Goal: Task Accomplishment & Management: Complete application form

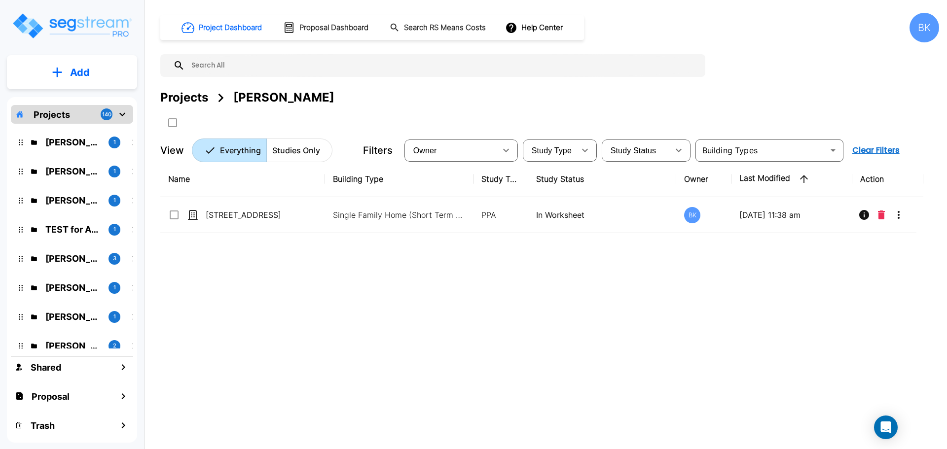
click at [697, 355] on div "Name Building Type Study Type Study Status Owner Last Modified Action 3512 SE 3…" at bounding box center [541, 300] width 763 height 279
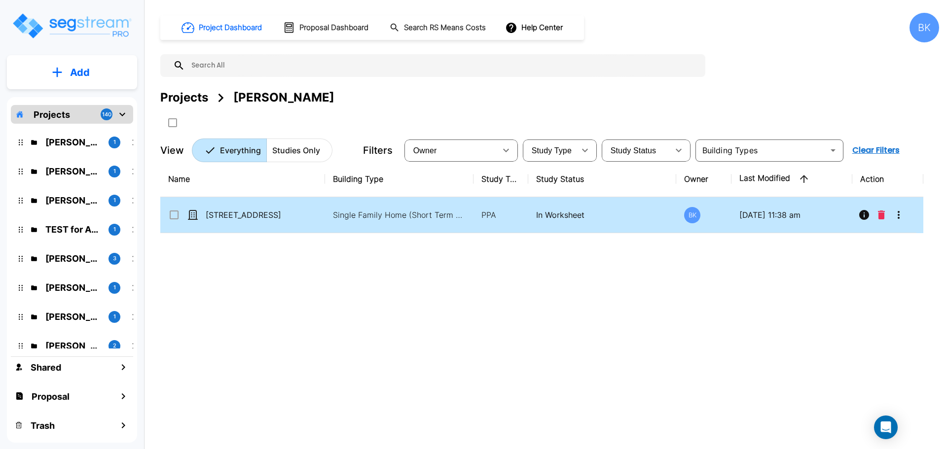
click at [896, 215] on icon "More-Options" at bounding box center [899, 215] width 12 height 12
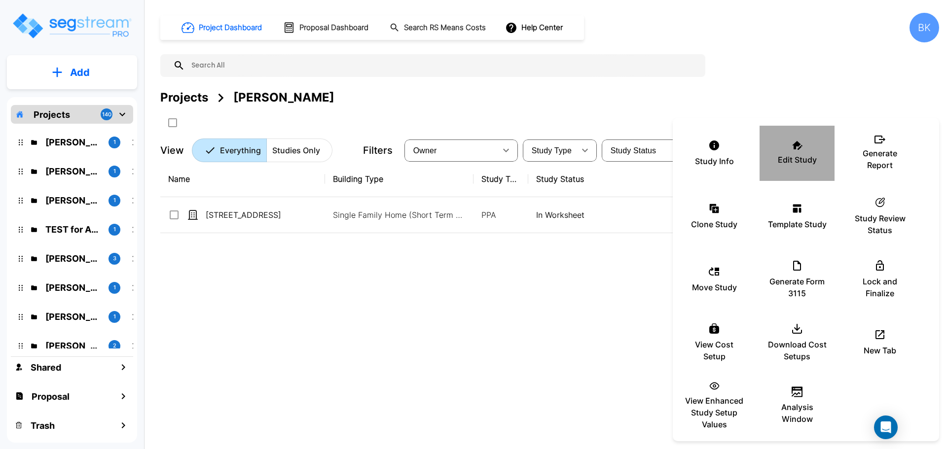
click at [797, 150] on div "Edit Study" at bounding box center [796, 153] width 59 height 49
click at [59, 175] on div at bounding box center [473, 224] width 947 height 449
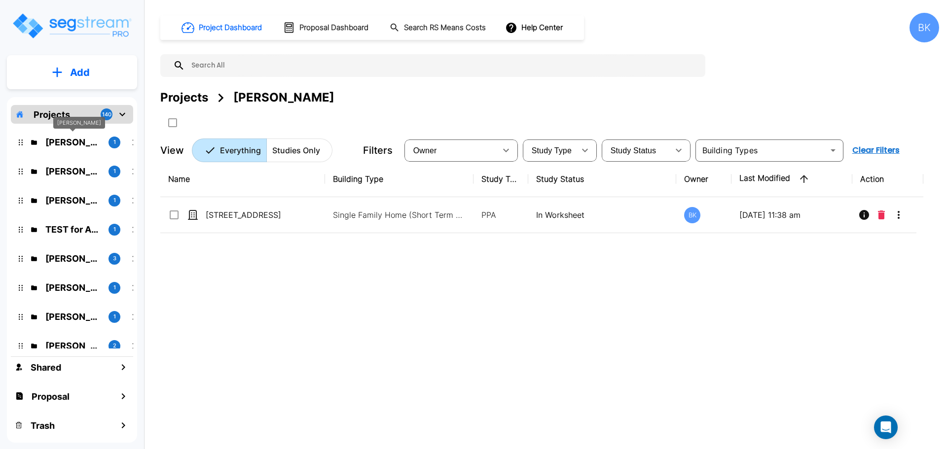
click at [73, 148] on p "Jordan Hunt" at bounding box center [72, 142] width 55 height 13
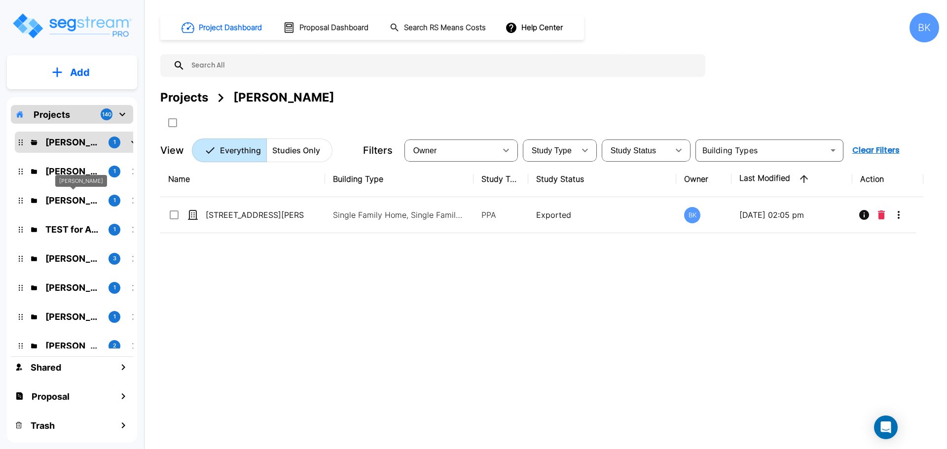
click at [71, 196] on p "Scot Poore" at bounding box center [72, 200] width 55 height 13
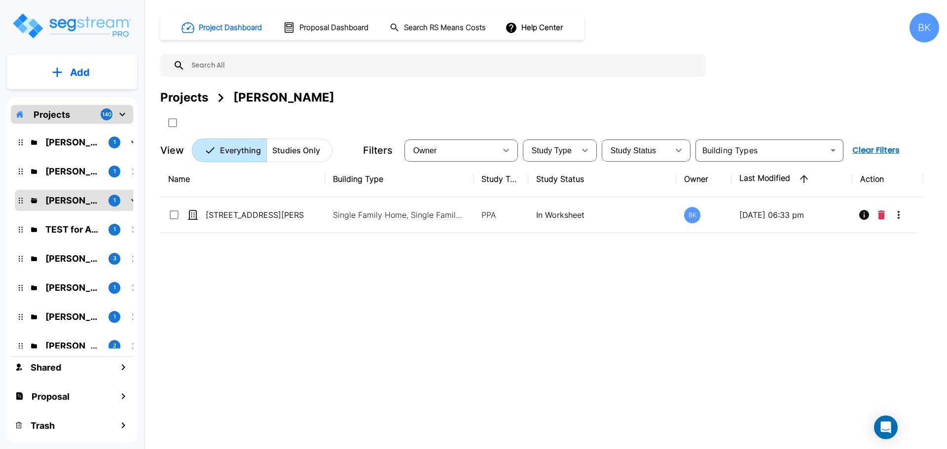
click at [210, 257] on div "Name Building Type Study Type Study Status Owner Last Modified Action 2906 Eids…" at bounding box center [541, 300] width 763 height 279
click at [88, 69] on p "Add" at bounding box center [80, 72] width 20 height 15
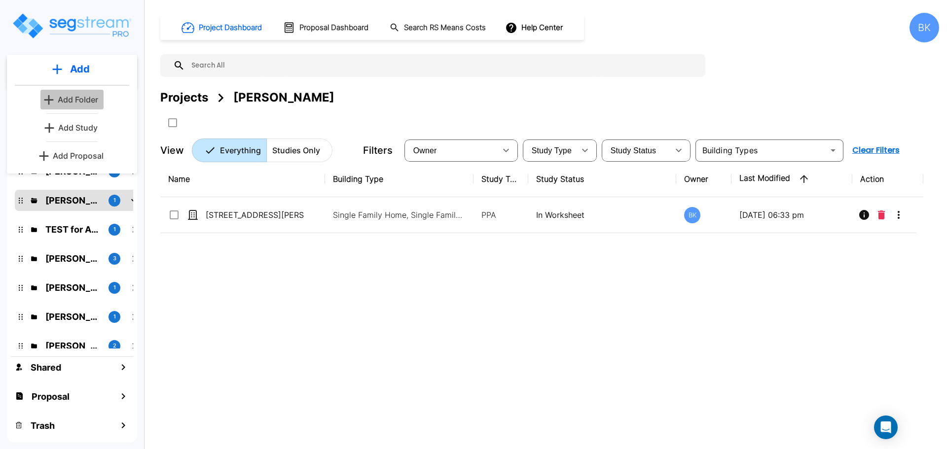
click at [76, 97] on p "Add Folder" at bounding box center [78, 100] width 40 height 12
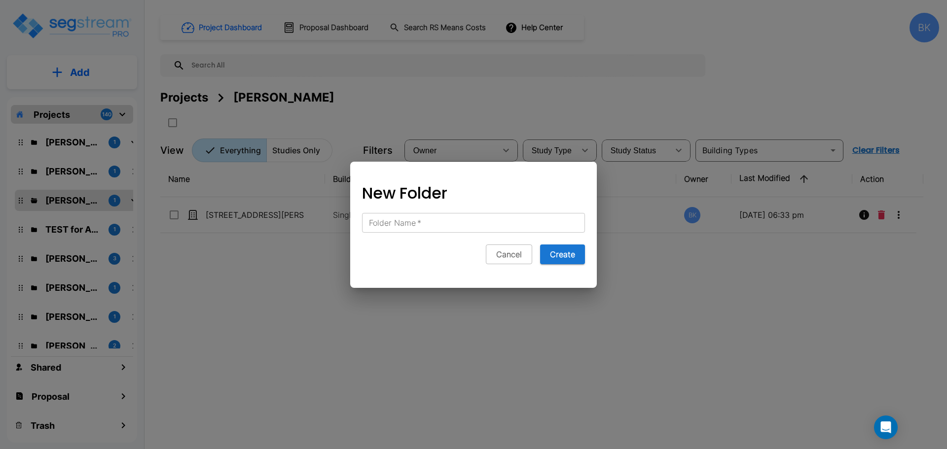
click at [406, 223] on div "Folder Name   * Folder Name   *" at bounding box center [473, 223] width 223 height 20
paste input "157 Highwoods Parkway., Newnan, GA 30265"
click at [534, 223] on input "157 Highwoods Parkway., Newnan, GA 30265" at bounding box center [473, 223] width 223 height 20
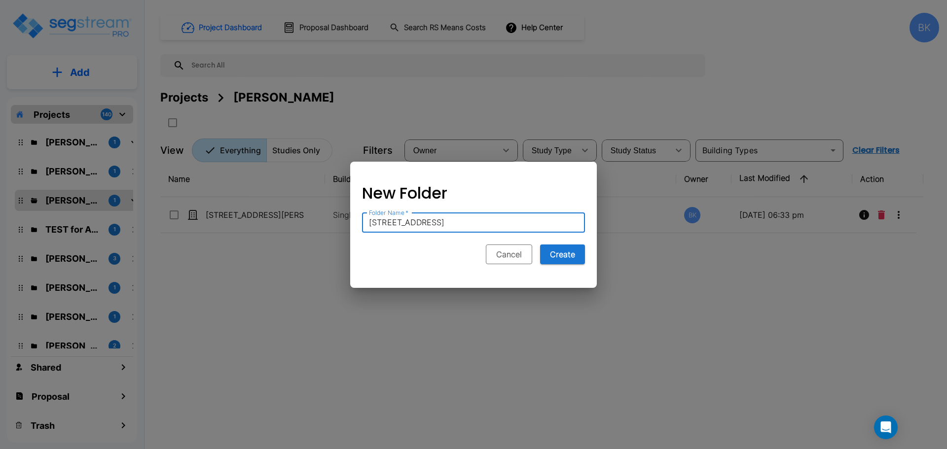
type input "157 Highwoods Parkway., Newnan, GA 30265"
click at [514, 253] on button "Cancel" at bounding box center [509, 255] width 46 height 20
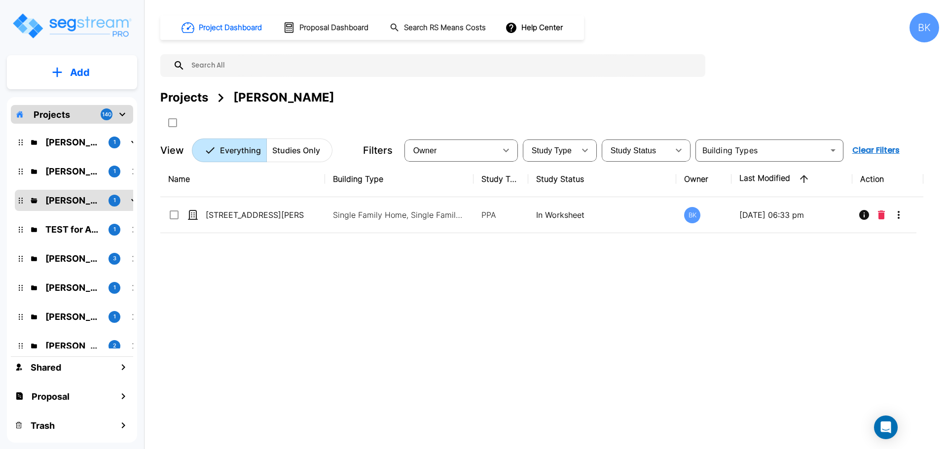
click at [88, 70] on p "Add" at bounding box center [80, 72] width 20 height 15
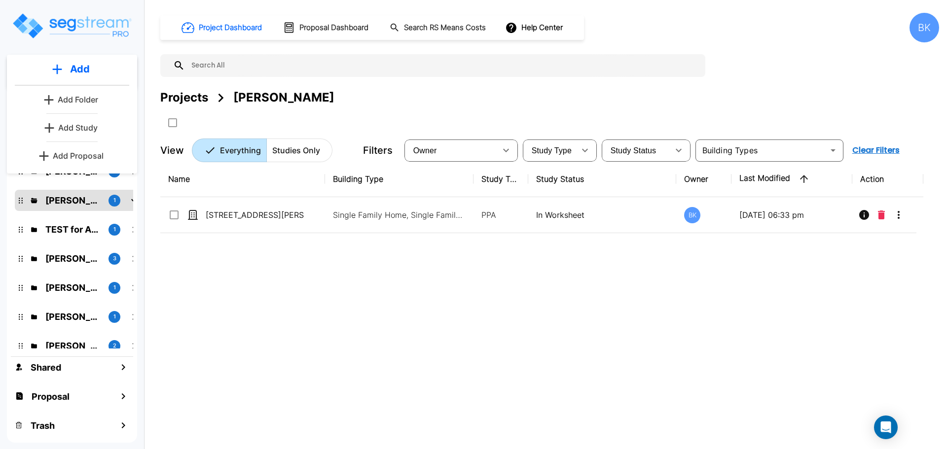
click at [84, 127] on p "Add Study" at bounding box center [77, 128] width 39 height 12
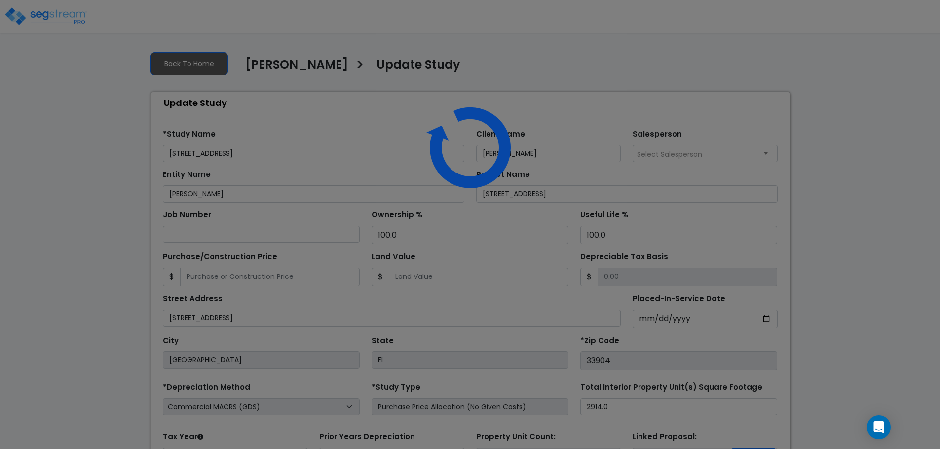
select select "2024"
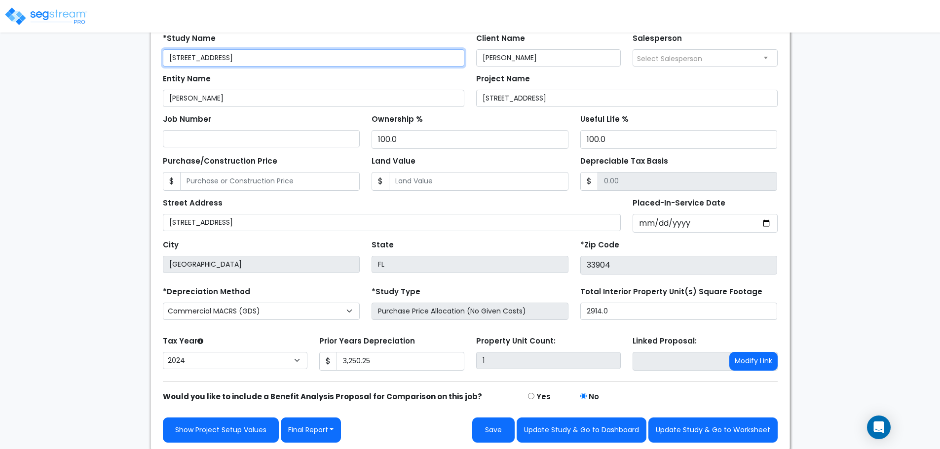
scroll to position [98, 0]
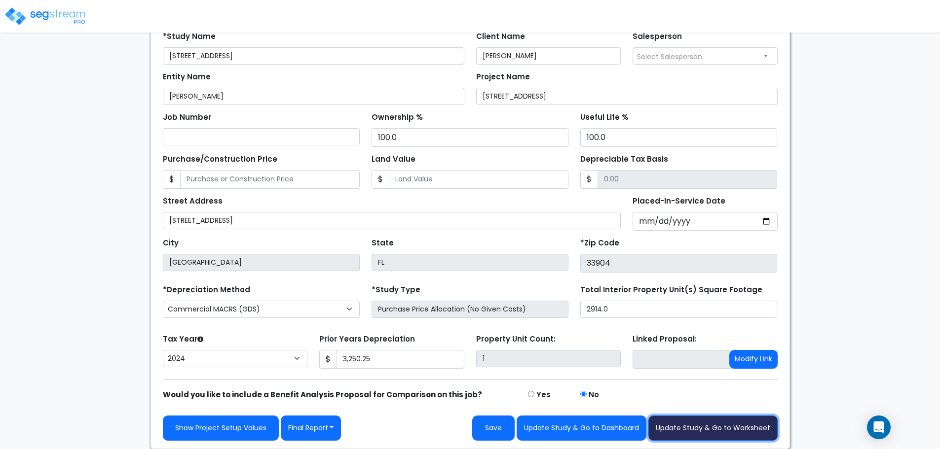
click at [709, 426] on button "Update Study & Go to Worksheet" at bounding box center [712, 428] width 129 height 25
type input "3250.25"
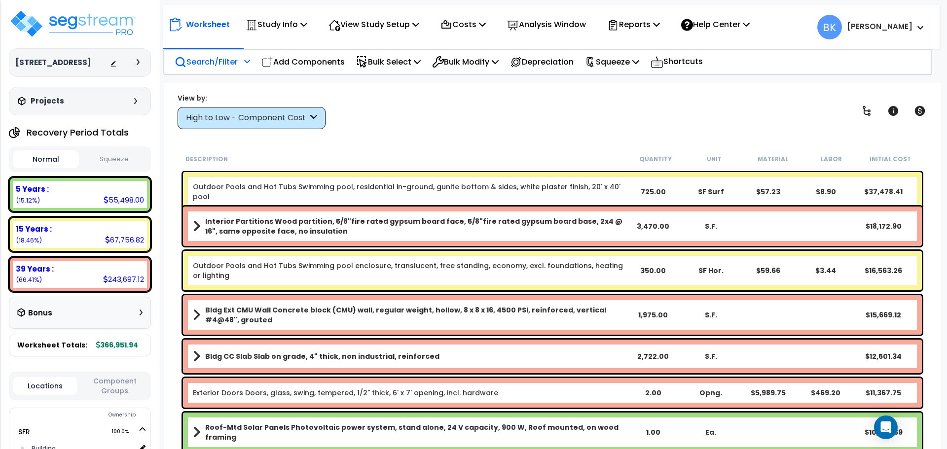
click at [224, 62] on p "Search/Filter" at bounding box center [206, 61] width 63 height 13
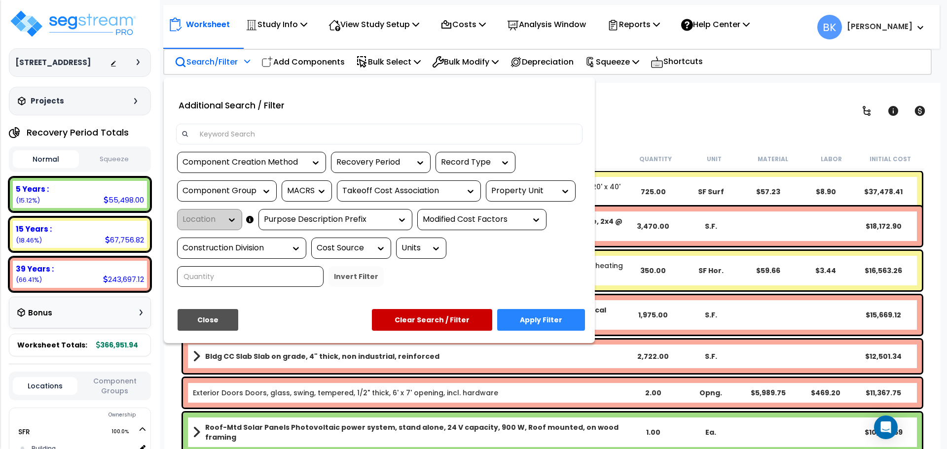
click at [241, 134] on input at bounding box center [385, 134] width 383 height 15
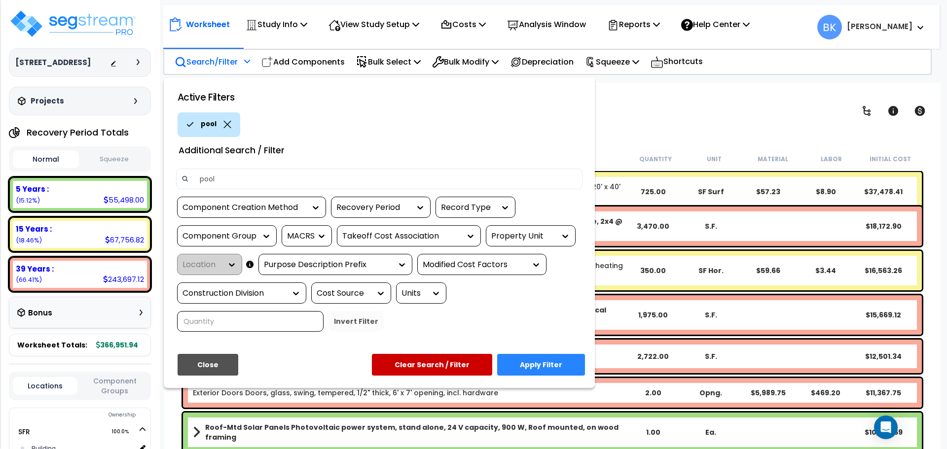
type input "pool"
click at [551, 367] on button "Apply Filter" at bounding box center [541, 365] width 88 height 22
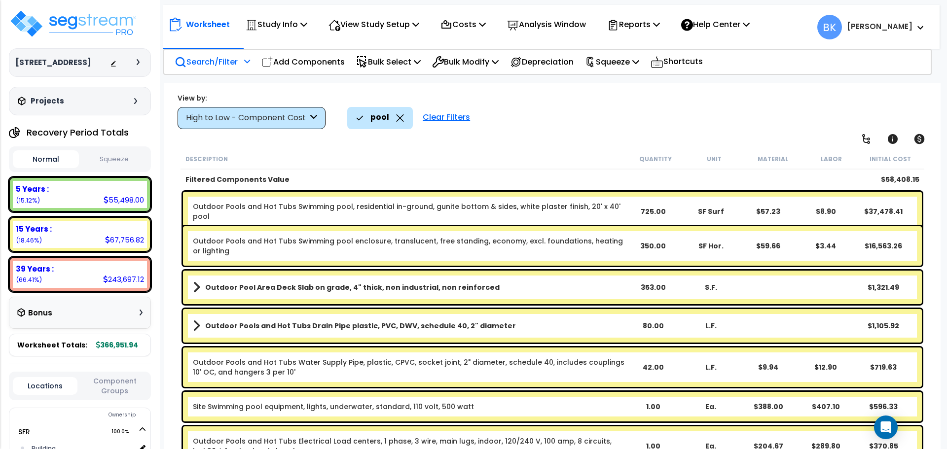
click at [399, 118] on icon at bounding box center [400, 117] width 7 height 7
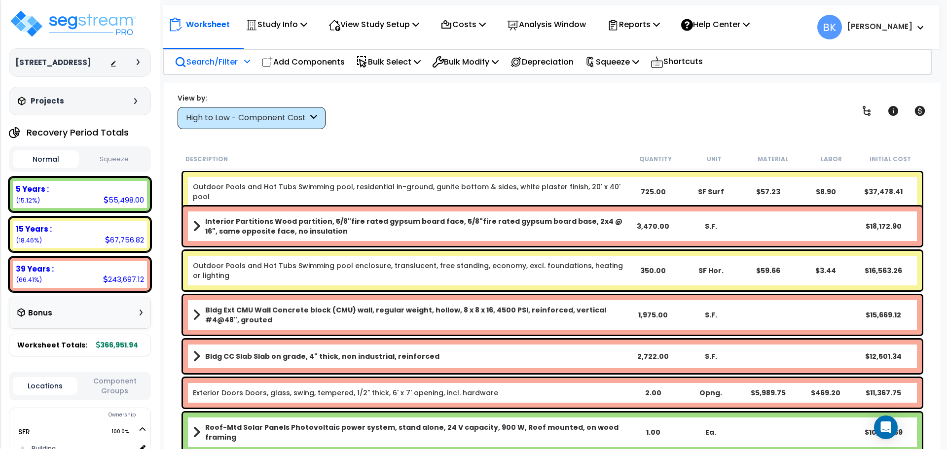
click at [224, 61] on p "Search/Filter" at bounding box center [206, 61] width 63 height 13
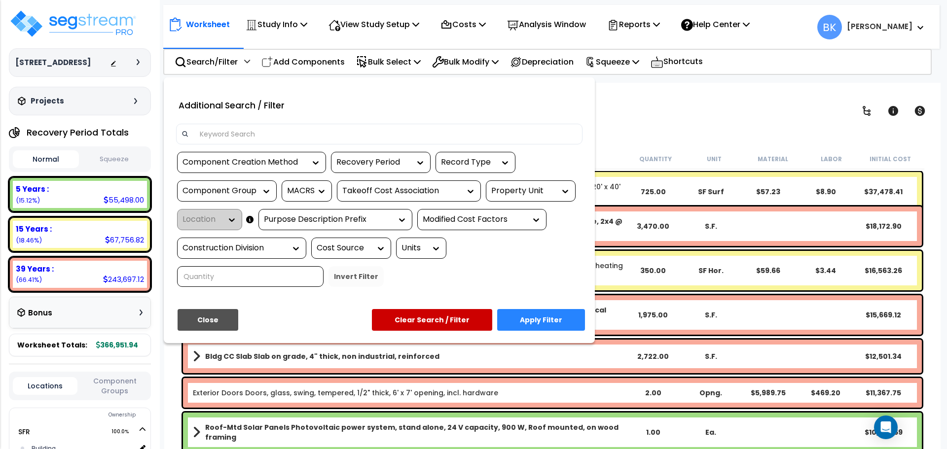
click at [231, 128] on input at bounding box center [385, 134] width 383 height 15
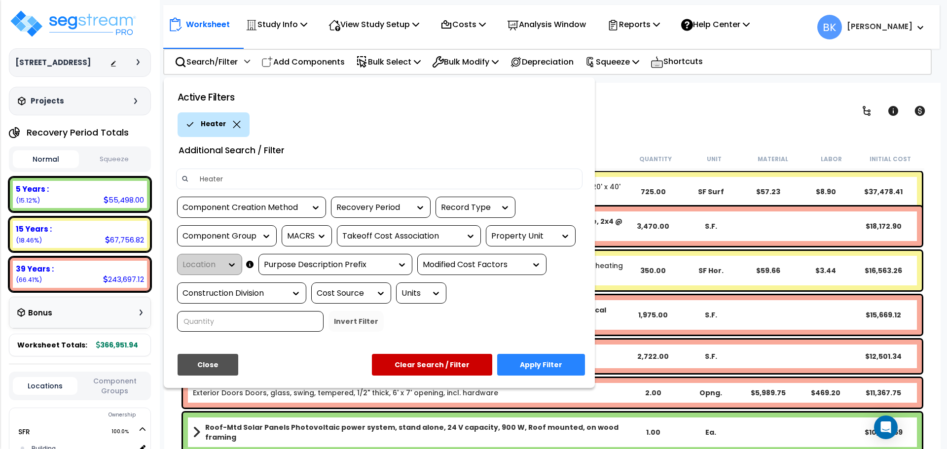
type input "Heater"
click at [555, 365] on button "Apply Filter" at bounding box center [541, 365] width 88 height 22
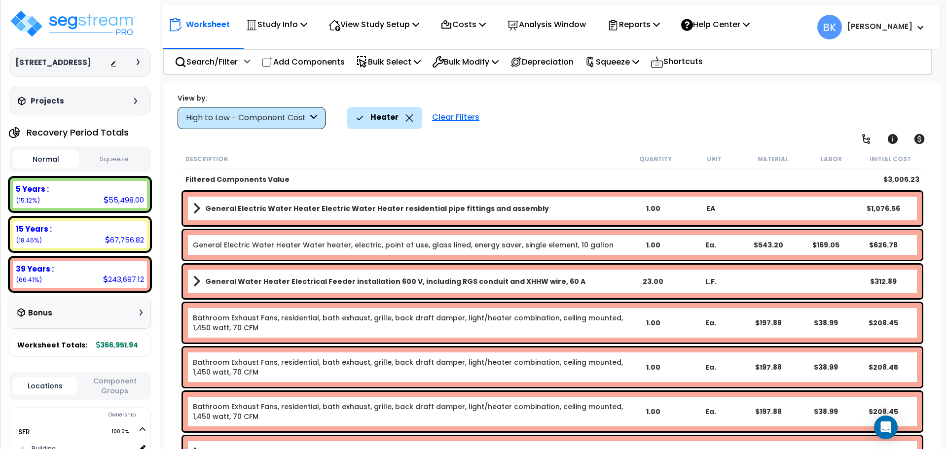
click at [251, 115] on div "High to Low - Component Cost" at bounding box center [247, 117] width 122 height 11
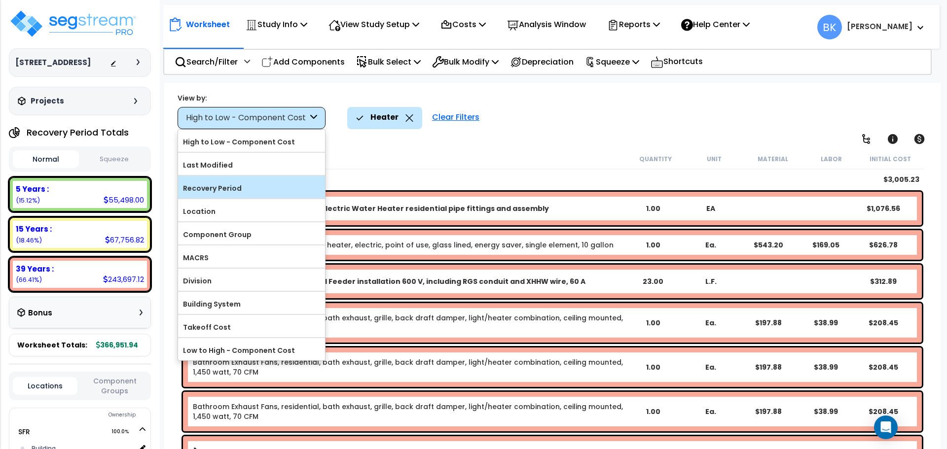
click at [219, 185] on label "Recovery Period" at bounding box center [251, 188] width 147 height 15
click at [0, 0] on input "Recovery Period" at bounding box center [0, 0] width 0 height 0
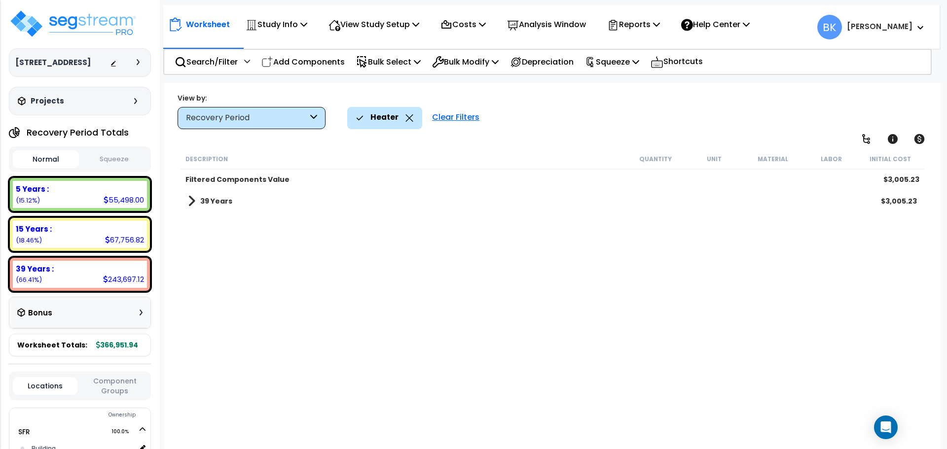
click at [219, 204] on b "39 Years" at bounding box center [216, 201] width 32 height 10
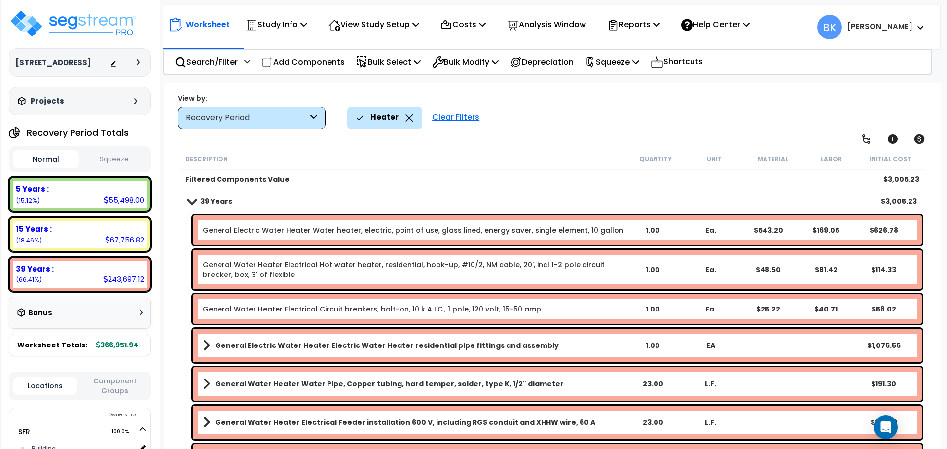
click at [407, 124] on div "Heater" at bounding box center [384, 118] width 57 height 22
click at [409, 119] on icon at bounding box center [409, 117] width 7 height 7
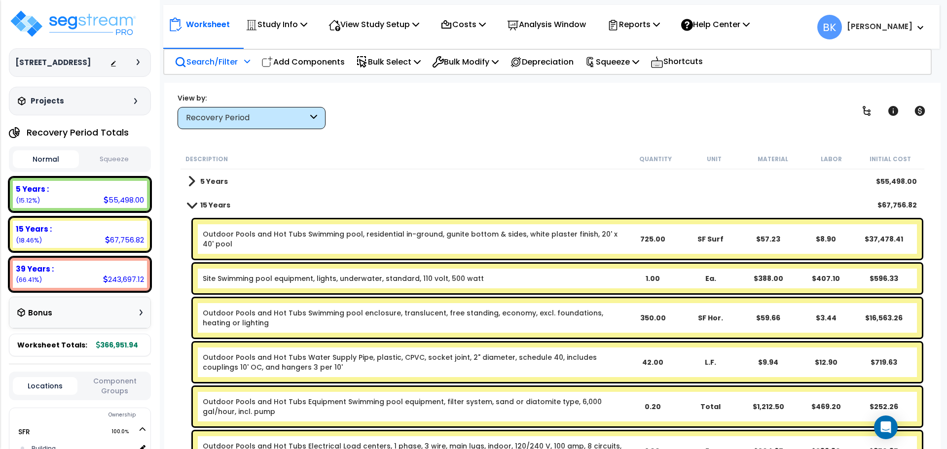
click at [215, 58] on p "Search/Filter" at bounding box center [206, 61] width 63 height 13
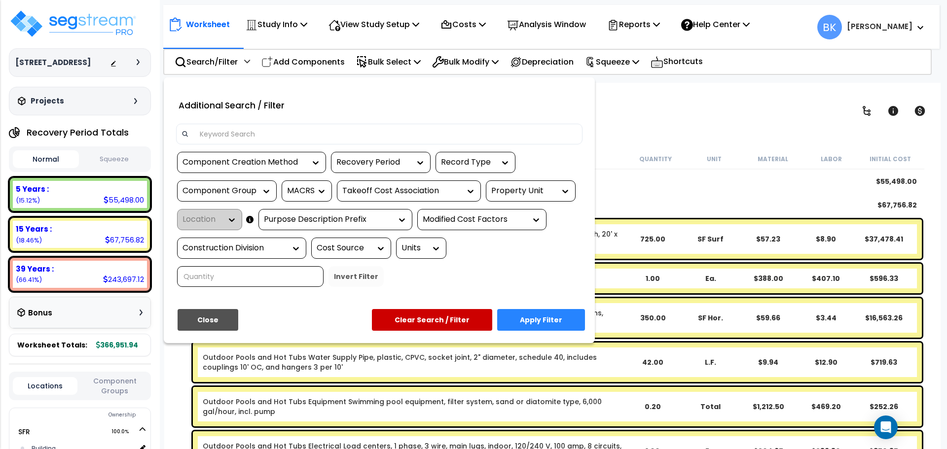
click at [249, 132] on input at bounding box center [385, 134] width 383 height 15
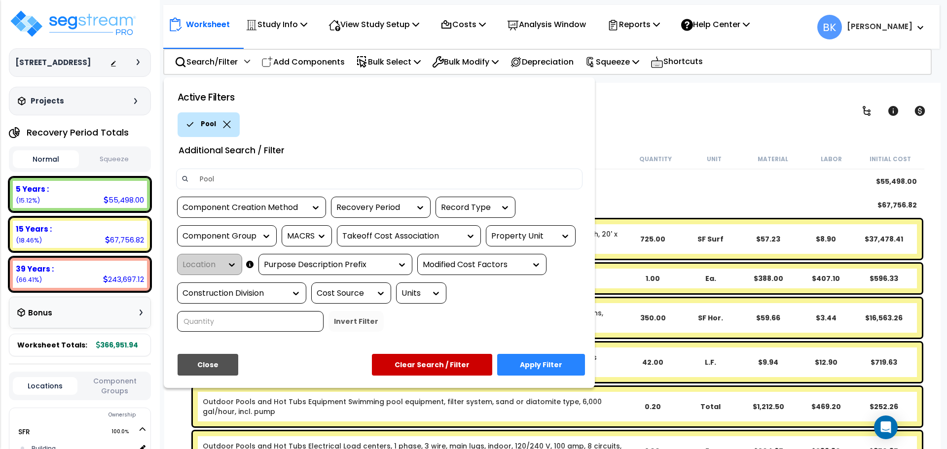
type input "Pool"
click at [570, 372] on button "Apply Filter" at bounding box center [541, 365] width 88 height 22
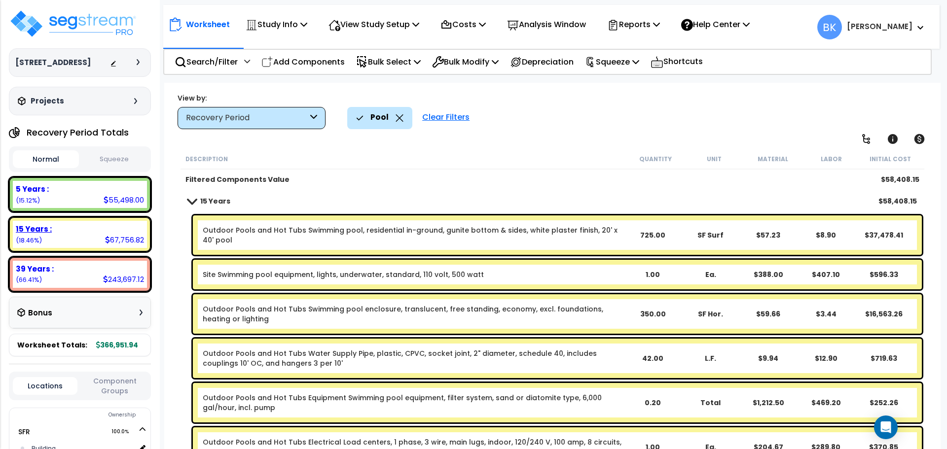
click at [36, 226] on b "15 Years :" at bounding box center [34, 229] width 36 height 10
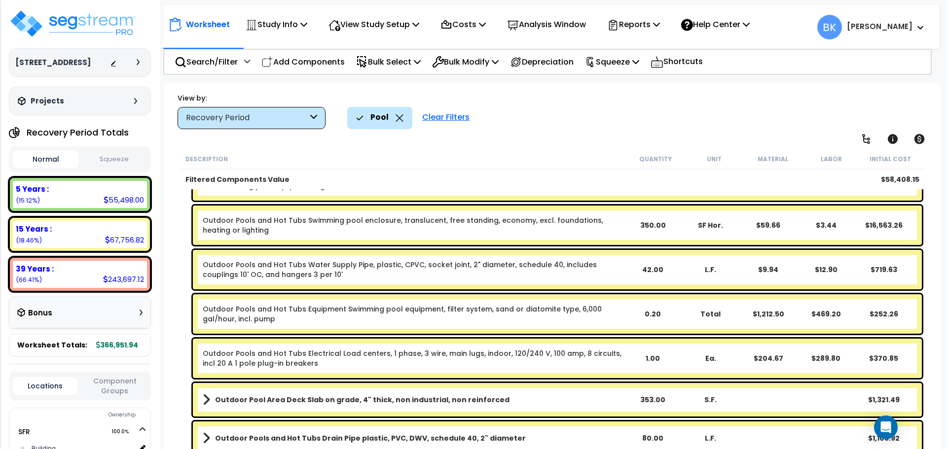
scroll to position [97, 0]
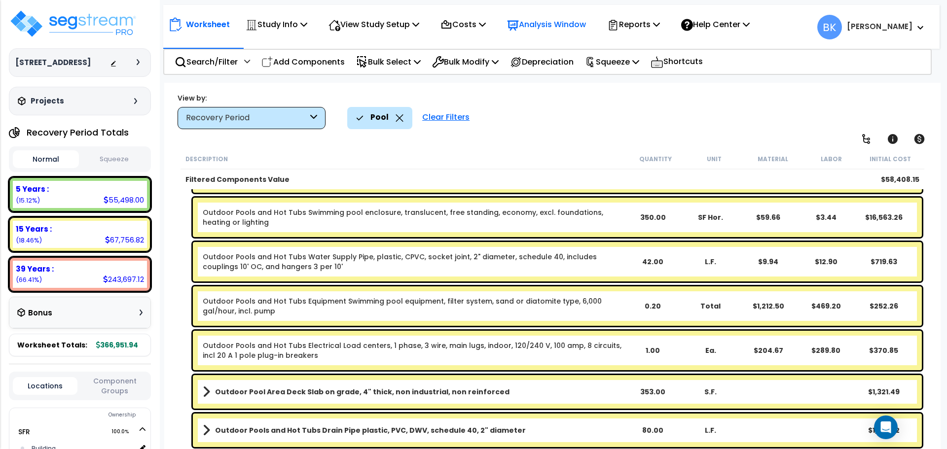
click at [571, 24] on p "Analysis Window" at bounding box center [546, 24] width 79 height 13
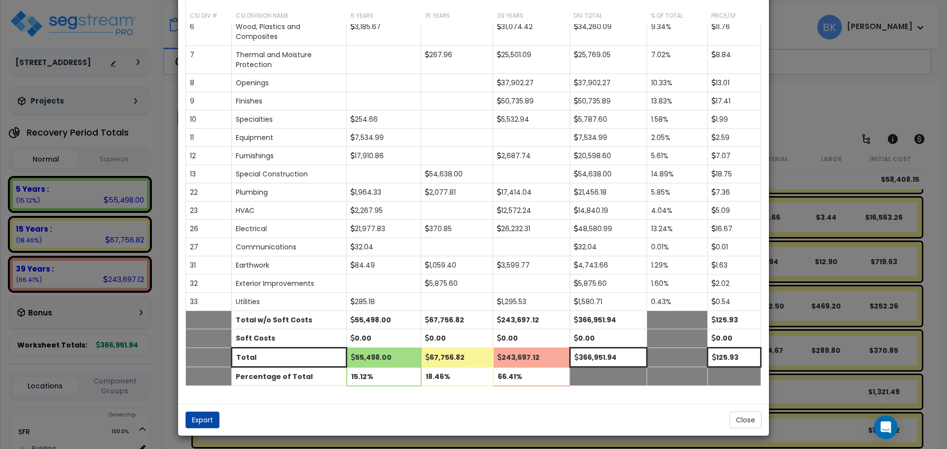
scroll to position [119, 0]
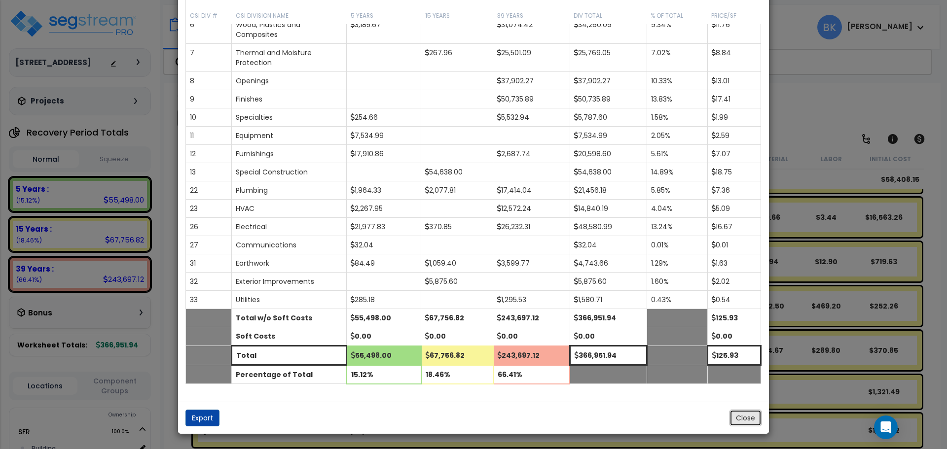
click at [733, 413] on button "Close" at bounding box center [746, 418] width 32 height 17
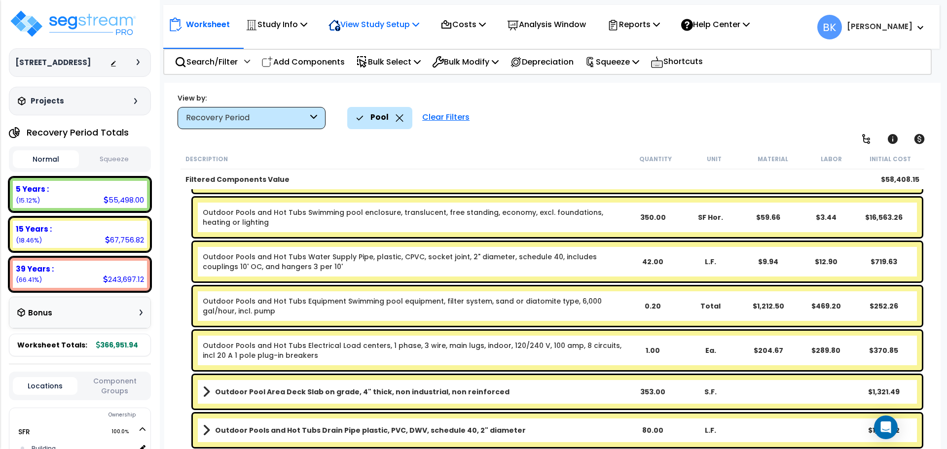
click at [409, 23] on p "View Study Setup" at bounding box center [374, 24] width 91 height 13
click at [464, 24] on p "Costs" at bounding box center [462, 24] width 45 height 13
click at [473, 64] on link "Direct Costs" at bounding box center [485, 68] width 98 height 20
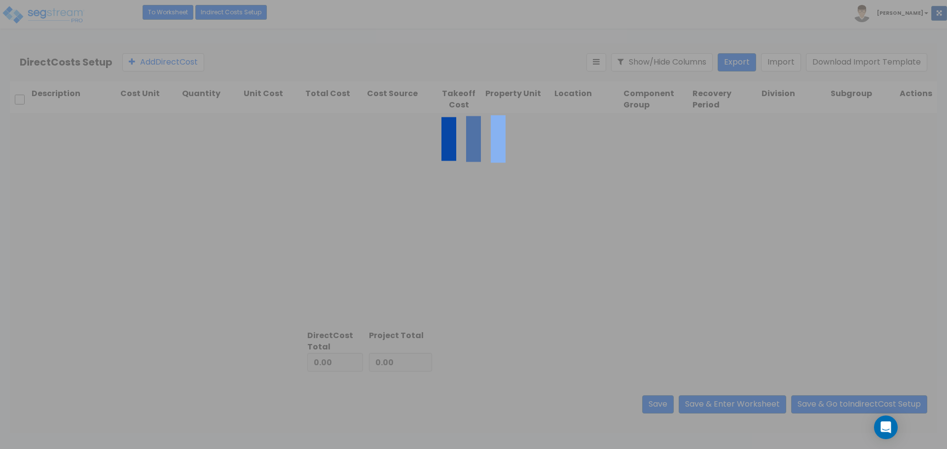
type input "7,450.00"
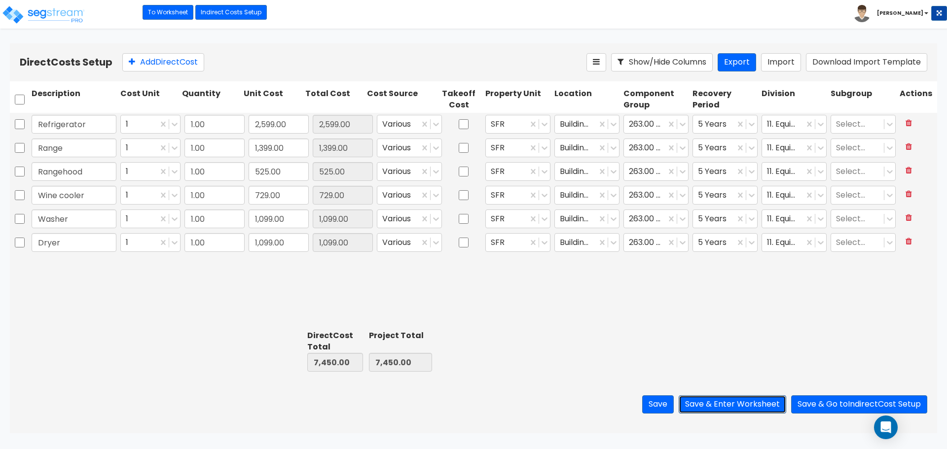
click at [736, 403] on button "Save & Enter Worksheet" at bounding box center [733, 405] width 108 height 18
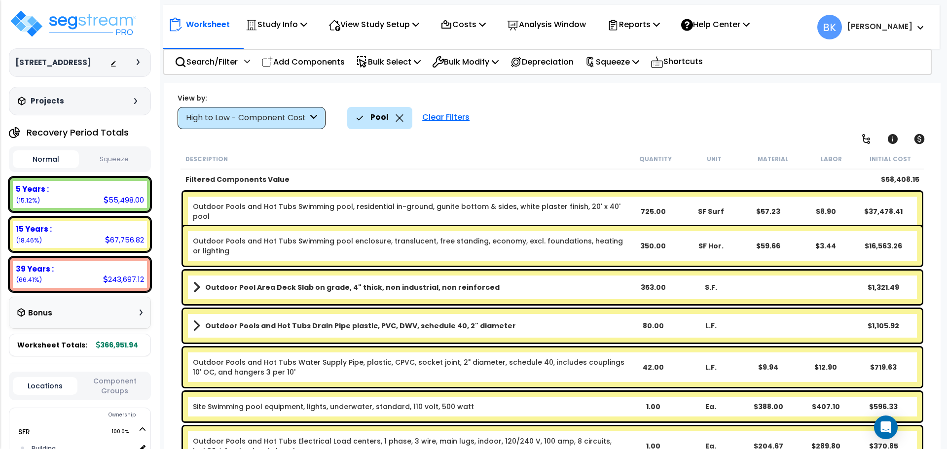
click at [401, 119] on icon at bounding box center [400, 117] width 8 height 7
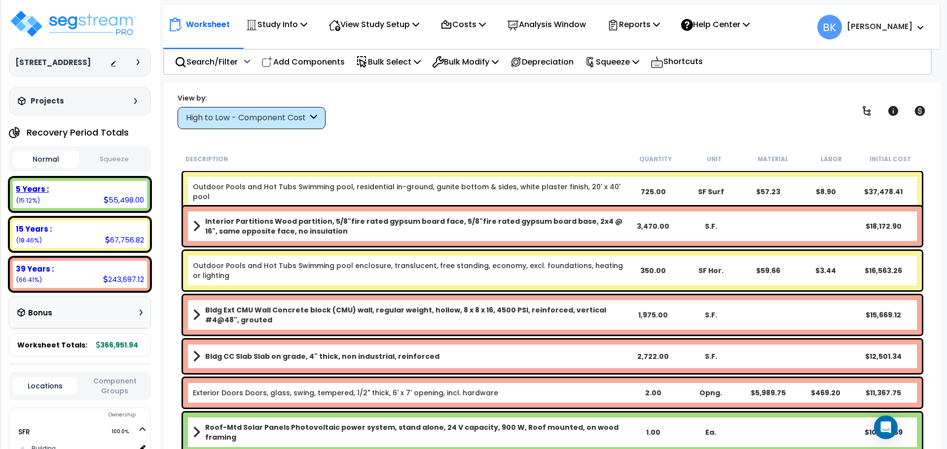
click at [70, 204] on div "5 Years : 55,498.00 (15.12%)" at bounding box center [80, 194] width 134 height 27
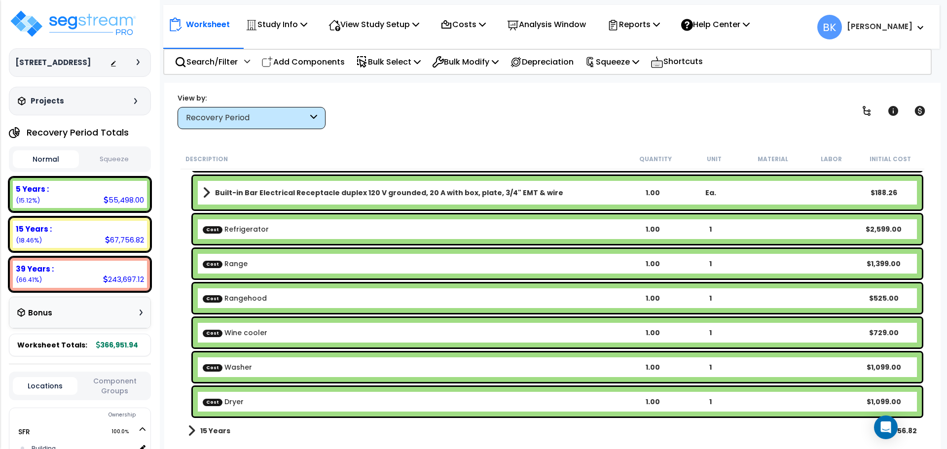
scroll to position [1513, 0]
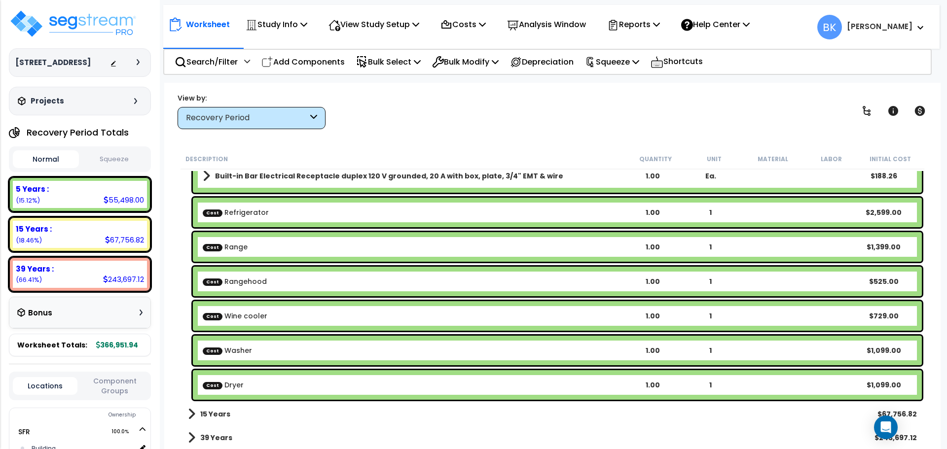
click at [262, 348] on b "Cost Washer" at bounding box center [413, 351] width 421 height 10
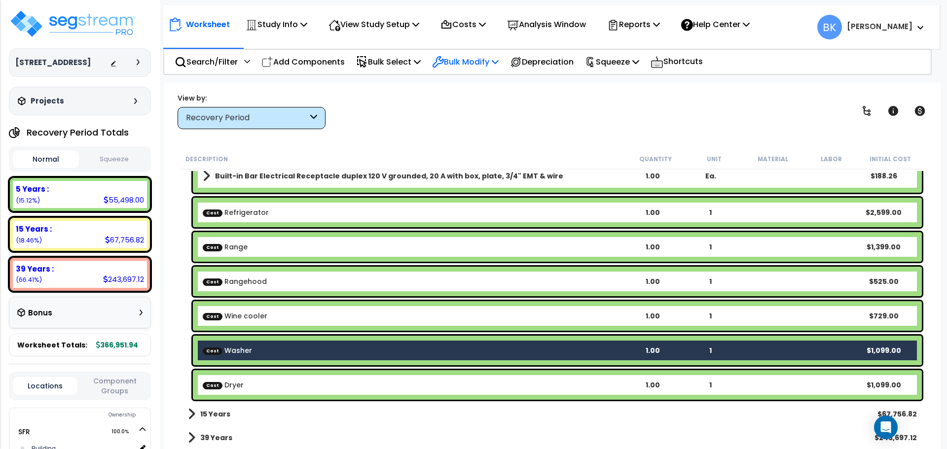
click at [488, 55] on p "Bulk Modify" at bounding box center [465, 61] width 67 height 13
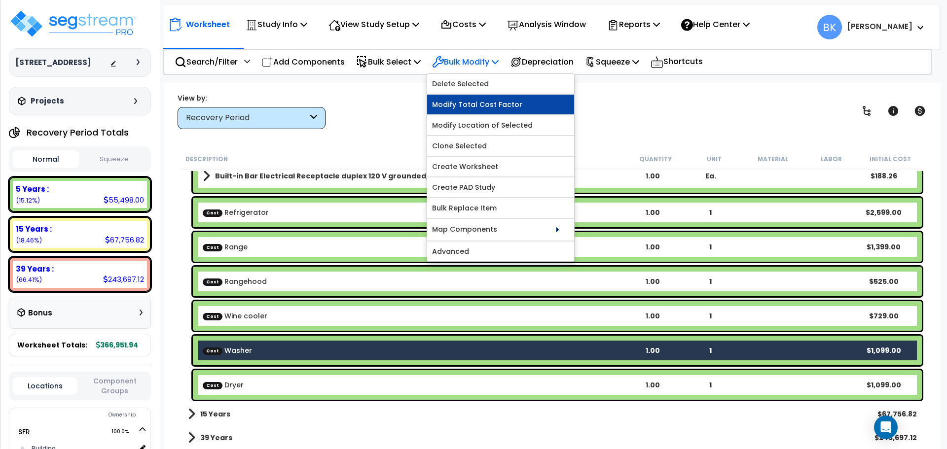
click at [484, 102] on link "Modify Total Cost Factor" at bounding box center [500, 105] width 147 height 20
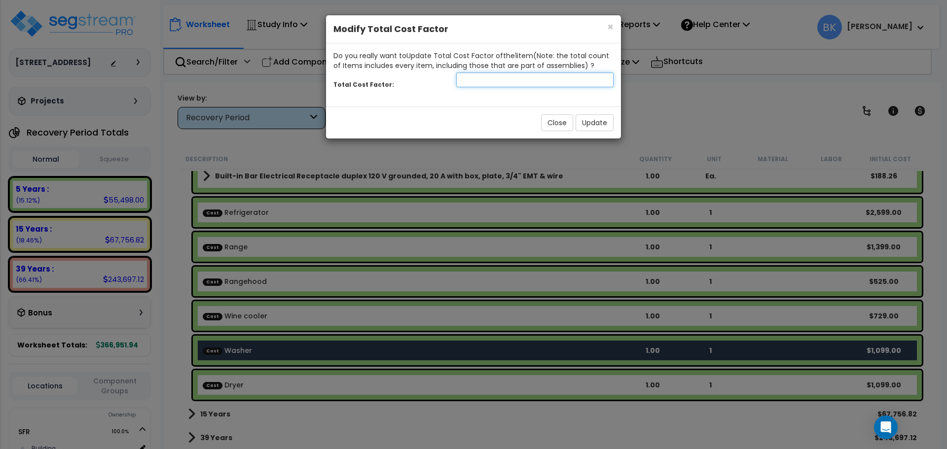
click at [543, 85] on input "number" at bounding box center [534, 80] width 157 height 15
type input "0.5"
click at [583, 123] on button "Update" at bounding box center [595, 122] width 38 height 17
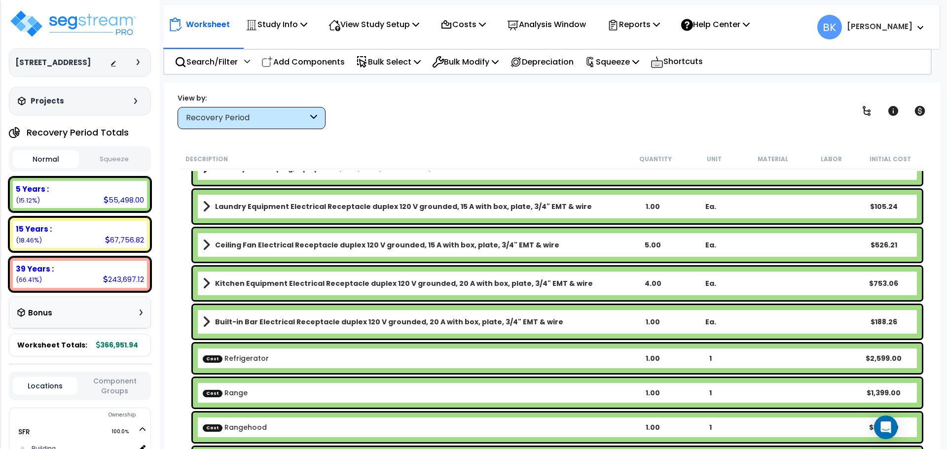
scroll to position [1365, 0]
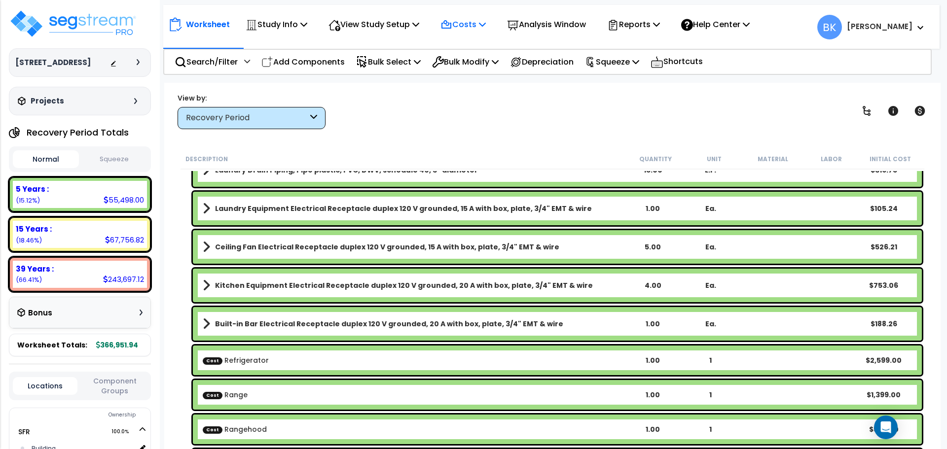
click at [485, 25] on p "Costs" at bounding box center [462, 24] width 45 height 13
click at [476, 65] on link "Direct Costs" at bounding box center [485, 68] width 98 height 20
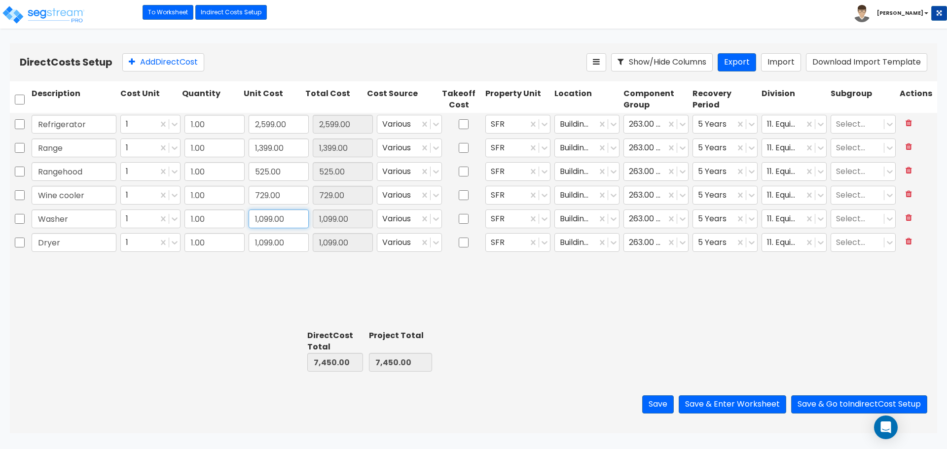
click at [273, 221] on input "1,099.00" at bounding box center [279, 219] width 60 height 19
type input "544.5"
type input "544.50"
click at [267, 281] on div "Refrigerator 1 1.00 2,599.00 2,599.00 Various SFR Building Interior 263.00 - KI…" at bounding box center [473, 220] width 927 height 214
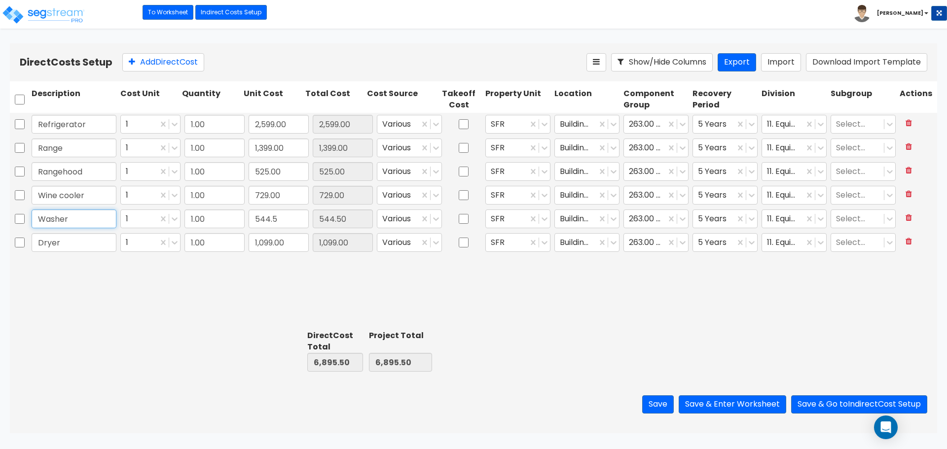
click at [77, 219] on input "Washer" at bounding box center [74, 219] width 85 height 19
type input "Washer"
click at [756, 406] on button "Save & Enter Worksheet" at bounding box center [733, 405] width 108 height 18
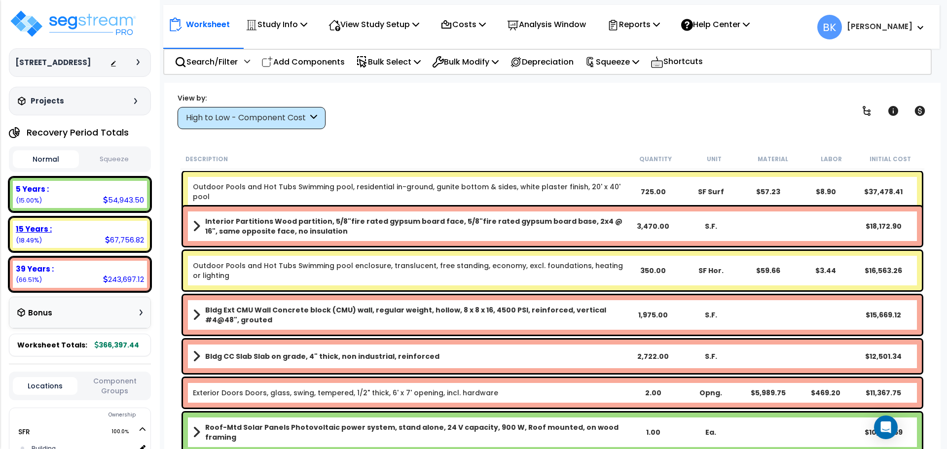
click at [79, 235] on div "15 Years : 67,756.82 (18.49%)" at bounding box center [80, 234] width 134 height 27
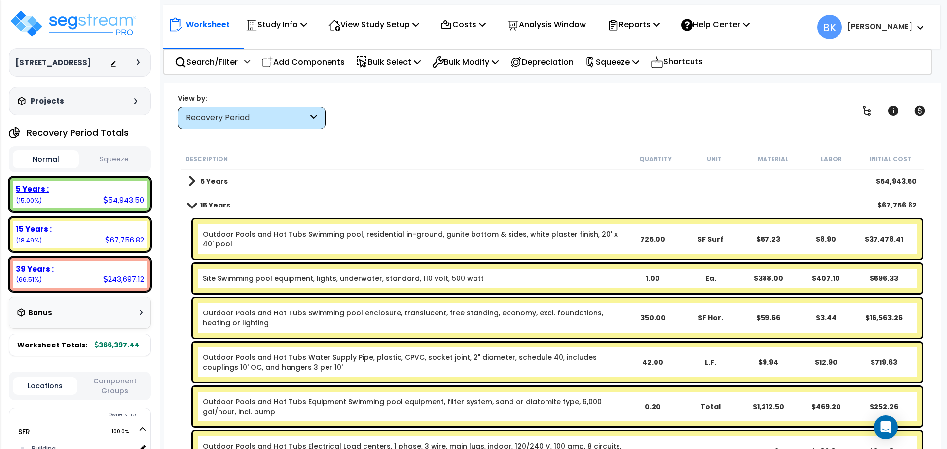
click at [88, 195] on div "5 Years : 54,943.50 (15.00%)" at bounding box center [80, 194] width 134 height 27
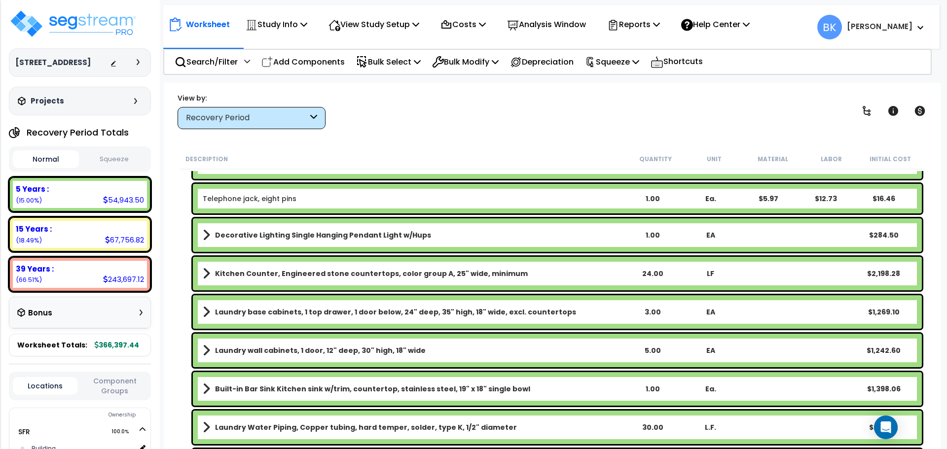
scroll to position [1119, 0]
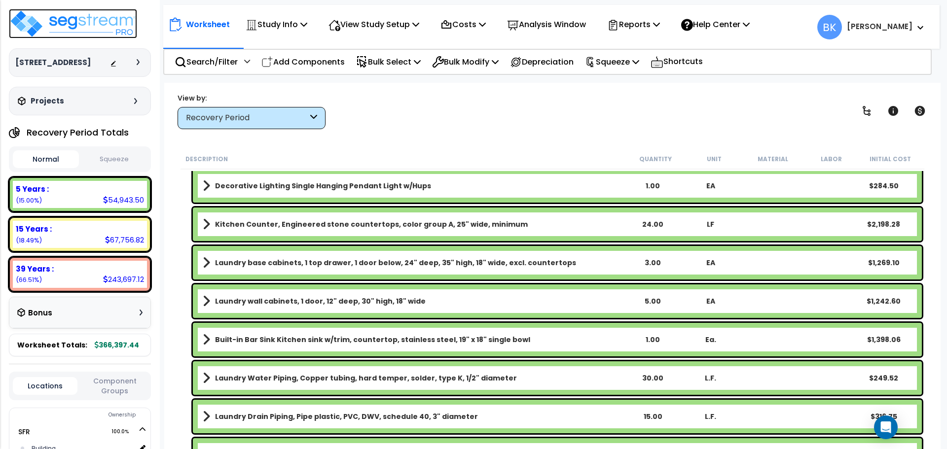
click at [60, 24] on img at bounding box center [73, 24] width 128 height 30
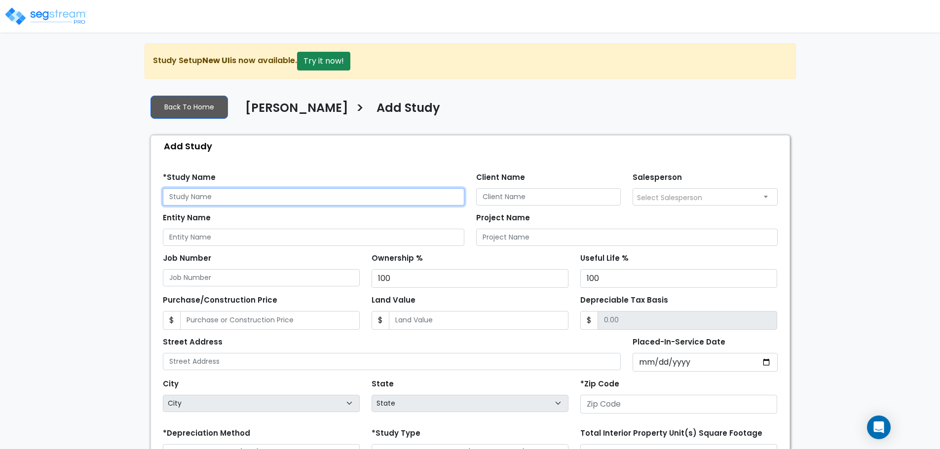
click at [232, 194] on input "text" at bounding box center [313, 196] width 301 height 17
paste input "[STREET_ADDRESS]"
type input "[STREET_ADDRESS]"
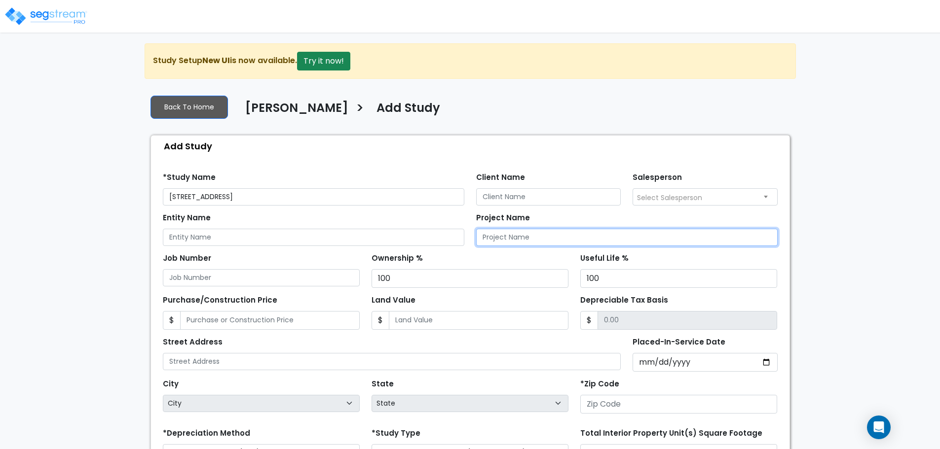
click at [529, 235] on input "Project Name" at bounding box center [626, 237] width 301 height 17
paste input "[STREET_ADDRESS]"
type input "157 Highwoods Parkway., Newnan, GA 30265"
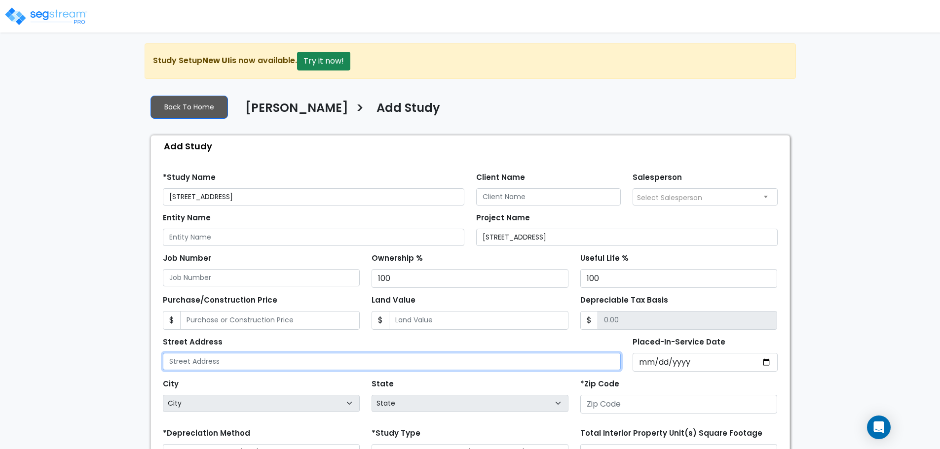
click at [263, 362] on input "text" at bounding box center [392, 361] width 458 height 17
paste input "157 Highwoods Parkway., Newnan, GA 30265"
drag, startPoint x: 326, startPoint y: 362, endPoint x: 255, endPoint y: 365, distance: 71.6
click at [255, 365] on input "157 Highwoods Parkway., Newnan, GA 30265" at bounding box center [392, 361] width 458 height 17
type input "[STREET_ADDRESS]."
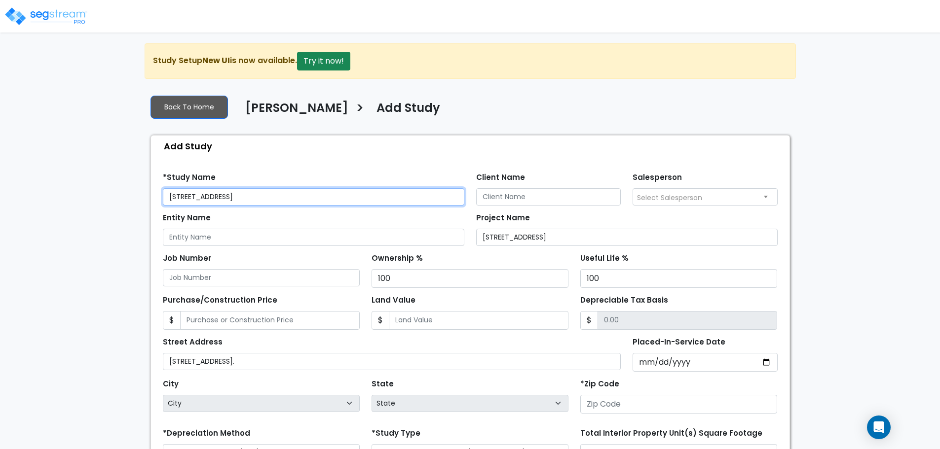
drag, startPoint x: 331, startPoint y: 194, endPoint x: 255, endPoint y: 208, distance: 77.7
click at [255, 208] on form "*Study Name 157 Highwoods Parkway., Newnan, GA 30265 Client Name Salesperson En…" at bounding box center [470, 374] width 615 height 419
type input "[STREET_ADDRESS]."
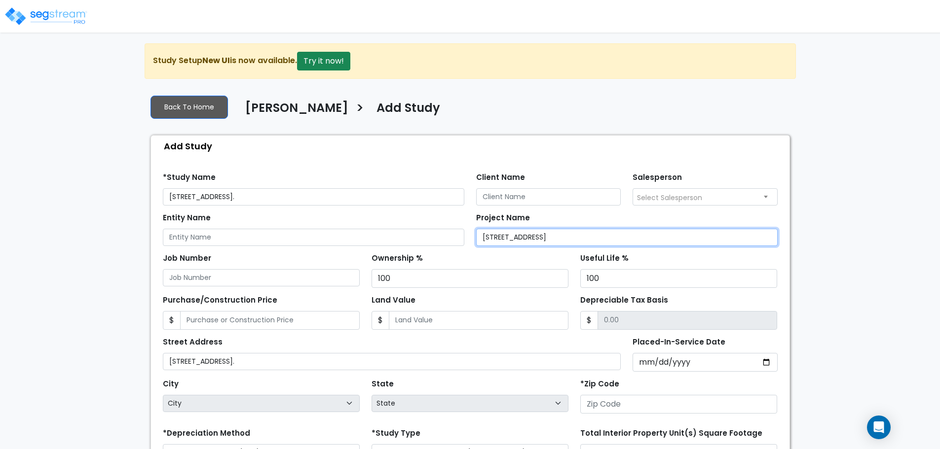
drag, startPoint x: 649, startPoint y: 240, endPoint x: 564, endPoint y: 254, distance: 85.5
click at [564, 254] on form "*Study Name 157 Highwoods Parkway. Client Name Salesperson Select Salesperson E…" at bounding box center [470, 374] width 615 height 419
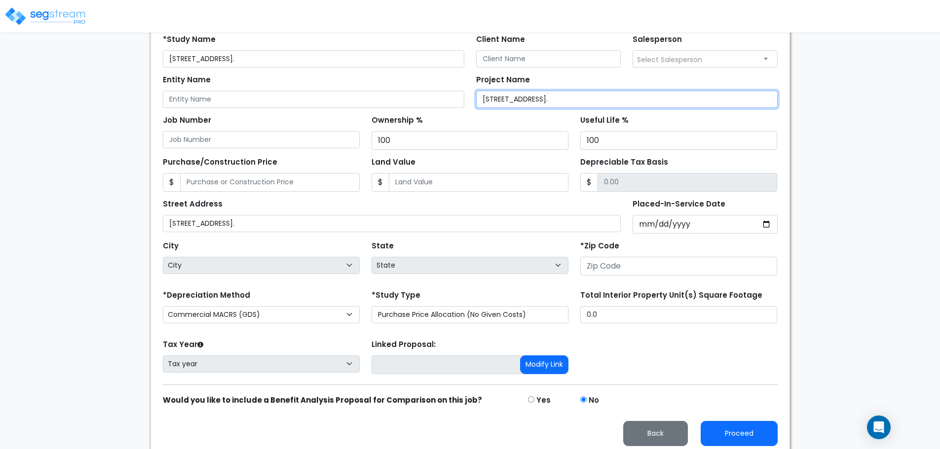
scroll to position [144, 0]
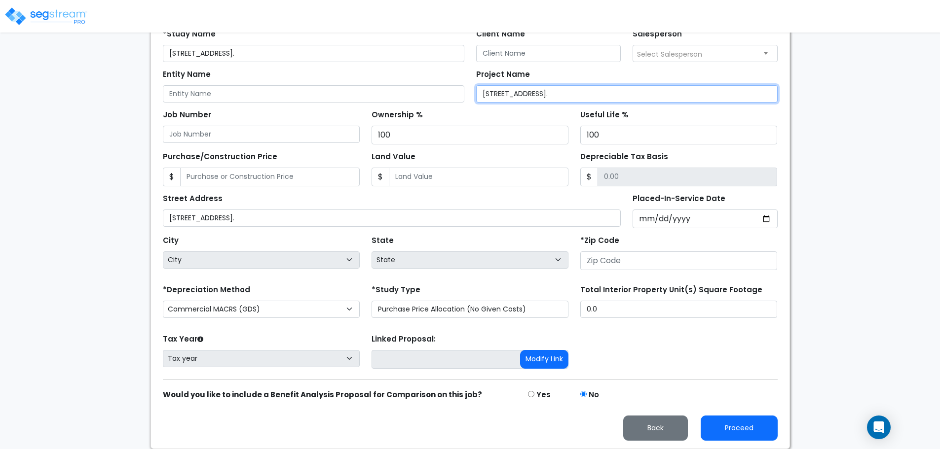
type input "[STREET_ADDRESS]."
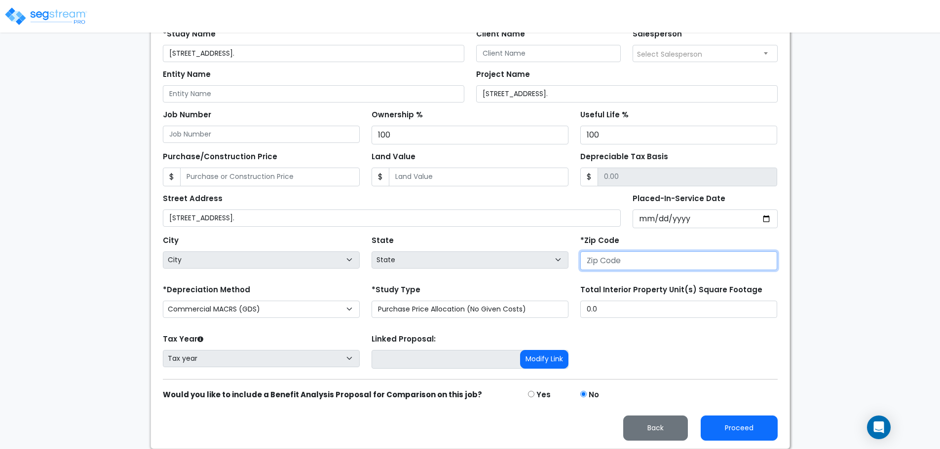
click at [664, 265] on input "number" at bounding box center [678, 261] width 197 height 19
paste input "30265"
type input "30265"
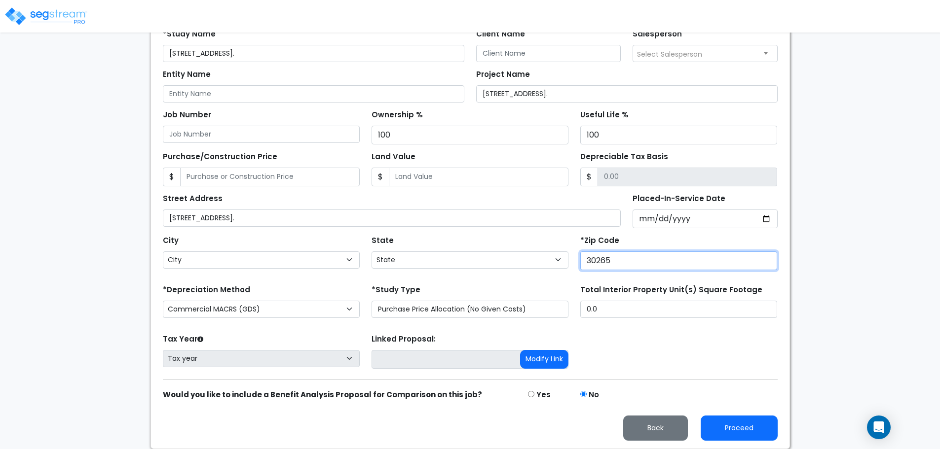
select select "GA"
type input "30265"
click at [403, 237] on div "State State National Average AB AK AL AR AZ BC CA CO CT DC DE FL GA HI" at bounding box center [469, 252] width 209 height 39
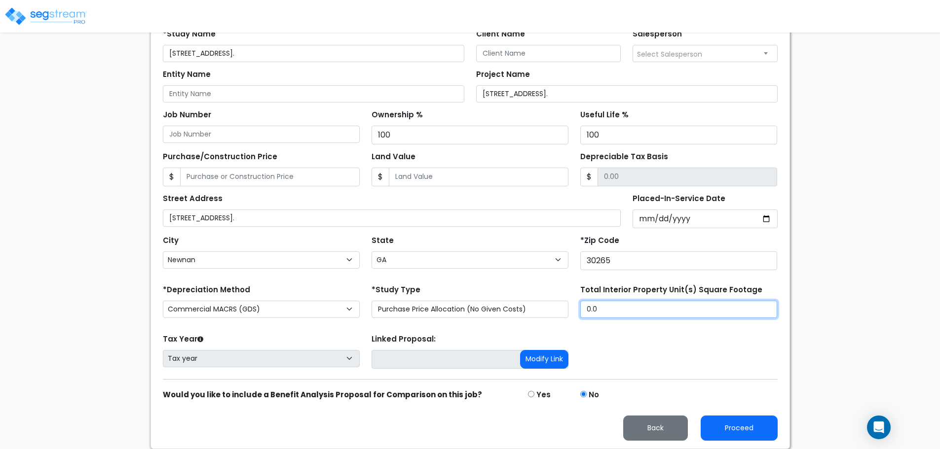
click at [622, 307] on input "0.0" at bounding box center [678, 309] width 197 height 17
click at [625, 308] on input "0.0" at bounding box center [678, 309] width 197 height 17
type input "2,809"
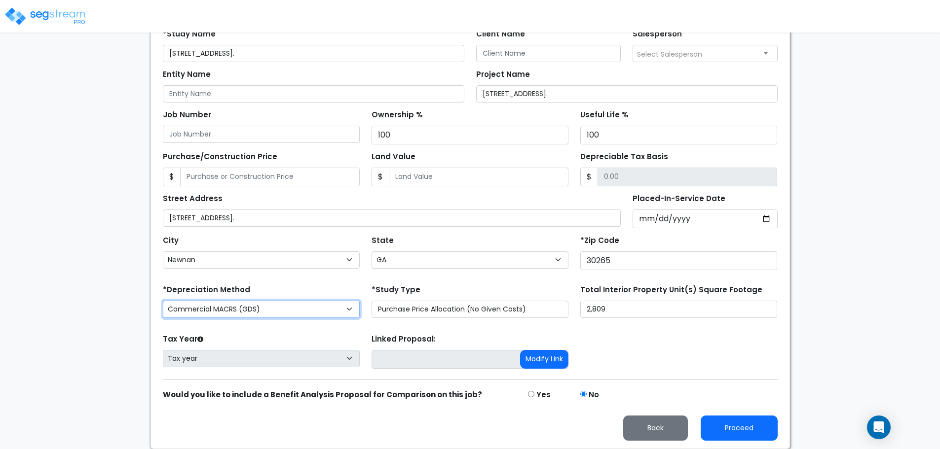
click at [267, 312] on select "Commercial MACRS (GDS) Residential Rental MACRS (GDS) + AmeriSouth Rules Commer…" at bounding box center [261, 309] width 197 height 17
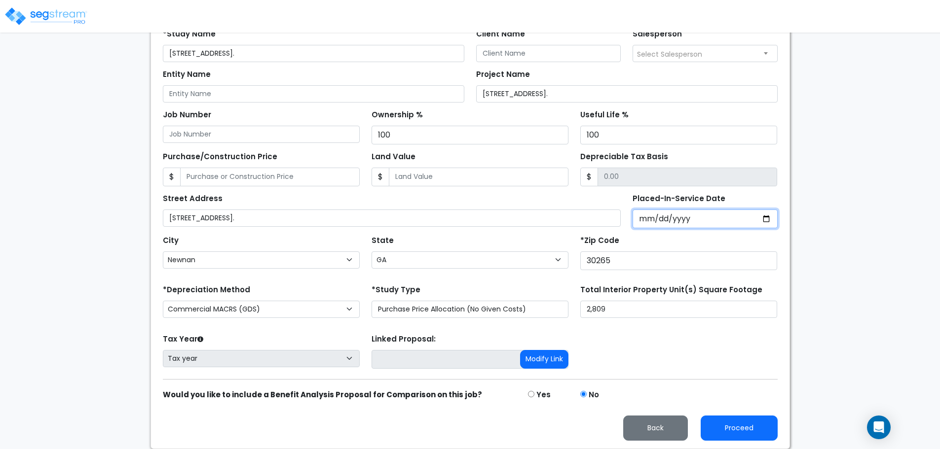
click at [651, 221] on input "Placed-In-Service Date" at bounding box center [704, 219] width 145 height 19
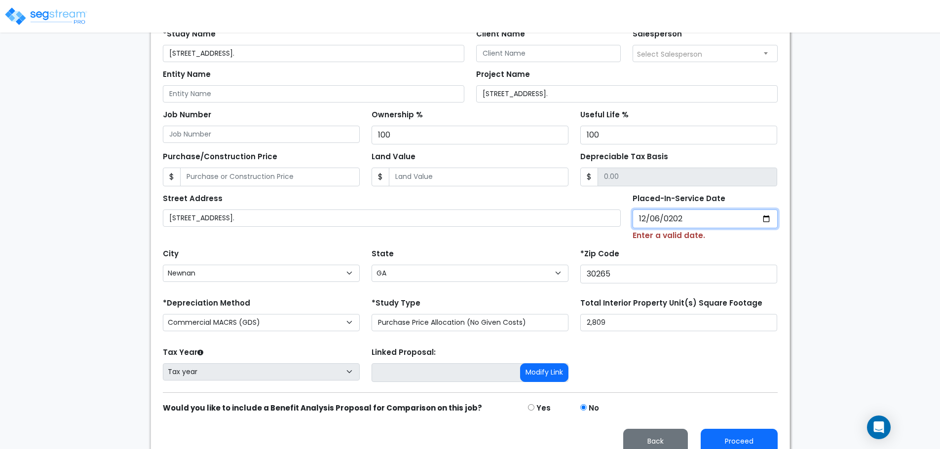
type input "2021-12-06"
select select "2021"
type input "212024-12-06"
type input "2024-12-06"
select select "2024"
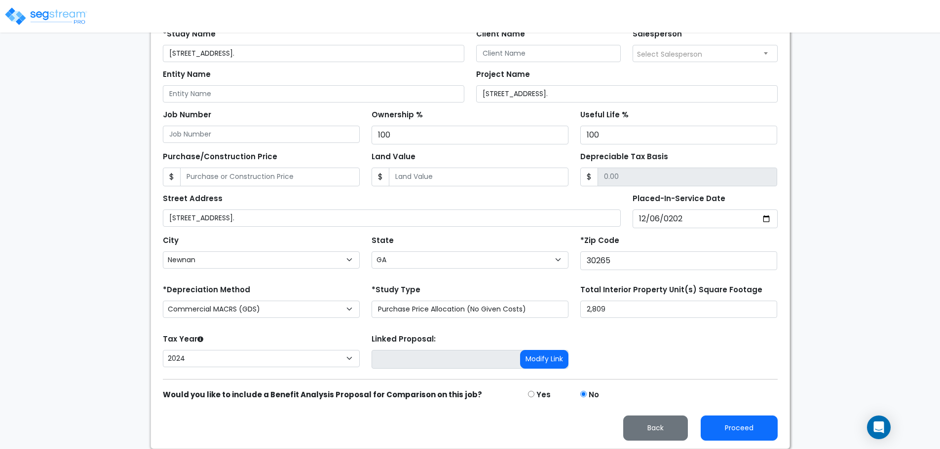
click at [818, 159] on div "We are Building your Study. So please grab a coffee and let us do the heavy lif…" at bounding box center [470, 174] width 940 height 549
click at [292, 307] on select "Commercial MACRS (GDS) Residential Rental MACRS (GDS) + AmeriSouth Rules Commer…" at bounding box center [261, 309] width 197 height 17
select select "RRM(+AR_1"
click at [282, 306] on select "Commercial MACRS (GDS) Residential Rental MACRS (GDS) + AmeriSouth Rules Commer…" at bounding box center [261, 309] width 197 height 17
click at [703, 352] on div "Tax Year Please Enter The Placed In Service Date First. 2026 2025 2024 Prior Ye…" at bounding box center [470, 351] width 626 height 39
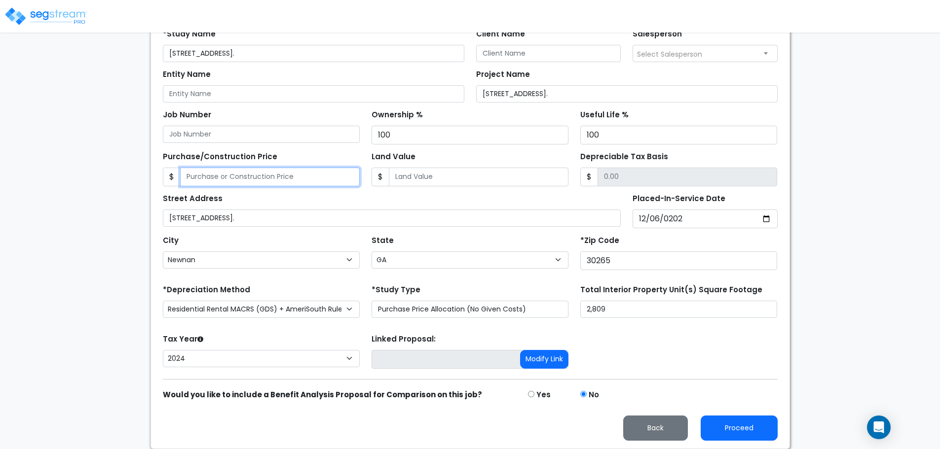
click at [235, 175] on input "Purchase/Construction Price" at bounding box center [270, 177] width 180 height 19
type input "3"
type input "3.00"
type input "36"
type input "36.00"
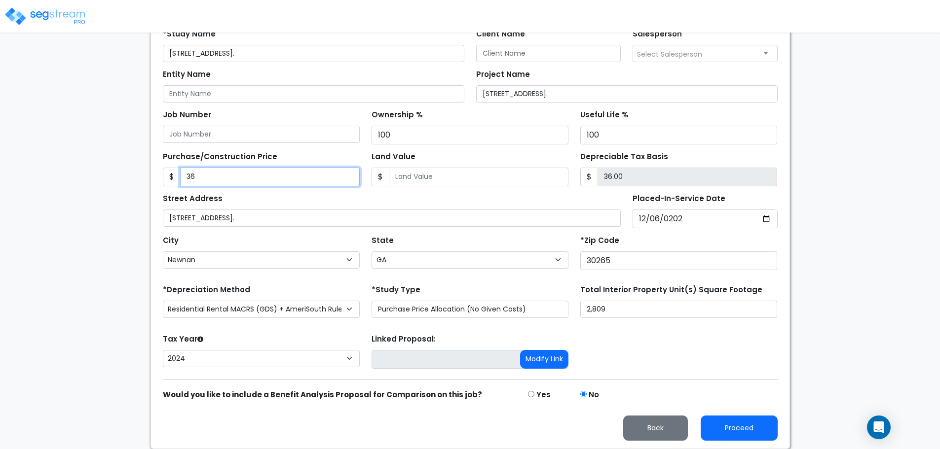
type input "368"
type input "368.00"
type input "3680"
type input "3,680.00"
type input "3,6800"
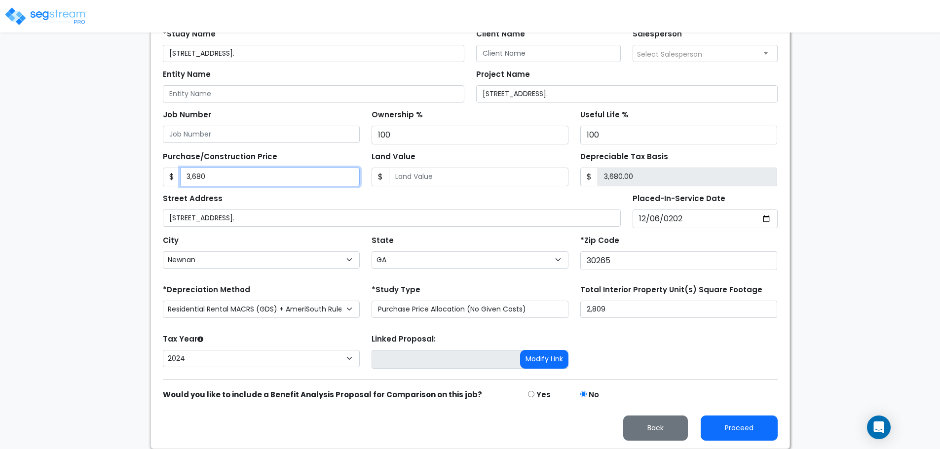
type input "36,800.00"
type input "36,8000"
type input "368,000.00"
type input "368,000"
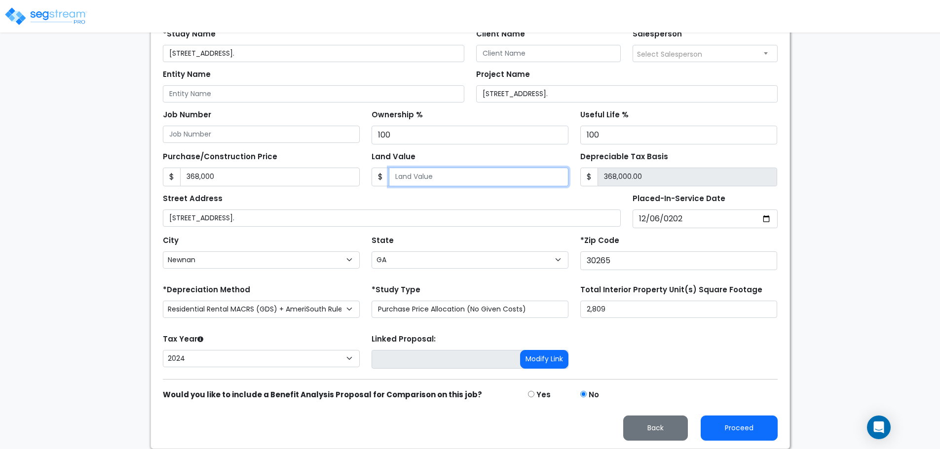
click at [451, 177] on input "Land Value" at bounding box center [479, 177] width 180 height 19
type input "8"
type input "367,992.00"
type input "88"
type input "367,912.00"
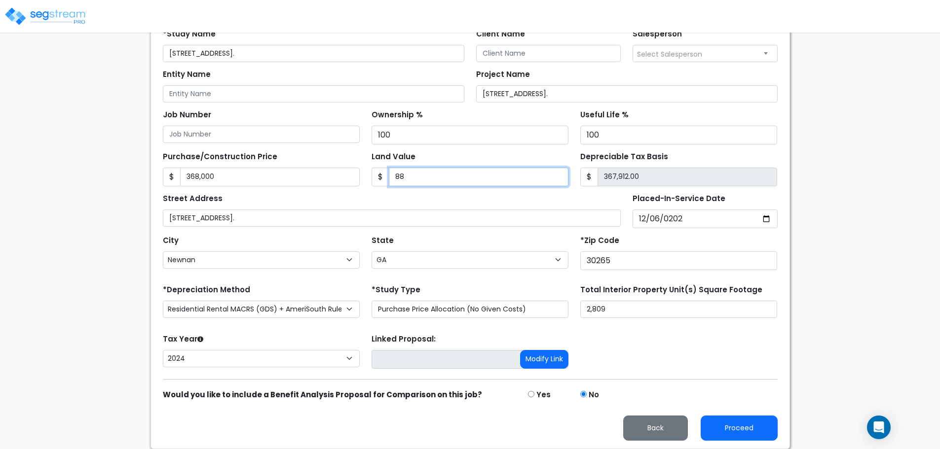
type input "885"
type input "367,115.00"
type input "8857"
type input "359,143.00"
type input "8,8577"
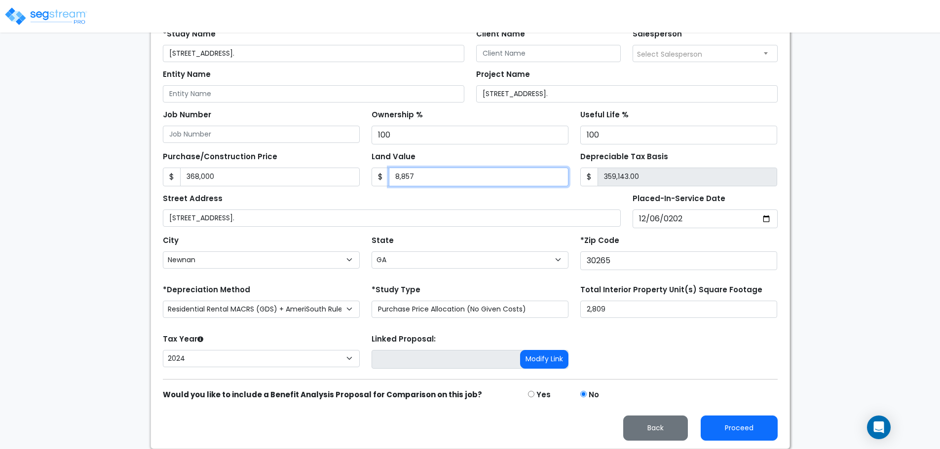
type input "279,423.00"
type input "88,577.6"
type input "279,422.40"
type input "88,577.6"
click at [461, 196] on div "Street Address 157 Highwoods Parkway." at bounding box center [392, 209] width 458 height 36
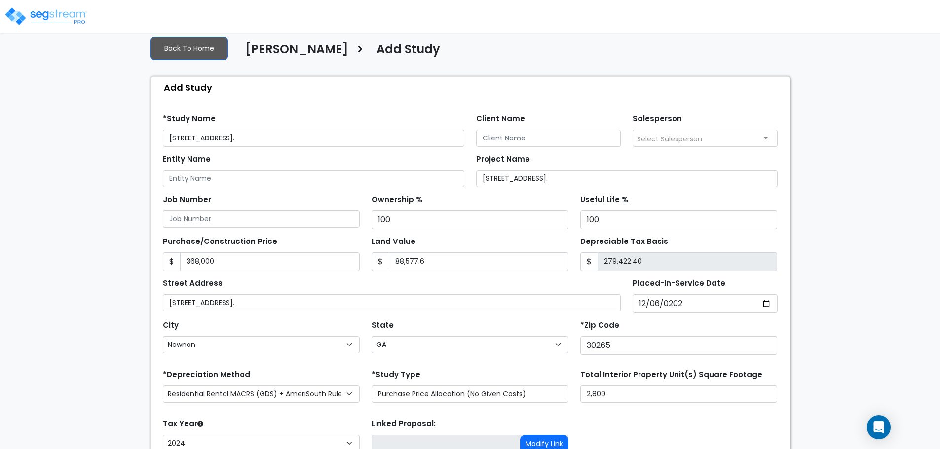
scroll to position [45, 0]
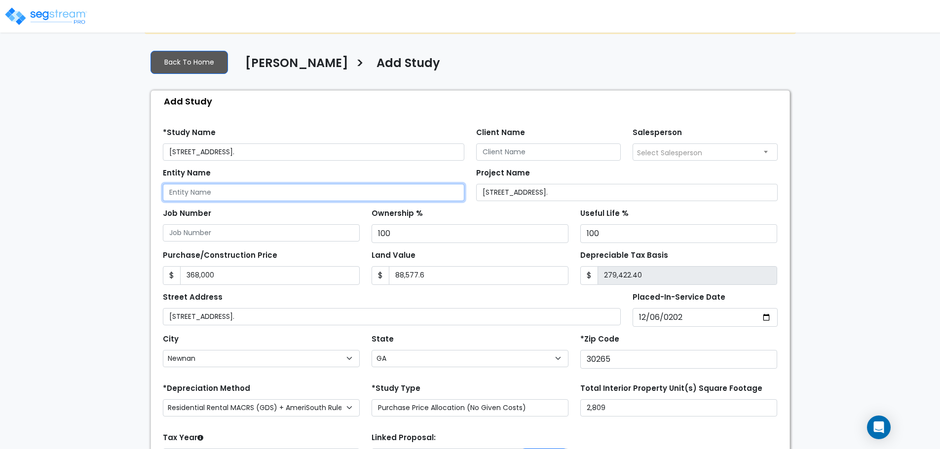
click at [220, 187] on input "Entity Name" at bounding box center [313, 192] width 301 height 17
paste input "Scot Poore"
type input "Scot Poore"
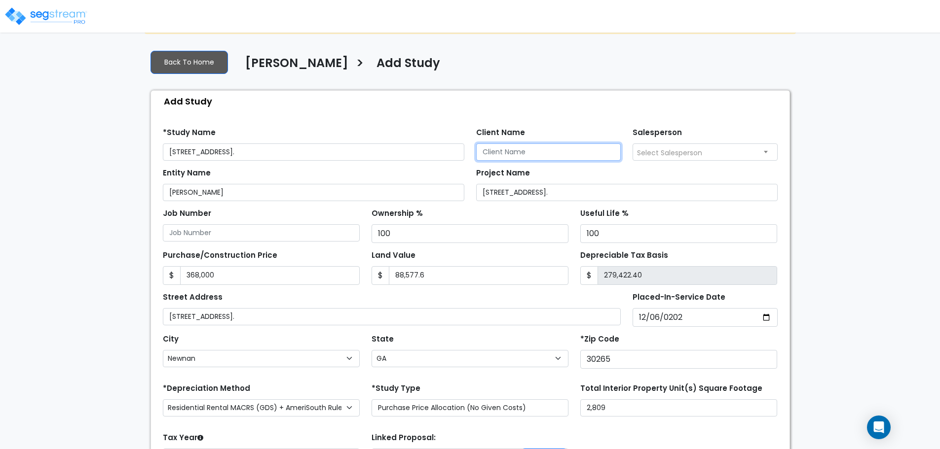
click at [518, 148] on input "Client Name" at bounding box center [548, 152] width 145 height 17
paste input "Scot Poore"
type input "Scot Poore"
click at [586, 118] on div "Find these errors below in the Study Setup: *Study Name 157 Highwoods Parkway. …" at bounding box center [470, 330] width 638 height 436
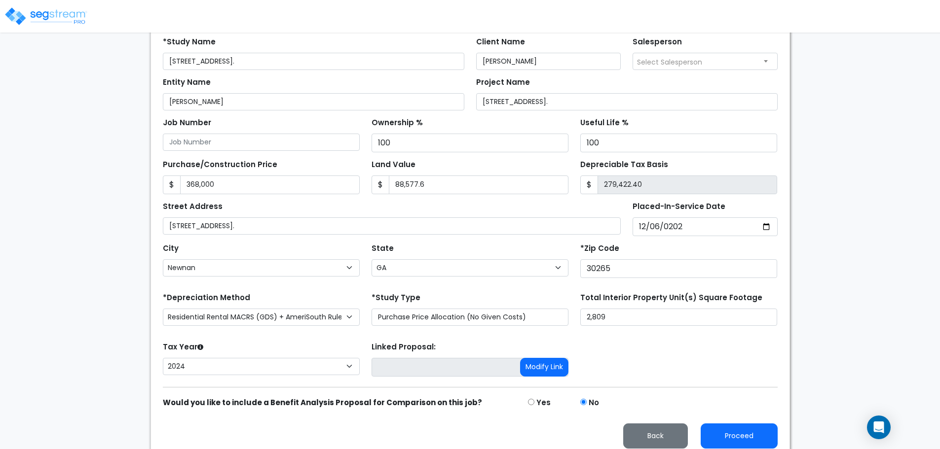
scroll to position [144, 0]
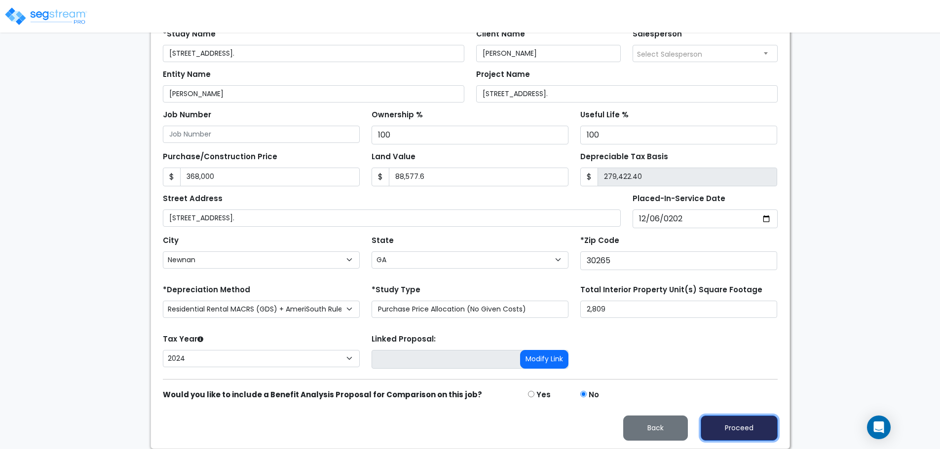
click at [742, 424] on button "Proceed" at bounding box center [738, 428] width 77 height 25
type input "368000"
type input "88577.6"
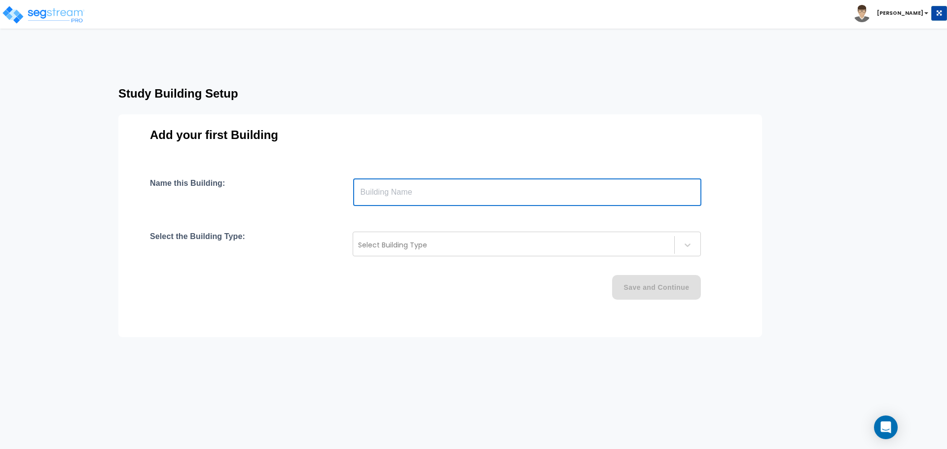
click at [385, 195] on input "text" at bounding box center [527, 193] width 348 height 28
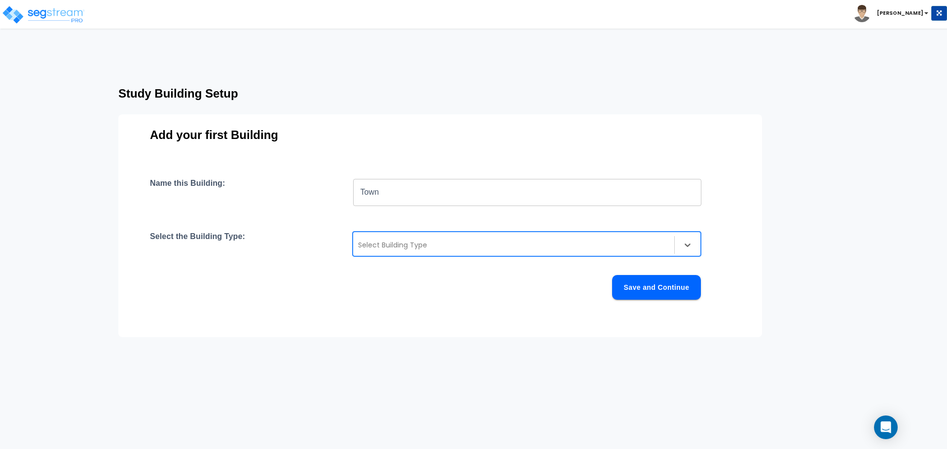
click at [398, 192] on input "Town" at bounding box center [527, 193] width 348 height 28
click at [450, 236] on div "Select Building Type" at bounding box center [527, 244] width 348 height 25
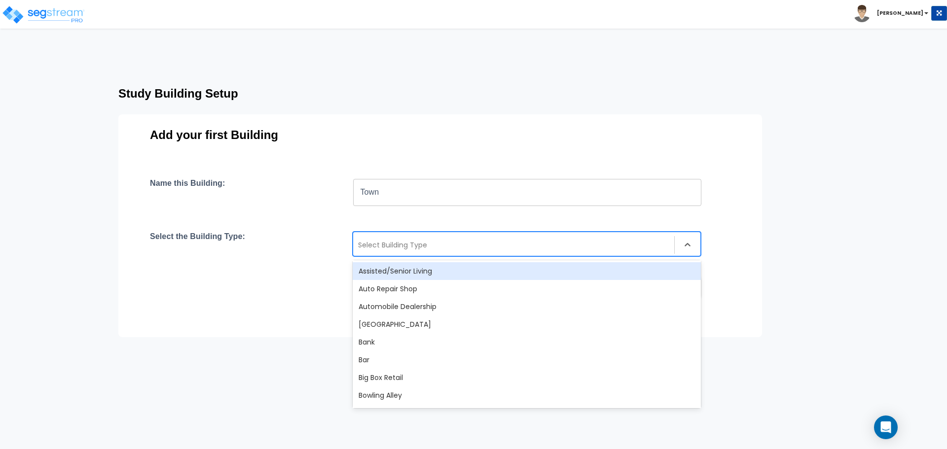
click at [408, 181] on input "Town" at bounding box center [527, 193] width 348 height 28
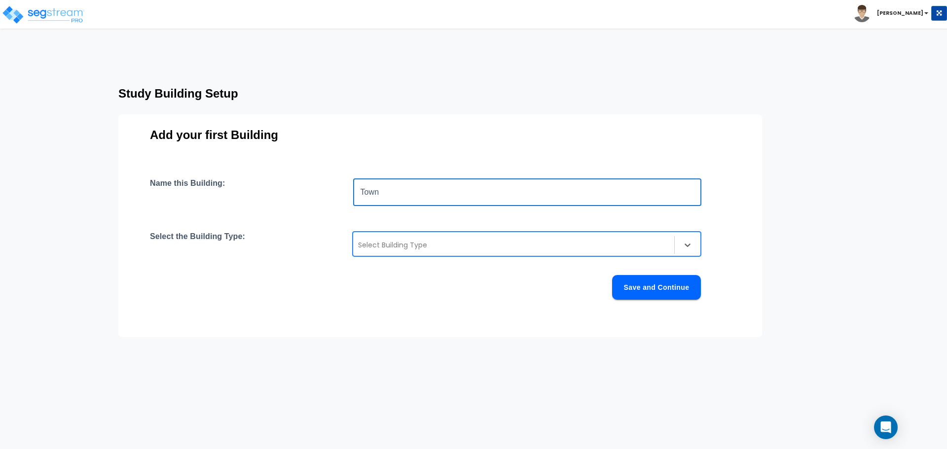
type input "Townhouse"
click at [388, 249] on div at bounding box center [513, 245] width 311 height 12
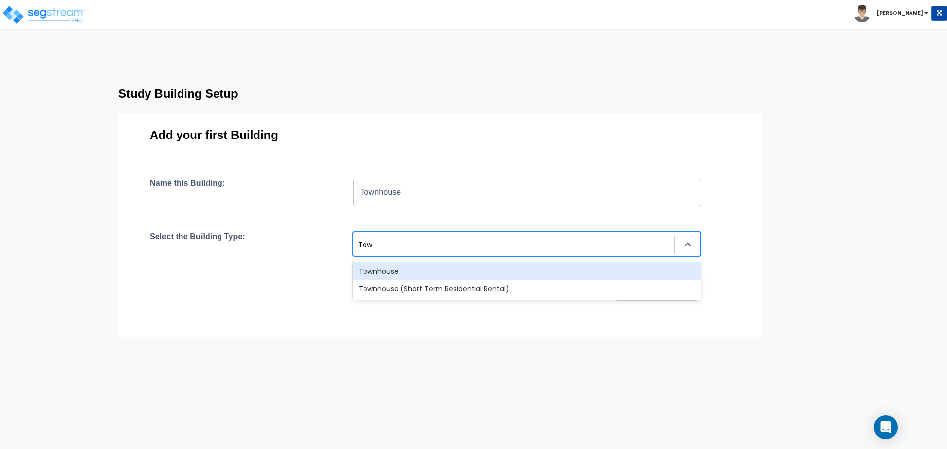
type input "Town"
click at [396, 271] on div "Townhouse" at bounding box center [527, 271] width 348 height 18
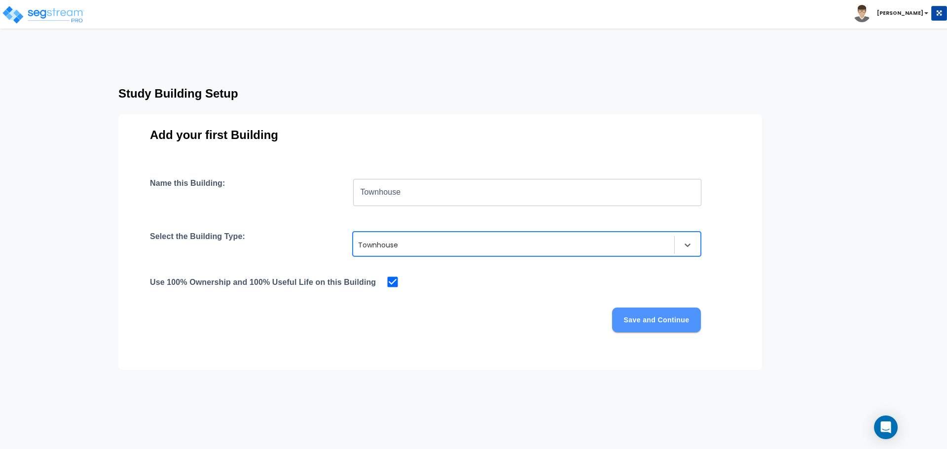
click at [656, 326] on button "Save and Continue" at bounding box center [656, 320] width 89 height 25
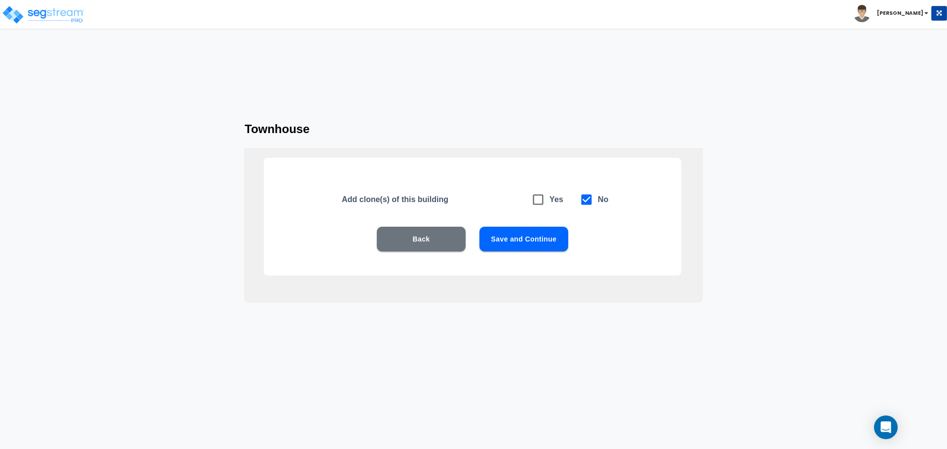
click at [529, 241] on button "Save and Continue" at bounding box center [523, 239] width 89 height 25
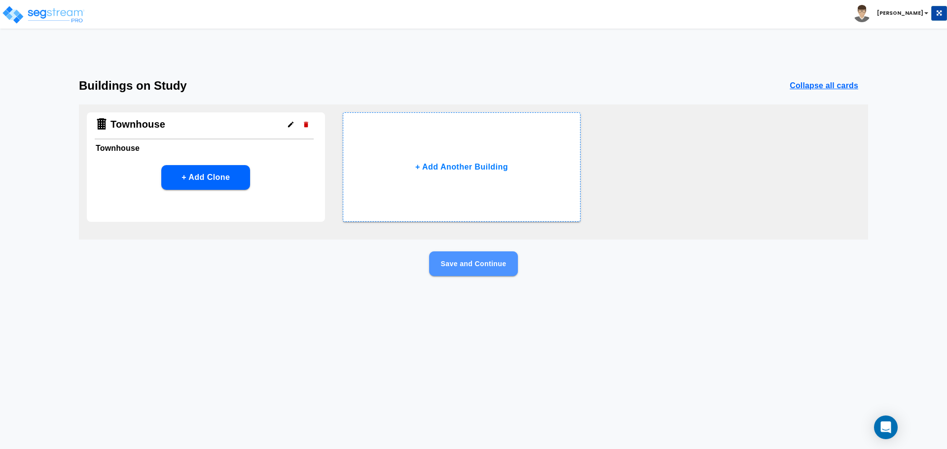
click at [479, 258] on button "Save and Continue" at bounding box center [473, 264] width 89 height 25
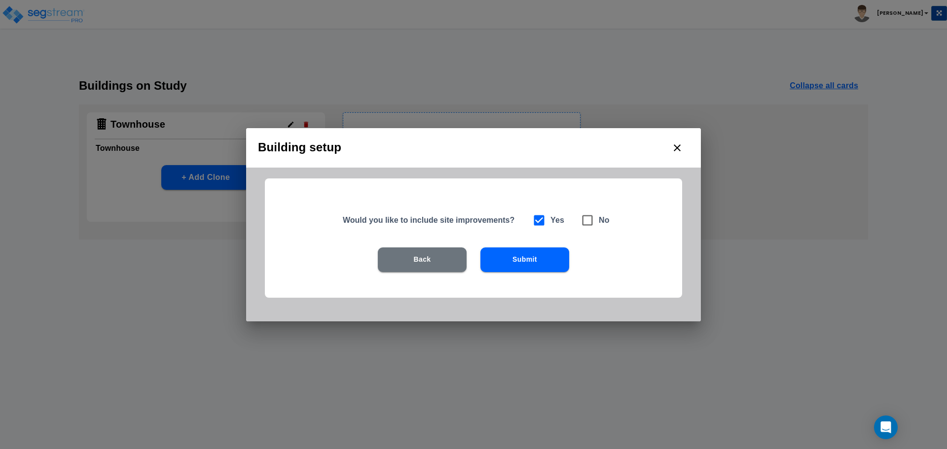
click at [544, 261] on button "Submit" at bounding box center [524, 260] width 89 height 25
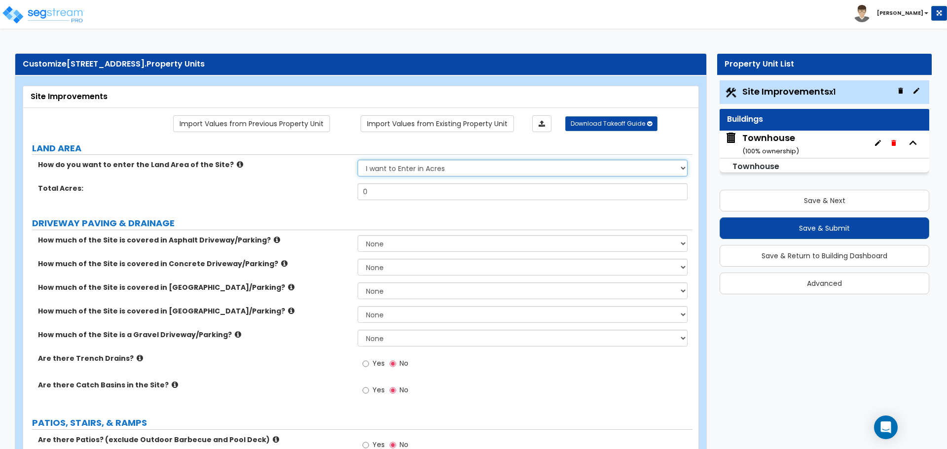
click at [409, 170] on select "I want to Enter in Acres I want to Enter in Square Feet" at bounding box center [522, 168] width 329 height 17
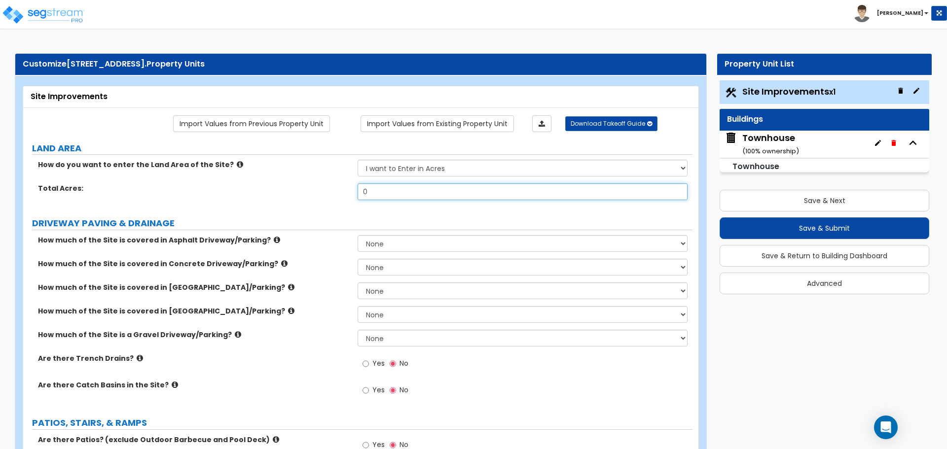
click at [374, 199] on input "0" at bounding box center [522, 191] width 329 height 17
type input "0.13"
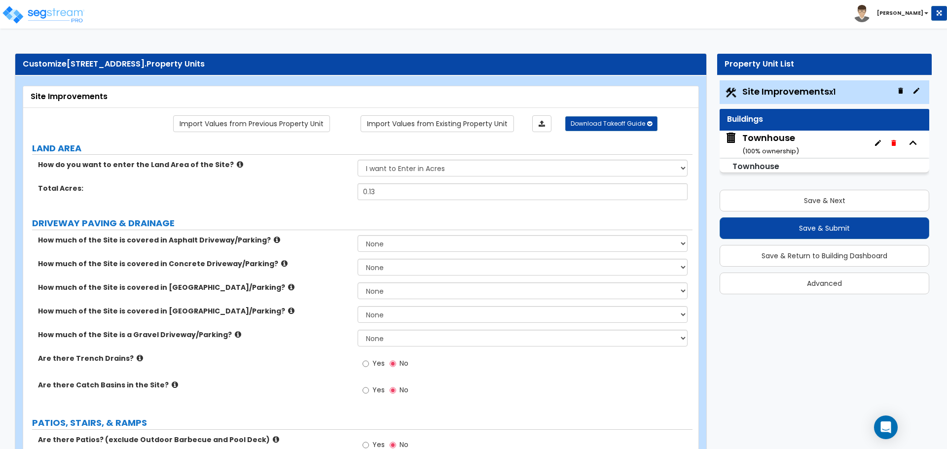
click at [349, 197] on div "Total Acres: 0.13" at bounding box center [357, 195] width 669 height 24
click at [380, 239] on select "None I want to Enter an Approximate Percentage I want to Enter the Square Foota…" at bounding box center [522, 243] width 329 height 17
click at [311, 253] on div "How much of the Site is covered in Asphalt Driveway/Parking? None I want to Ent…" at bounding box center [357, 247] width 669 height 24
click at [387, 240] on select "None I want to Enter an Approximate Percentage I want to Enter the Square Foota…" at bounding box center [522, 243] width 329 height 17
click at [358, 235] on select "None I want to Enter an Approximate Percentage I want to Enter the Square Foota…" at bounding box center [522, 243] width 329 height 17
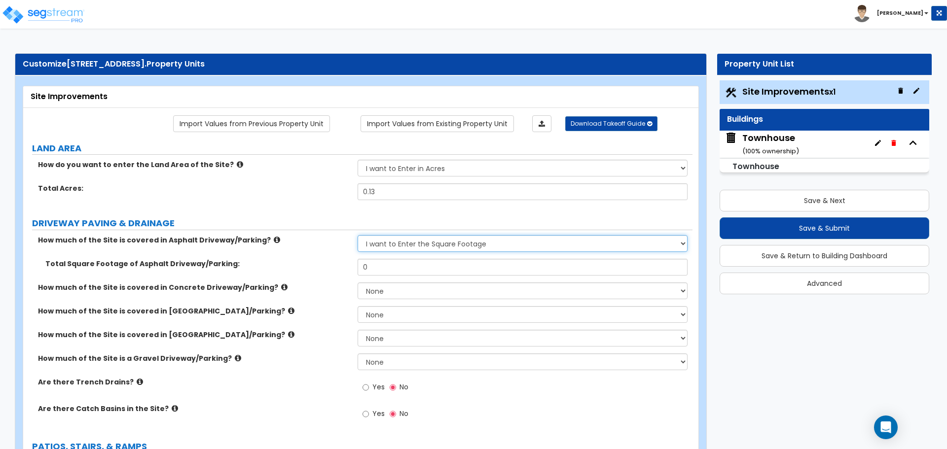
click at [404, 242] on select "None I want to Enter an Approximate Percentage I want to Enter the Square Foota…" at bounding box center [522, 243] width 329 height 17
select select "0"
click at [358, 235] on select "None I want to Enter an Approximate Percentage I want to Enter the Square Foota…" at bounding box center [522, 243] width 329 height 17
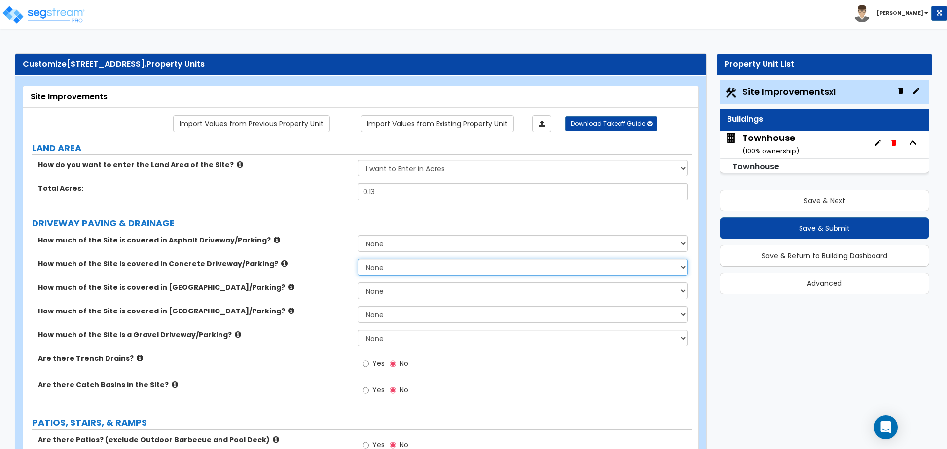
click at [387, 265] on select "None I want to Enter an Approximate Percentage I want to Enter the Square Foota…" at bounding box center [522, 267] width 329 height 17
select select "2"
click at [358, 259] on select "None I want to Enter an Approximate Percentage I want to Enter the Square Foota…" at bounding box center [522, 267] width 329 height 17
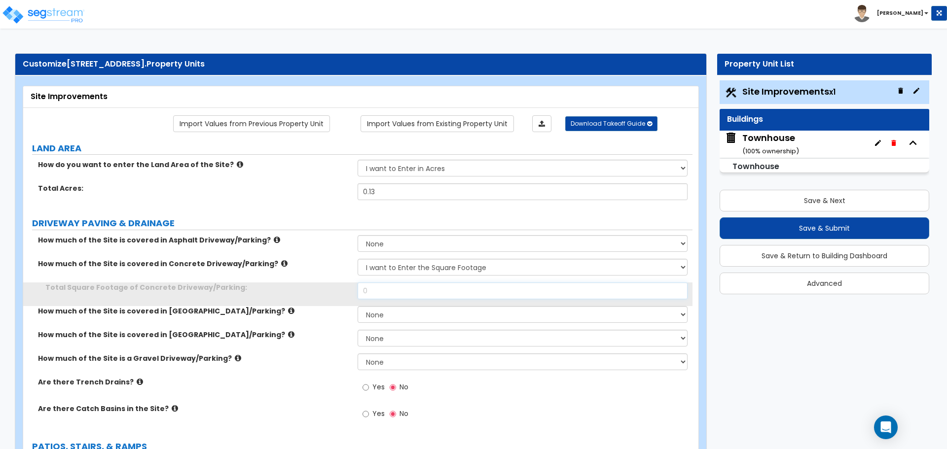
click at [389, 290] on input "0" at bounding box center [522, 291] width 329 height 17
type input "383"
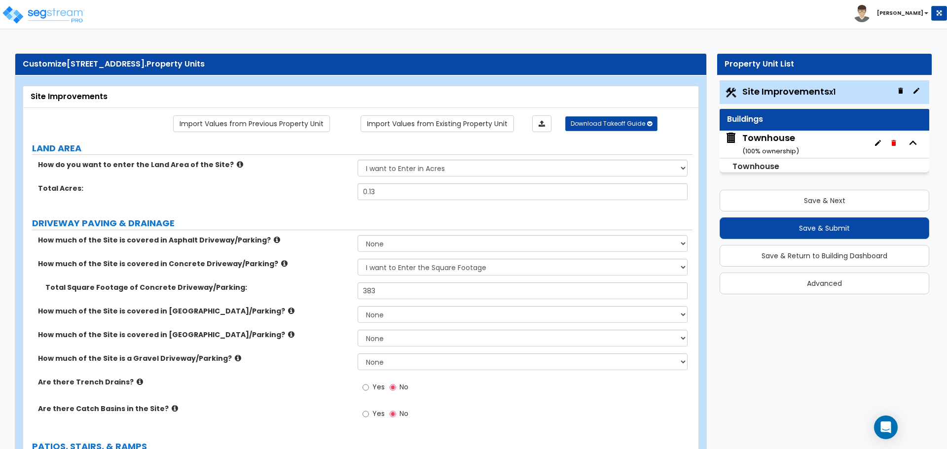
click at [317, 293] on div "Total Square Footage of Concrete Driveway/Parking: 383" at bounding box center [357, 295] width 669 height 24
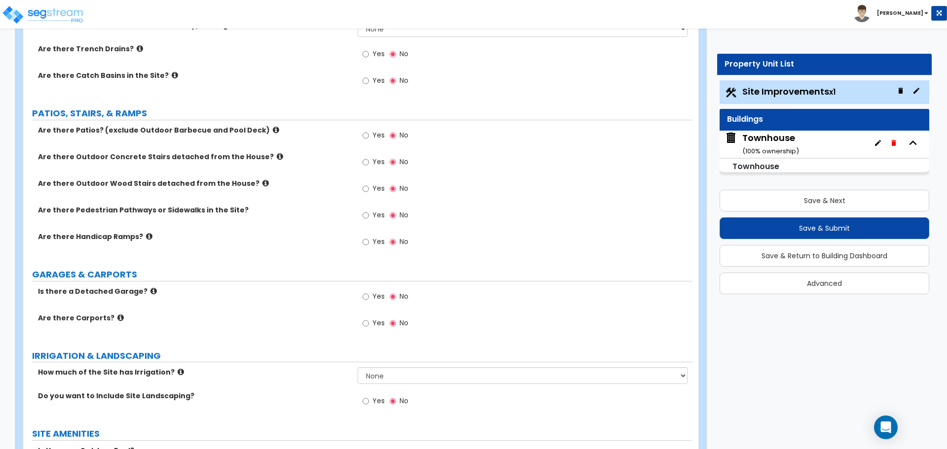
scroll to position [345, 0]
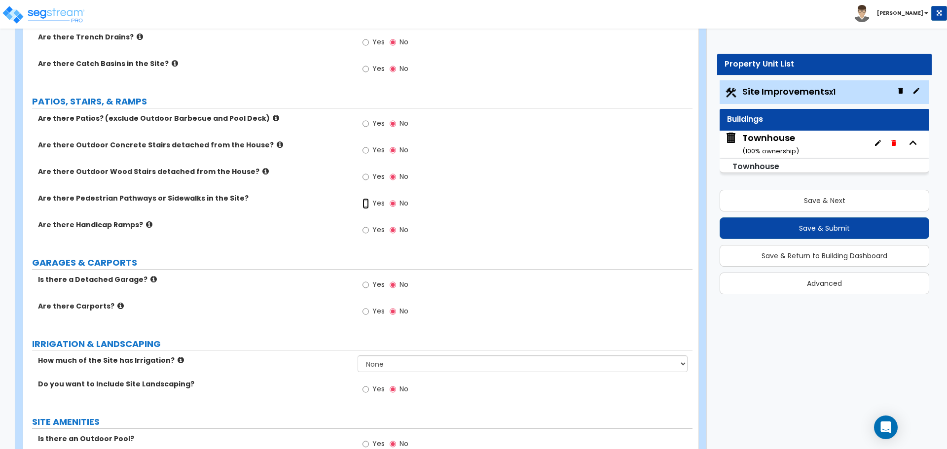
click at [363, 203] on input "Yes" at bounding box center [366, 203] width 6 height 11
radio input "true"
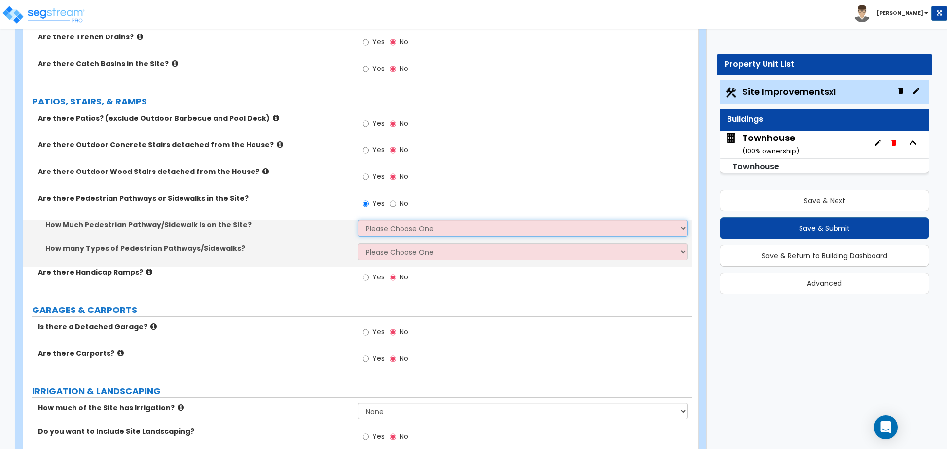
click at [382, 223] on select "Please Choose One I Don't Know, Please Estimate For Me Enter Linear Footage" at bounding box center [522, 228] width 329 height 17
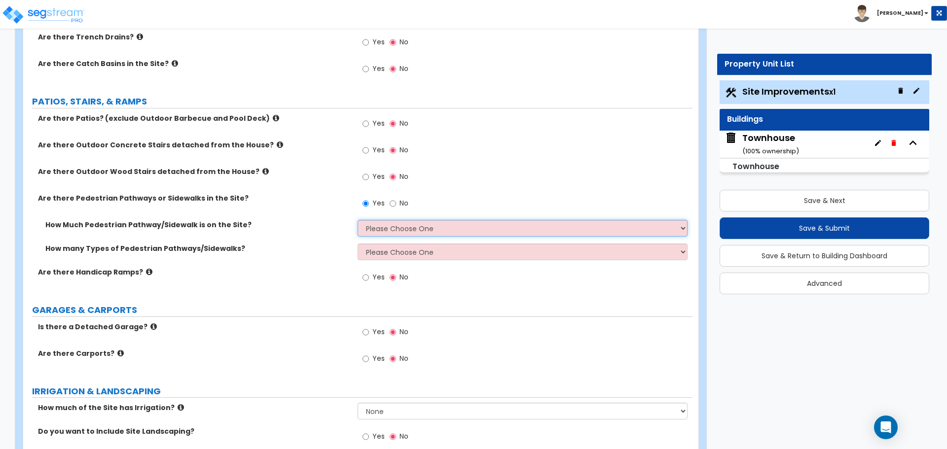
select select "2"
click at [358, 220] on select "Please Choose One I Don't Know, Please Estimate For Me Enter Linear Footage" at bounding box center [522, 228] width 329 height 17
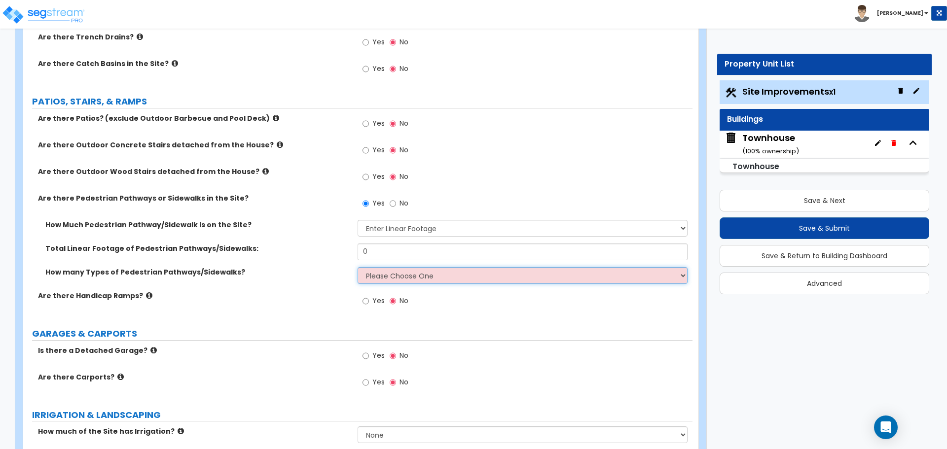
click at [383, 274] on select "Please Choose One 1 2 3" at bounding box center [522, 275] width 329 height 17
select select "1"
click at [358, 267] on select "Please Choose One 1 2 3" at bounding box center [522, 275] width 329 height 17
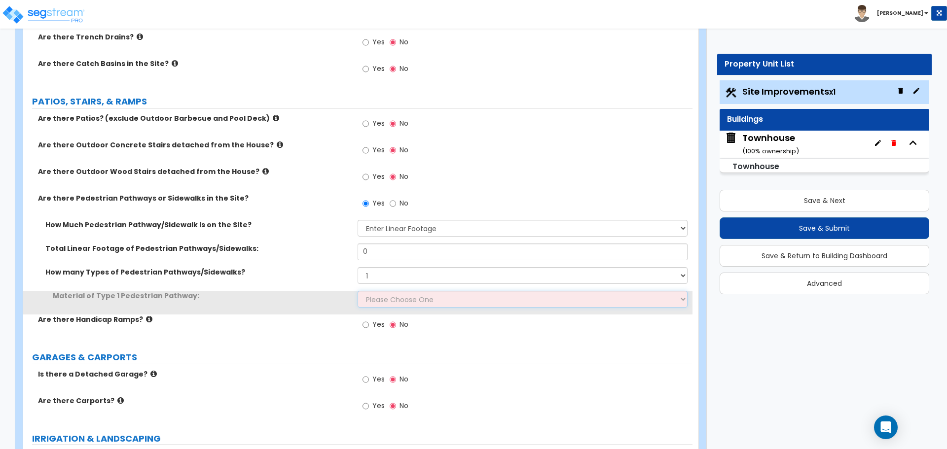
click at [384, 297] on select "Please Choose One Bare Concrete Stamped Concrete Brick Pavers Stone Pavers Wood…" at bounding box center [522, 299] width 329 height 17
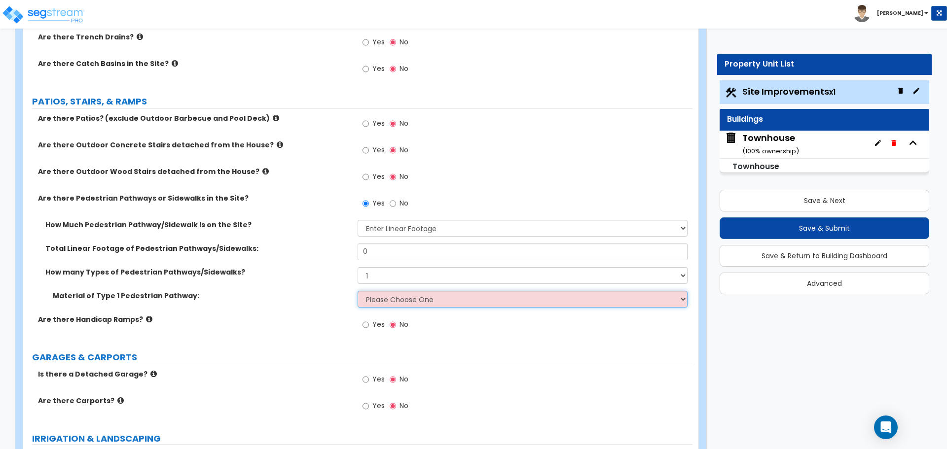
select select "1"
click at [358, 291] on select "Please Choose One Bare Concrete Stamped Concrete Brick Pavers Stone Pavers Wood…" at bounding box center [522, 299] width 329 height 17
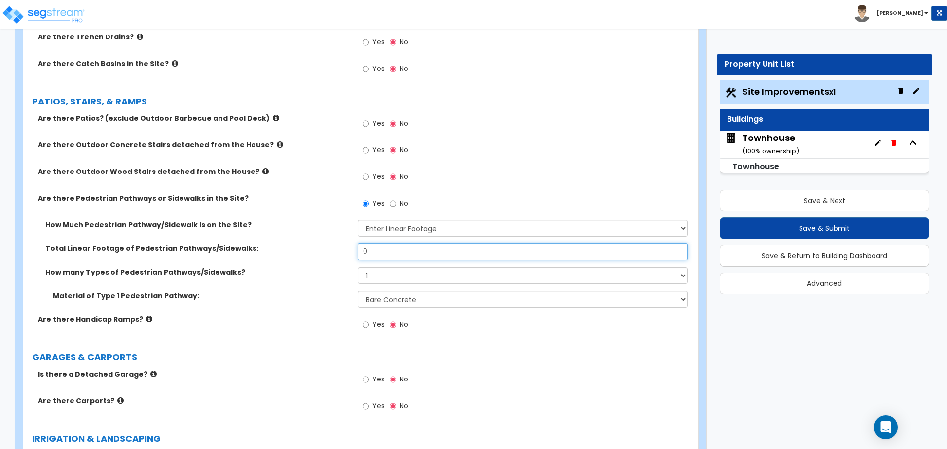
click at [385, 249] on input "0" at bounding box center [522, 252] width 329 height 17
click at [389, 253] on input "0" at bounding box center [522, 252] width 329 height 17
type input "18"
click at [314, 252] on label "Total Linear Footage of Pedestrian Pathways/Sidewalks:" at bounding box center [197, 249] width 305 height 10
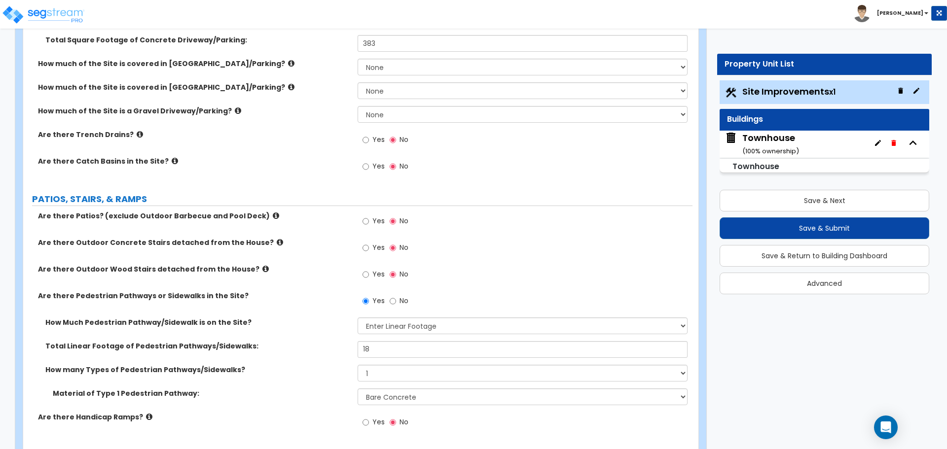
scroll to position [247, 0]
click at [369, 248] on input "Yes" at bounding box center [366, 249] width 6 height 11
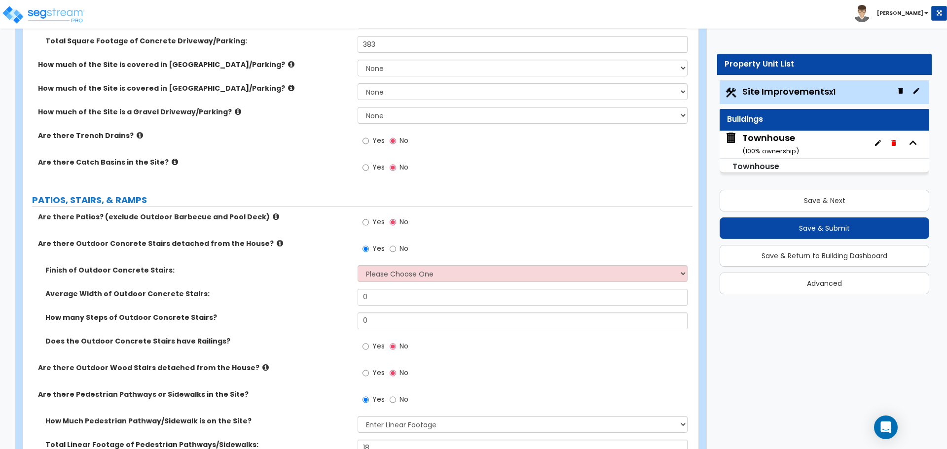
click at [396, 252] on label "No" at bounding box center [399, 250] width 19 height 17
click at [396, 252] on input "No" at bounding box center [393, 249] width 6 height 11
radio input "false"
radio input "true"
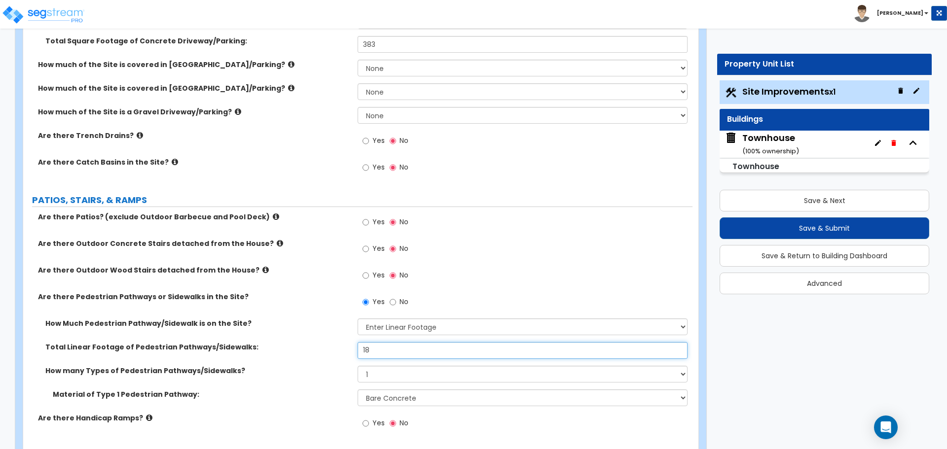
click at [386, 355] on input "18" at bounding box center [522, 350] width 329 height 17
click at [386, 349] on input "18" at bounding box center [522, 350] width 329 height 17
type input "26"
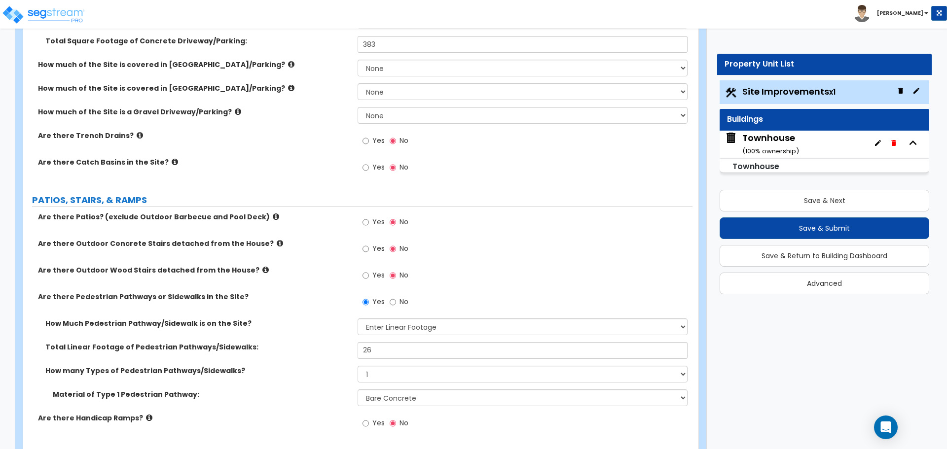
click at [340, 336] on div "How Much Pedestrian Pathway/Sidewalk is on the Site? Please Choose One I Don't …" at bounding box center [357, 331] width 669 height 24
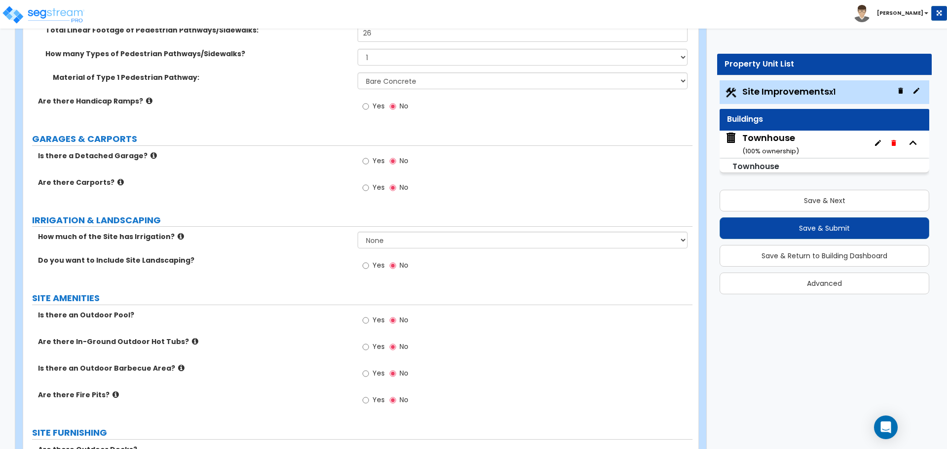
scroll to position [592, 0]
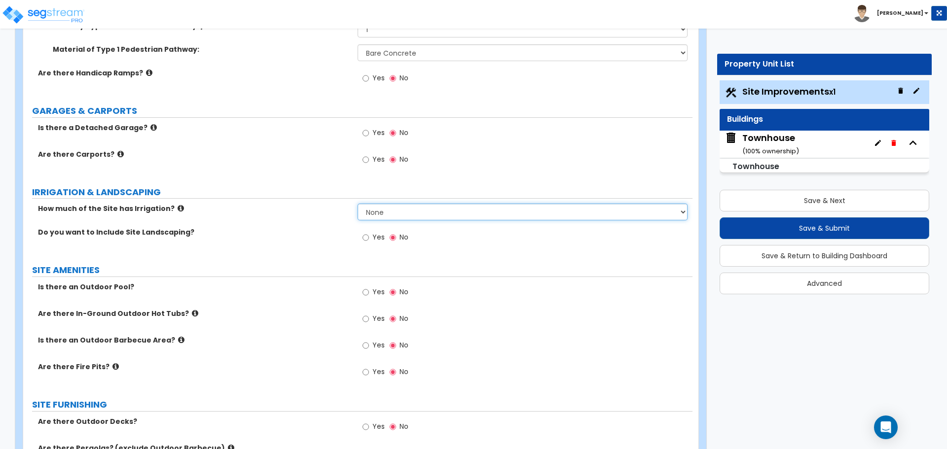
click at [378, 209] on select "None I want to Enter an Approximate Percentage I want to Enter the Square Foota…" at bounding box center [522, 212] width 329 height 17
click at [358, 204] on select "None I want to Enter an Approximate Percentage I want to Enter the Square Foota…" at bounding box center [522, 212] width 329 height 17
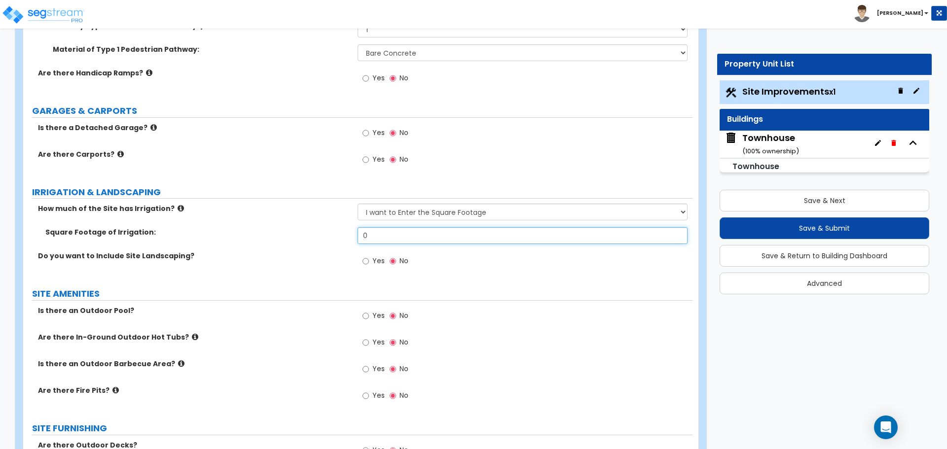
click at [391, 237] on input "0" at bounding box center [522, 235] width 329 height 17
click at [447, 208] on select "None I want to Enter an Approximate Percentage I want to Enter the Square Foota…" at bounding box center [522, 212] width 329 height 17
select select "0"
click at [358, 204] on select "None I want to Enter an Approximate Percentage I want to Enter the Square Foota…" at bounding box center [522, 212] width 329 height 17
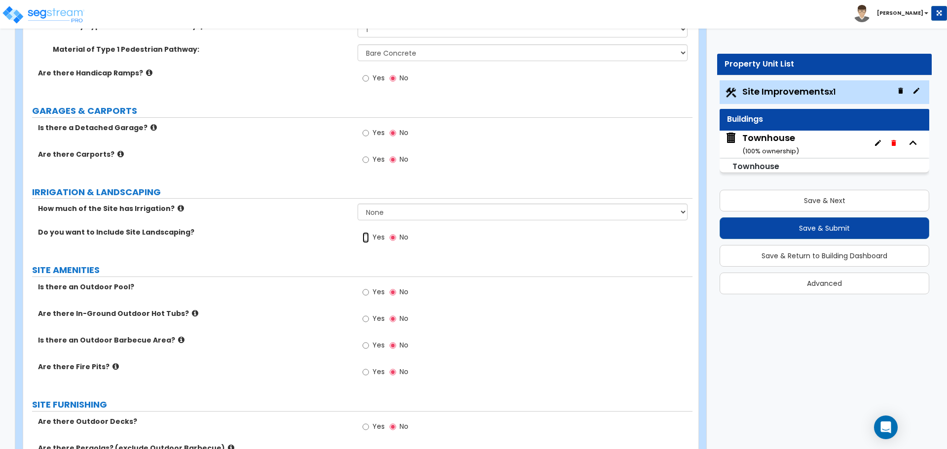
click at [367, 240] on input "Yes" at bounding box center [366, 237] width 6 height 11
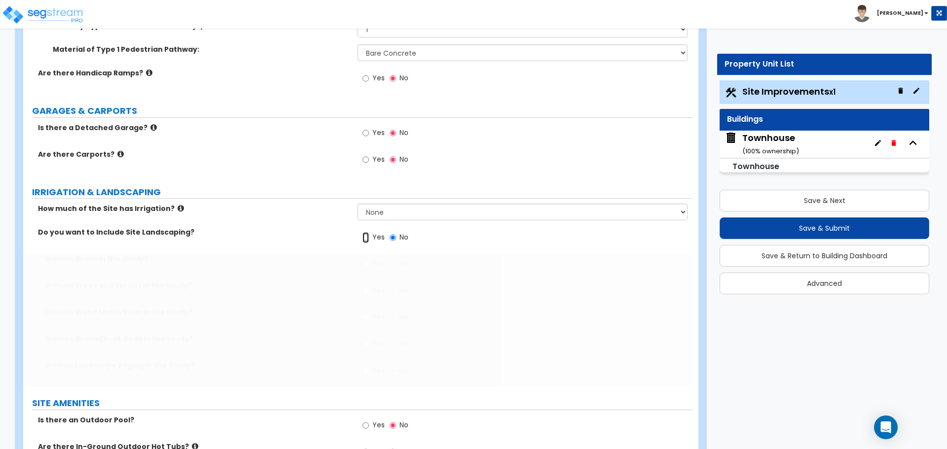
radio input "true"
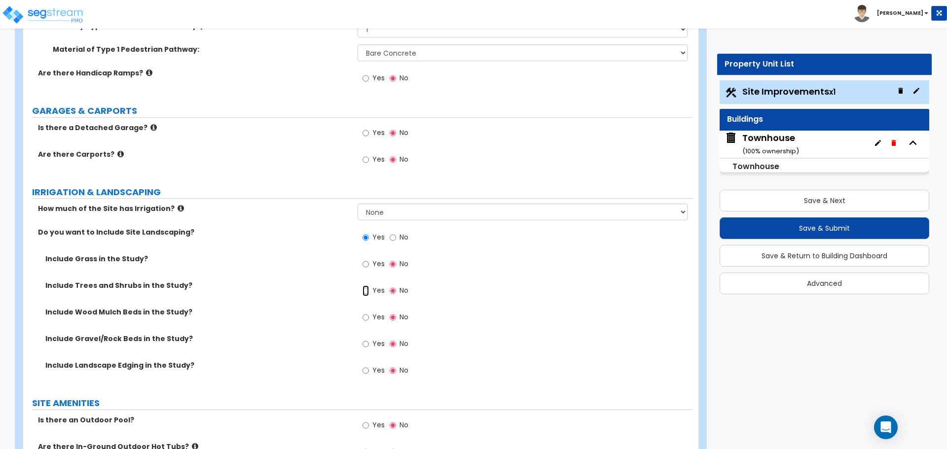
click at [367, 291] on input "Yes" at bounding box center [366, 291] width 6 height 11
radio input "true"
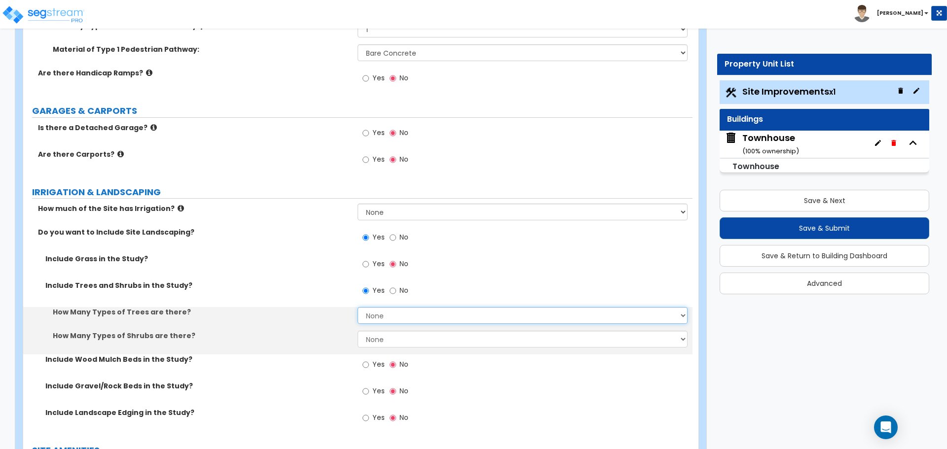
click at [379, 318] on select "None 1 2 3" at bounding box center [522, 315] width 329 height 17
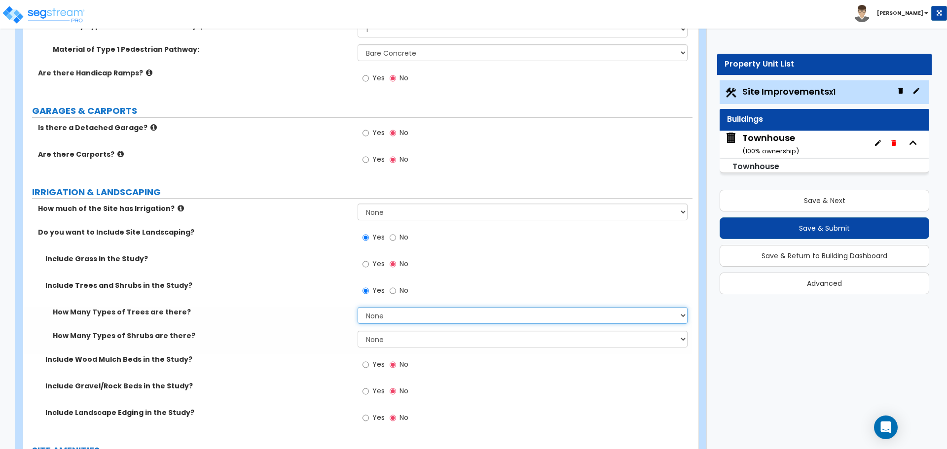
click at [379, 318] on select "None 1 2 3" at bounding box center [522, 315] width 329 height 17
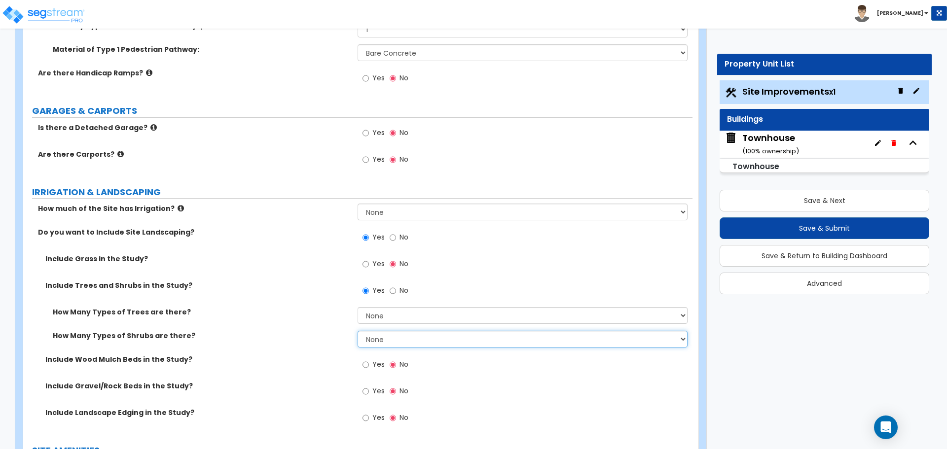
click at [375, 340] on select "None 1 2 3" at bounding box center [522, 339] width 329 height 17
select select "2"
click at [358, 331] on select "None 1 2 3" at bounding box center [522, 339] width 329 height 17
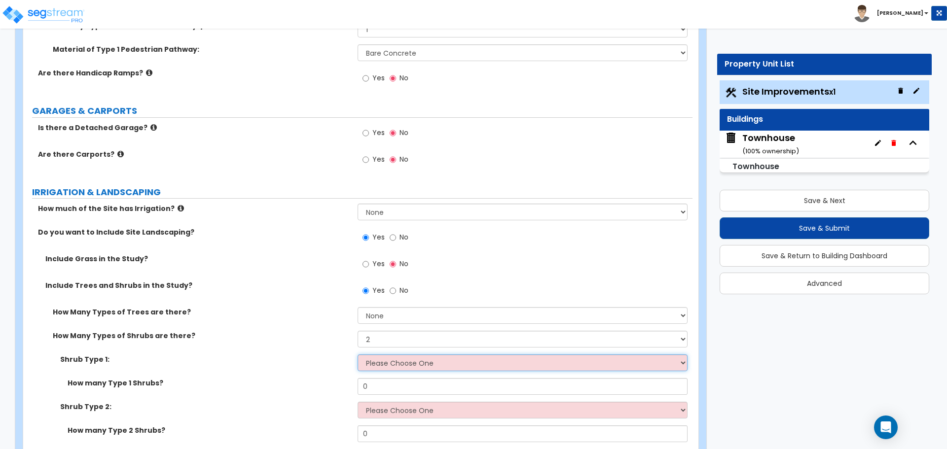
click at [381, 365] on select "Please Choose One Arborvitae Azalea Yew Boxwood Juniper Holly Cotoneaster Euony…" at bounding box center [522, 363] width 329 height 17
select select "4"
click at [358, 355] on select "Please Choose One Arborvitae Azalea Yew Boxwood Juniper Holly Cotoneaster Euony…" at bounding box center [522, 363] width 329 height 17
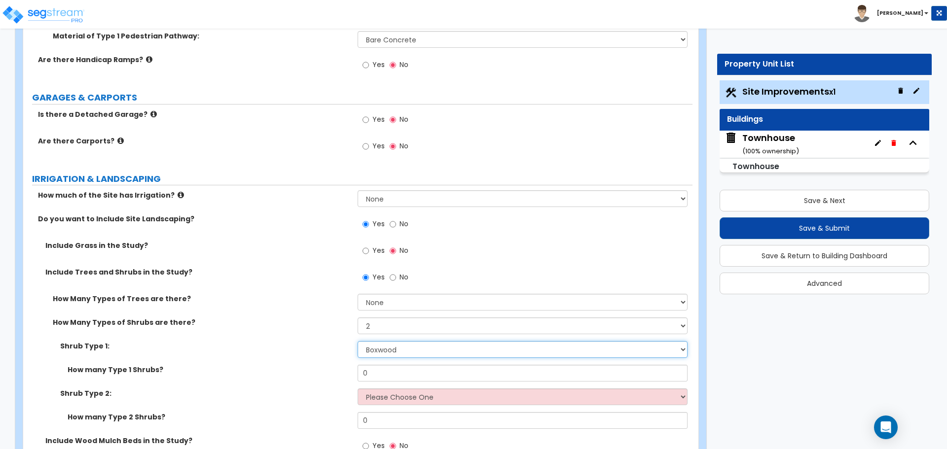
scroll to position [641, 0]
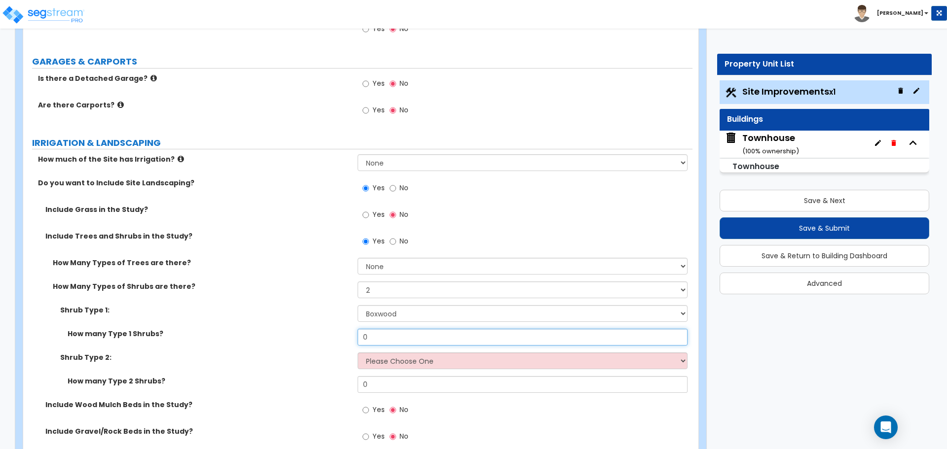
click at [384, 332] on input "0" at bounding box center [522, 337] width 329 height 17
type input "2"
click at [386, 363] on select "Please Choose One Arborvitae Azalea Yew Boxwood Juniper Holly Cotoneaster Euony…" at bounding box center [522, 361] width 329 height 17
select select "6"
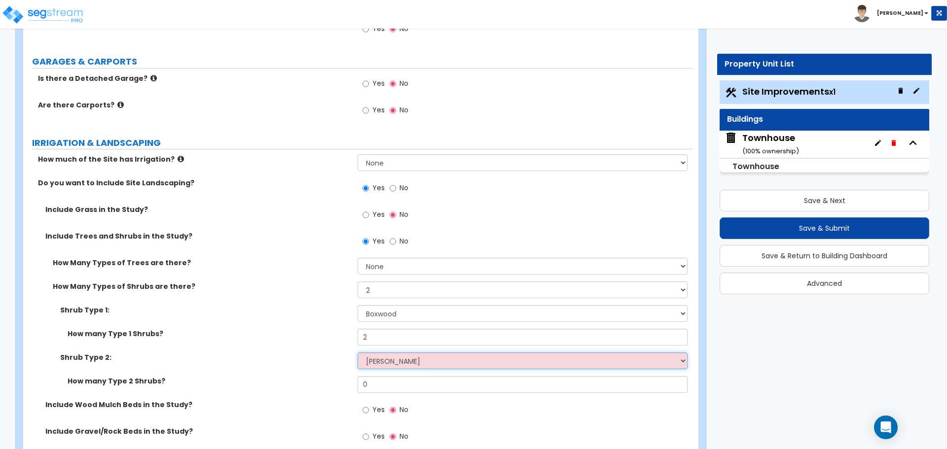
click at [358, 353] on select "Please Choose One Arborvitae Azalea Yew Boxwood Juniper Holly Cotoneaster Euony…" at bounding box center [522, 361] width 329 height 17
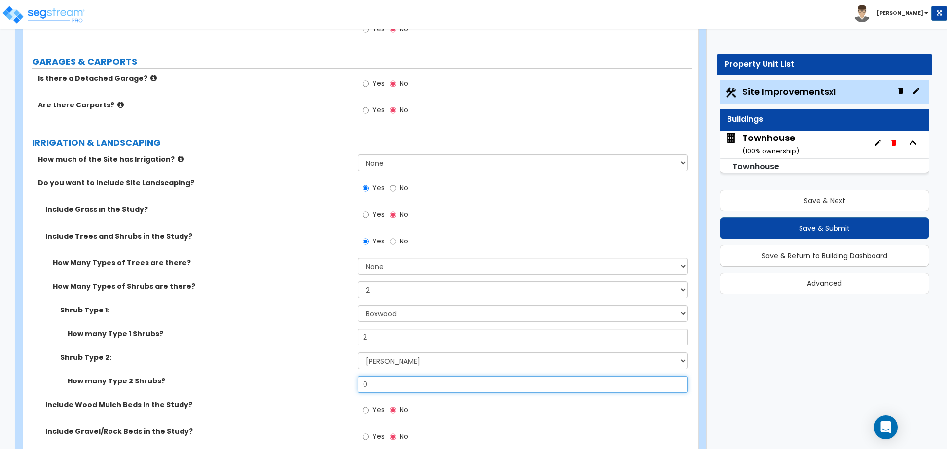
click at [381, 384] on input "0" at bounding box center [522, 384] width 329 height 17
click at [389, 389] on input "0" at bounding box center [522, 384] width 329 height 17
click at [385, 386] on input "0" at bounding box center [522, 384] width 329 height 17
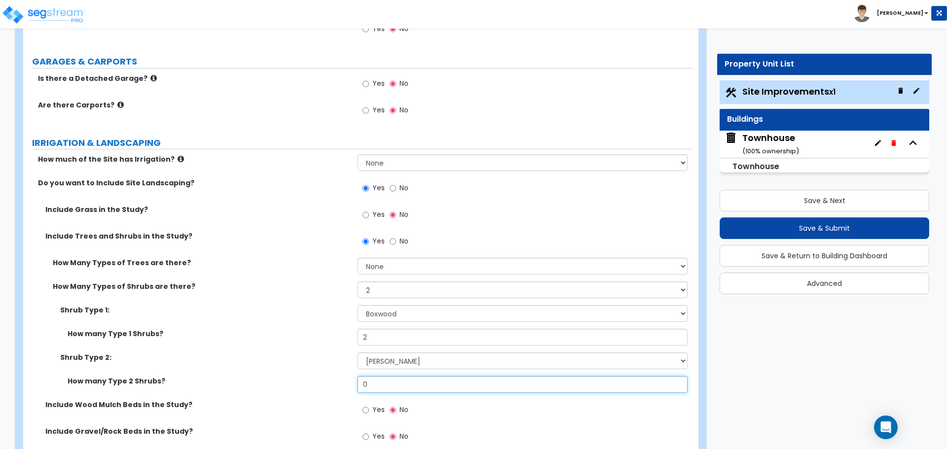
click at [385, 386] on input "0" at bounding box center [522, 384] width 329 height 17
type input "5"
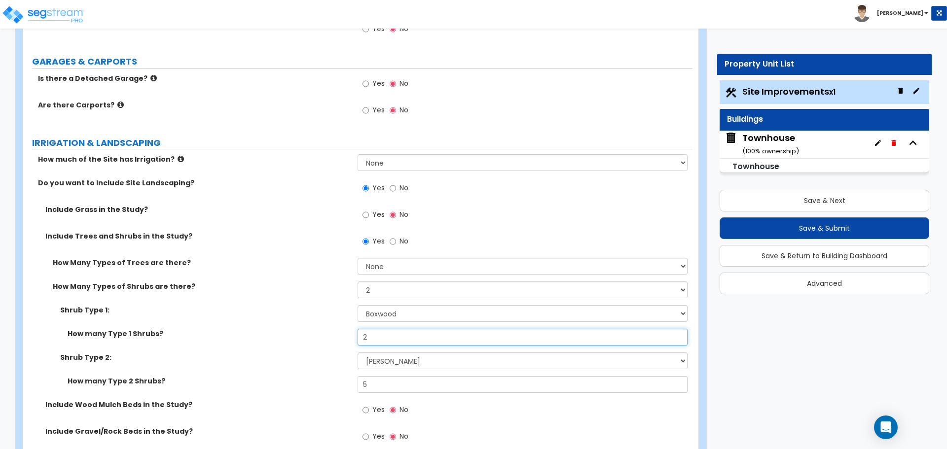
click at [378, 342] on input "2" at bounding box center [522, 337] width 329 height 17
click at [378, 341] on input "2" at bounding box center [522, 337] width 329 height 17
type input "4"
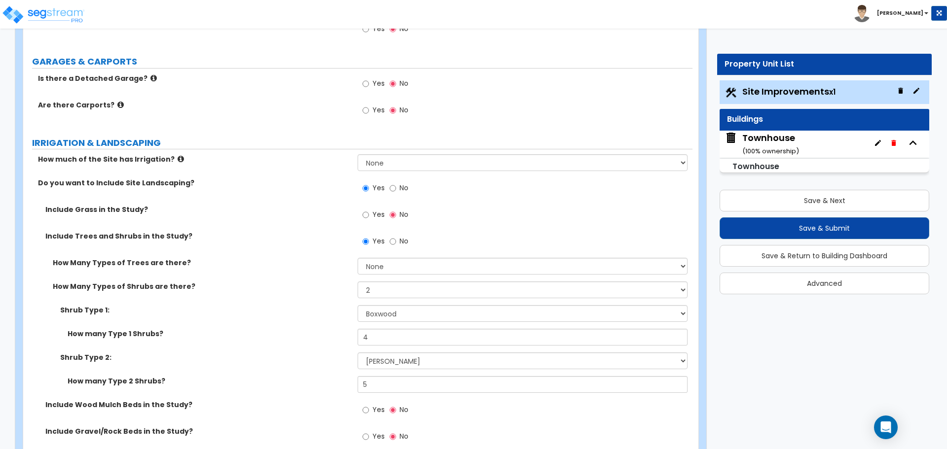
click at [293, 334] on label "How many Type 1 Shrubs?" at bounding box center [209, 334] width 283 height 10
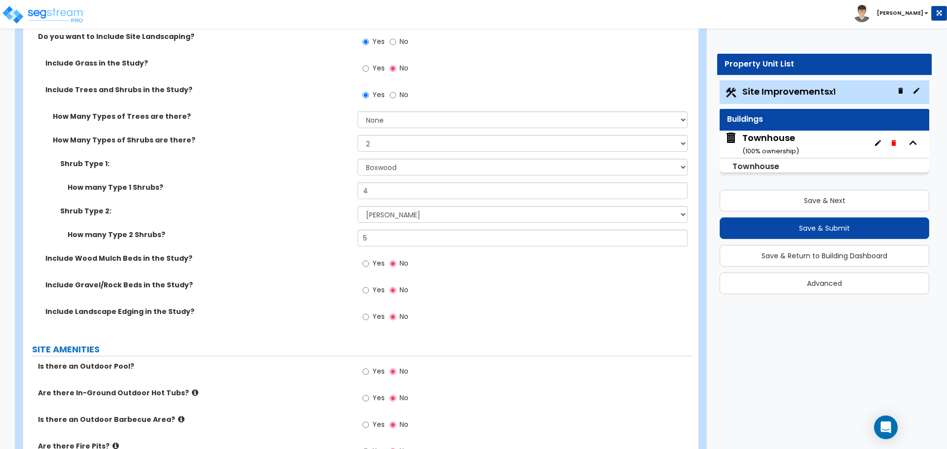
scroll to position [789, 0]
click at [368, 263] on input "Yes" at bounding box center [366, 262] width 6 height 11
radio input "true"
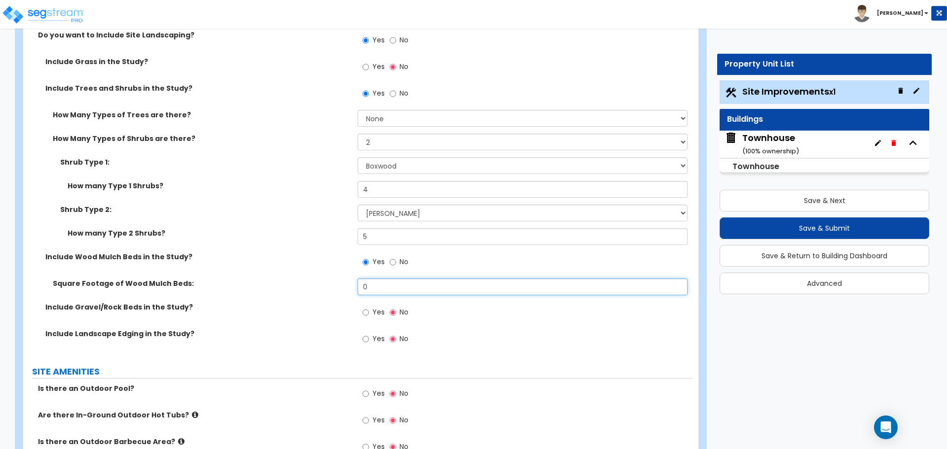
click at [379, 293] on input "0" at bounding box center [522, 287] width 329 height 17
click at [427, 287] on input "0" at bounding box center [522, 287] width 329 height 17
click at [406, 294] on input "0" at bounding box center [522, 287] width 329 height 17
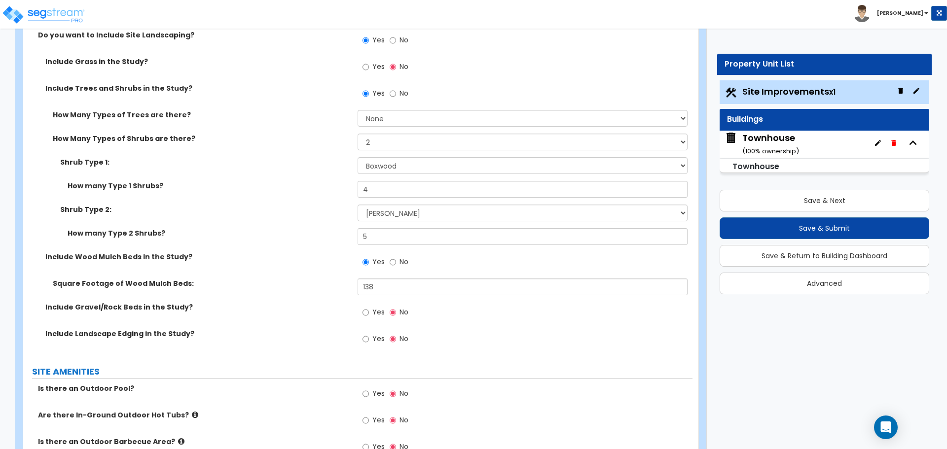
click at [349, 276] on div "Include Wood Mulch Beds in the Study? Yes No" at bounding box center [357, 265] width 669 height 27
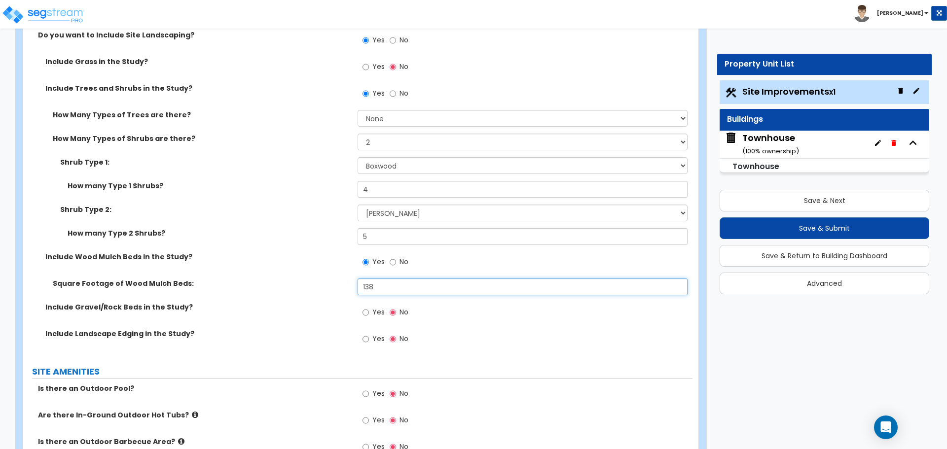
click at [383, 281] on input "138" at bounding box center [522, 287] width 329 height 17
type input "182"
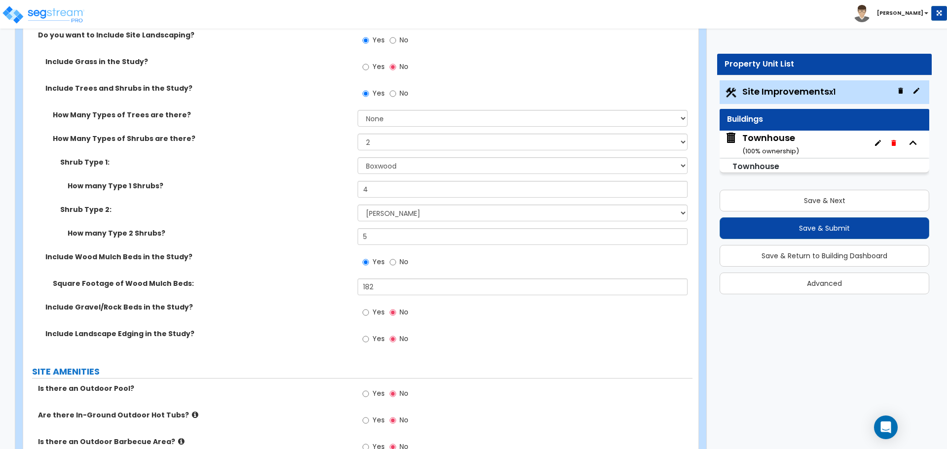
drag, startPoint x: 334, startPoint y: 288, endPoint x: 343, endPoint y: 286, distance: 9.1
click at [335, 288] on label "Square Footage of Wood Mulch Beds:" at bounding box center [201, 284] width 297 height 10
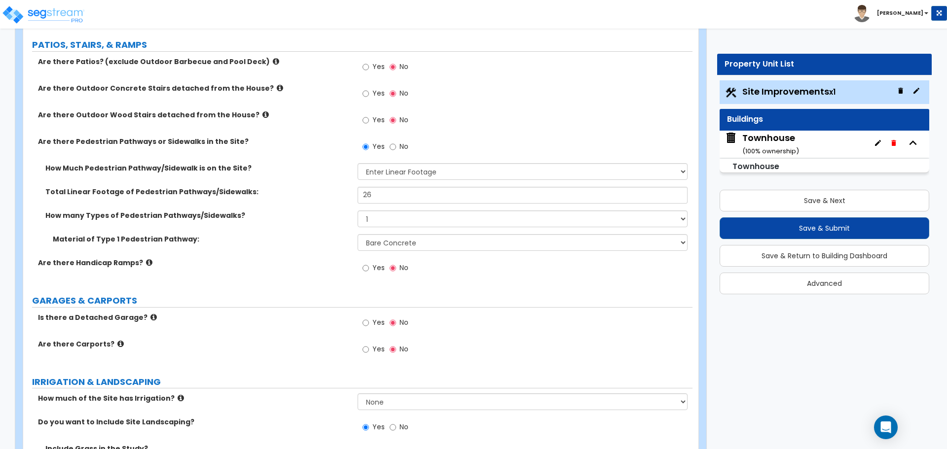
scroll to position [395, 0]
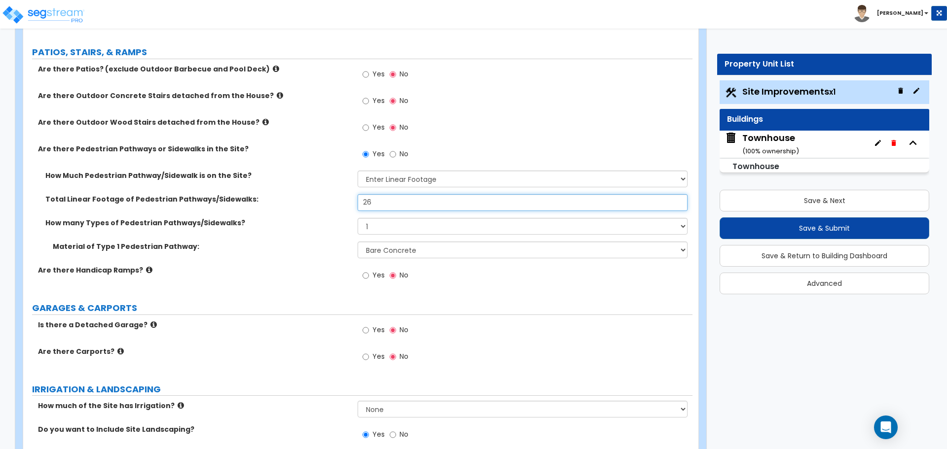
click at [378, 201] on input "26" at bounding box center [522, 202] width 329 height 17
type input "34"
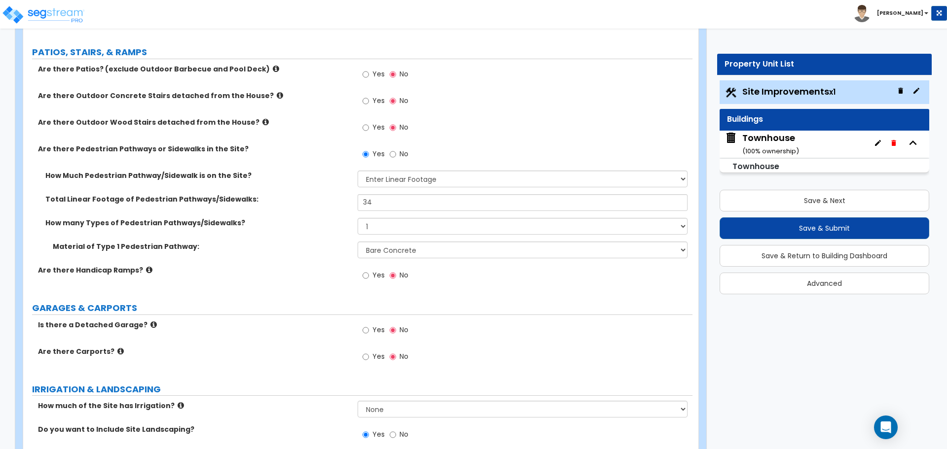
click at [328, 197] on label "Total Linear Footage of Pedestrian Pathways/Sidewalks:" at bounding box center [197, 199] width 305 height 10
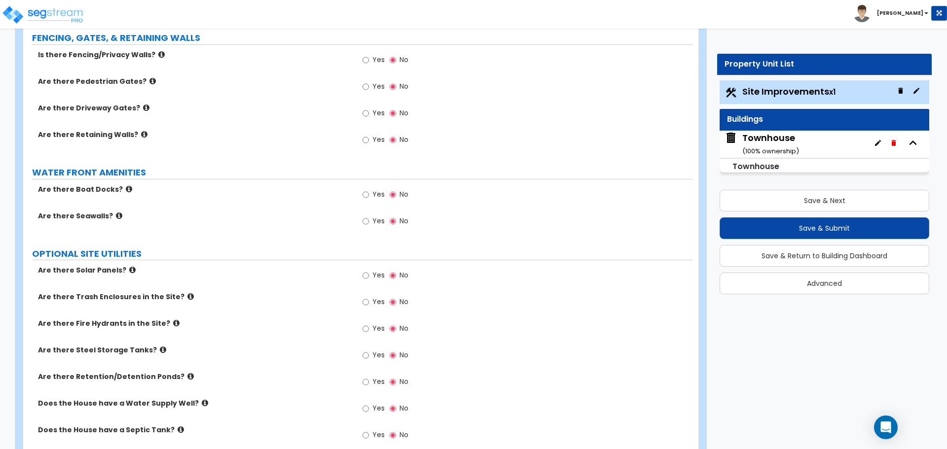
scroll to position [1548, 0]
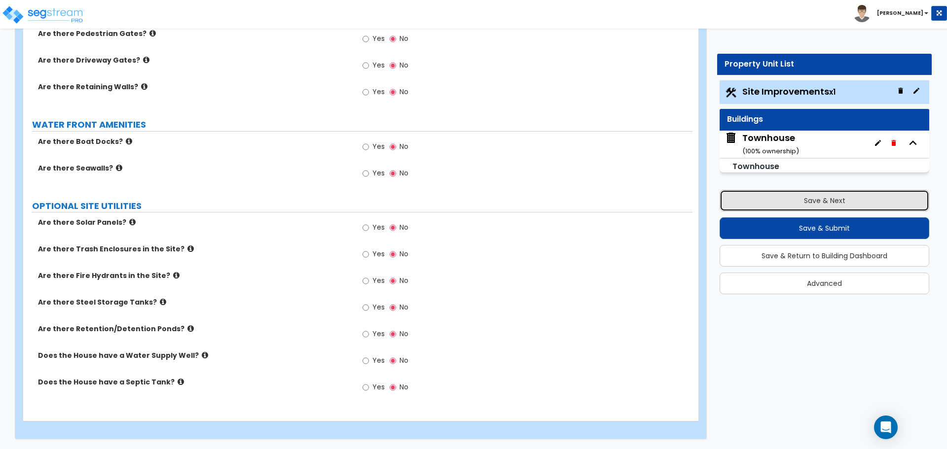
click at [806, 199] on button "Save & Next" at bounding box center [825, 201] width 210 height 22
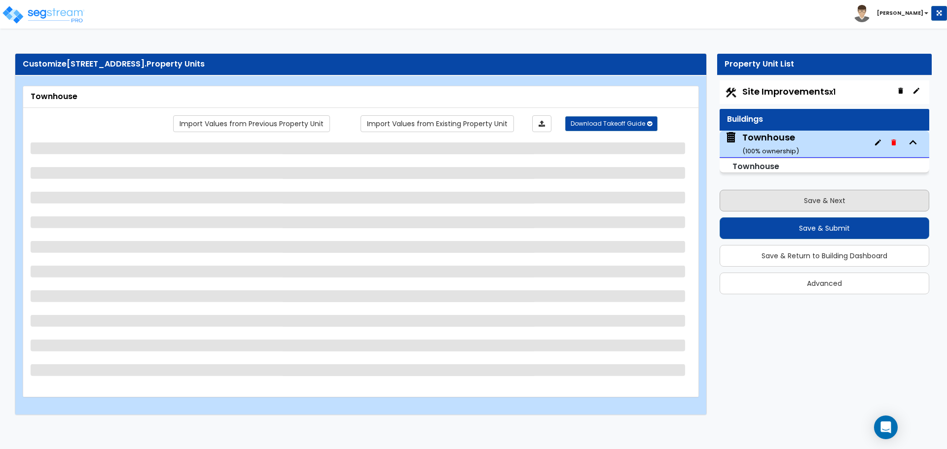
scroll to position [0, 0]
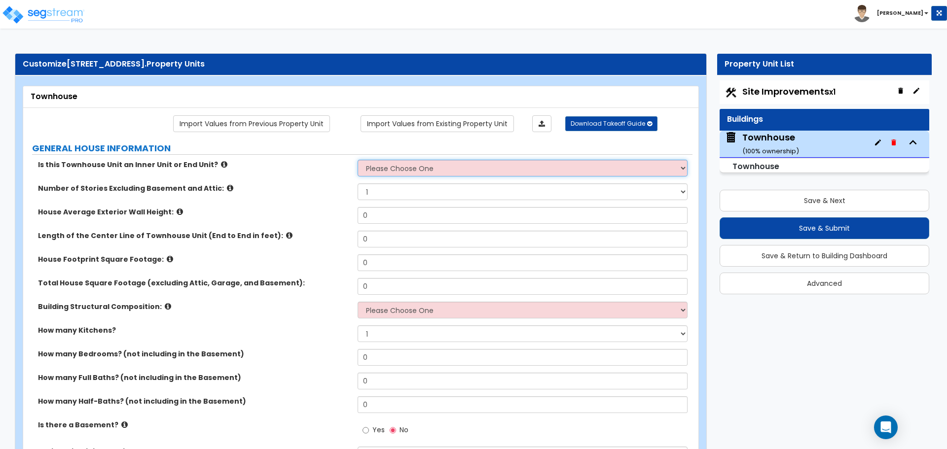
click at [430, 165] on select "Please Choose One Inner Unit End Unit" at bounding box center [522, 168] width 329 height 17
select select "1"
click at [358, 160] on select "Please Choose One Inner Unit End Unit" at bounding box center [522, 168] width 329 height 17
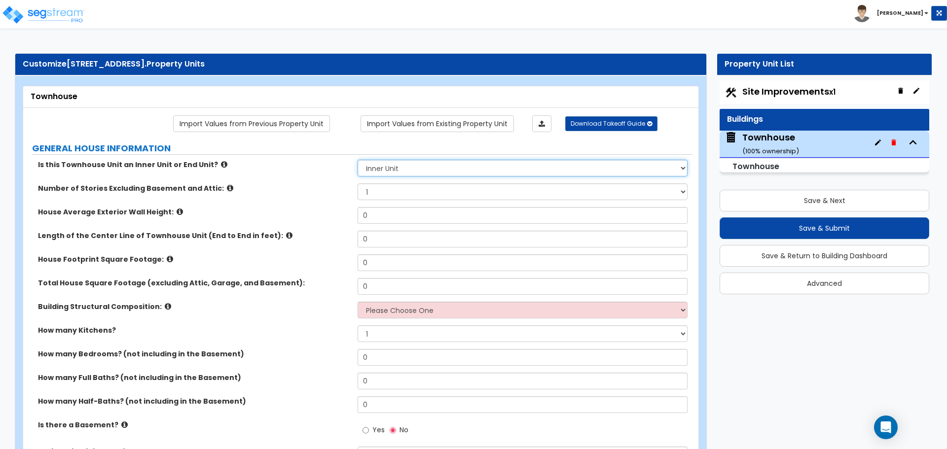
click at [399, 170] on select "Please Choose One Inner Unit End Unit" at bounding box center [522, 168] width 329 height 17
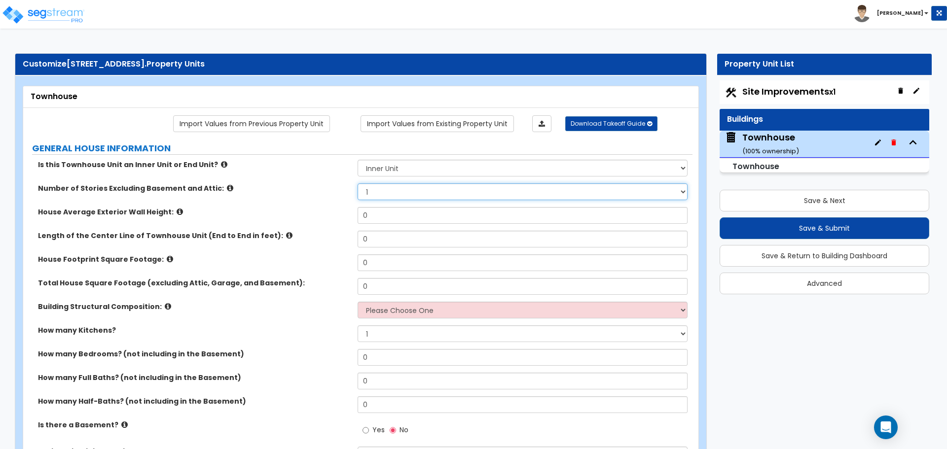
click at [380, 187] on select "1 2 3 4 5" at bounding box center [522, 191] width 329 height 17
select select "2"
click at [358, 183] on select "1 2 3 4 5" at bounding box center [522, 191] width 329 height 17
click at [383, 220] on input "0" at bounding box center [522, 215] width 329 height 17
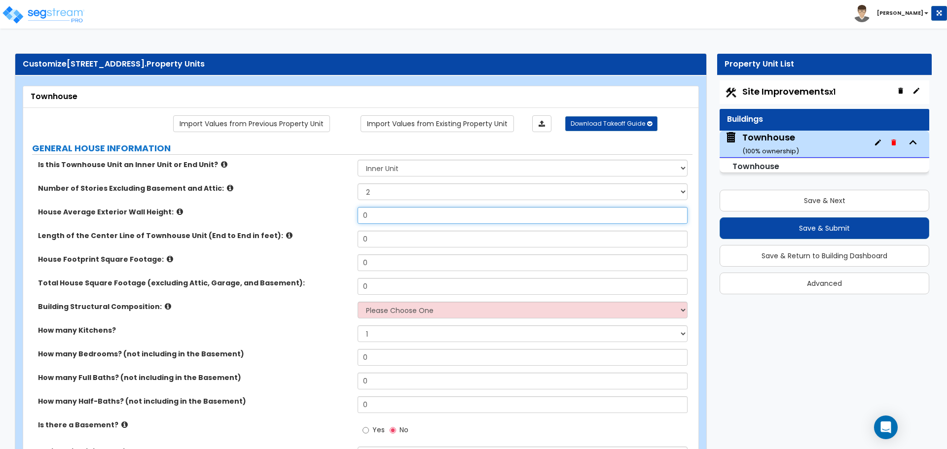
click at [383, 220] on input "0" at bounding box center [522, 215] width 329 height 17
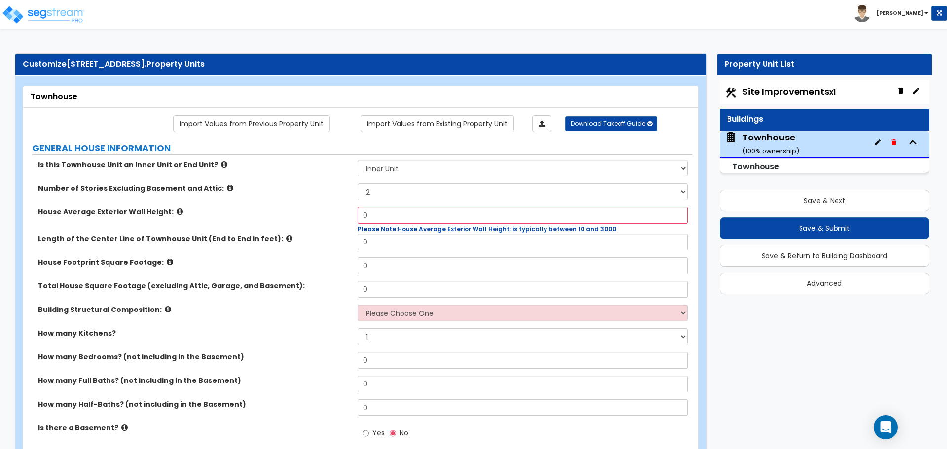
click at [177, 211] on icon at bounding box center [180, 211] width 6 height 7
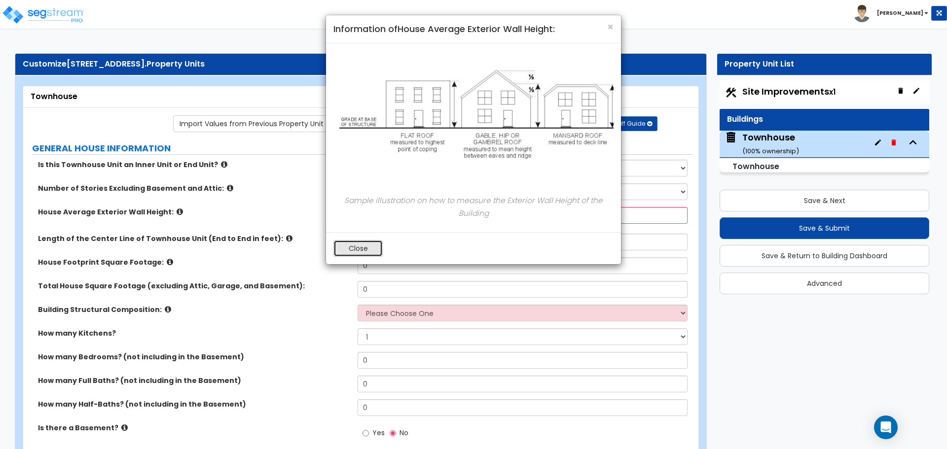
click at [362, 248] on button "Close" at bounding box center [357, 248] width 49 height 17
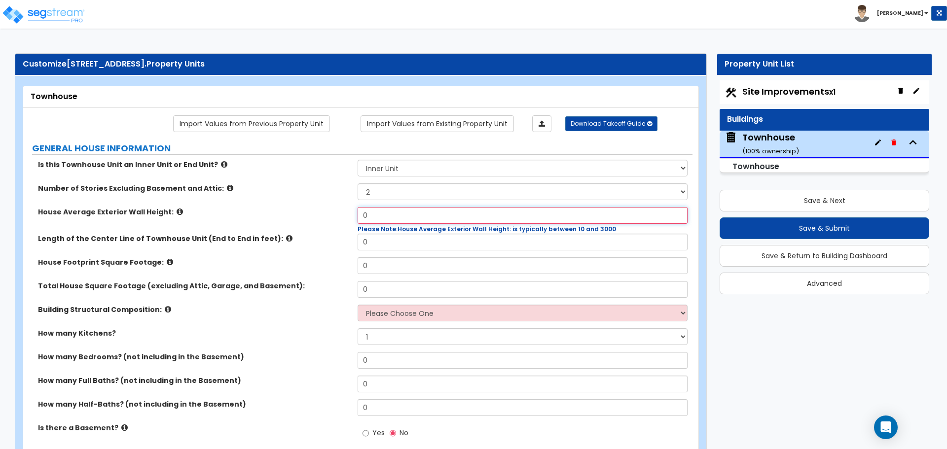
click at [372, 215] on input "0" at bounding box center [522, 215] width 329 height 17
type input "24"
click at [322, 218] on div "House Average Exterior Wall Height: 24 Please Note: House Average Exterior Wall…" at bounding box center [357, 220] width 669 height 27
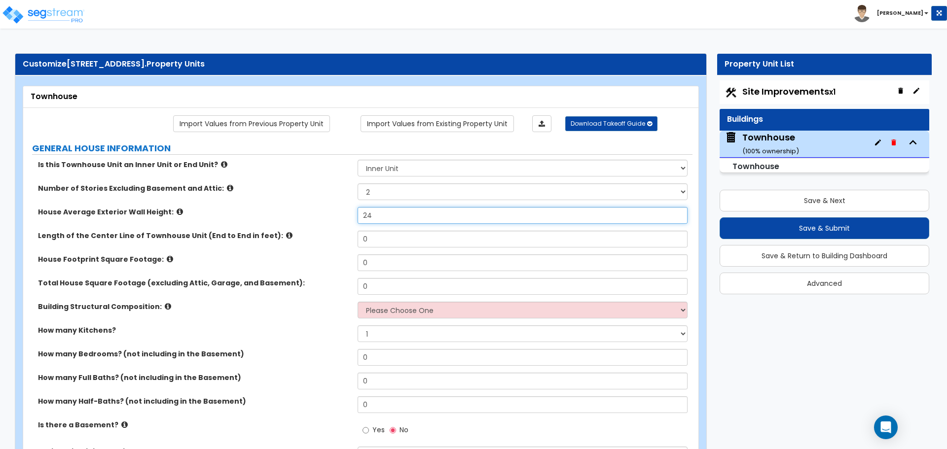
click at [368, 216] on input "24" at bounding box center [522, 215] width 329 height 17
click at [336, 214] on label "House Average Exterior Wall Height:" at bounding box center [194, 212] width 312 height 10
click at [386, 245] on input "0" at bounding box center [522, 239] width 329 height 17
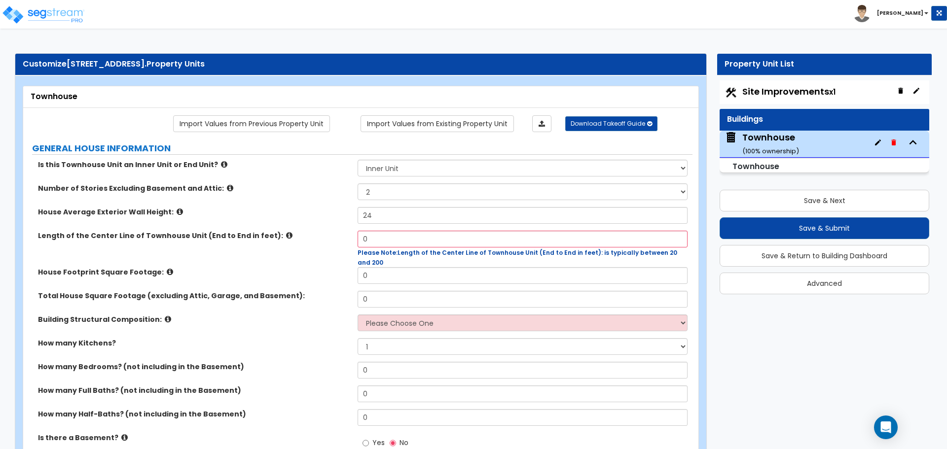
click at [286, 237] on icon at bounding box center [289, 235] width 6 height 7
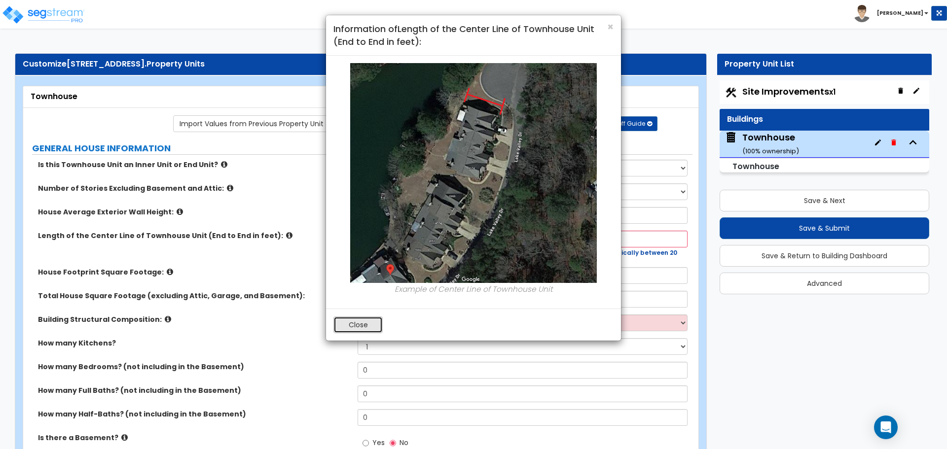
click at [351, 324] on button "Close" at bounding box center [357, 325] width 49 height 17
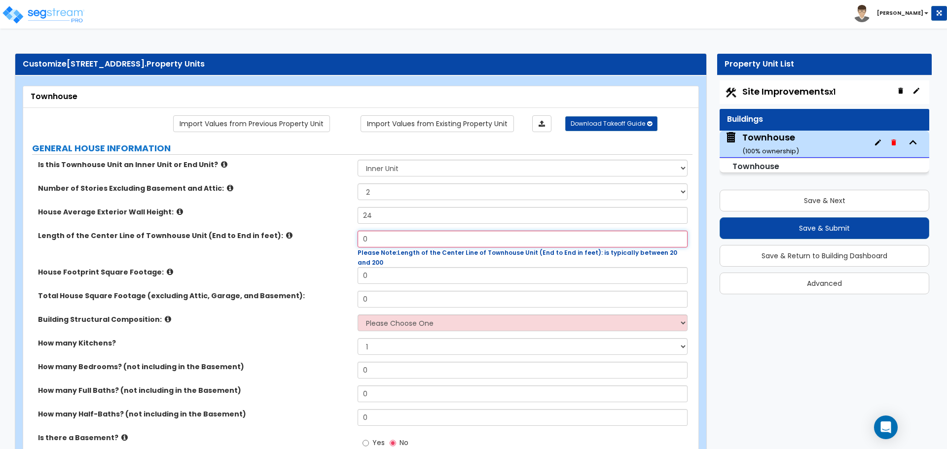
click at [407, 235] on input "0" at bounding box center [522, 239] width 329 height 17
type input "45"
click at [345, 245] on div "Length of the Center Line of Townhouse Unit (End to End in feet): 45 Please Not…" at bounding box center [357, 249] width 669 height 37
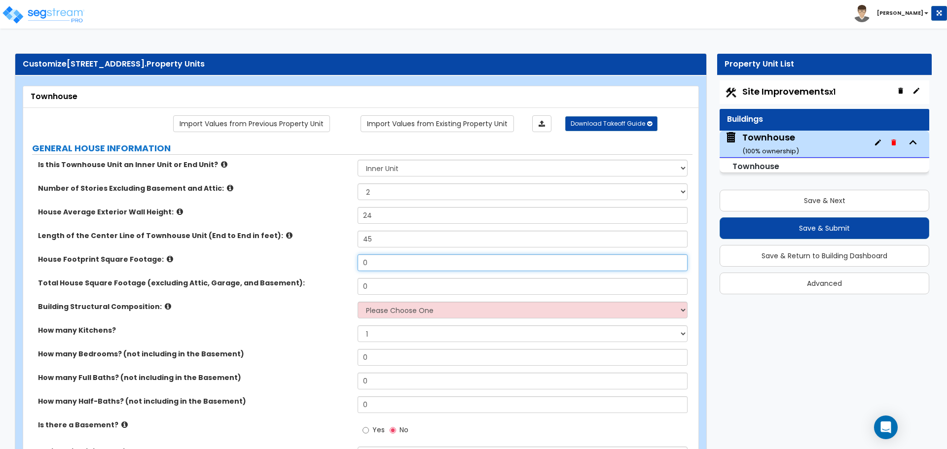
click at [376, 262] on input "0" at bounding box center [522, 263] width 329 height 17
type input "1,225"
click at [512, 281] on input "0" at bounding box center [522, 286] width 329 height 17
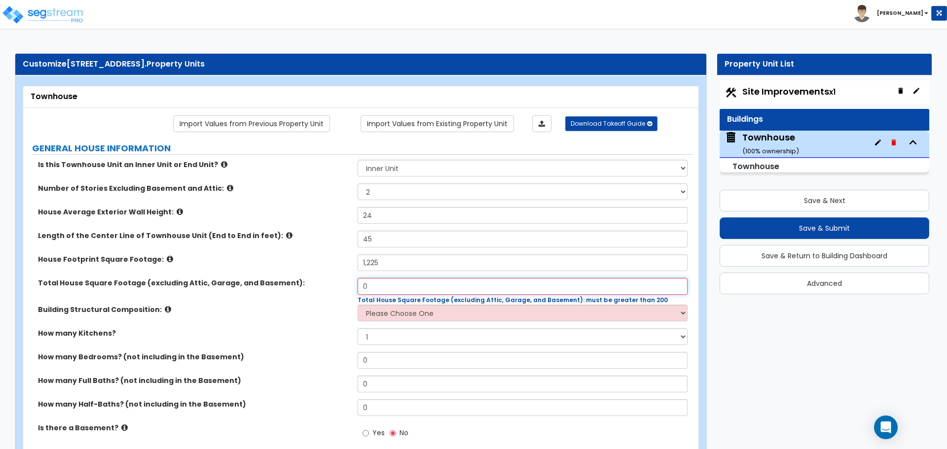
click at [379, 289] on input "0" at bounding box center [522, 286] width 329 height 17
type input "2,017"
click at [319, 288] on label "Total House Square Footage (excluding Attic, Garage, and Basement):" at bounding box center [194, 283] width 312 height 10
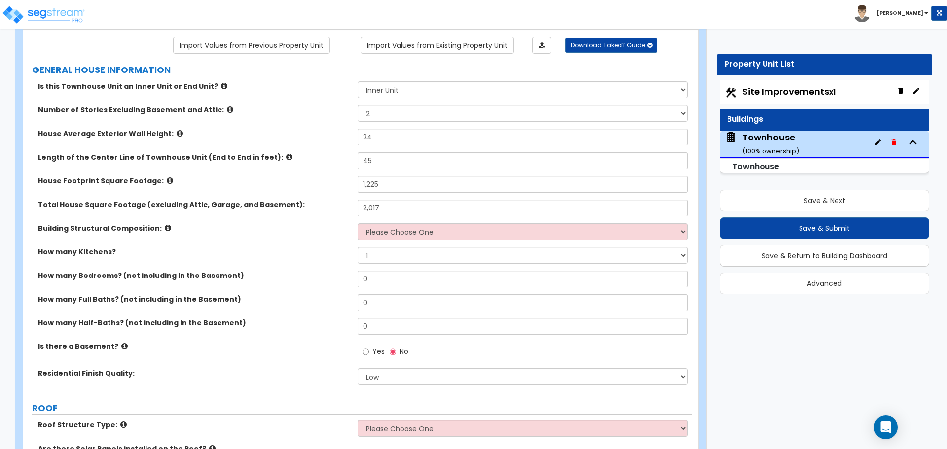
scroll to position [99, 0]
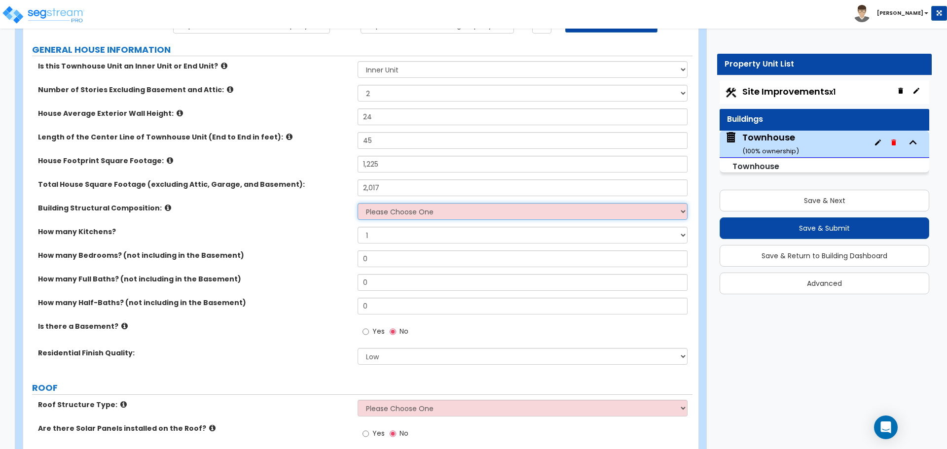
click at [382, 209] on select "Please Choose One Reinforced Concrete Structural Steel Brick Masonry CMU Masonr…" at bounding box center [522, 211] width 329 height 17
select select "7"
click at [358, 203] on select "Please Choose One Reinforced Concrete Structural Steel Brick Masonry CMU Masonr…" at bounding box center [522, 211] width 329 height 17
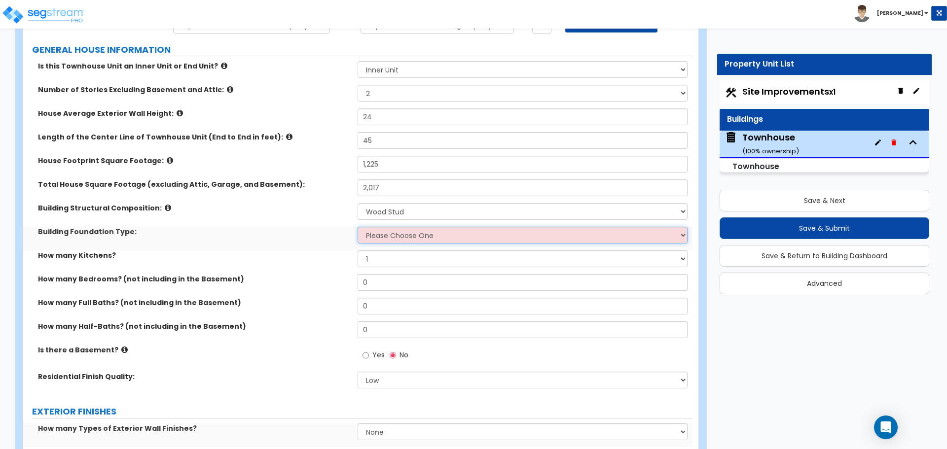
click at [391, 237] on select "Please Choose One Spread Ftg, Col, & Beam FDN Slab on Grade" at bounding box center [522, 235] width 329 height 17
select select "2"
click at [358, 227] on select "Please Choose One Spread Ftg, Col, & Beam FDN Slab on Grade" at bounding box center [522, 235] width 329 height 17
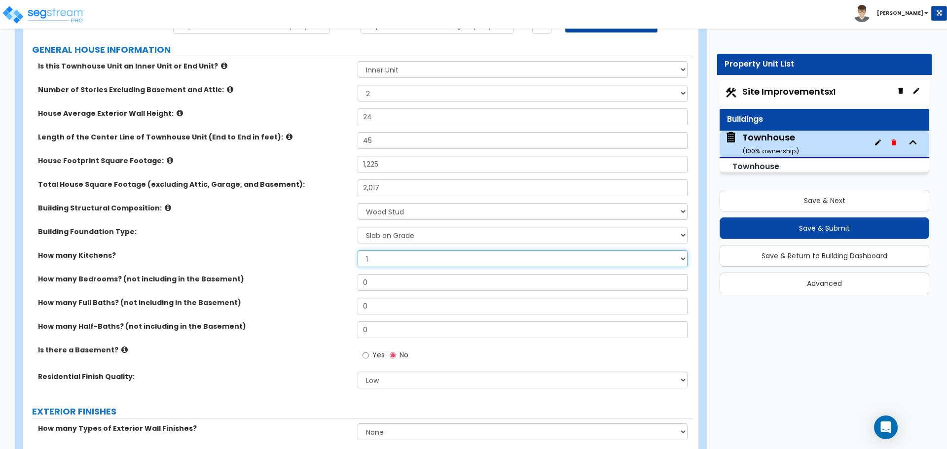
click at [379, 260] on select "1 2 3" at bounding box center [522, 259] width 329 height 17
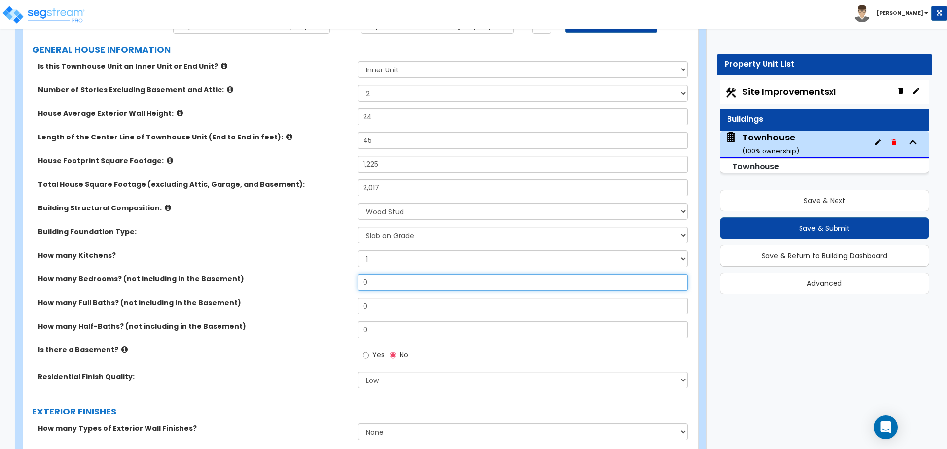
click at [379, 280] on input "0" at bounding box center [522, 282] width 329 height 17
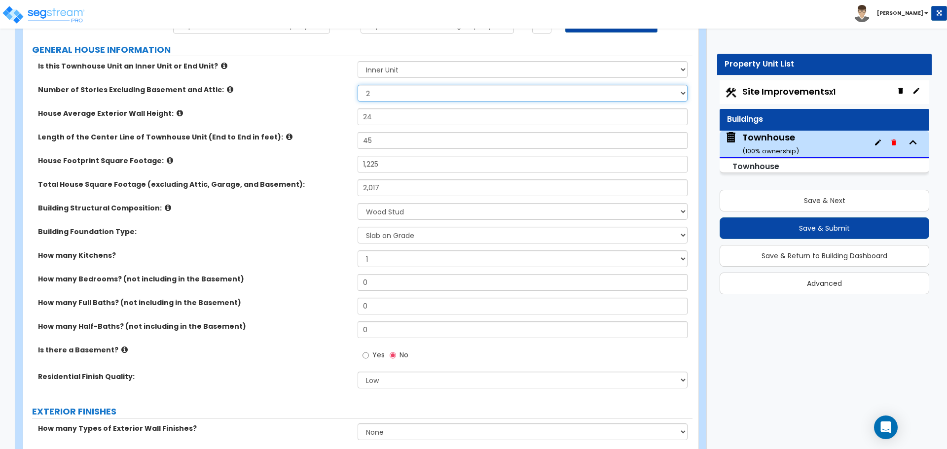
click at [377, 93] on select "1 2 3 4 5" at bounding box center [522, 93] width 329 height 17
click at [385, 99] on select "1 2 3 4 5" at bounding box center [522, 93] width 329 height 17
click at [378, 118] on input "24" at bounding box center [522, 117] width 329 height 17
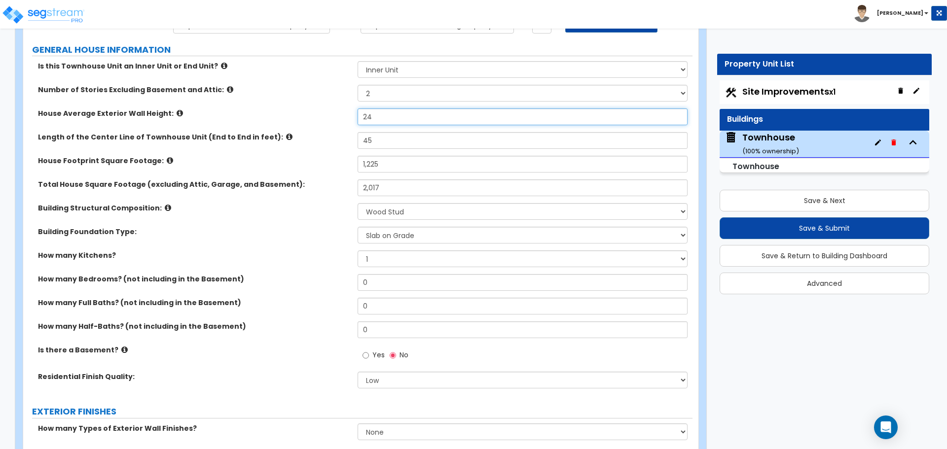
click at [378, 118] on input "24" at bounding box center [522, 117] width 329 height 17
type input "2"
click at [349, 122] on div "House Average Exterior Wall Height: 24" at bounding box center [357, 121] width 669 height 24
click at [378, 113] on input "24" at bounding box center [522, 117] width 329 height 17
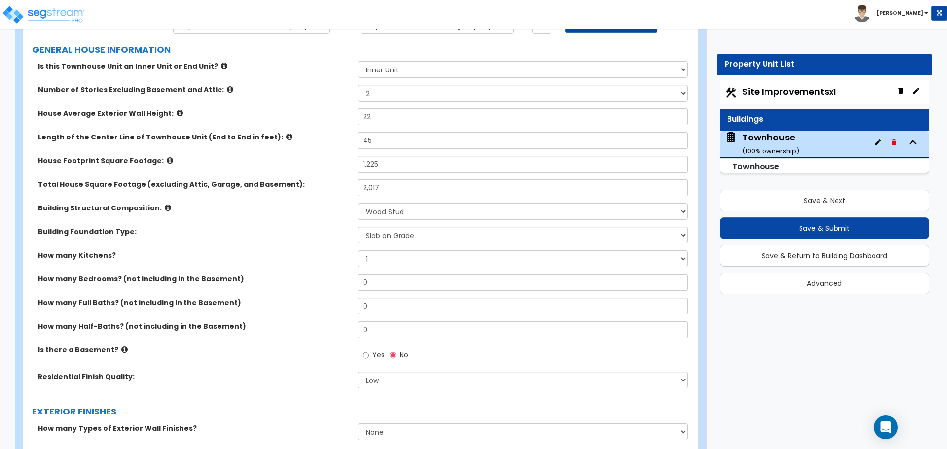
click at [337, 115] on label "House Average Exterior Wall Height:" at bounding box center [194, 114] width 312 height 10
click at [378, 115] on input "22" at bounding box center [522, 117] width 329 height 17
click at [317, 114] on label "House Average Exterior Wall Height:" at bounding box center [194, 114] width 312 height 10
click at [389, 118] on input "20" at bounding box center [522, 117] width 329 height 17
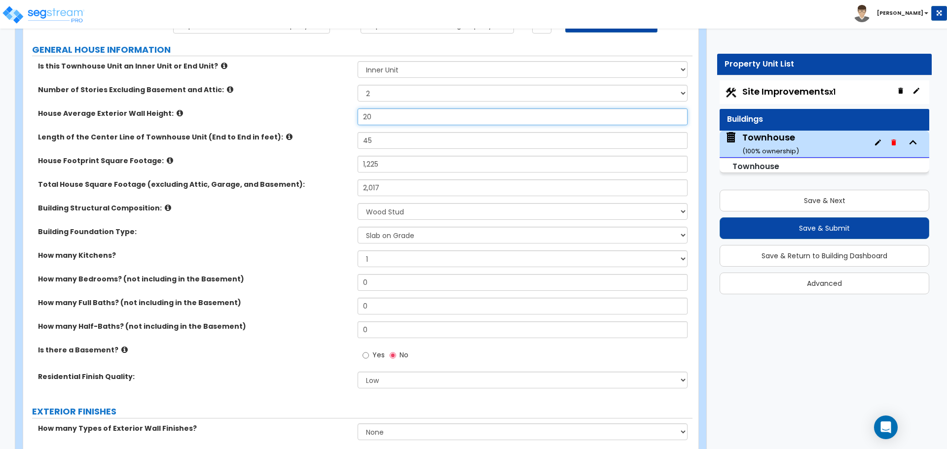
click at [389, 118] on input "20" at bounding box center [522, 117] width 329 height 17
type input "22"
click at [333, 115] on label "House Average Exterior Wall Height:" at bounding box center [194, 114] width 312 height 10
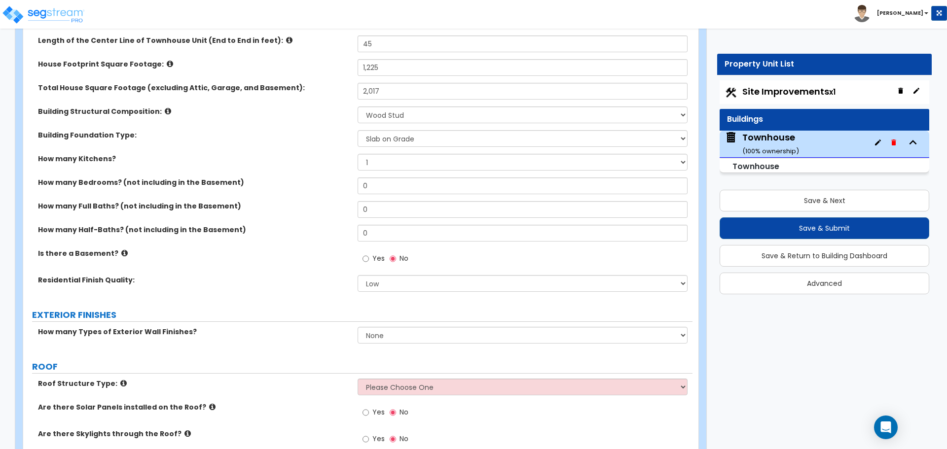
scroll to position [197, 0]
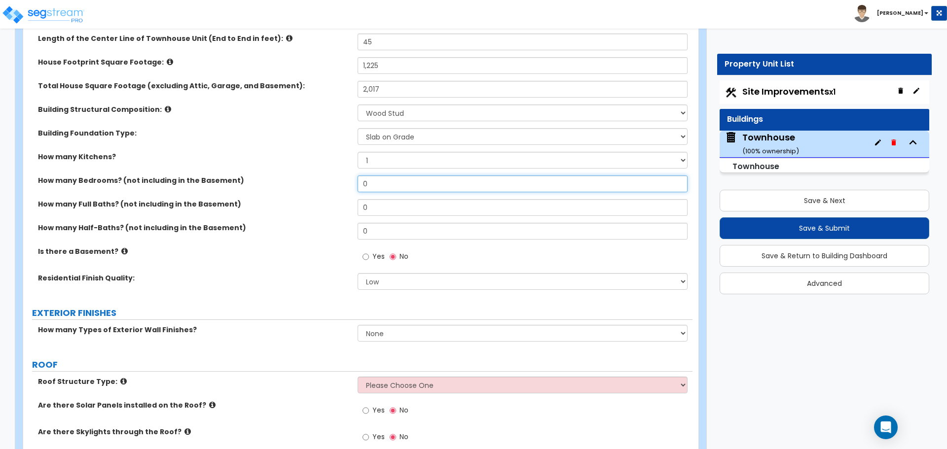
click at [387, 189] on input "0" at bounding box center [522, 184] width 329 height 17
type input "3"
click at [377, 209] on input "0" at bounding box center [522, 207] width 329 height 17
type input "3"
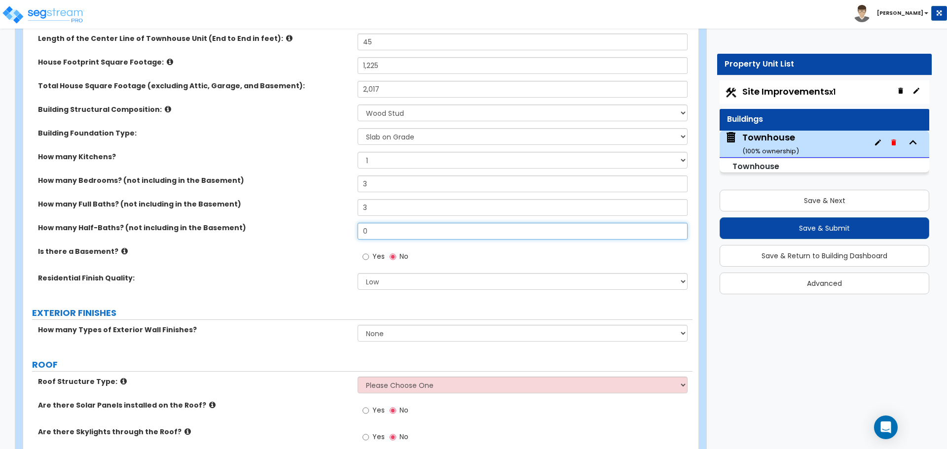
click at [377, 233] on input "0" at bounding box center [522, 231] width 329 height 17
type input "1"
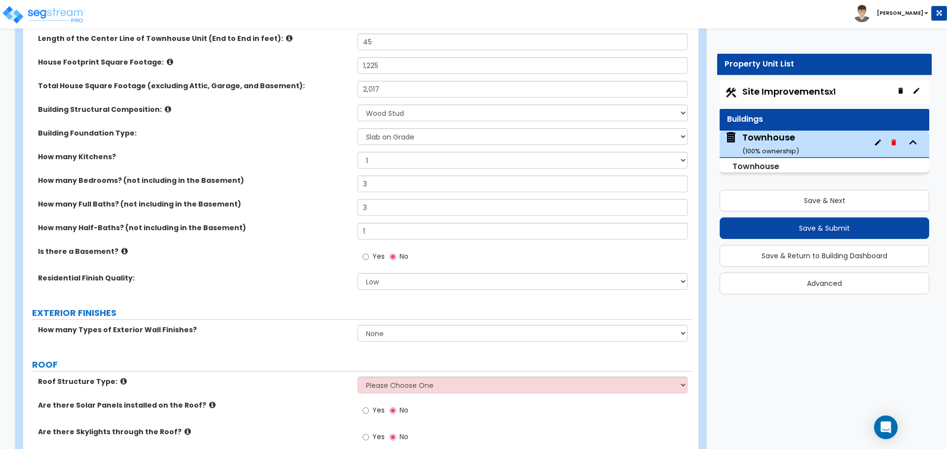
click at [343, 229] on label "How many Half-Baths? (not including in the Basement)" at bounding box center [194, 228] width 312 height 10
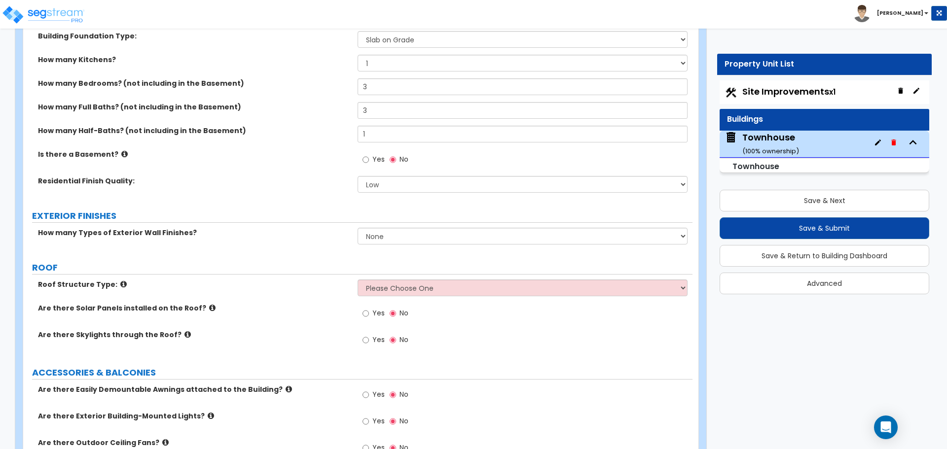
scroll to position [296, 0]
click at [365, 160] on input "Yes" at bounding box center [366, 158] width 6 height 11
radio input "true"
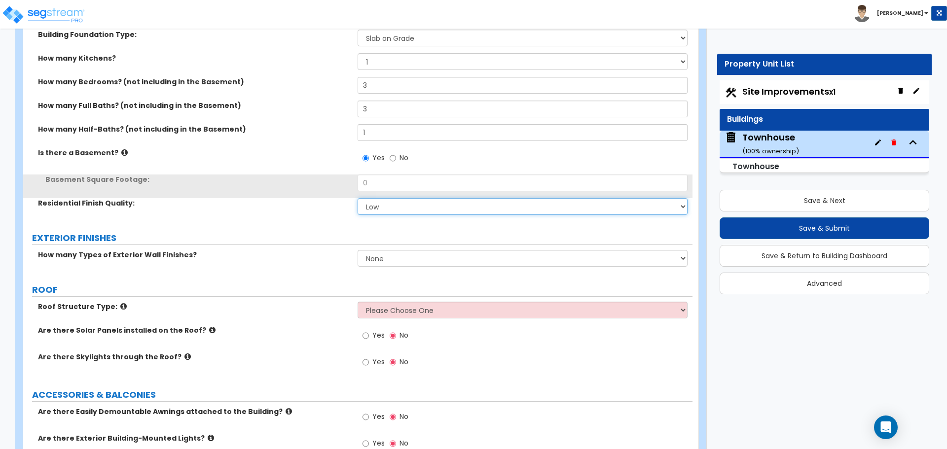
click at [379, 210] on select "Low Average High" at bounding box center [522, 206] width 329 height 17
select select "1"
click at [358, 198] on select "Low Average High" at bounding box center [522, 206] width 329 height 17
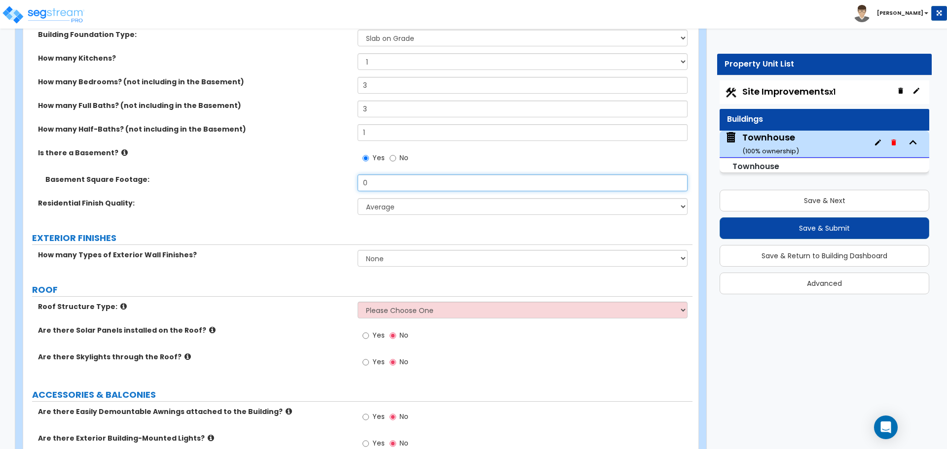
click at [380, 178] on input "0" at bounding box center [522, 183] width 329 height 17
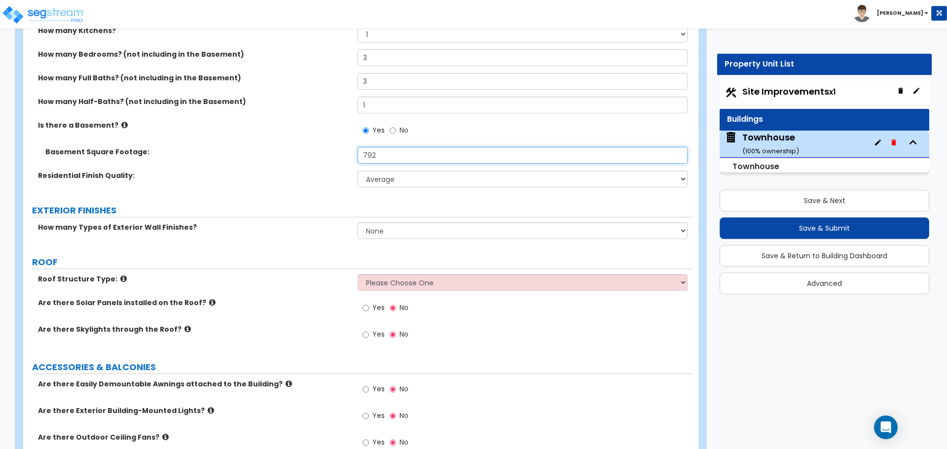
scroll to position [395, 0]
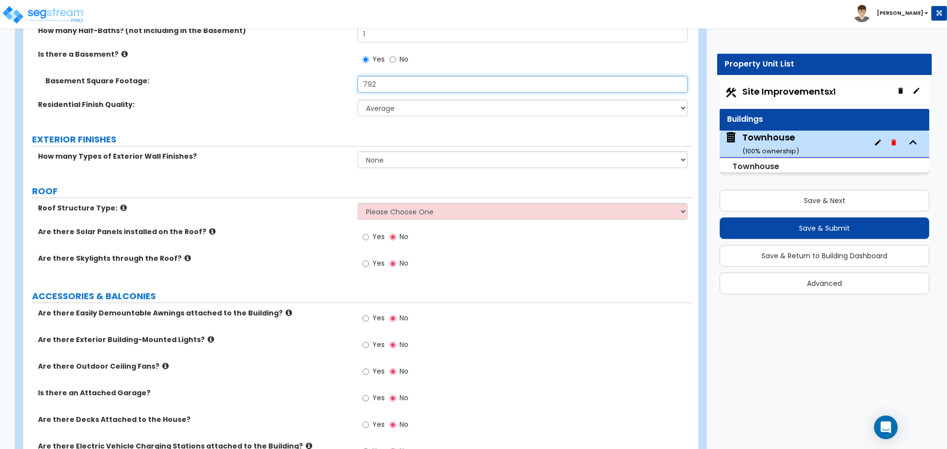
type input "792"
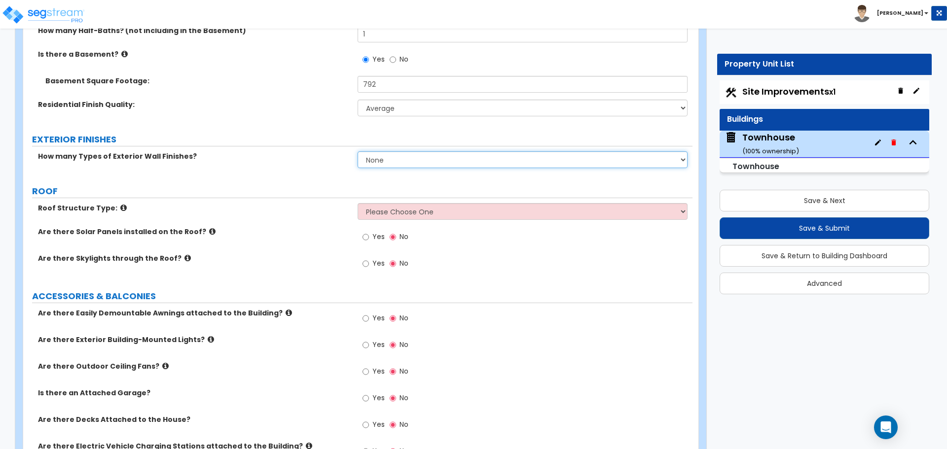
click at [398, 162] on select "None 1 2 3" at bounding box center [522, 159] width 329 height 17
select select "1"
click at [358, 151] on select "None 1 2 3" at bounding box center [522, 159] width 329 height 17
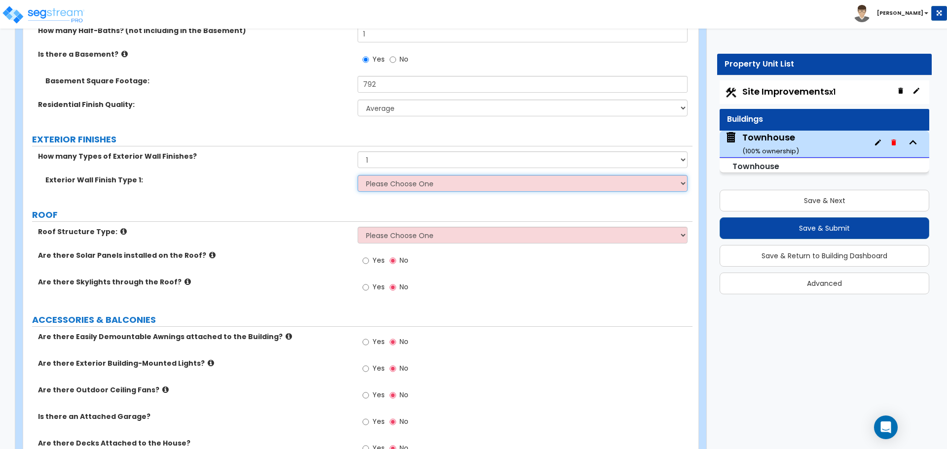
click at [402, 188] on select "Please Choose One No Finish/Shared Wall No Wall Brick Veneer Stone Veneer Wood …" at bounding box center [522, 183] width 329 height 17
select select "2"
click at [358, 175] on select "Please Choose One No Finish/Shared Wall No Wall Brick Veneer Stone Veneer Wood …" at bounding box center [522, 183] width 329 height 17
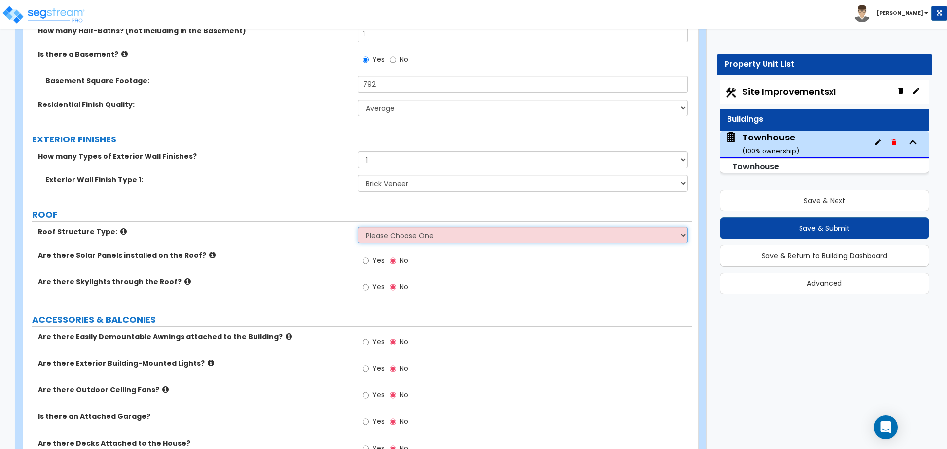
click at [384, 235] on select "Please Choose One Gable Roof Flat Roof Hybrid Gable & Flat Roof" at bounding box center [522, 235] width 329 height 17
select select "1"
click at [358, 227] on select "Please Choose One Gable Roof Flat Roof Hybrid Gable & Flat Roof" at bounding box center [522, 235] width 329 height 17
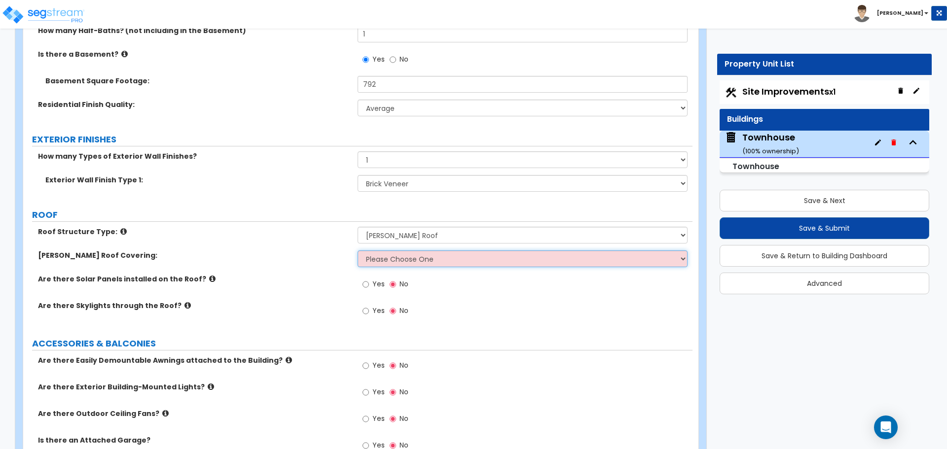
click at [388, 259] on select "Please Choose One Asphalt Shingle Clay Tile Wood Shingle Metal Shingle Standing…" at bounding box center [522, 259] width 329 height 17
select select "1"
click at [358, 251] on select "Please Choose One Asphalt Shingle Clay Tile Wood Shingle Metal Shingle Standing…" at bounding box center [522, 259] width 329 height 17
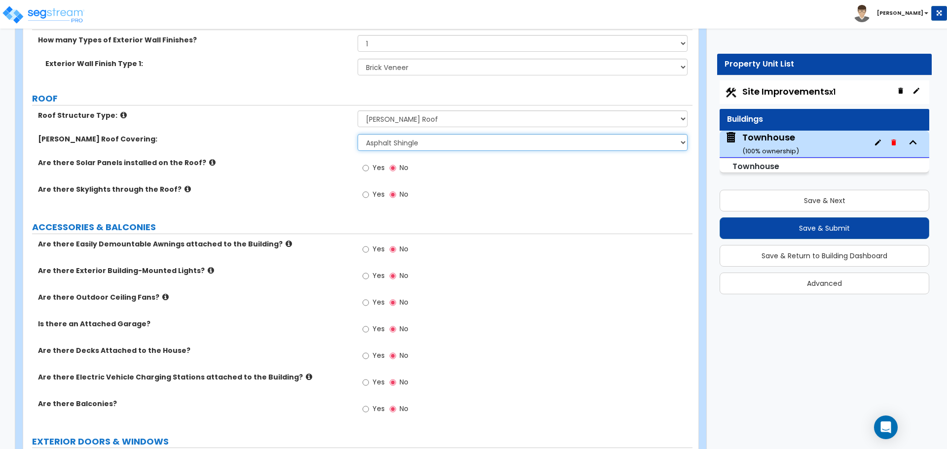
scroll to position [543, 0]
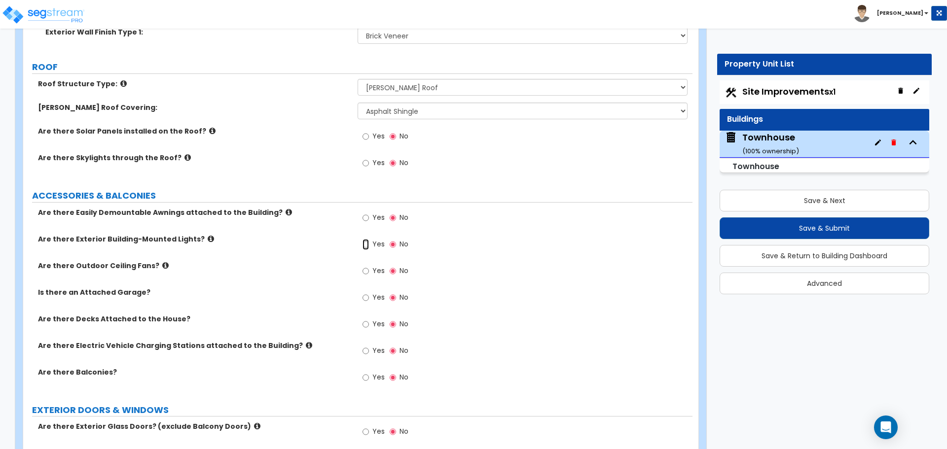
click at [364, 245] on input "Yes" at bounding box center [366, 244] width 6 height 11
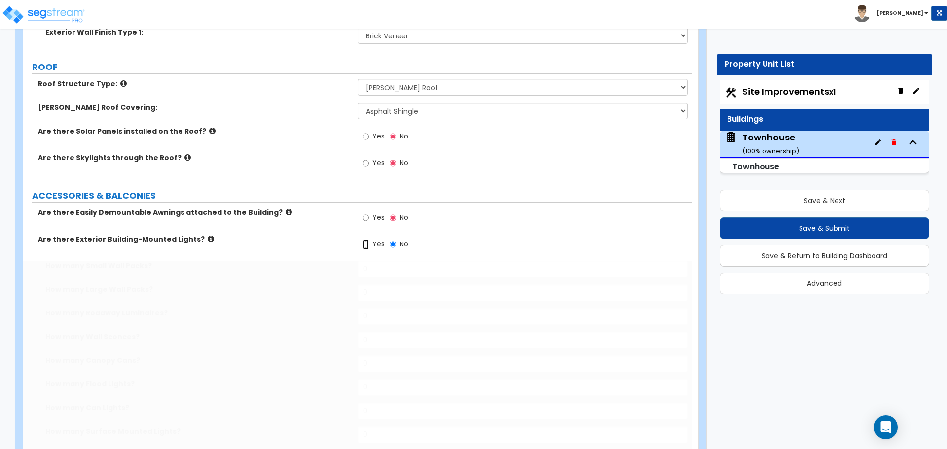
radio input "true"
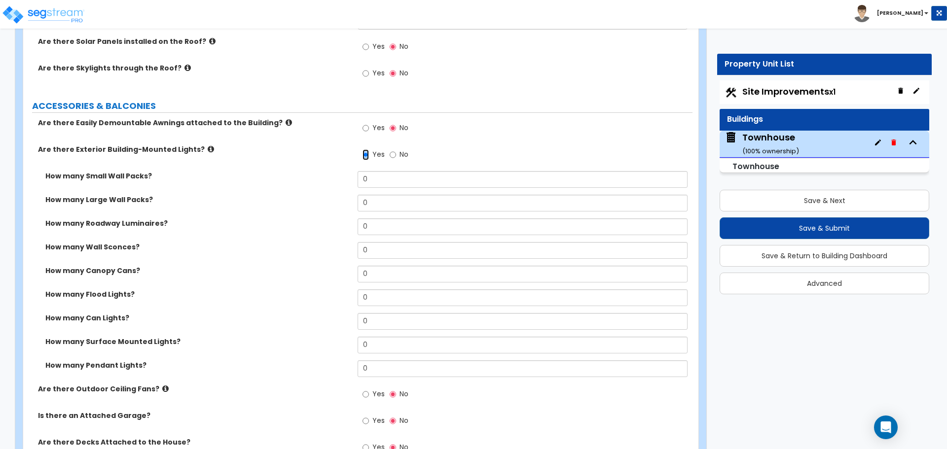
scroll to position [641, 0]
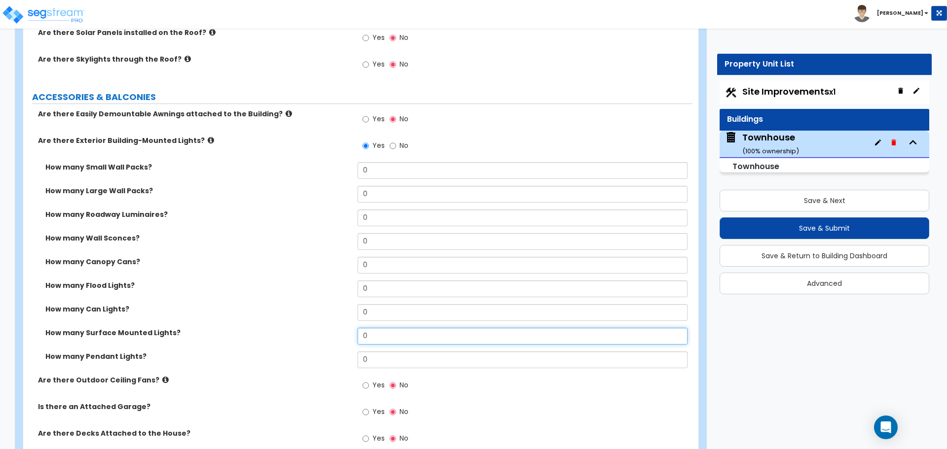
click at [394, 334] on input "0" at bounding box center [522, 336] width 329 height 17
type input "2"
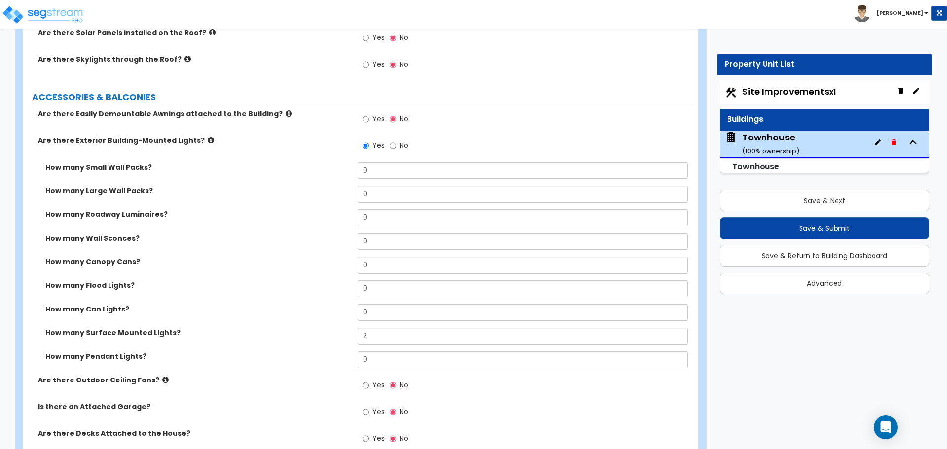
click at [315, 305] on label "How many Can Lights?" at bounding box center [197, 309] width 305 height 10
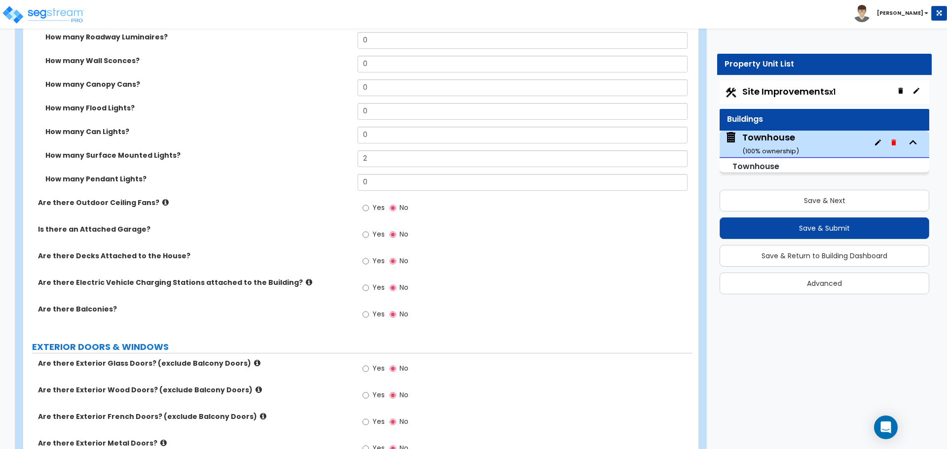
scroll to position [839, 0]
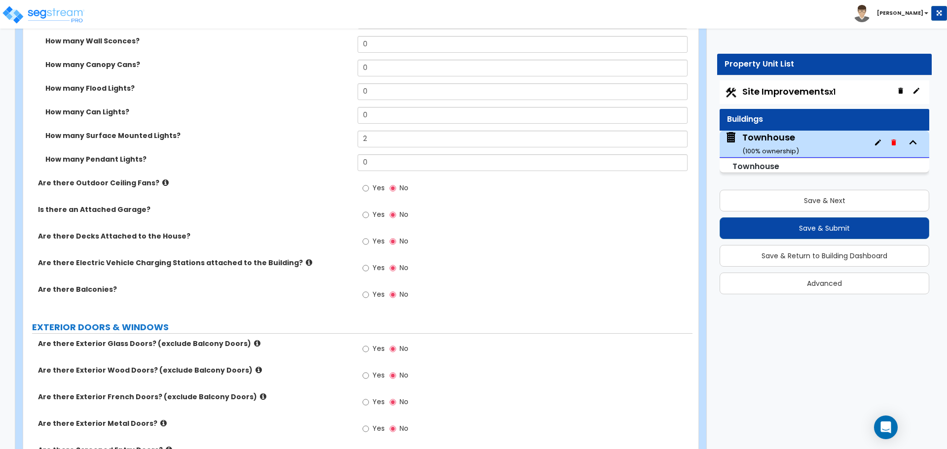
click at [145, 270] on div "Are there Electric Vehicle Charging Stations attached to the Building? Yes No" at bounding box center [357, 271] width 669 height 27
click at [146, 247] on div "Are there Decks Attached to the House? Yes No" at bounding box center [357, 244] width 669 height 27
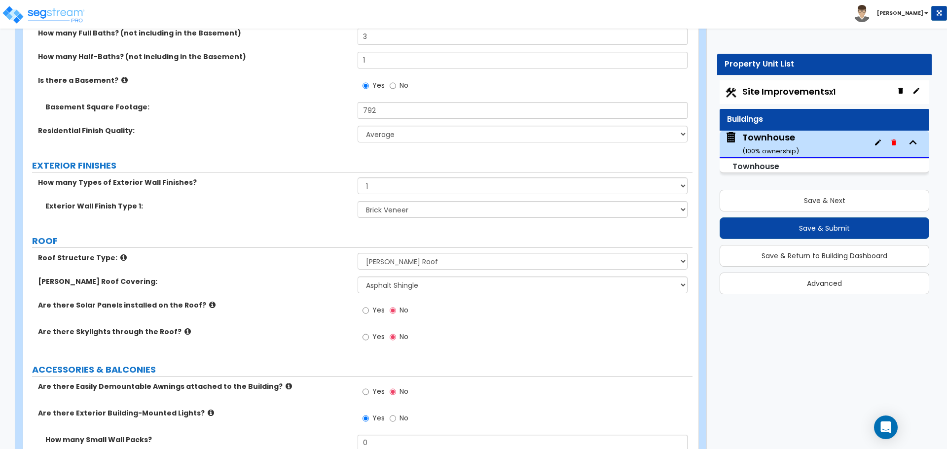
scroll to position [296, 0]
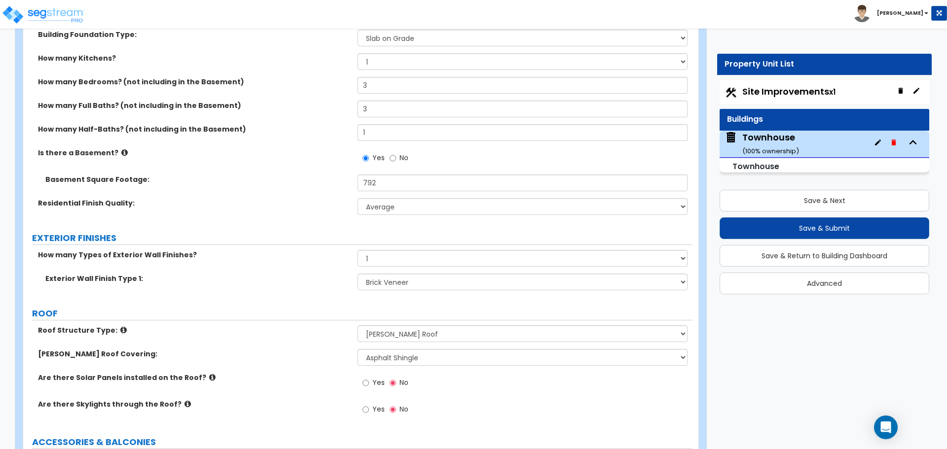
click at [121, 153] on icon at bounding box center [124, 152] width 6 height 7
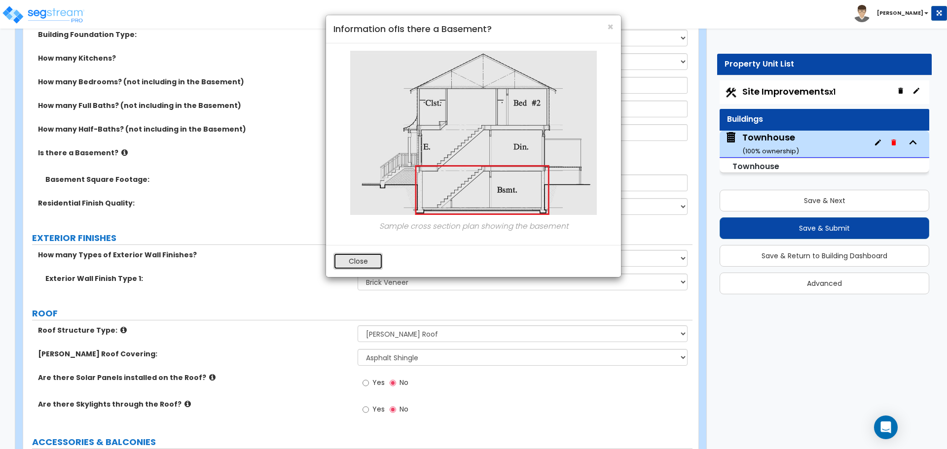
click at [370, 259] on button "Close" at bounding box center [357, 261] width 49 height 17
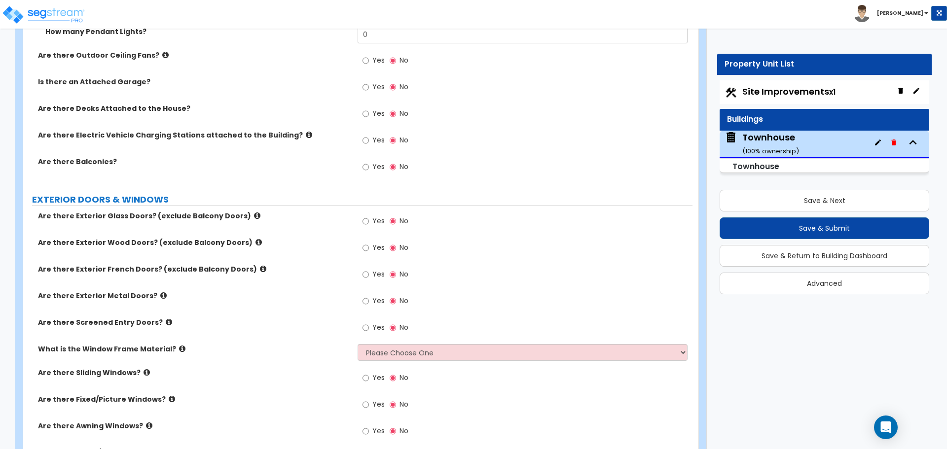
scroll to position [986, 0]
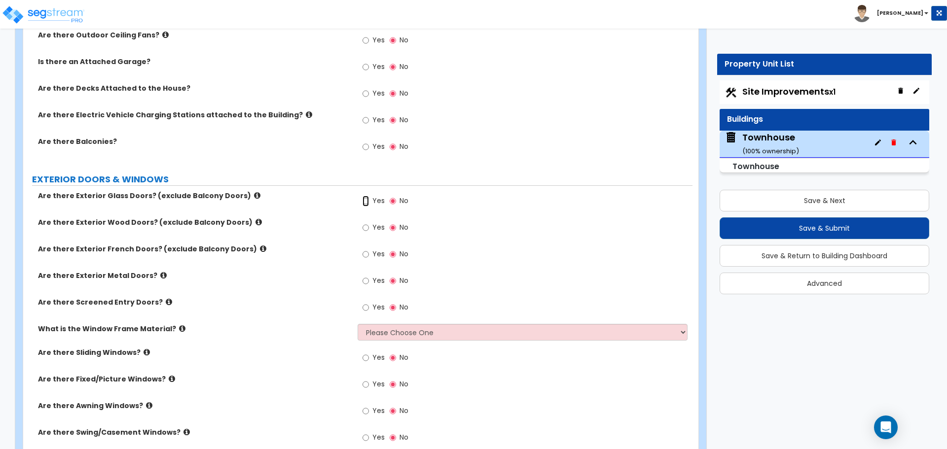
click at [369, 201] on input "Yes" at bounding box center [366, 201] width 6 height 11
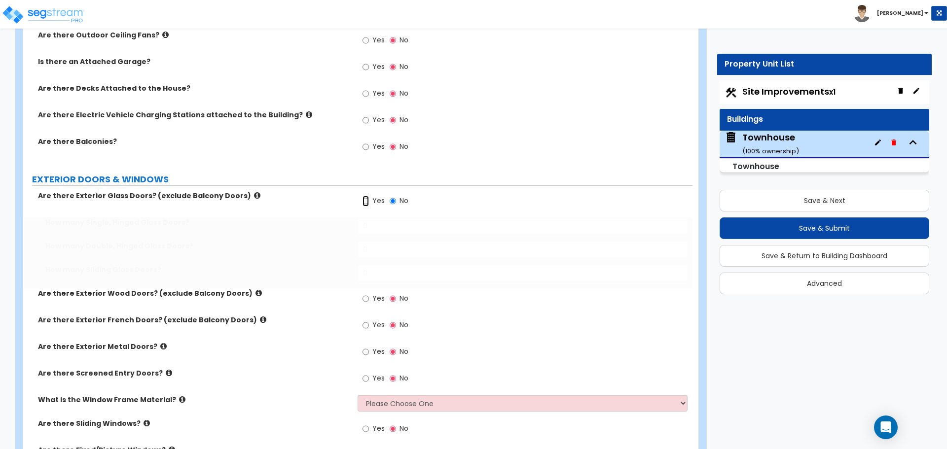
radio input "true"
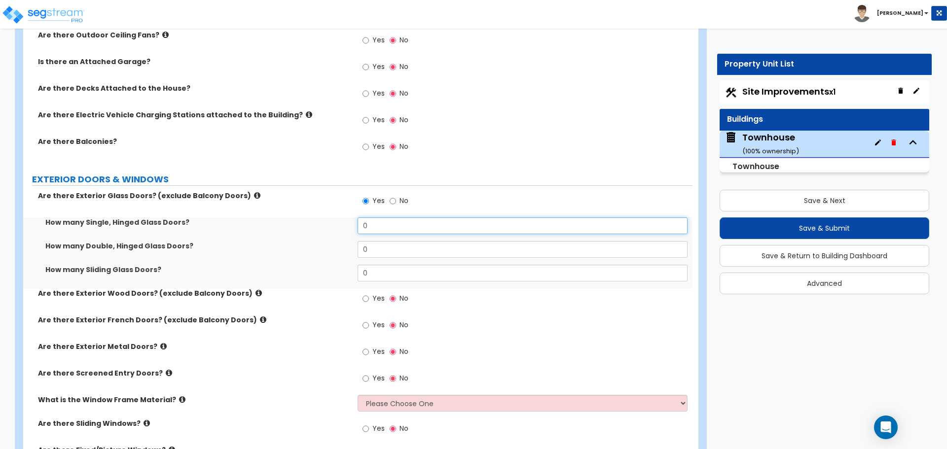
click at [382, 224] on input "0" at bounding box center [522, 226] width 329 height 17
click at [378, 227] on input "2" at bounding box center [522, 226] width 329 height 17
type input "1"
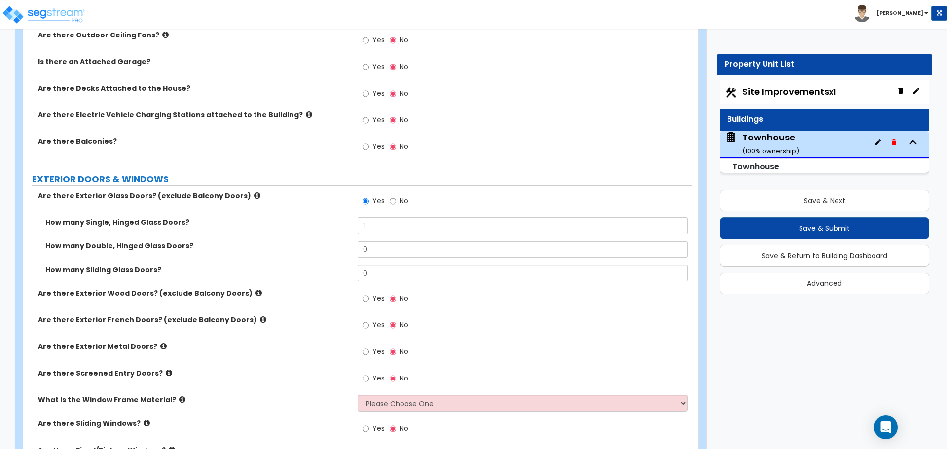
click at [336, 228] on div "How many Single, Hinged Glass Doors? 1" at bounding box center [357, 230] width 669 height 24
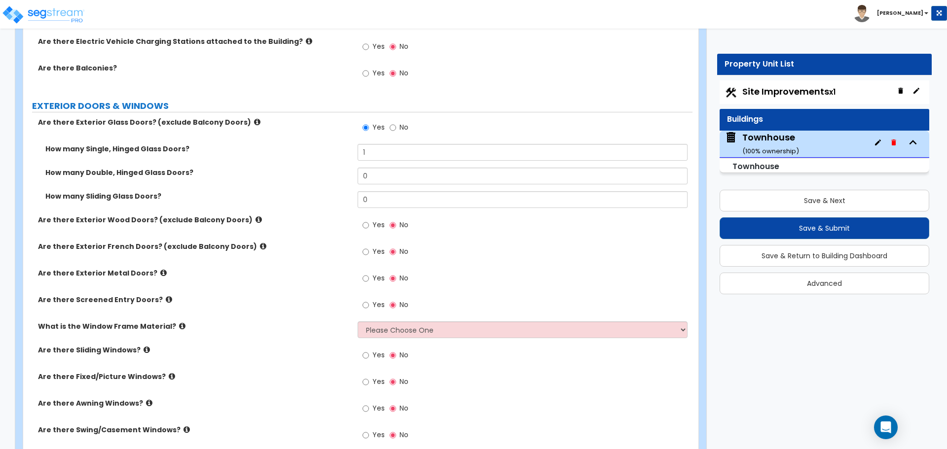
scroll to position [1085, 0]
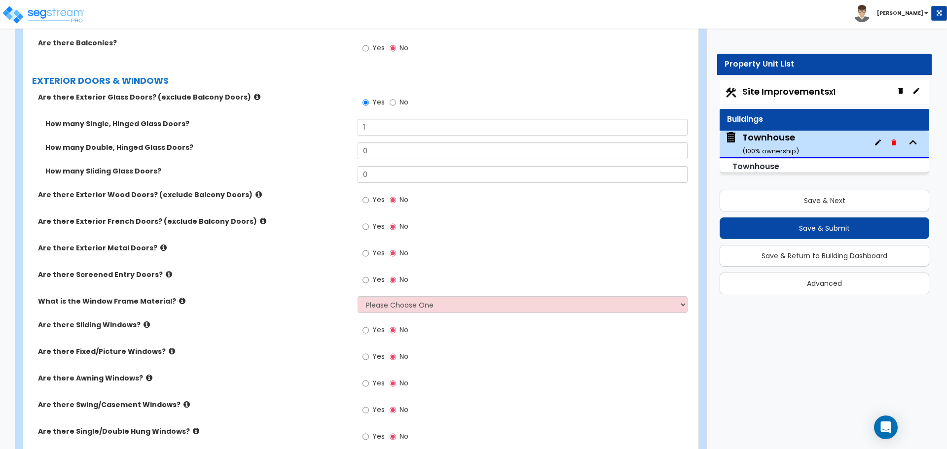
click at [365, 206] on label "Yes" at bounding box center [374, 201] width 22 height 17
click at [368, 203] on input "Yes" at bounding box center [366, 200] width 6 height 11
radio input "true"
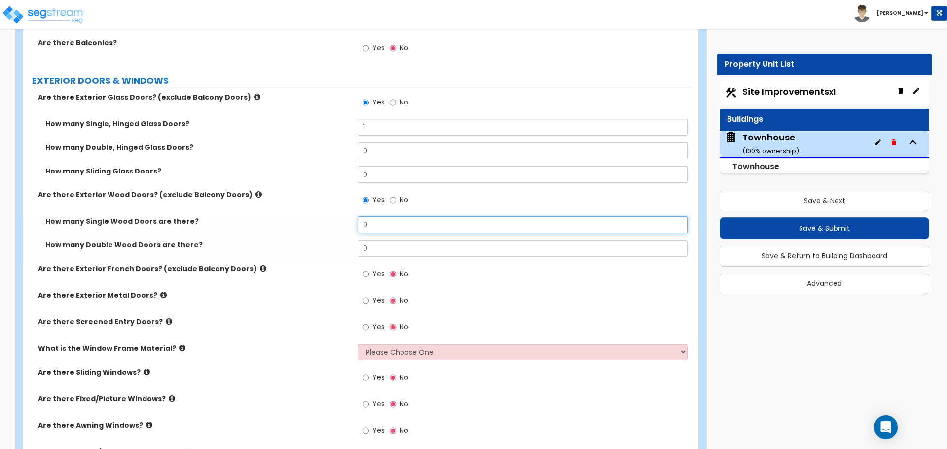
click at [371, 219] on input "0" at bounding box center [522, 225] width 329 height 17
type input "1"
click at [336, 228] on div "How many Single Wood Doors are there? 1" at bounding box center [357, 229] width 669 height 24
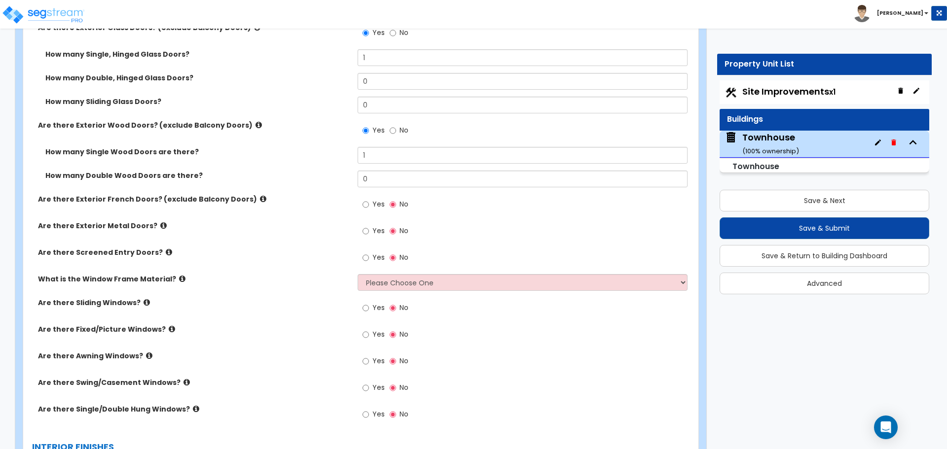
scroll to position [1134, 0]
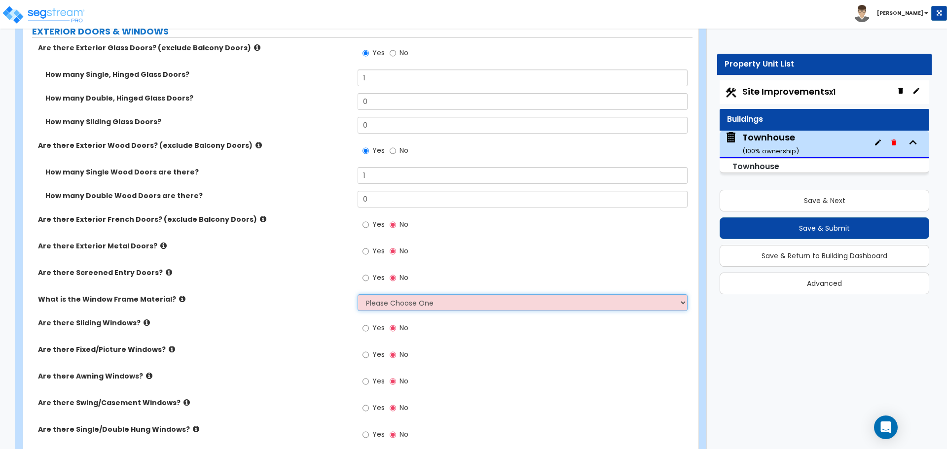
click at [383, 306] on select "Please Choose One Vinyl Aluminum Wood" at bounding box center [522, 302] width 329 height 17
select select "1"
click at [358, 294] on select "Please Choose One Vinyl Aluminum Wood" at bounding box center [522, 302] width 329 height 17
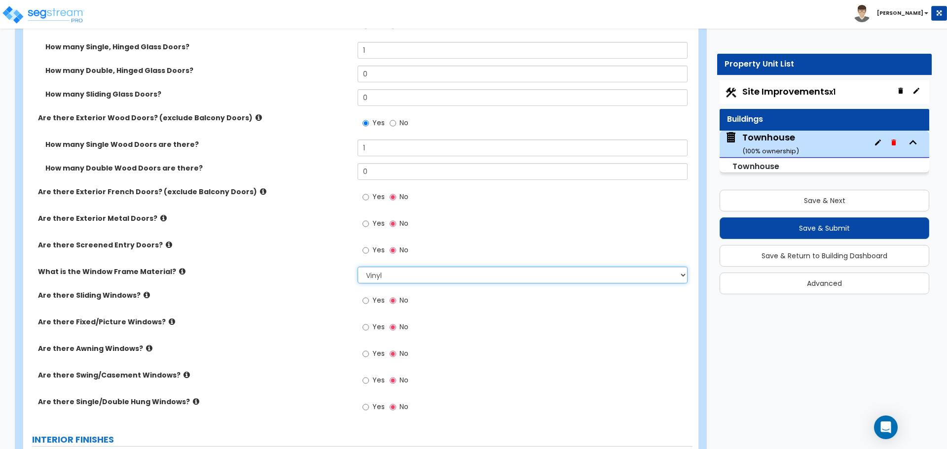
scroll to position [1233, 0]
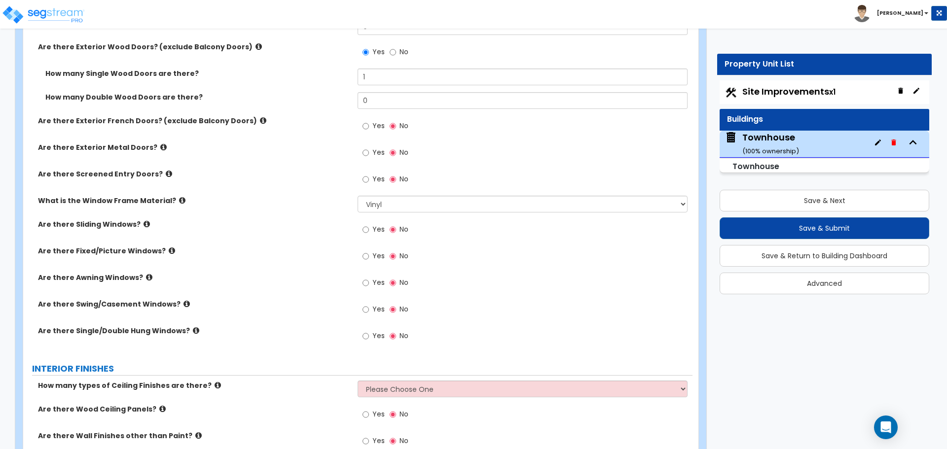
click at [372, 339] on span "Yes" at bounding box center [378, 336] width 12 height 10
click at [369, 339] on input "Yes" at bounding box center [366, 336] width 6 height 11
radio input "true"
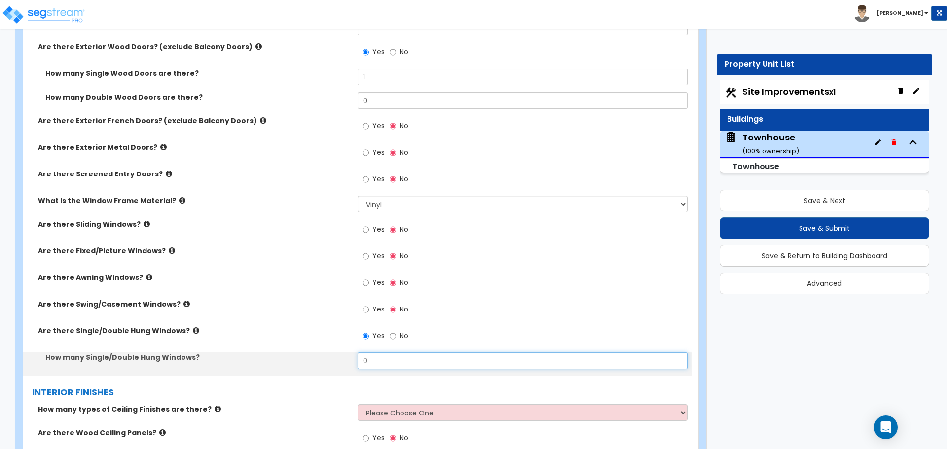
click at [384, 356] on input "0" at bounding box center [522, 361] width 329 height 17
click at [385, 356] on input "0" at bounding box center [522, 361] width 329 height 17
click at [388, 359] on input "14" at bounding box center [522, 361] width 329 height 17
type input "13"
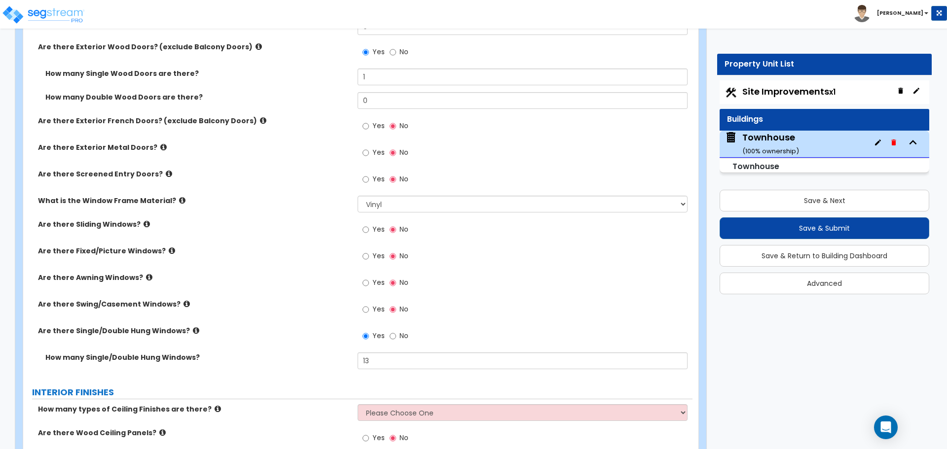
click at [310, 342] on div "Are there Single/Double Hung Windows? Yes No" at bounding box center [357, 339] width 669 height 27
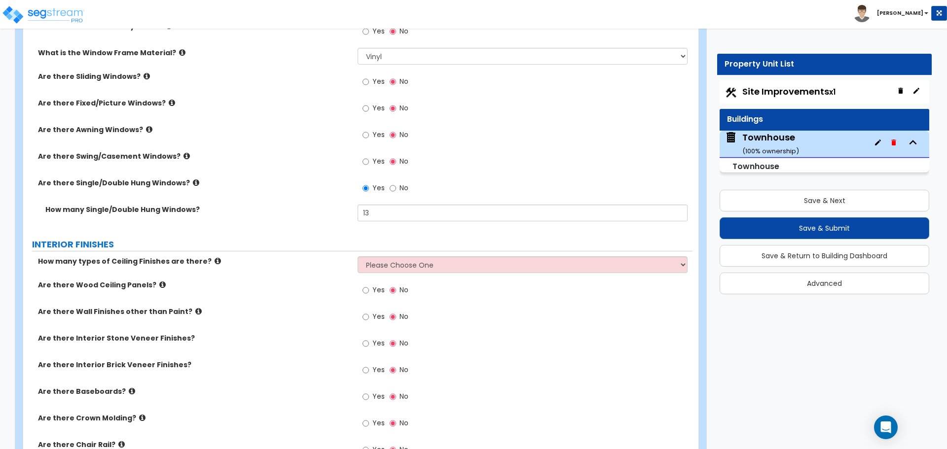
scroll to position [1430, 0]
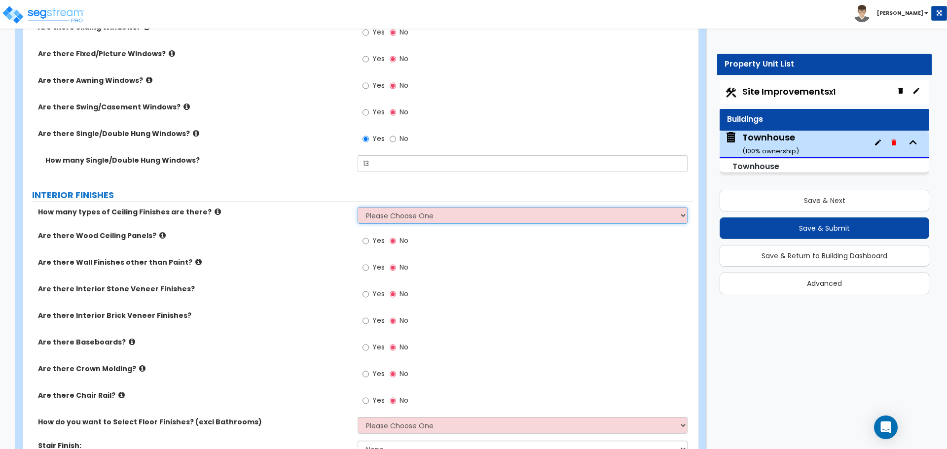
click at [397, 213] on select "Please Choose One 1 2 3" at bounding box center [522, 215] width 329 height 17
select select "1"
click at [358, 207] on select "Please Choose One 1 2 3" at bounding box center [522, 215] width 329 height 17
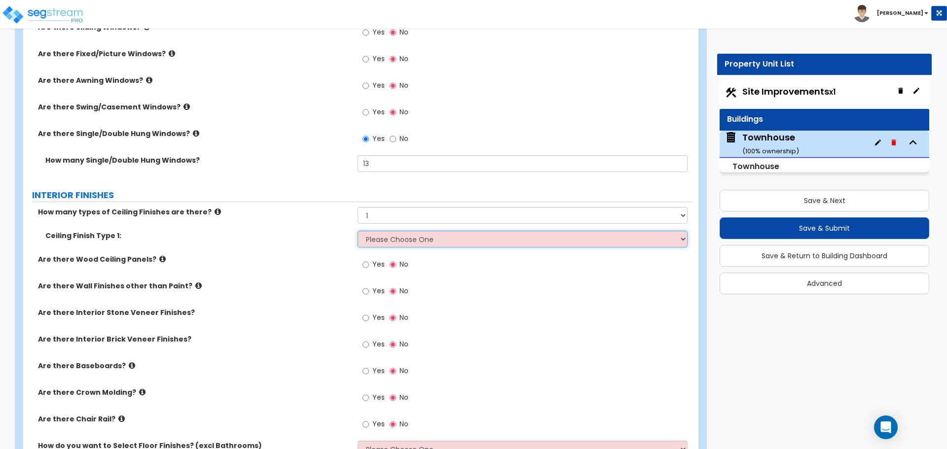
click at [384, 239] on select "Please Choose One Drop Ceiling Drywall Ceiling Open Ceiling" at bounding box center [522, 239] width 329 height 17
click at [374, 236] on select "Please Choose One Drop Ceiling Drywall Ceiling Open Ceiling" at bounding box center [522, 239] width 329 height 17
click at [398, 236] on select "Please Choose One Drop Ceiling Drywall Ceiling Open Ceiling" at bounding box center [522, 239] width 329 height 17
select select "2"
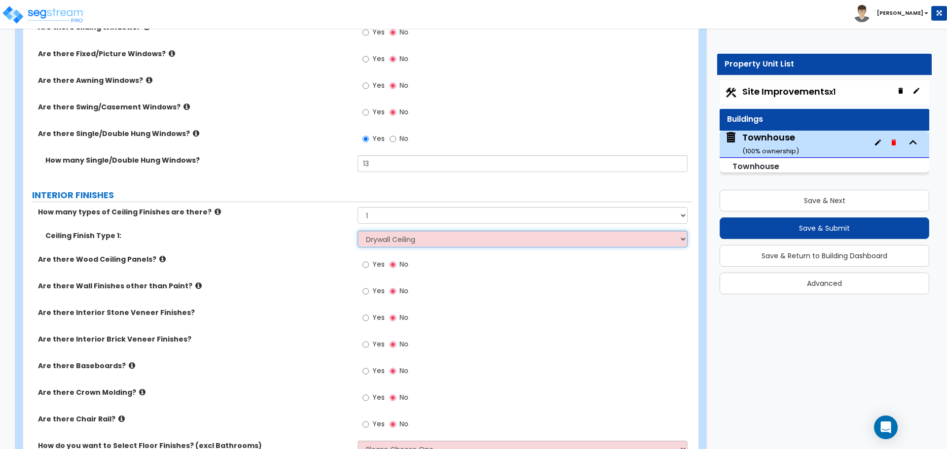
click at [358, 231] on select "Please Choose One Drop Ceiling Drywall Ceiling Open Ceiling" at bounding box center [522, 239] width 329 height 17
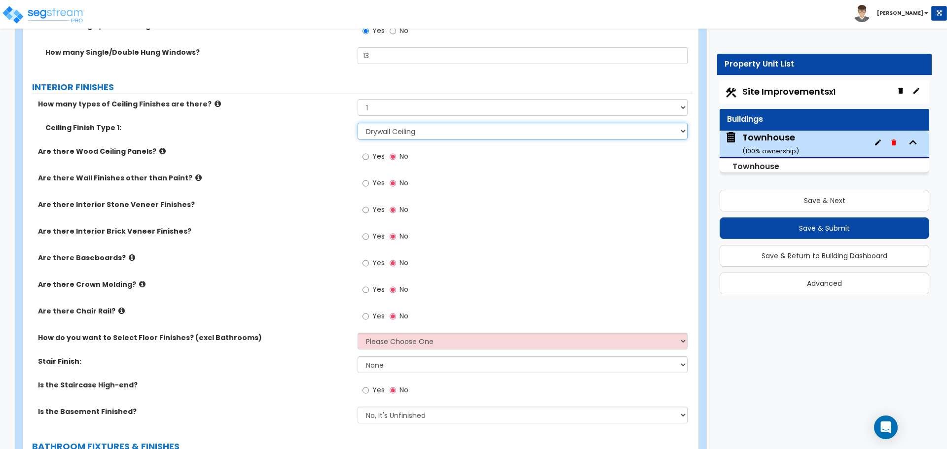
scroll to position [1529, 0]
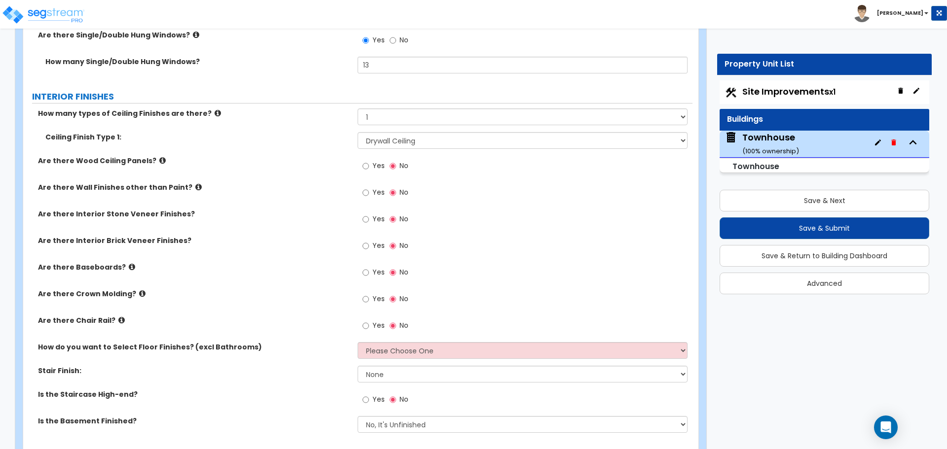
click at [369, 275] on label "Yes" at bounding box center [374, 273] width 22 height 17
click at [369, 275] on input "Yes" at bounding box center [366, 272] width 6 height 11
radio input "true"
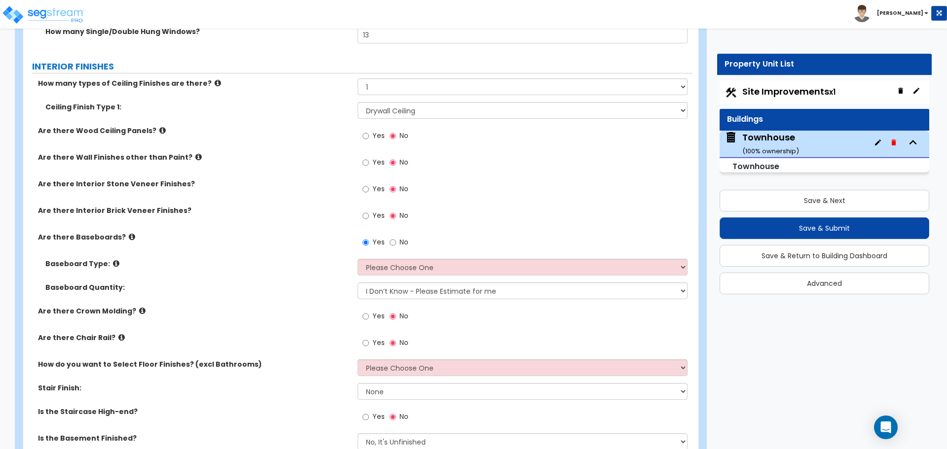
scroll to position [1578, 0]
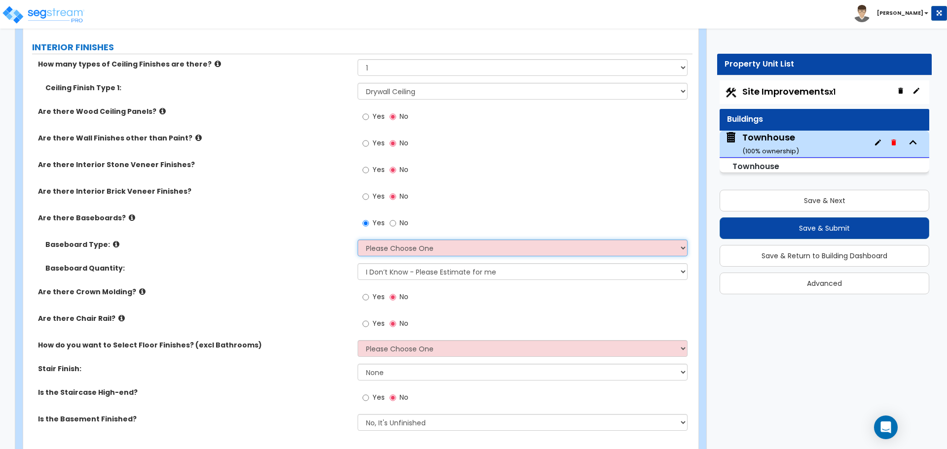
click at [382, 247] on select "Please Choose One Wood Vinyl Carpet Tile" at bounding box center [522, 248] width 329 height 17
select select "1"
click at [358, 240] on select "Please Choose One Wood Vinyl Carpet Tile" at bounding box center [522, 248] width 329 height 17
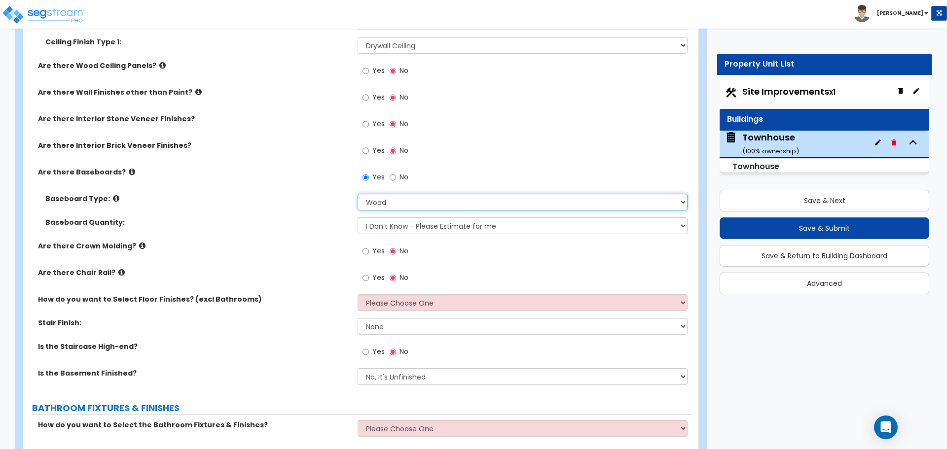
scroll to position [1628, 0]
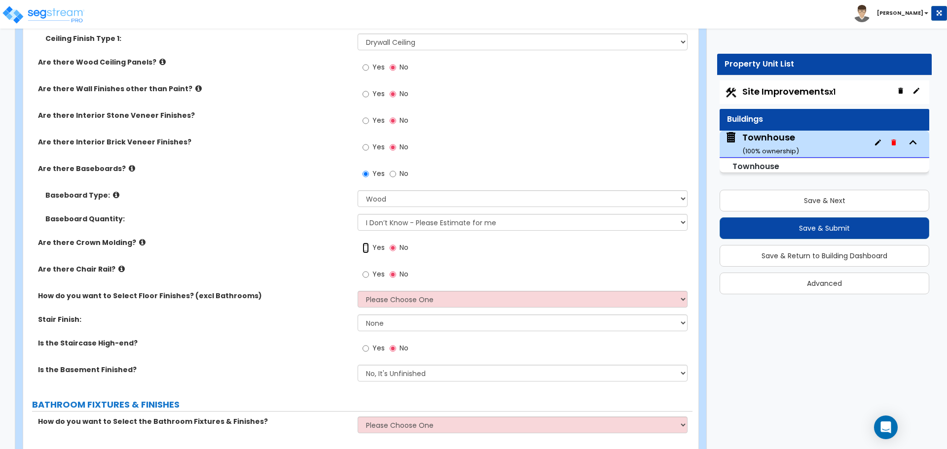
click at [365, 247] on input "Yes" at bounding box center [366, 248] width 6 height 11
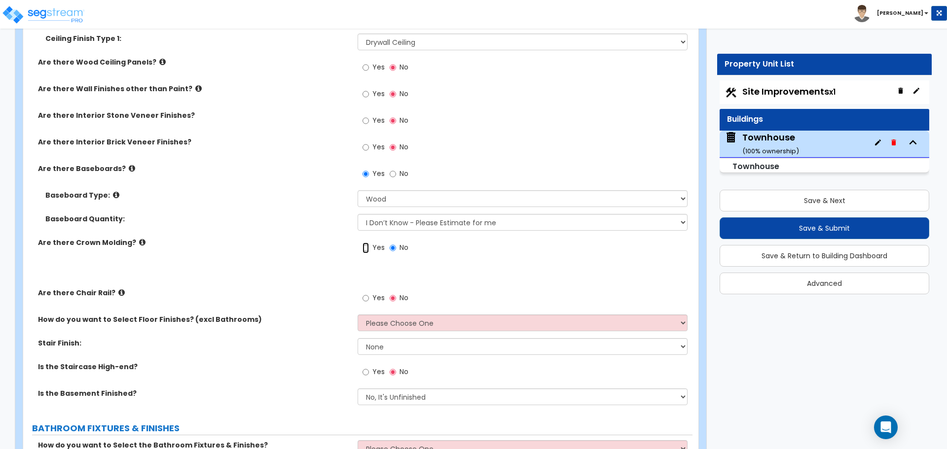
radio input "true"
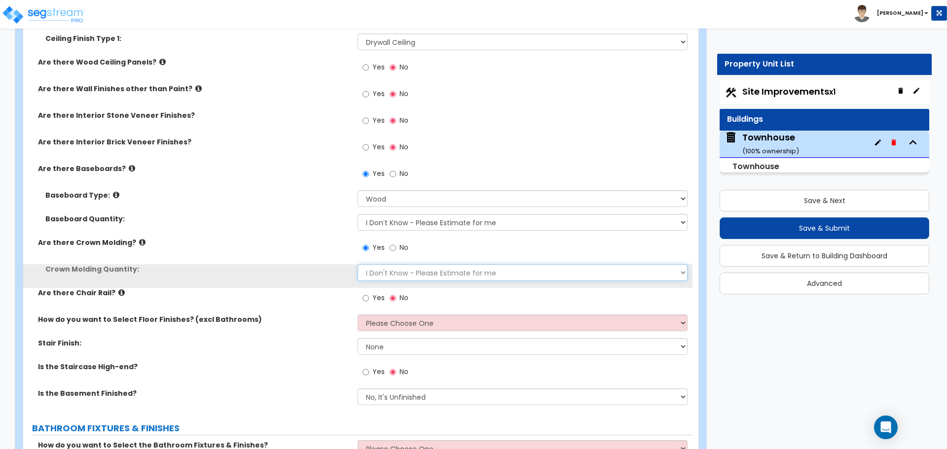
click at [382, 275] on select "I Don't Know - Please Estimate for me I want to Enter the Linear Footage" at bounding box center [522, 272] width 329 height 17
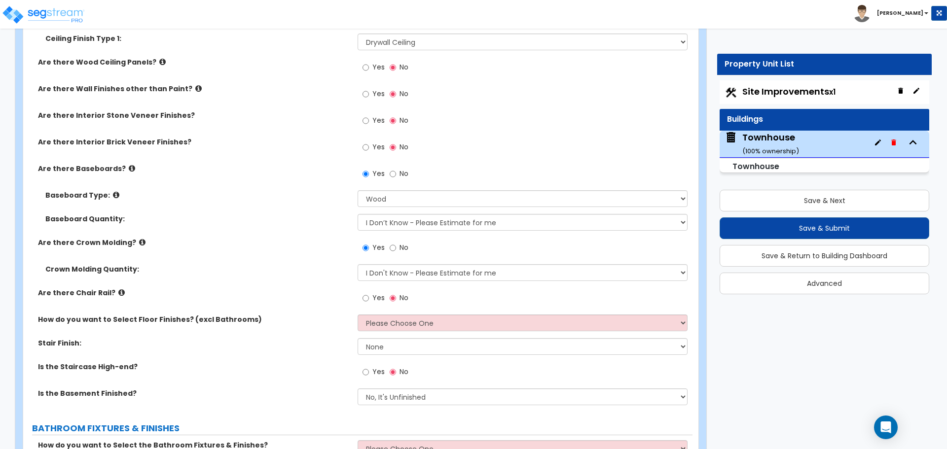
click at [323, 251] on div "Are there Crown Molding? Yes No" at bounding box center [357, 251] width 669 height 27
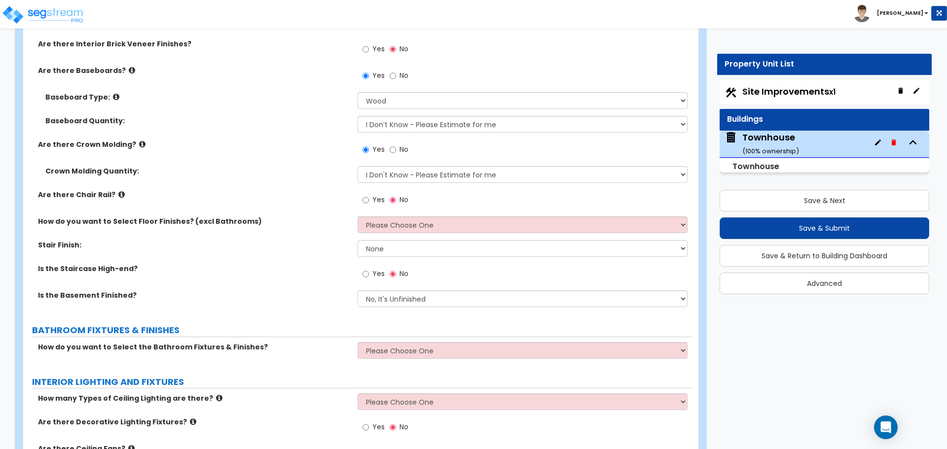
scroll to position [1726, 0]
click at [383, 228] on select "Please Choose One I want to Select Floor Finishes for the Areas of the House I …" at bounding box center [522, 224] width 329 height 17
select select "1"
click at [358, 216] on select "Please Choose One I want to Select Floor Finishes for the Areas of the House I …" at bounding box center [522, 224] width 329 height 17
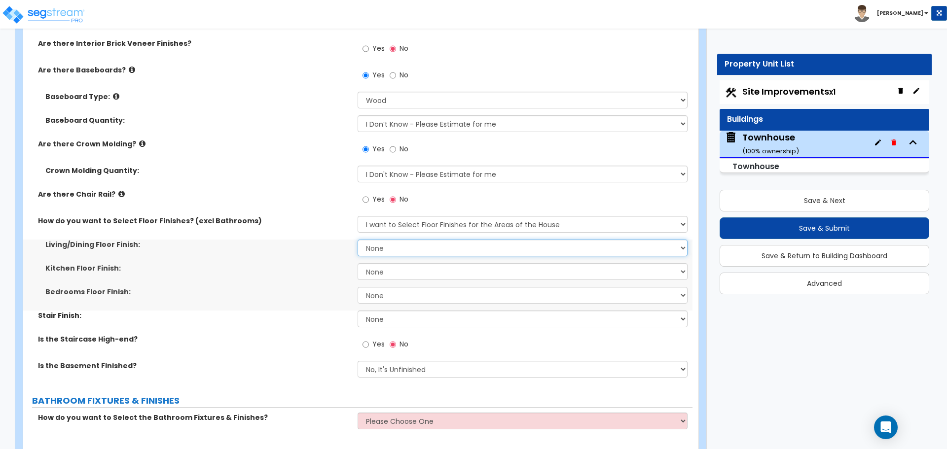
click at [383, 250] on select "None Tile Flooring Hardwood Flooring Resilient Laminate Flooring VCT Flooring S…" at bounding box center [522, 248] width 329 height 17
click at [402, 250] on select "None Tile Flooring Hardwood Flooring Resilient Laminate Flooring VCT Flooring S…" at bounding box center [522, 248] width 329 height 17
select select "3"
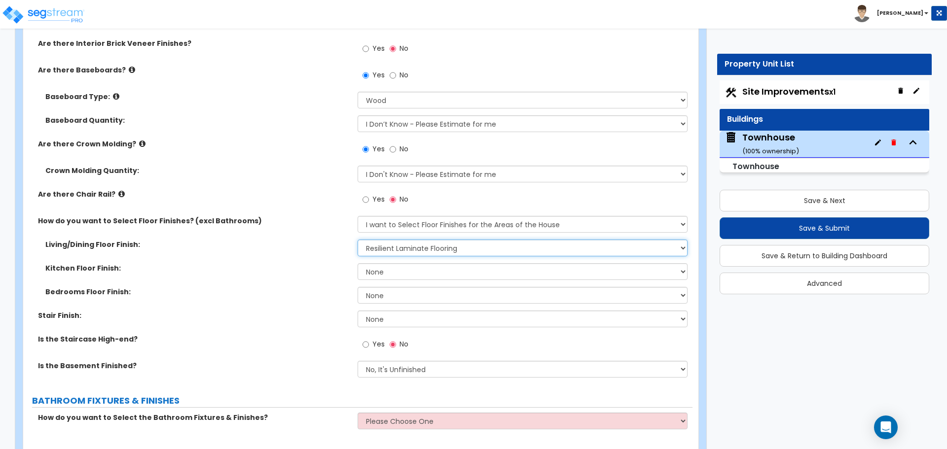
click at [358, 240] on select "None Tile Flooring Hardwood Flooring Resilient Laminate Flooring VCT Flooring S…" at bounding box center [522, 248] width 329 height 17
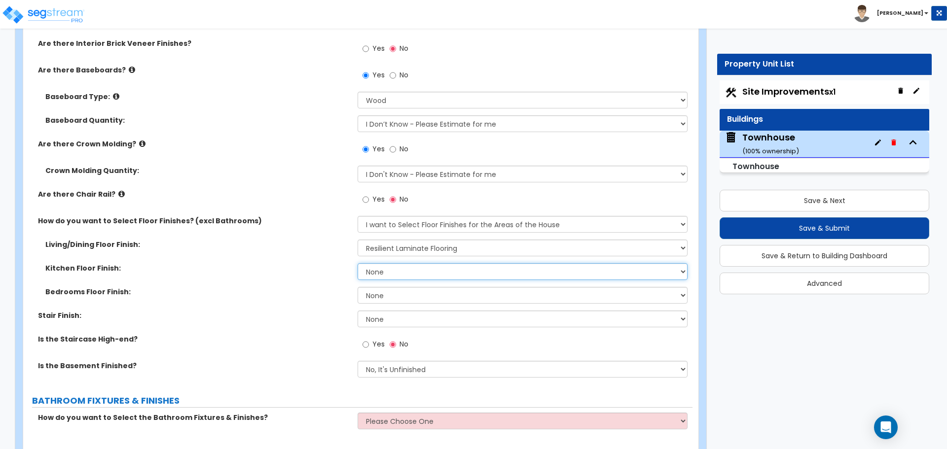
click at [397, 277] on select "None Tile Flooring Hardwood Flooring Resilient Laminate Flooring VCT Flooring S…" at bounding box center [522, 271] width 329 height 17
select select "1"
click at [358, 263] on select "None Tile Flooring Hardwood Flooring Resilient Laminate Flooring VCT Flooring S…" at bounding box center [522, 271] width 329 height 17
click at [397, 297] on select "None Tile Flooring Hardwood Flooring Resilient Laminate Flooring VCT Flooring S…" at bounding box center [522, 295] width 329 height 17
select select "5"
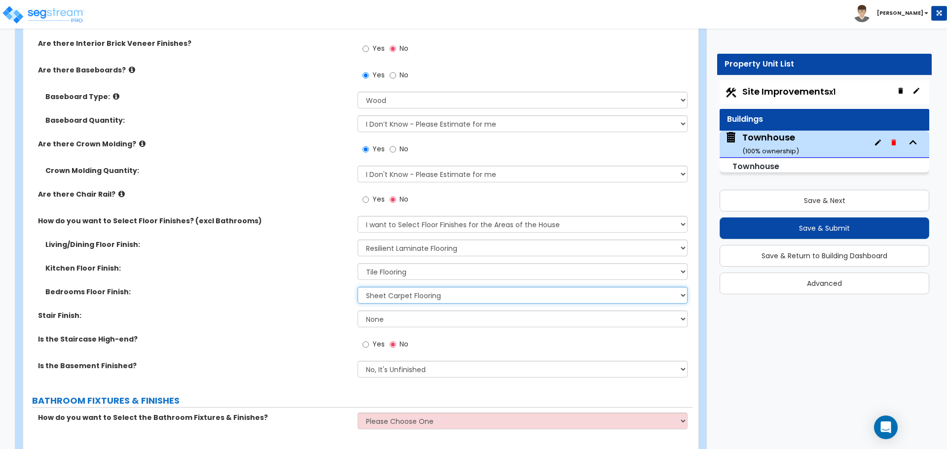
click at [358, 287] on select "None Tile Flooring Hardwood Flooring Resilient Laminate Flooring VCT Flooring S…" at bounding box center [522, 295] width 329 height 17
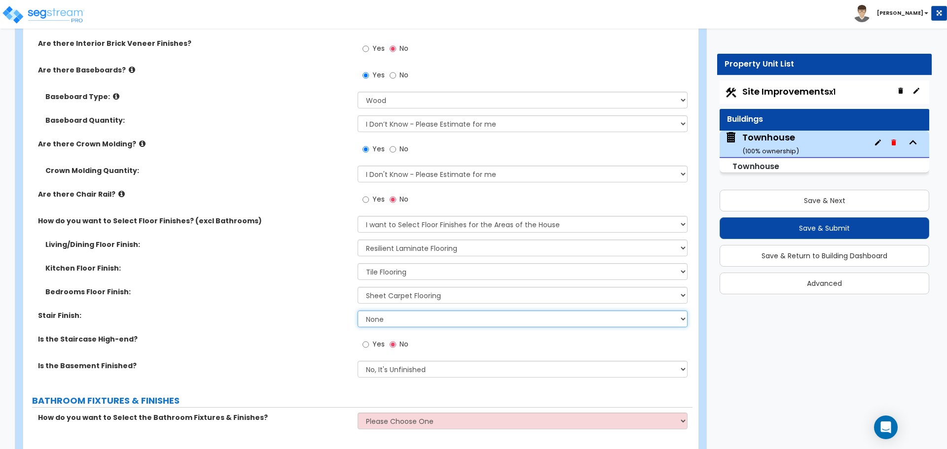
click at [385, 322] on select "None Tile Wood Laminate VCT Sheet Carpet Sheet Vinyl Carpet Tile" at bounding box center [522, 319] width 329 height 17
click at [395, 318] on select "None Tile Wood Laminate VCT Sheet Carpet Sheet Vinyl Carpet Tile" at bounding box center [522, 319] width 329 height 17
select select "5"
click at [358, 311] on select "None Tile Wood Laminate VCT Sheet Carpet Sheet Vinyl Carpet Tile" at bounding box center [522, 319] width 329 height 17
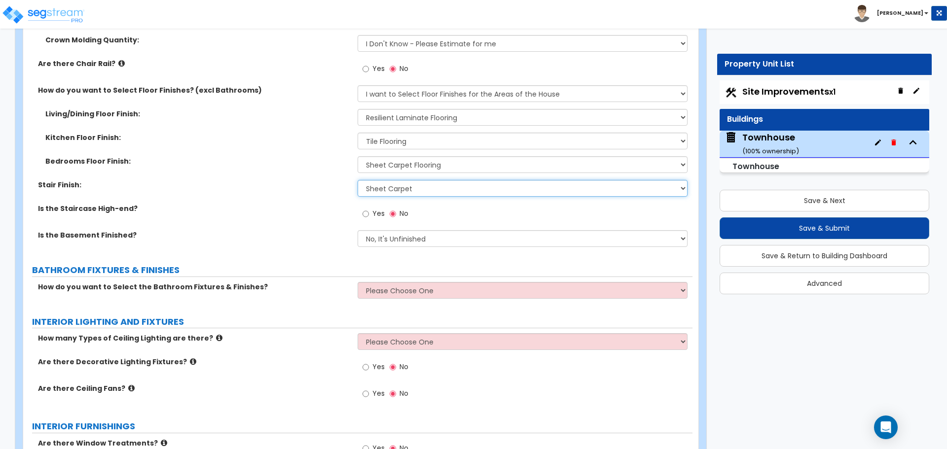
scroll to position [1874, 0]
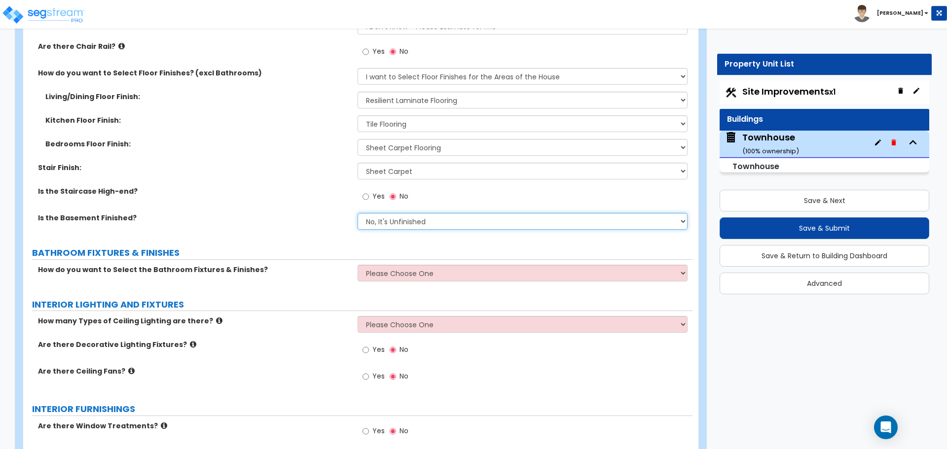
click at [413, 222] on select "No, It's Unfinished Yes, It's Finished" at bounding box center [522, 221] width 329 height 17
select select "1"
click at [358, 213] on select "No, It's Unfinished Yes, It's Finished" at bounding box center [522, 221] width 329 height 17
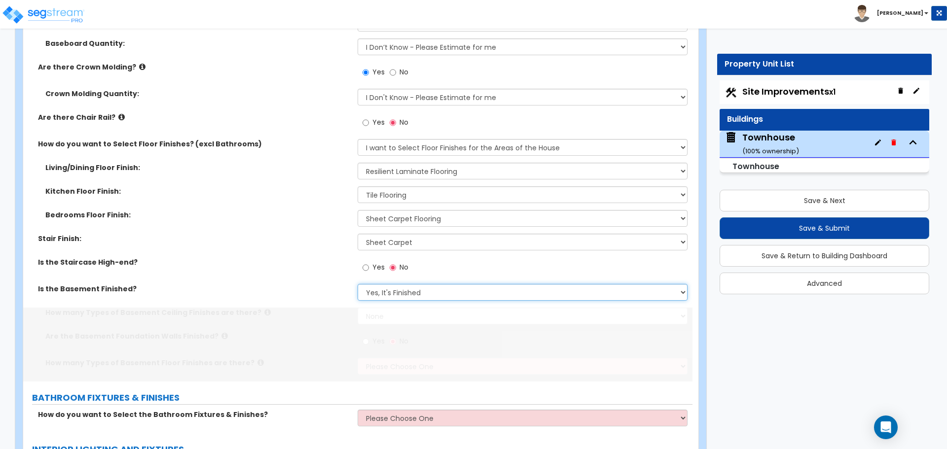
scroll to position [1945, 0]
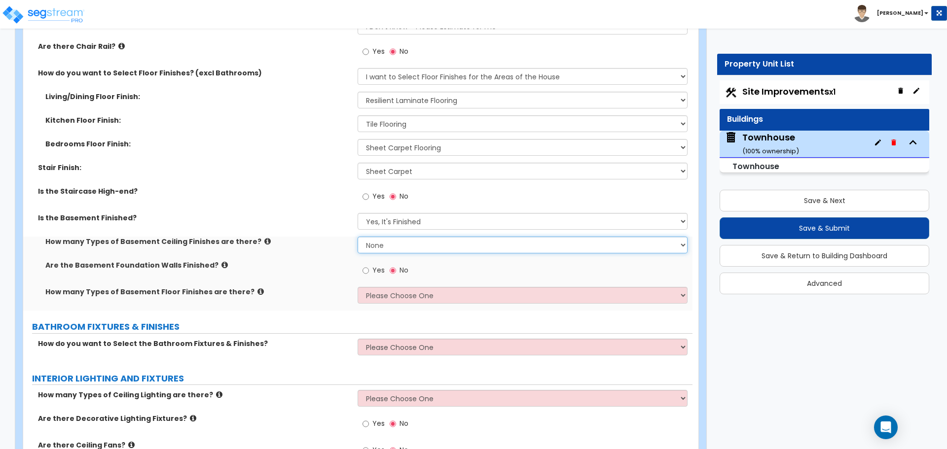
click at [385, 243] on select "None 1 2 3" at bounding box center [522, 245] width 329 height 17
select select "1"
click at [358, 237] on select "None 1 2 3" at bounding box center [522, 245] width 329 height 17
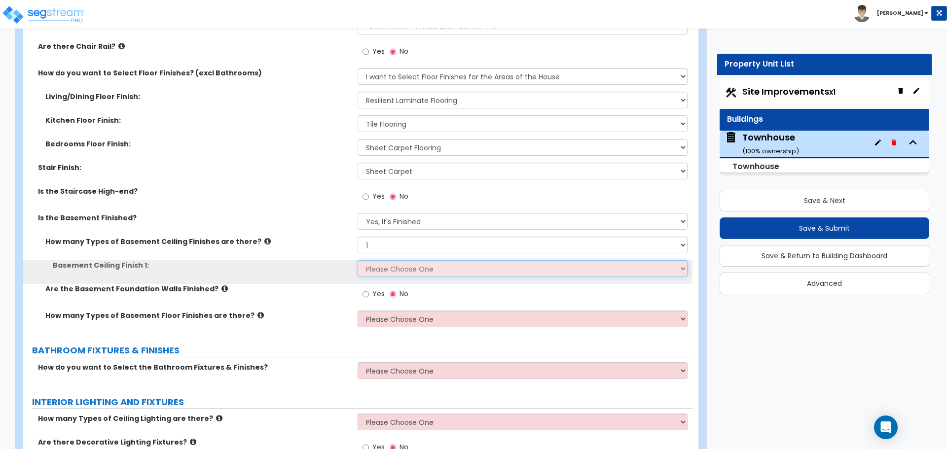
click at [379, 266] on select "Please Choose One Drop Ceiling Open Ceiling Drywall Ceiling" at bounding box center [522, 268] width 329 height 17
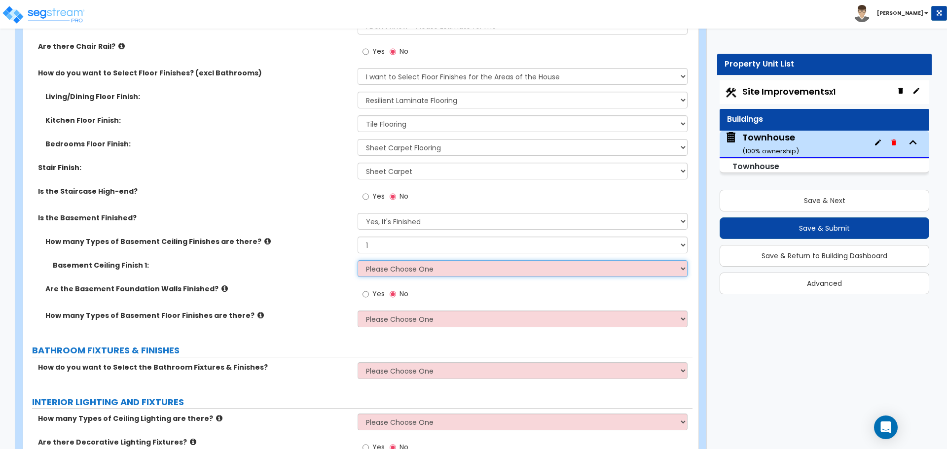
select select "3"
click at [358, 260] on select "Please Choose One Drop Ceiling Open Ceiling Drywall Ceiling" at bounding box center [522, 268] width 329 height 17
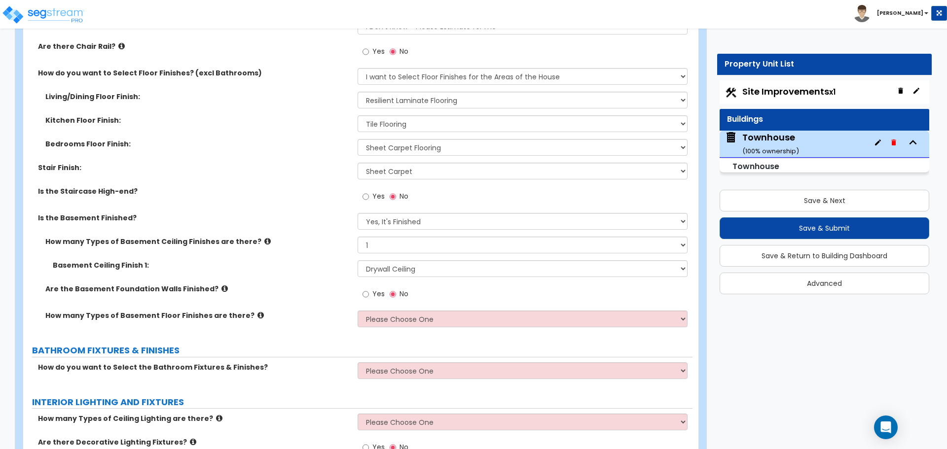
click at [221, 287] on icon at bounding box center [224, 288] width 6 height 7
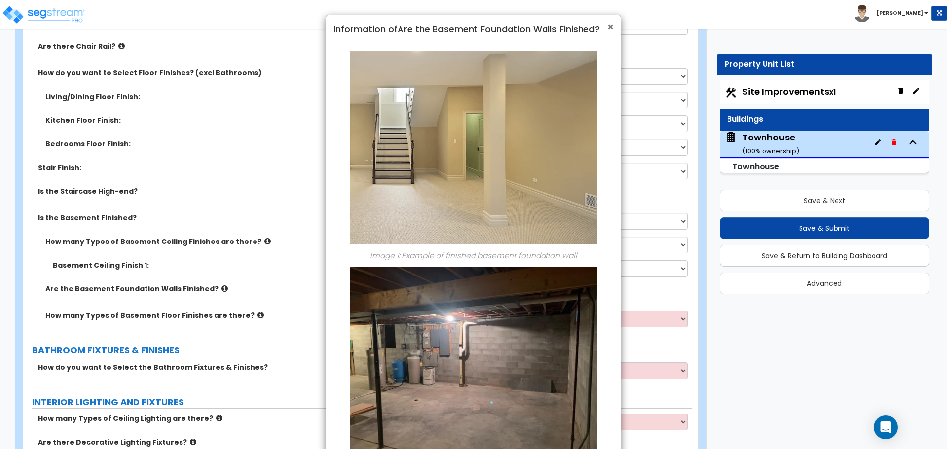
click at [612, 29] on span "×" at bounding box center [610, 27] width 6 height 14
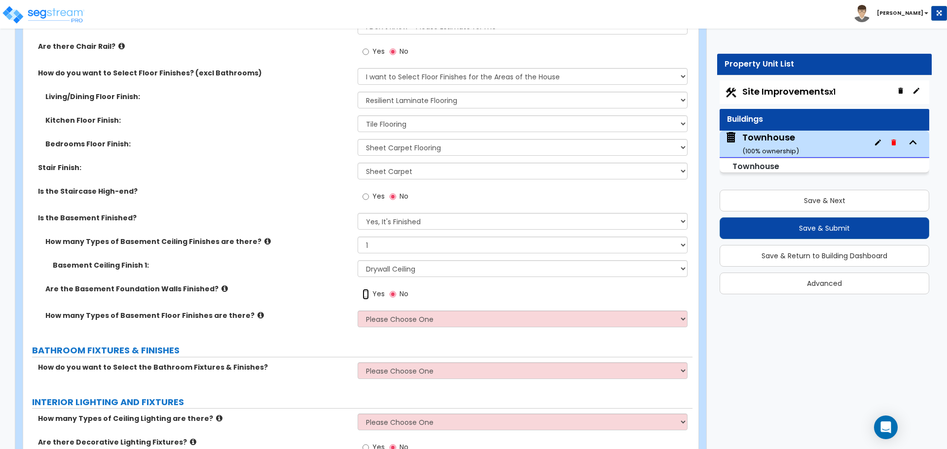
click at [366, 298] on input "Yes" at bounding box center [366, 294] width 6 height 11
radio input "true"
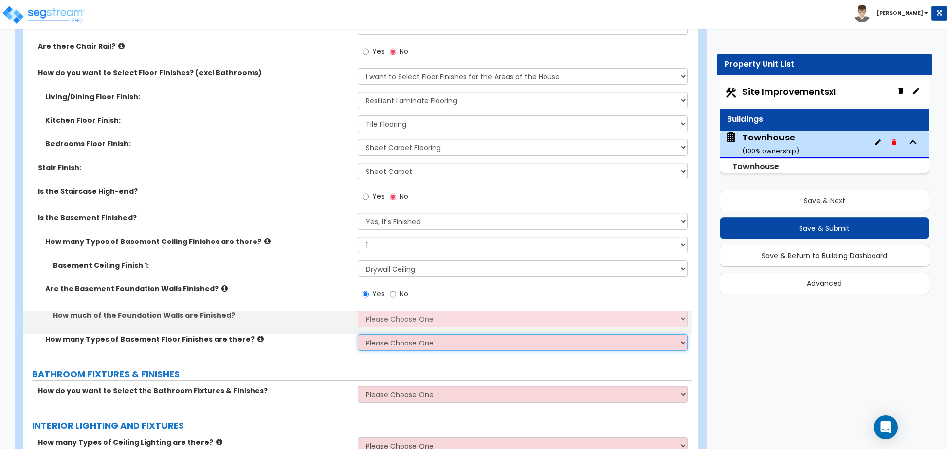
click at [388, 350] on select "Please Choose One 1 2 3" at bounding box center [522, 342] width 329 height 17
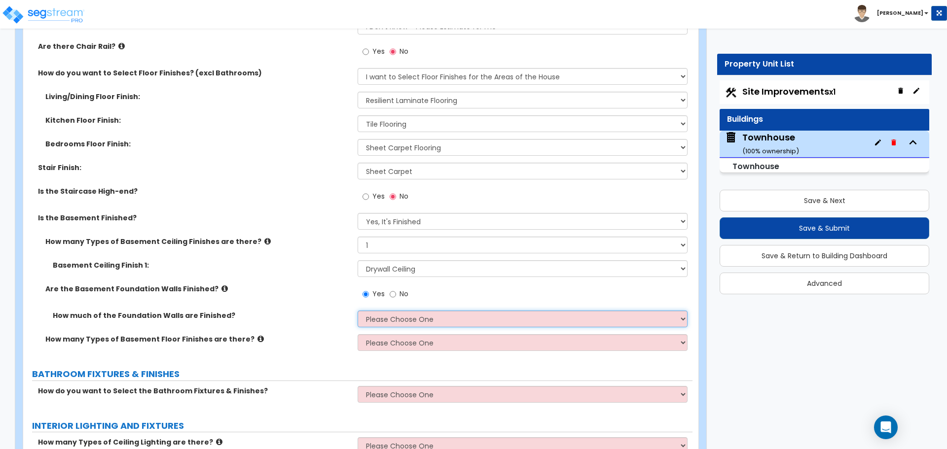
click at [390, 323] on select "Please Choose One Enter Percentage Enter Square Footage" at bounding box center [522, 319] width 329 height 17
select select "1"
click at [358, 311] on select "Please Choose One Enter Percentage Enter Square Footage" at bounding box center [522, 319] width 329 height 17
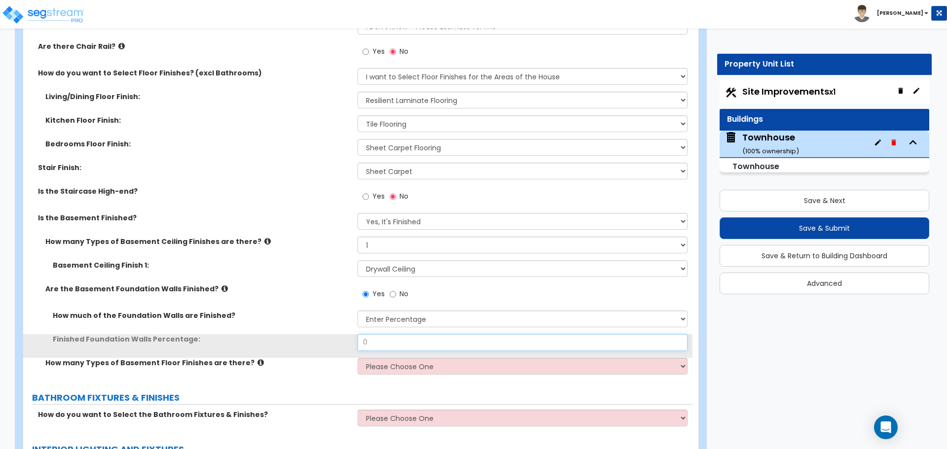
click at [386, 337] on input "0" at bounding box center [522, 342] width 329 height 17
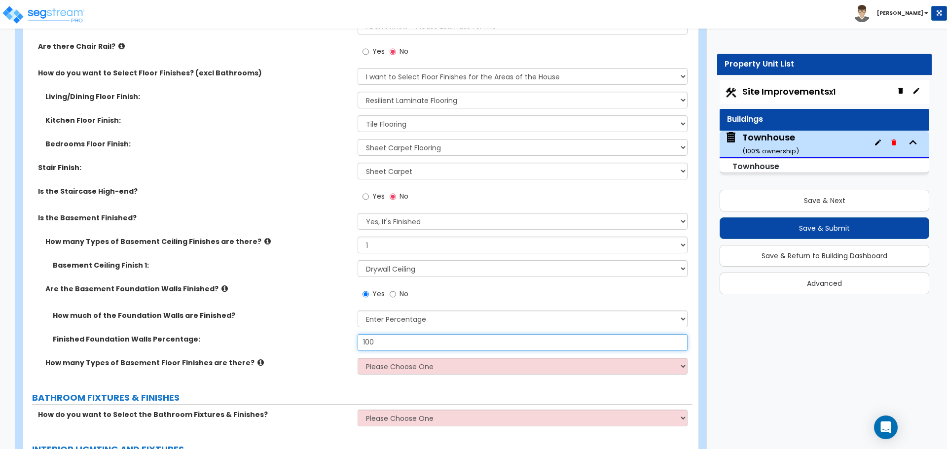
type input "100"
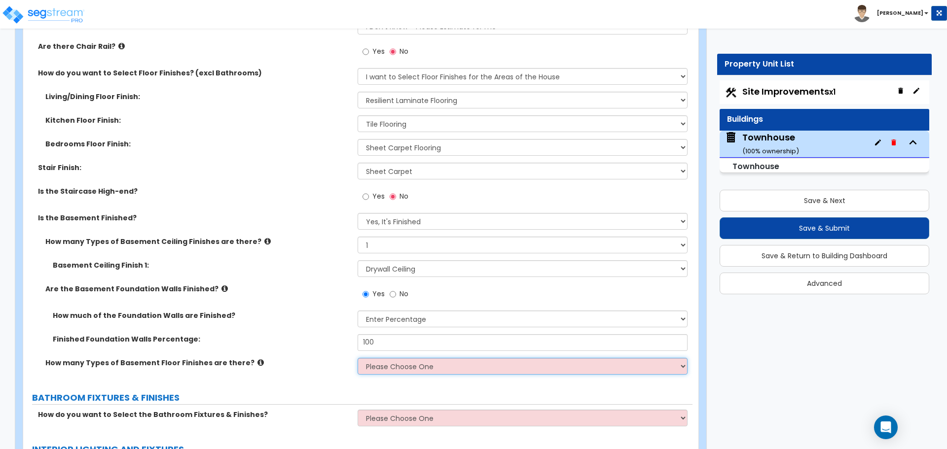
click at [390, 364] on select "Please Choose One 1 2 3" at bounding box center [522, 366] width 329 height 17
select select "1"
click at [358, 358] on select "Please Choose One 1 2 3" at bounding box center [522, 366] width 329 height 17
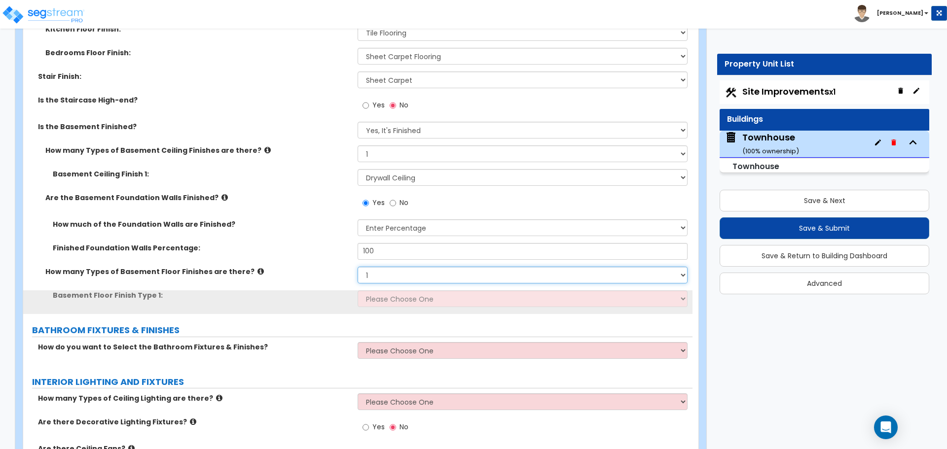
scroll to position [2044, 0]
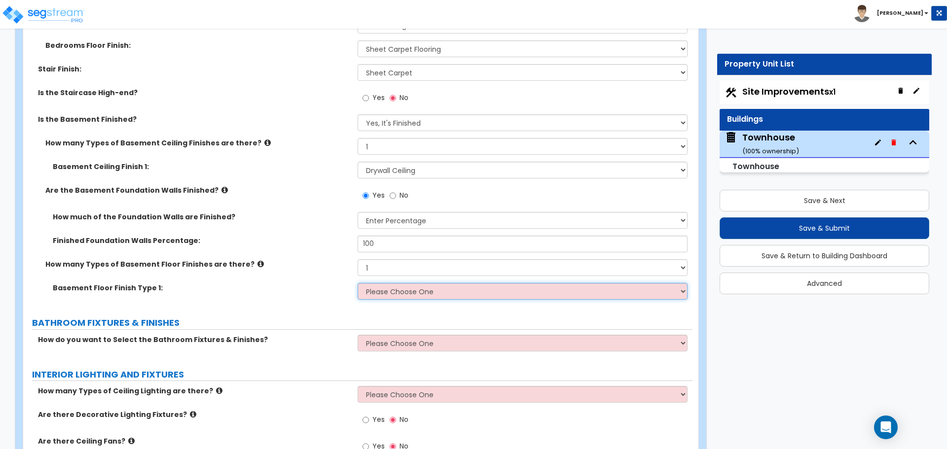
click at [391, 293] on select "Please Choose One Tile Wood Laminate VCT Sheet Carpet Sheet Vinyl Carpet Tile" at bounding box center [522, 291] width 329 height 17
click at [358, 283] on select "Please Choose One Tile Wood Laminate VCT Sheet Carpet Sheet Vinyl Carpet Tile" at bounding box center [522, 291] width 329 height 17
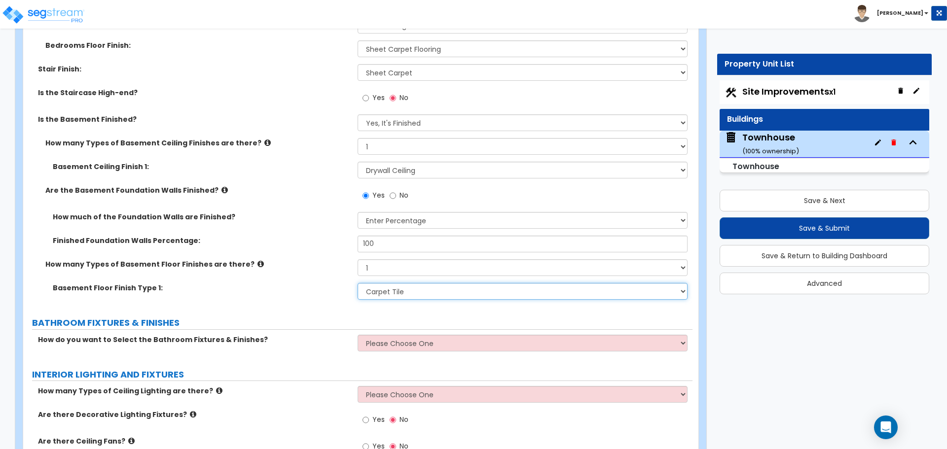
click at [406, 292] on select "Please Choose One Tile Wood Laminate VCT Sheet Carpet Sheet Vinyl Carpet Tile" at bounding box center [522, 291] width 329 height 17
select select "5"
click at [358, 283] on select "Please Choose One Tile Wood Laminate VCT Sheet Carpet Sheet Vinyl Carpet Tile" at bounding box center [522, 291] width 329 height 17
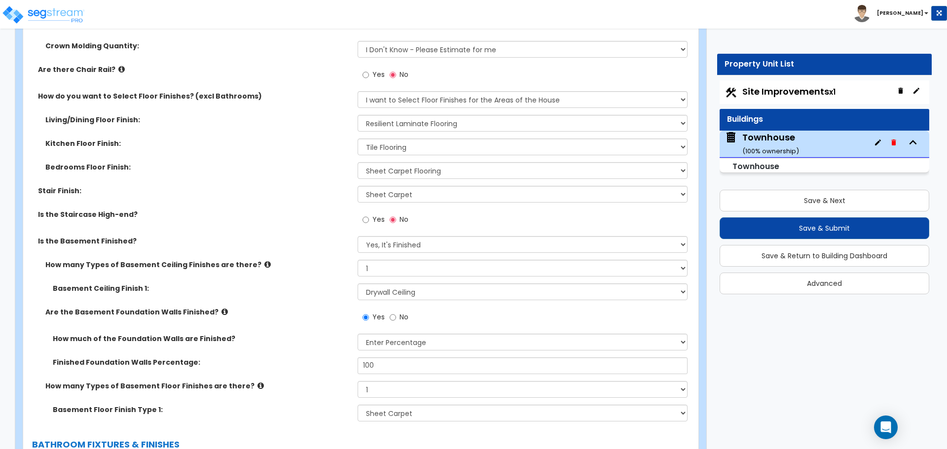
scroll to position [1896, 0]
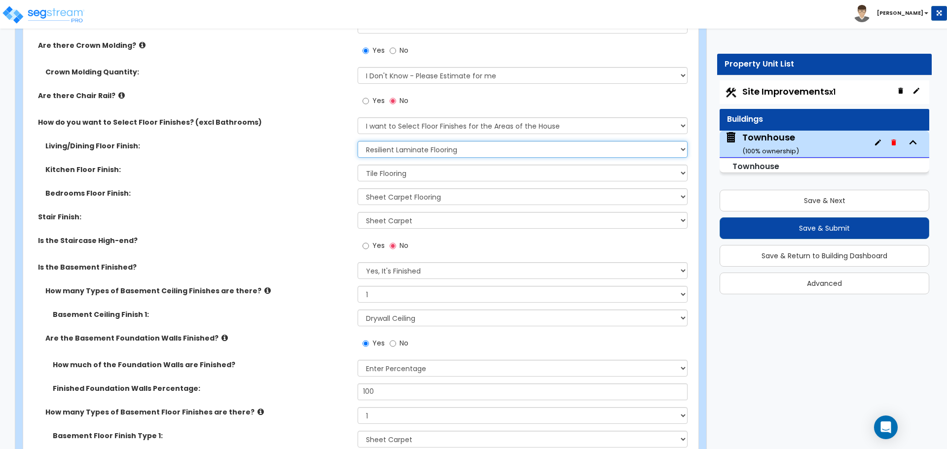
click at [417, 152] on select "None Tile Flooring Hardwood Flooring Resilient Laminate Flooring VCT Flooring S…" at bounding box center [522, 149] width 329 height 17
select select "2"
click at [358, 141] on select "None Tile Flooring Hardwood Flooring Resilient Laminate Flooring VCT Flooring S…" at bounding box center [522, 149] width 329 height 17
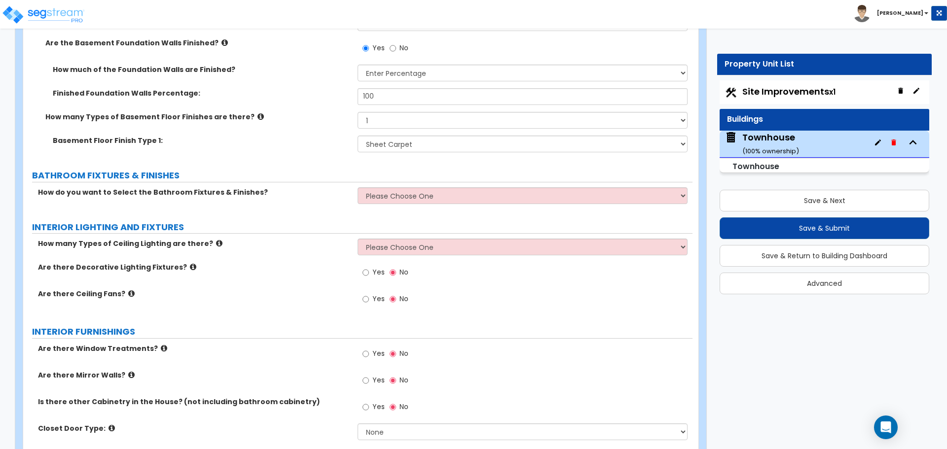
scroll to position [2192, 0]
click at [392, 191] on select "Please Choose One I want to Select Fixtures and Finishes only for one Bath and …" at bounding box center [522, 195] width 329 height 17
click at [358, 187] on select "Please Choose One I want to Select Fixtures and Finishes only for one Bath and …" at bounding box center [522, 195] width 329 height 17
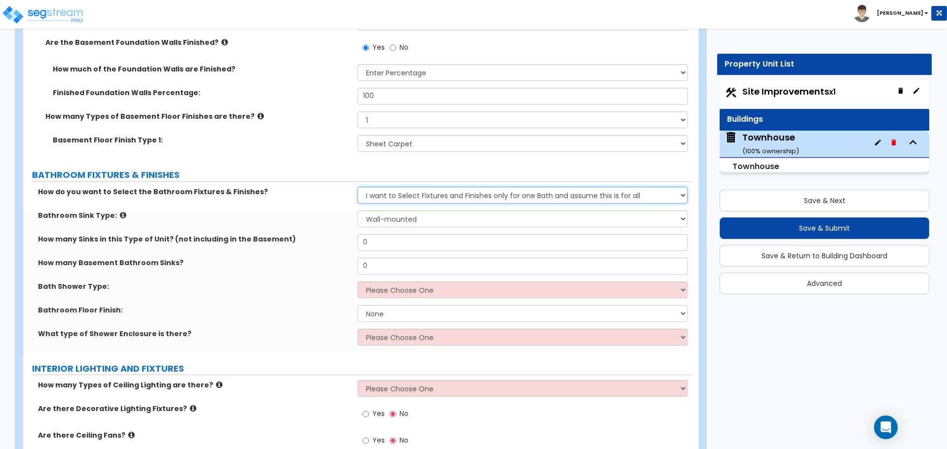
click at [435, 198] on select "Please Choose One I want to Select Fixtures and Finishes only for one Bath and …" at bounding box center [522, 195] width 329 height 17
select select "2"
click at [358, 187] on select "Please Choose One I want to Select Fixtures and Finishes only for one Bath and …" at bounding box center [522, 195] width 329 height 17
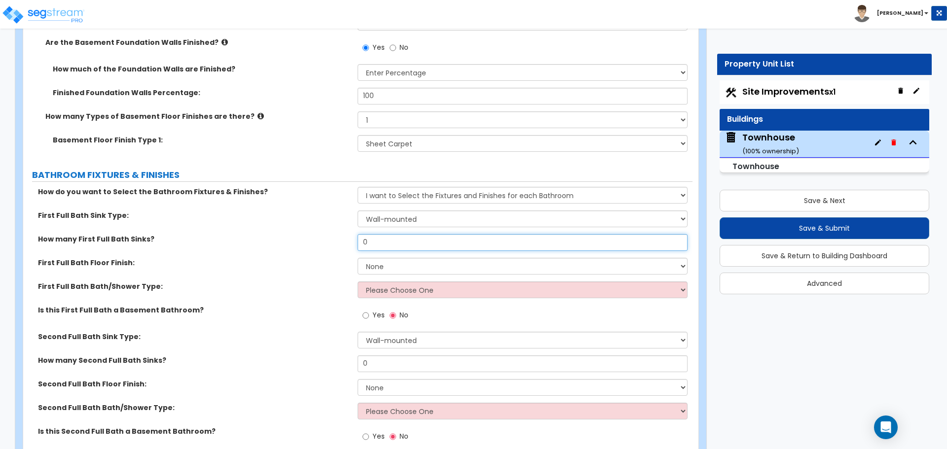
click at [372, 242] on input "0" at bounding box center [522, 242] width 329 height 17
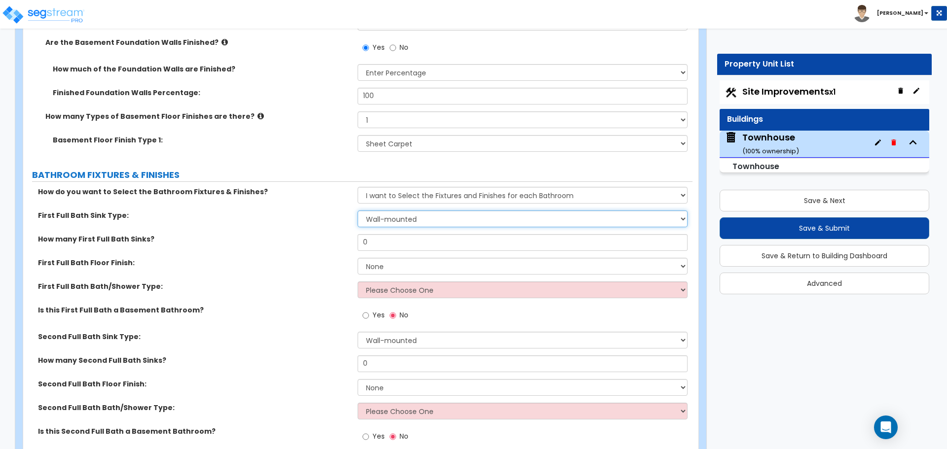
click at [409, 219] on select "Wall-mounted Pedestal-mounted Vanity-mounted" at bounding box center [522, 219] width 329 height 17
select select "2"
click at [358, 211] on select "Wall-mounted Pedestal-mounted Vanity-mounted" at bounding box center [522, 219] width 329 height 17
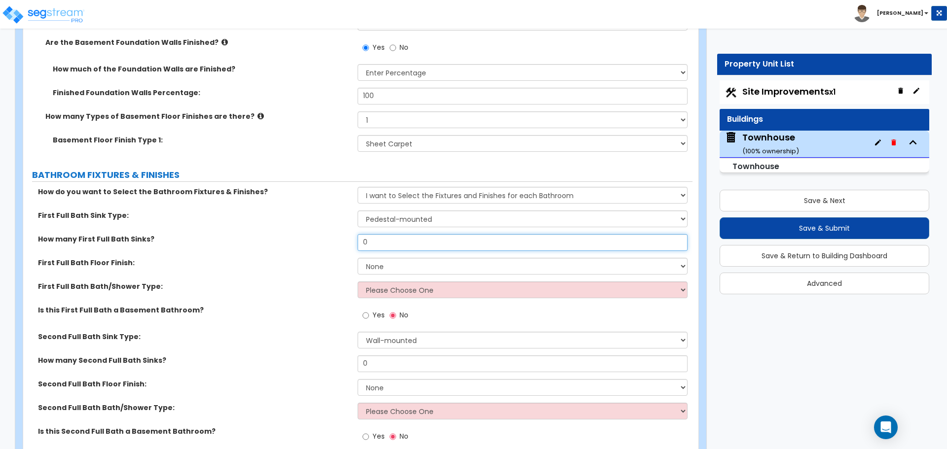
click at [389, 250] on input "0" at bounding box center [522, 242] width 329 height 17
click at [388, 246] on input "0" at bounding box center [522, 242] width 329 height 17
type input "2"
click at [397, 265] on select "None Tile Flooring Hardwood Flooring Resilient Laminate Flooring VCT Flooring S…" at bounding box center [522, 266] width 329 height 17
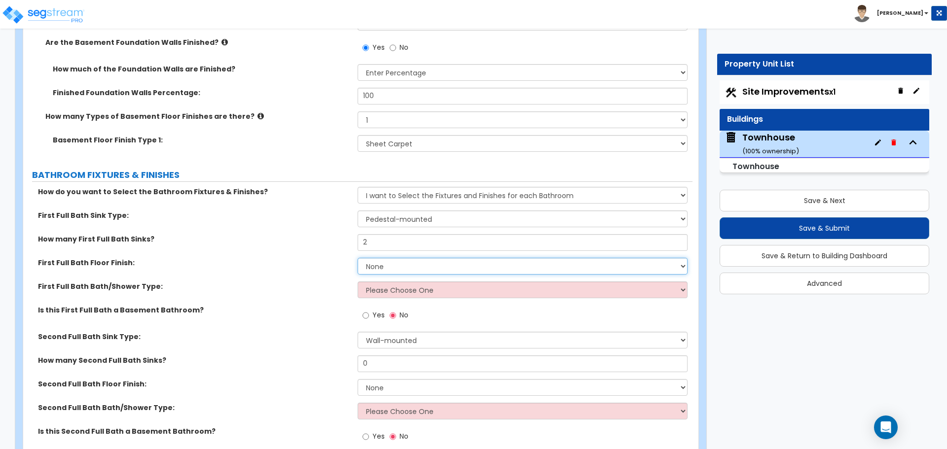
select select "1"
click at [358, 258] on select "None Tile Flooring Hardwood Flooring Resilient Laminate Flooring VCT Flooring S…" at bounding box center [522, 266] width 329 height 17
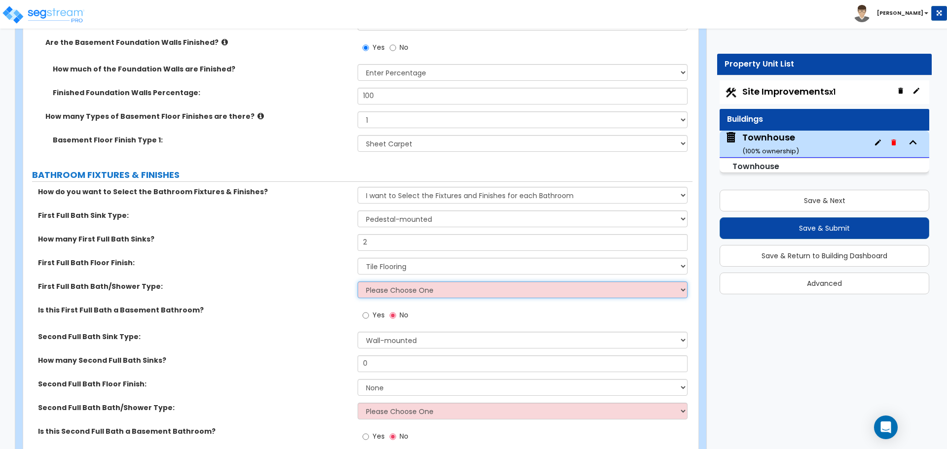
click at [399, 292] on select "Please Choose One Standalone Shower Bathtub - Shower Combo" at bounding box center [522, 290] width 329 height 17
select select "1"
click at [358, 282] on select "Please Choose One Standalone Shower Bathtub - Shower Combo" at bounding box center [522, 290] width 329 height 17
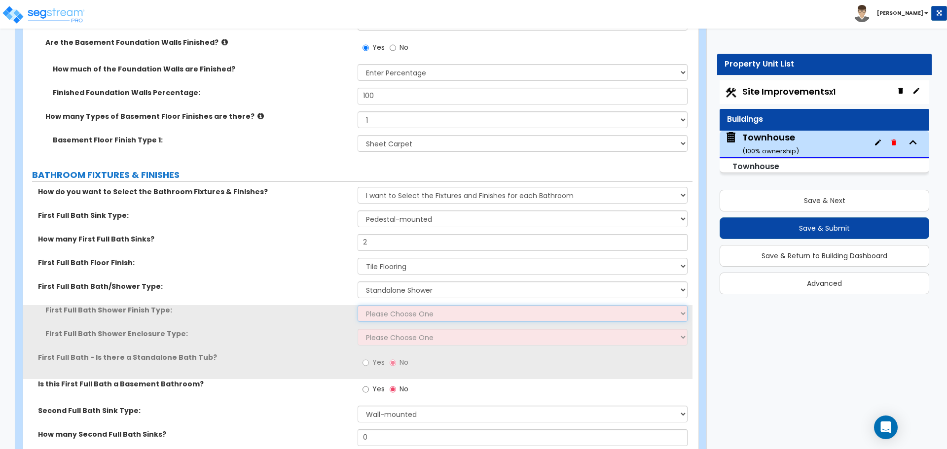
click at [384, 315] on select "Please Choose One Plastic Tile Stone" at bounding box center [522, 313] width 329 height 17
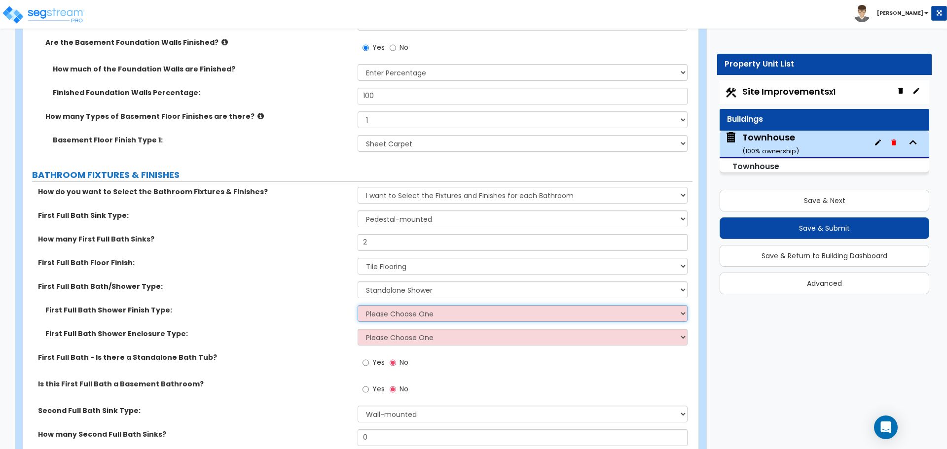
select select "2"
click at [358, 305] on select "Please Choose One Plastic Tile Stone" at bounding box center [522, 313] width 329 height 17
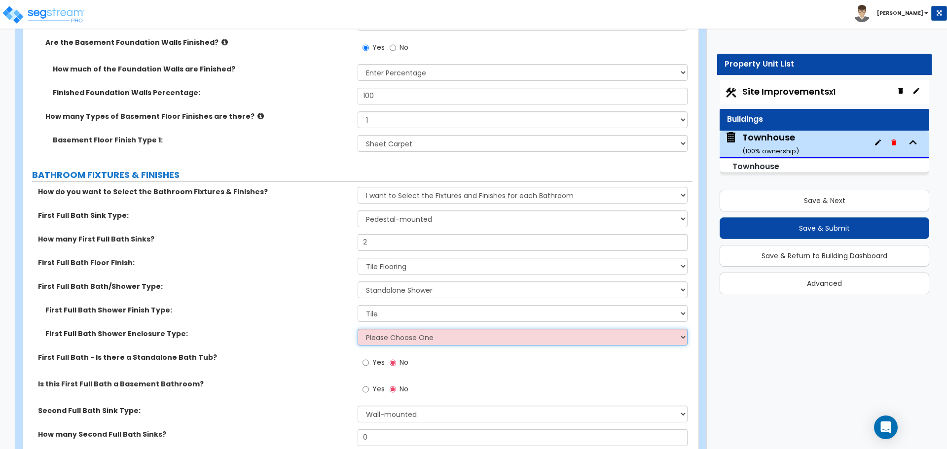
click at [398, 332] on select "Please Choose One Curtain & Rod Glass Sliding Doors Glass Hinged Doors" at bounding box center [522, 337] width 329 height 17
select select "2"
click at [358, 329] on select "Please Choose One Curtain & Rod Glass Sliding Doors Glass Hinged Doors" at bounding box center [522, 337] width 329 height 17
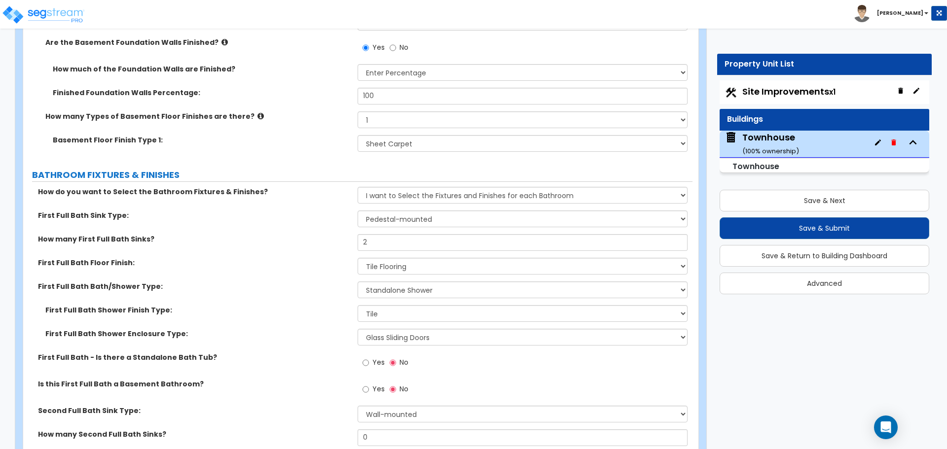
click at [369, 363] on label "Yes" at bounding box center [374, 364] width 22 height 17
click at [369, 363] on input "Yes" at bounding box center [366, 363] width 6 height 11
radio input "true"
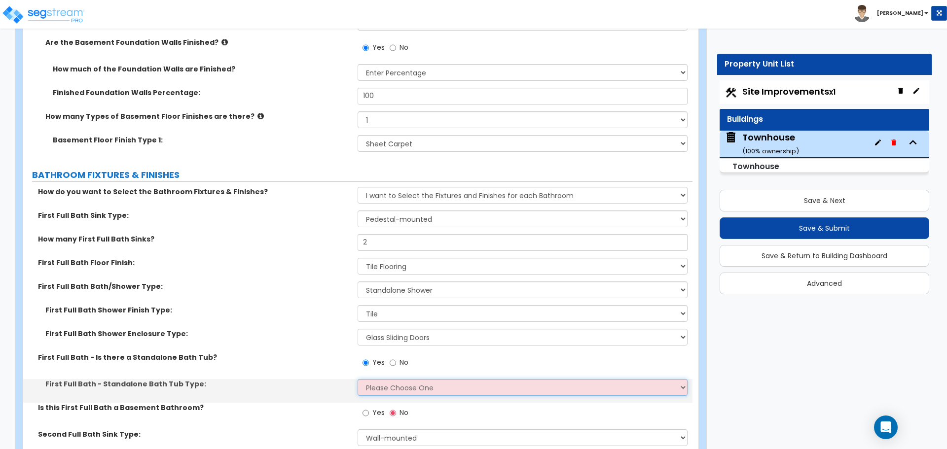
click at [380, 384] on select "Please Choose One Freestanding Bathtub Recessed Bathtub Walk-in Bathtub" at bounding box center [522, 387] width 329 height 17
select select "1"
click at [358, 379] on select "Please Choose One Freestanding Bathtub Recessed Bathtub Walk-in Bathtub" at bounding box center [522, 387] width 329 height 17
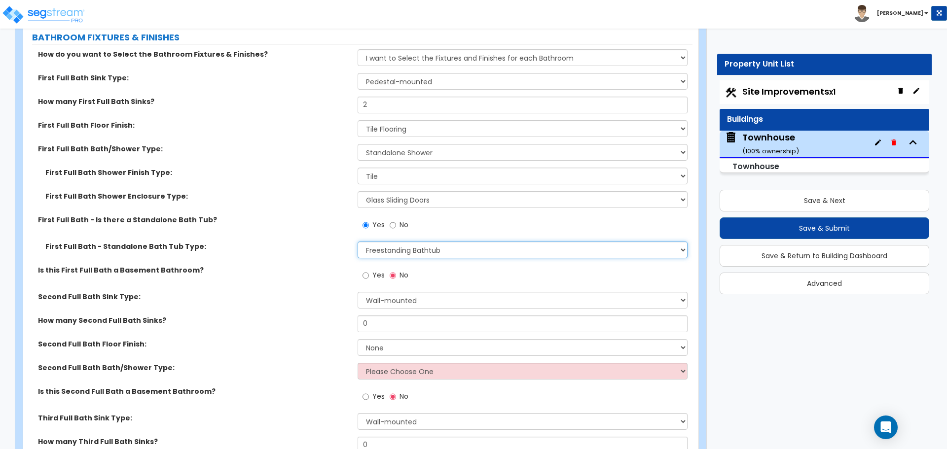
scroll to position [2340, 0]
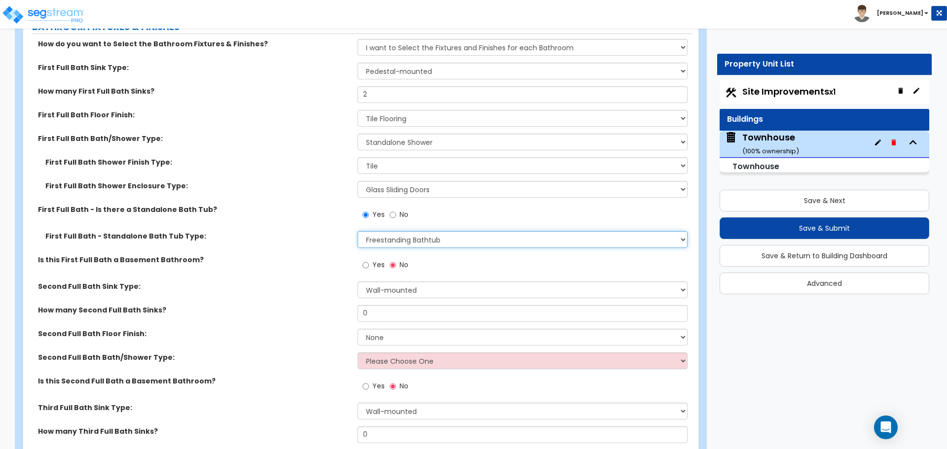
click at [391, 242] on select "Please Choose One Freestanding Bathtub Recessed Bathtub Walk-in Bathtub" at bounding box center [522, 239] width 329 height 17
click at [358, 231] on select "Please Choose One Freestanding Bathtub Recessed Bathtub Walk-in Bathtub" at bounding box center [522, 239] width 329 height 17
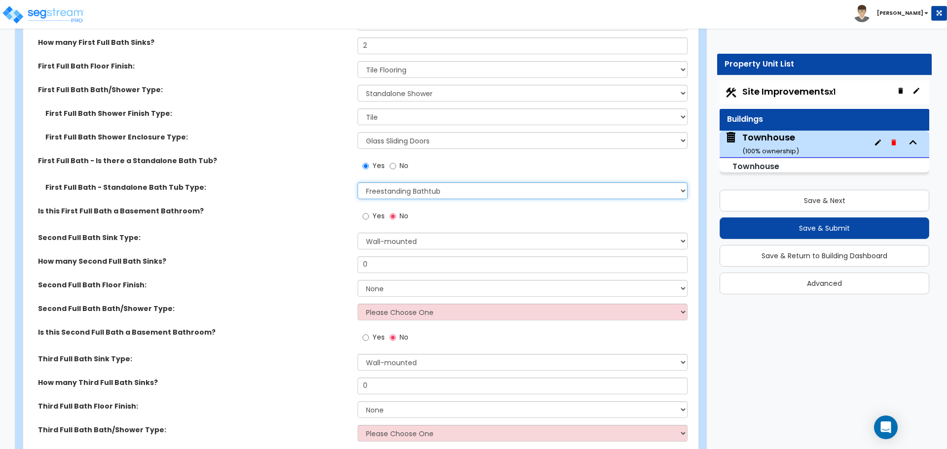
scroll to position [2389, 0]
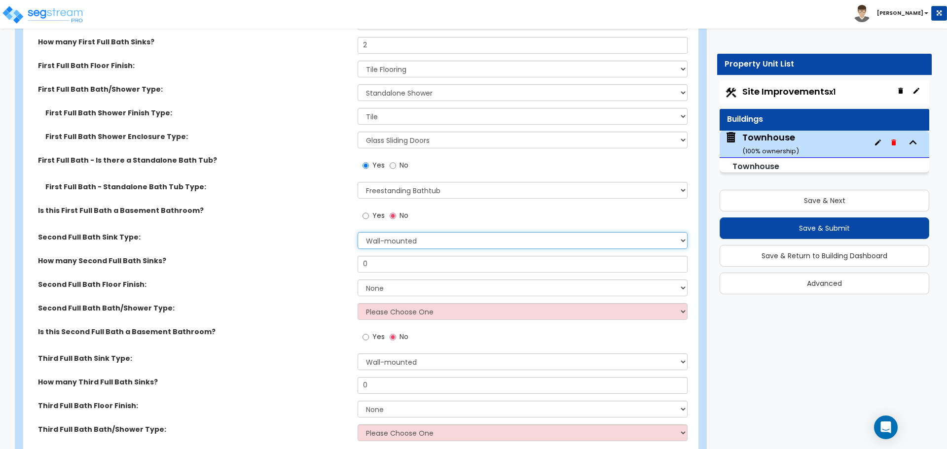
click at [386, 244] on select "Wall-mounted Pedestal-mounted Vanity-mounted" at bounding box center [522, 240] width 329 height 17
click at [358, 232] on select "Wall-mounted Pedestal-mounted Vanity-mounted" at bounding box center [522, 240] width 329 height 17
click at [407, 248] on select "Wall-mounted Pedestal-mounted Vanity-mounted" at bounding box center [522, 240] width 329 height 17
select select "3"
click at [358, 232] on select "Wall-mounted Pedestal-mounted Vanity-mounted" at bounding box center [522, 240] width 329 height 17
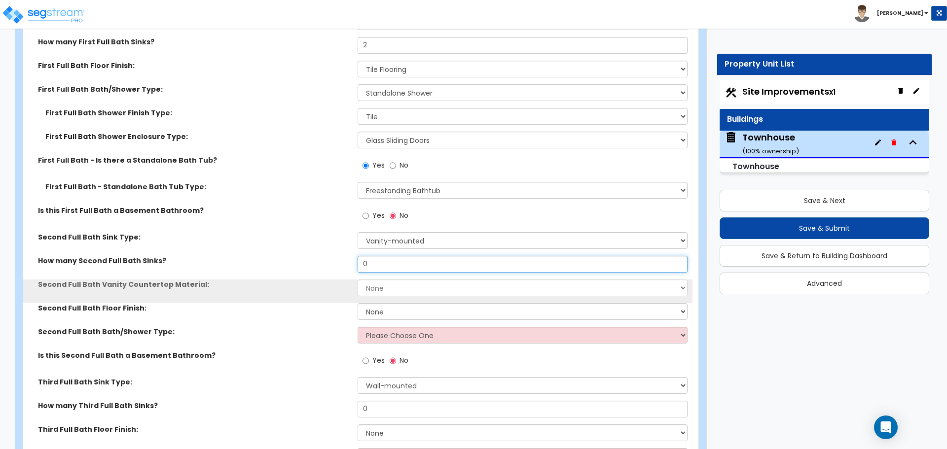
click at [382, 264] on input "0" at bounding box center [522, 264] width 329 height 17
type input "2"
click at [386, 289] on select "None Plastic Laminate Solid Surface Stone Quartz Marble Tile Wood Stainless Ste…" at bounding box center [522, 288] width 329 height 17
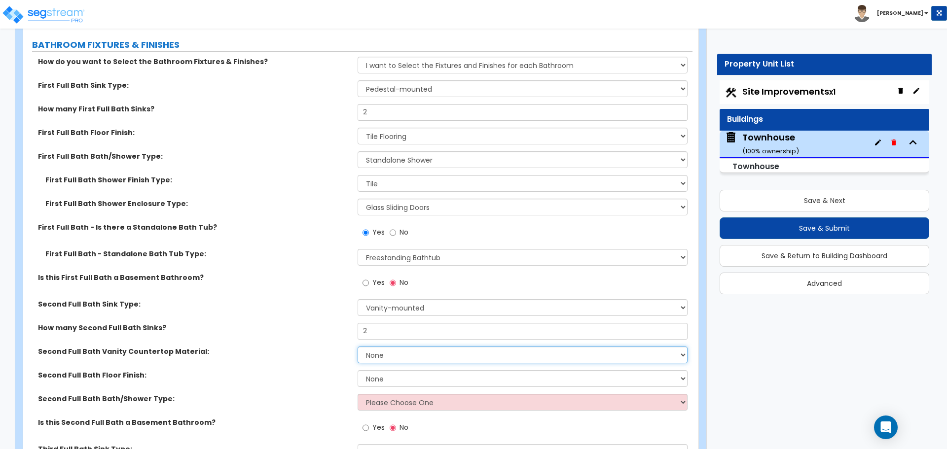
scroll to position [2291, 0]
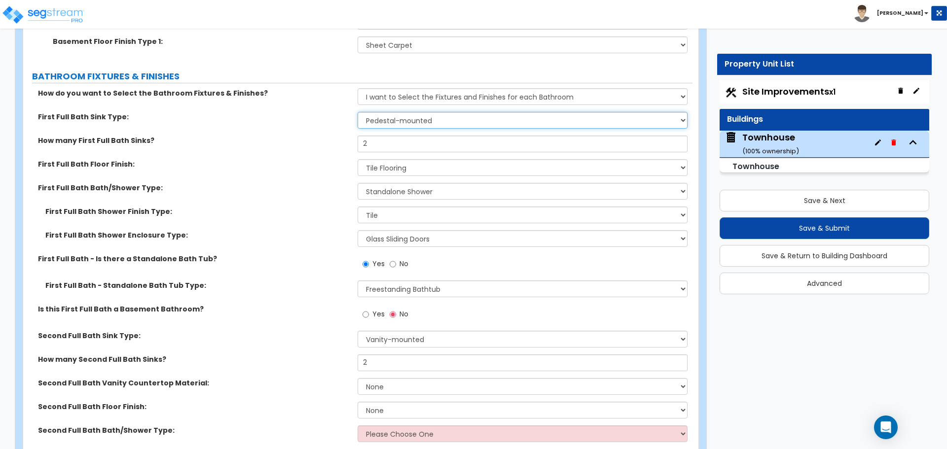
click at [387, 119] on select "Wall-mounted Pedestal-mounted Vanity-mounted" at bounding box center [522, 120] width 329 height 17
select select "3"
click at [358, 112] on select "Wall-mounted Pedestal-mounted Vanity-mounted" at bounding box center [522, 120] width 329 height 17
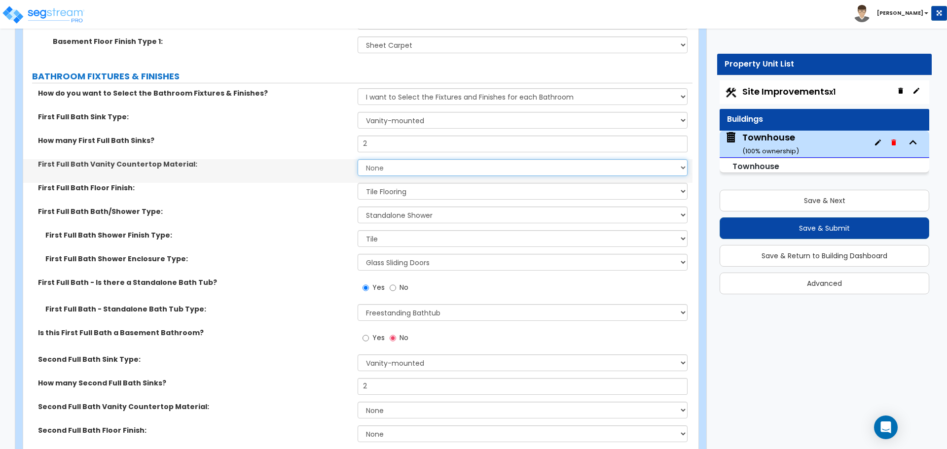
click at [386, 166] on select "None Plastic Laminate Solid Surface Stone Quartz Marble Tile Wood Stainless Ste…" at bounding box center [522, 167] width 329 height 17
click at [390, 172] on select "None Plastic Laminate Solid Surface Stone Quartz Marble Tile Wood Stainless Ste…" at bounding box center [522, 167] width 329 height 17
select select "2"
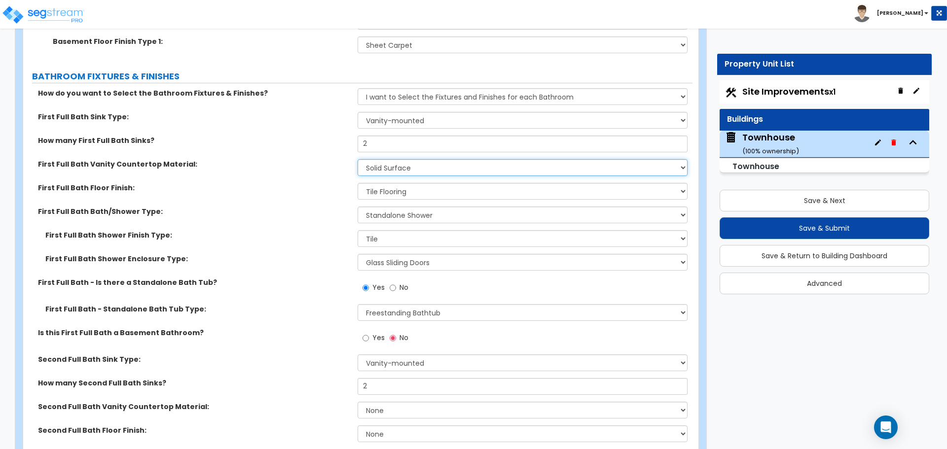
click at [358, 159] on select "None Plastic Laminate Solid Surface Stone Quartz Marble Tile Wood Stainless Ste…" at bounding box center [522, 167] width 329 height 17
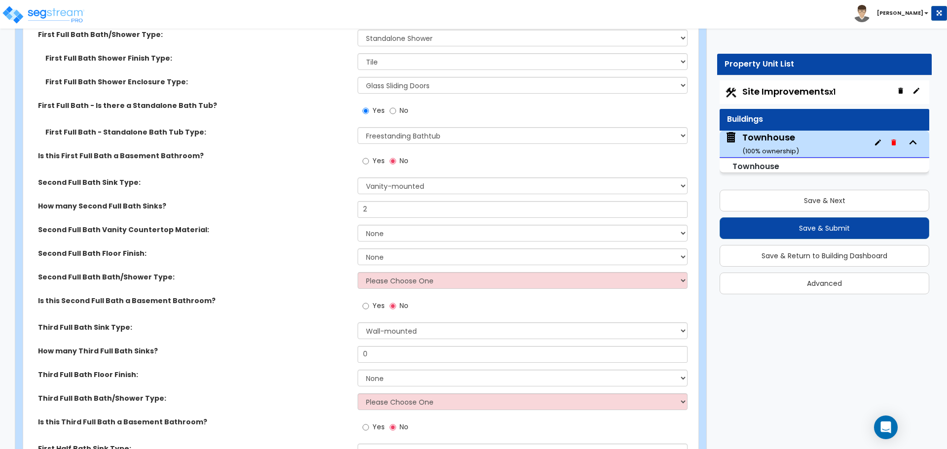
scroll to position [2488, 0]
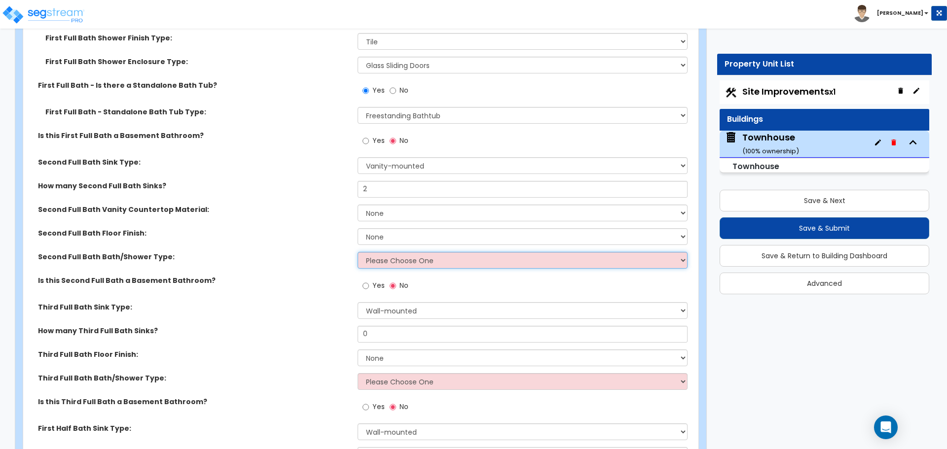
click at [402, 259] on select "Please Choose One Standalone Shower Bathtub - Shower Combo" at bounding box center [522, 260] width 329 height 17
click at [404, 257] on select "Please Choose One Standalone Shower Bathtub - Shower Combo" at bounding box center [522, 260] width 329 height 17
click at [397, 265] on select "Please Choose One Standalone Shower Bathtub - Shower Combo" at bounding box center [522, 260] width 329 height 17
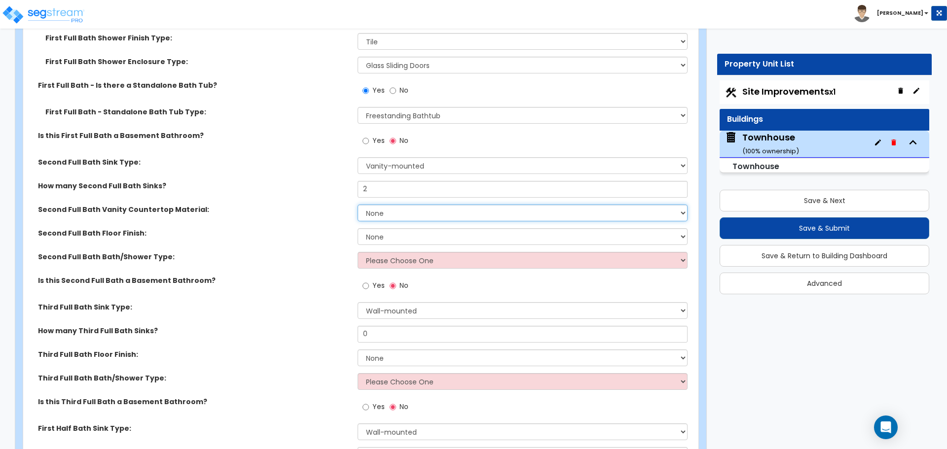
click at [386, 214] on select "None Plastic Laminate Solid Surface Stone Quartz Marble Tile Wood Stainless Ste…" at bounding box center [522, 213] width 329 height 17
select select "2"
click at [358, 205] on select "None Plastic Laminate Solid Surface Stone Quartz Marble Tile Wood Stainless Ste…" at bounding box center [522, 213] width 329 height 17
click at [387, 239] on select "None Tile Flooring Hardwood Flooring Resilient Laminate Flooring VCT Flooring S…" at bounding box center [522, 236] width 329 height 17
select select "1"
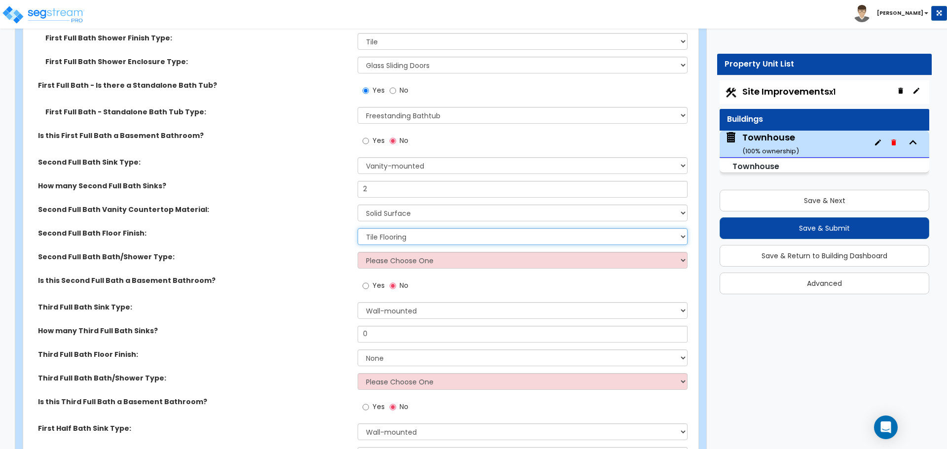
click at [358, 228] on select "None Tile Flooring Hardwood Flooring Resilient Laminate Flooring VCT Flooring S…" at bounding box center [522, 236] width 329 height 17
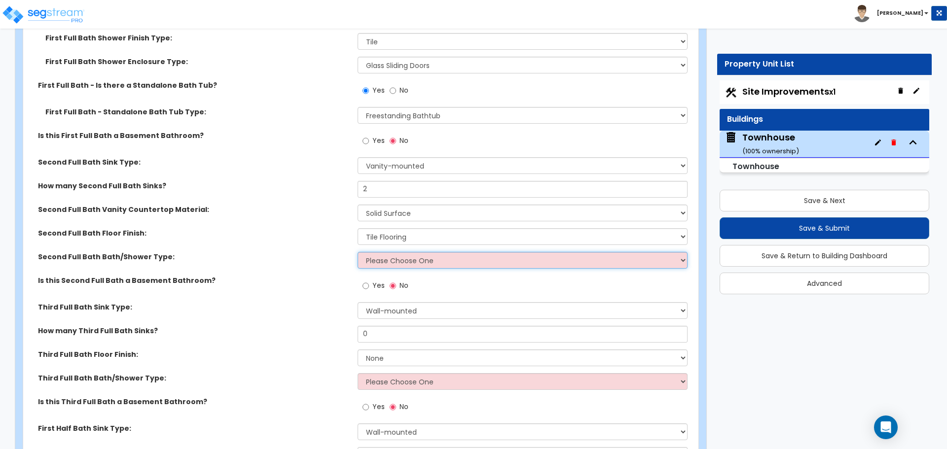
click at [385, 256] on select "Please Choose One Standalone Shower Bathtub - Shower Combo" at bounding box center [522, 260] width 329 height 17
click at [358, 252] on select "Please Choose One Standalone Shower Bathtub - Shower Combo" at bounding box center [522, 260] width 329 height 17
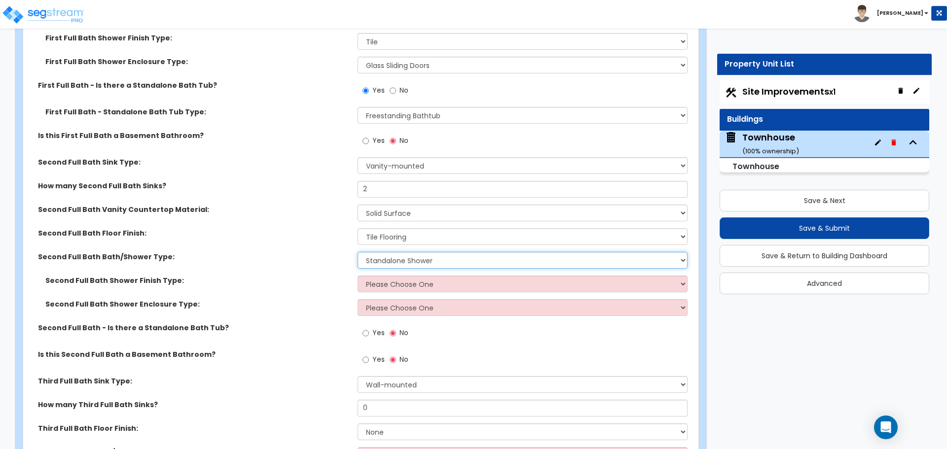
click at [388, 263] on select "Please Choose One Standalone Shower Bathtub - Shower Combo" at bounding box center [522, 260] width 329 height 17
select select "2"
click at [358, 252] on select "Please Choose One Standalone Shower Bathtub - Shower Combo" at bounding box center [522, 260] width 329 height 17
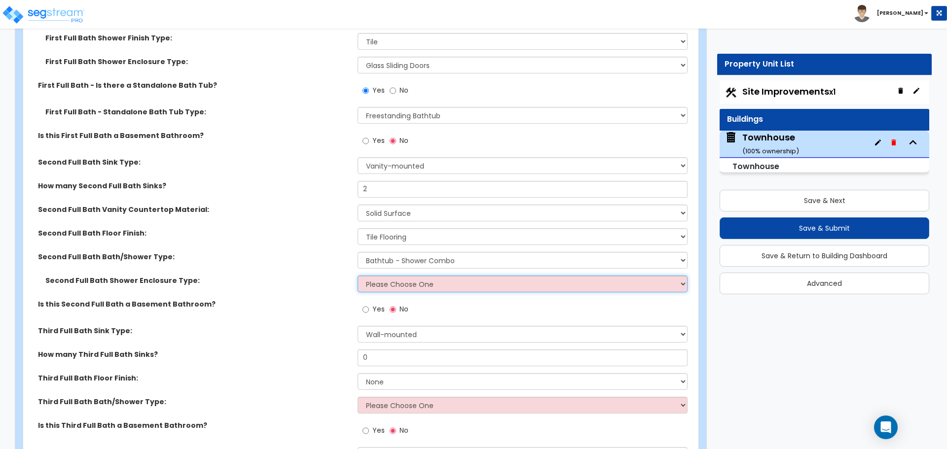
click at [387, 285] on select "Please Choose One Curtain & Rod Glass Sliding Doors Glass Hinged Doors" at bounding box center [522, 284] width 329 height 17
select select "1"
click at [358, 276] on select "Please Choose One Curtain & Rod Glass Sliding Doors Glass Hinged Doors" at bounding box center [522, 284] width 329 height 17
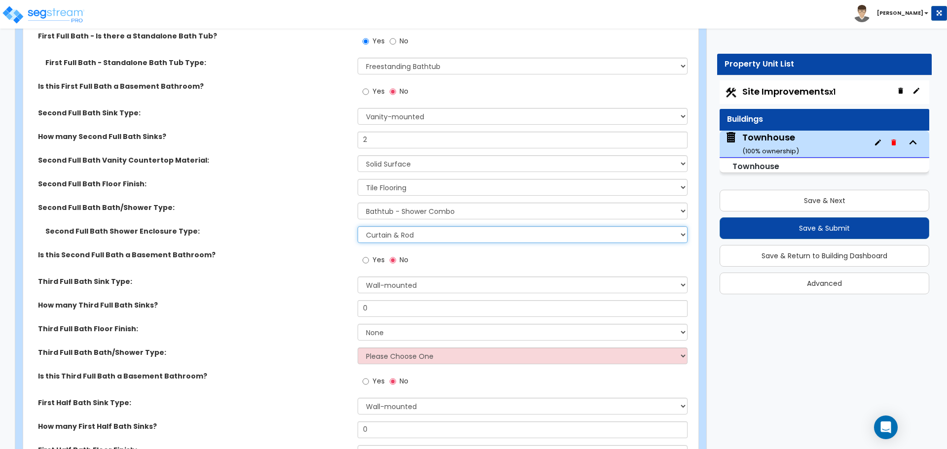
scroll to position [2587, 0]
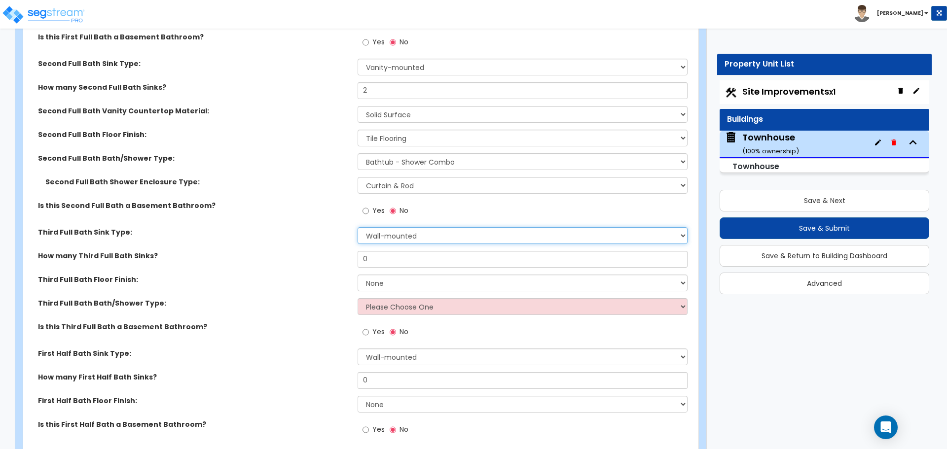
click at [389, 238] on select "Wall-mounted Pedestal-mounted Vanity-mounted" at bounding box center [522, 235] width 329 height 17
select select "3"
click at [358, 227] on select "Wall-mounted Pedestal-mounted Vanity-mounted" at bounding box center [522, 235] width 329 height 17
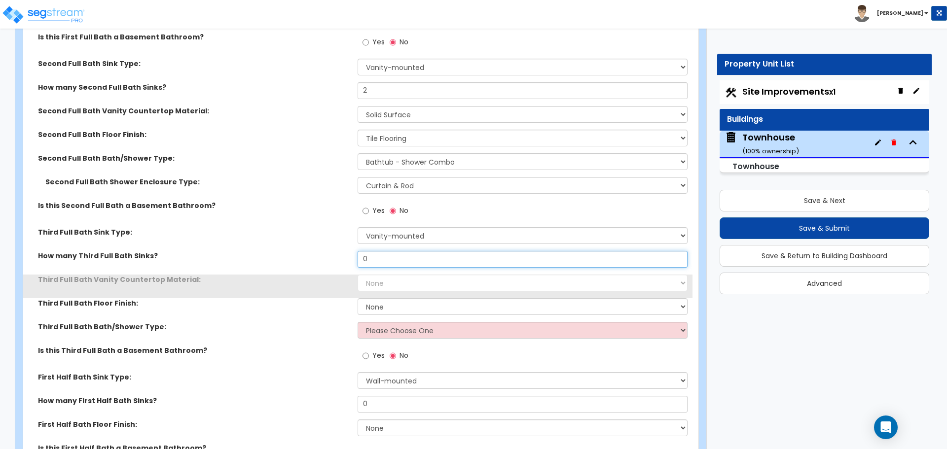
click at [389, 260] on input "0" at bounding box center [522, 259] width 329 height 17
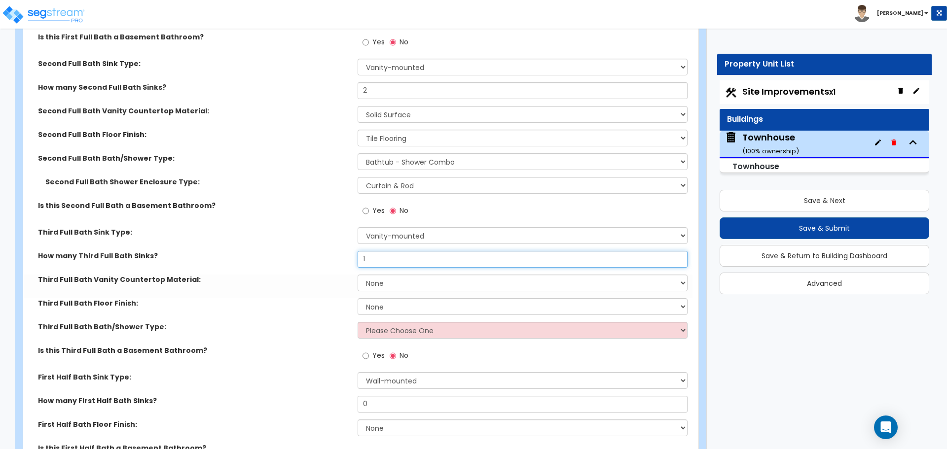
type input "1"
click at [388, 278] on select "None Plastic Laminate Solid Surface Stone Quartz Marble Tile Wood Stainless Ste…" at bounding box center [522, 283] width 329 height 17
select select "2"
click at [358, 275] on select "None Plastic Laminate Solid Surface Stone Quartz Marble Tile Wood Stainless Ste…" at bounding box center [522, 283] width 329 height 17
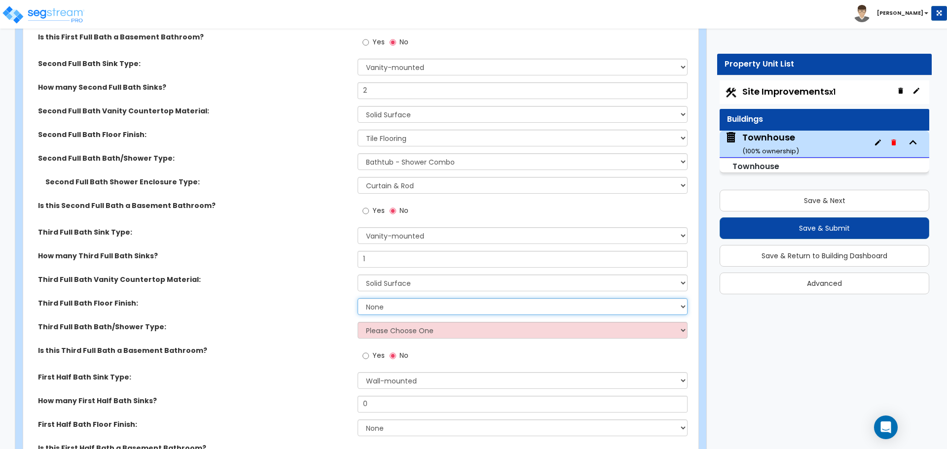
click at [388, 307] on select "None Tile Flooring Hardwood Flooring Resilient Laminate Flooring VCT Flooring S…" at bounding box center [522, 306] width 329 height 17
select select "1"
click at [358, 298] on select "None Tile Flooring Hardwood Flooring Resilient Laminate Flooring VCT Flooring S…" at bounding box center [522, 306] width 329 height 17
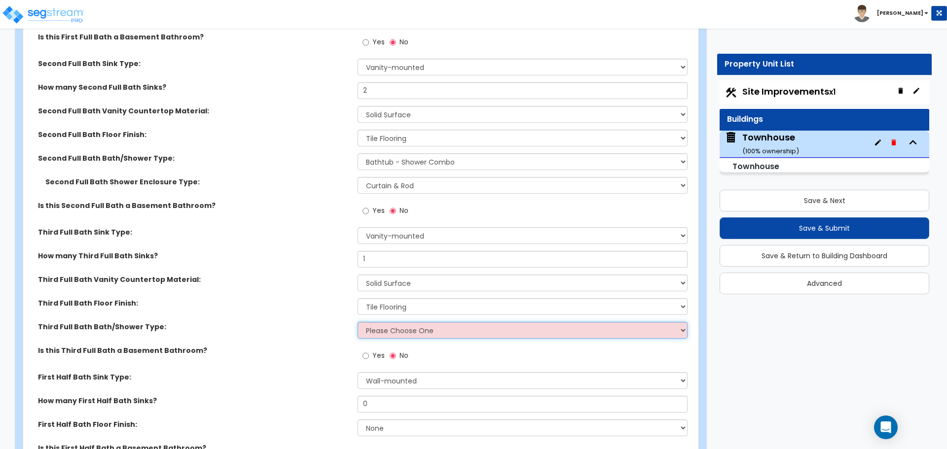
click at [385, 329] on select "Please Choose One Standalone Shower Bathtub - Shower Combo" at bounding box center [522, 330] width 329 height 17
select select "2"
click at [358, 322] on select "Please Choose One Standalone Shower Bathtub - Shower Combo" at bounding box center [522, 330] width 329 height 17
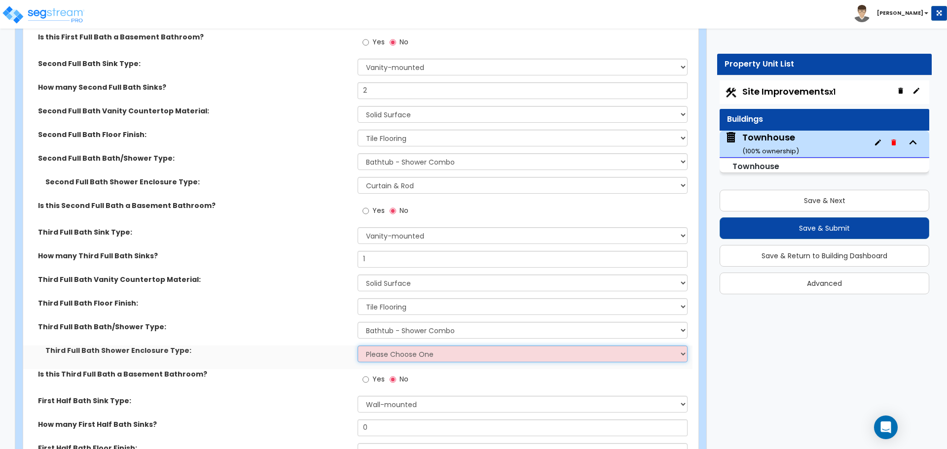
click at [382, 351] on select "Please Choose One Curtain & Rod Glass Sliding Doors Glass Hinged Doors" at bounding box center [522, 354] width 329 height 17
select select "1"
click at [358, 346] on select "Please Choose One Curtain & Rod Glass Sliding Doors Glass Hinged Doors" at bounding box center [522, 354] width 329 height 17
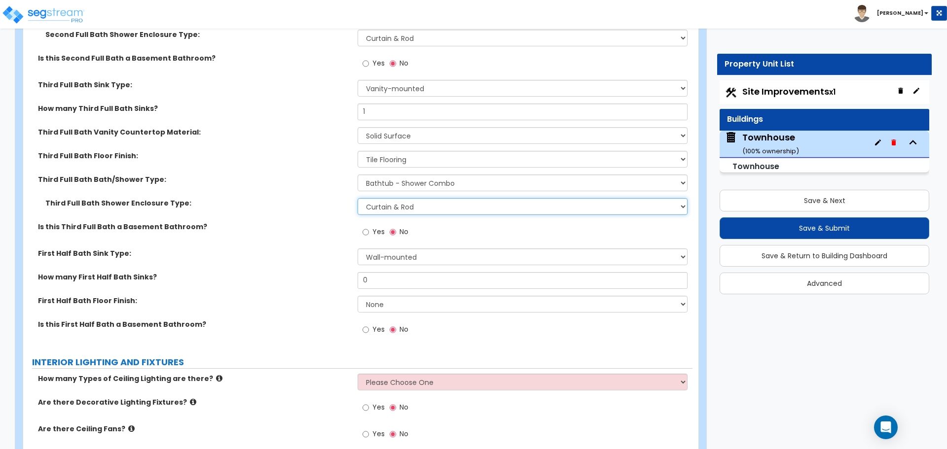
scroll to position [2735, 0]
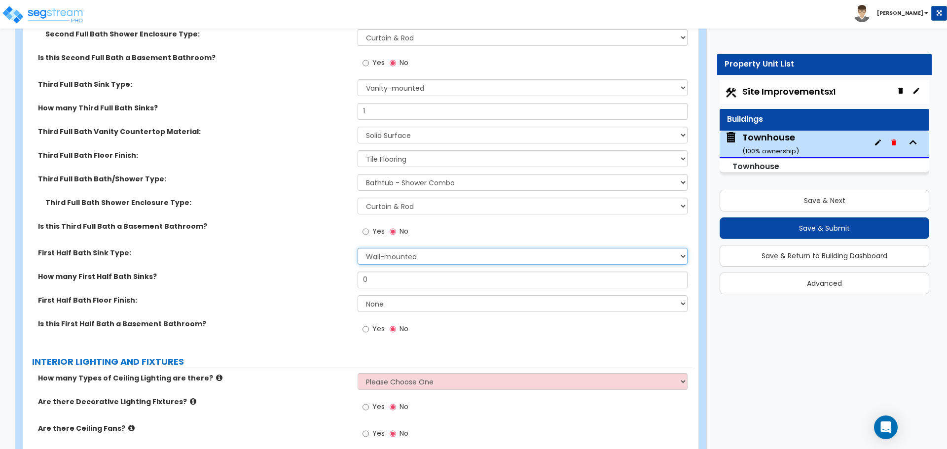
click at [379, 258] on select "Wall-mounted Pedestal-mounted Vanity-mounted" at bounding box center [522, 256] width 329 height 17
select select "2"
click at [358, 248] on select "Wall-mounted Pedestal-mounted Vanity-mounted" at bounding box center [522, 256] width 329 height 17
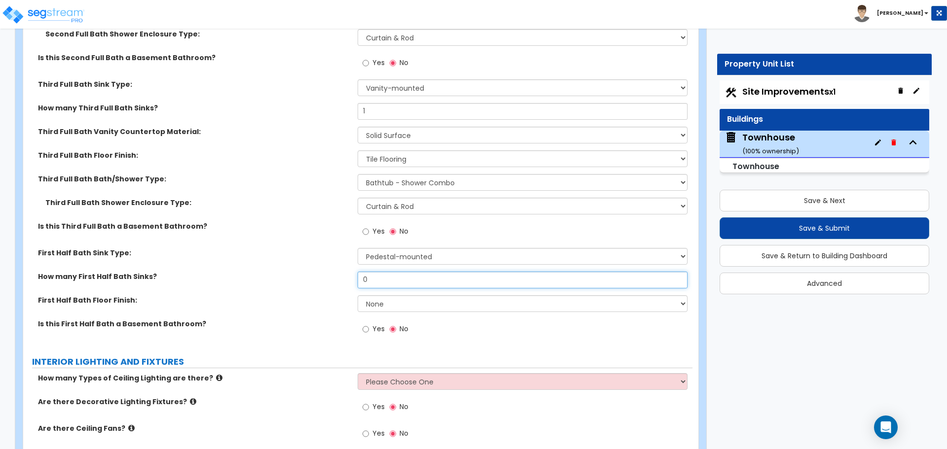
click at [377, 280] on input "0" at bounding box center [522, 280] width 329 height 17
type input "1"
click at [393, 301] on select "None Tile Flooring Hardwood Flooring Resilient Laminate Flooring VCT Flooring S…" at bounding box center [522, 303] width 329 height 17
select select "1"
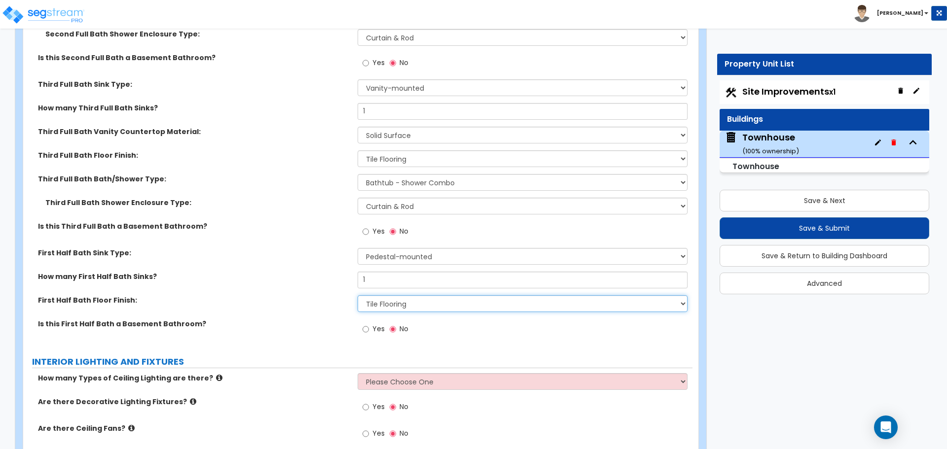
click at [358, 295] on select "None Tile Flooring Hardwood Flooring Resilient Laminate Flooring VCT Flooring S…" at bounding box center [522, 303] width 329 height 17
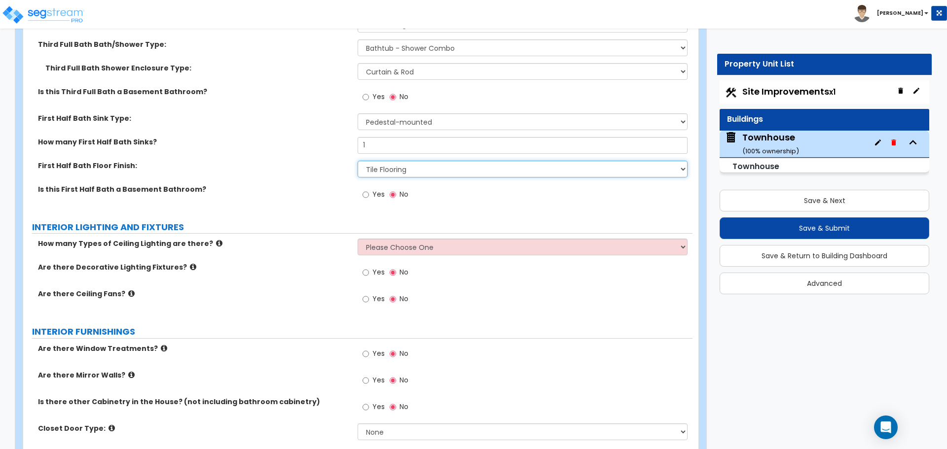
scroll to position [2883, 0]
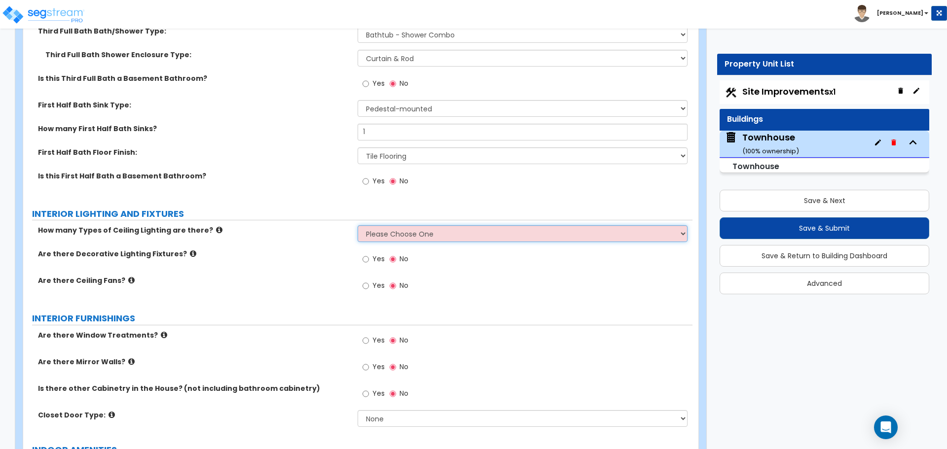
click at [400, 238] on select "Please Choose One 1 2 3" at bounding box center [522, 233] width 329 height 17
select select "2"
click at [358, 225] on select "Please Choose One 1 2 3" at bounding box center [522, 233] width 329 height 17
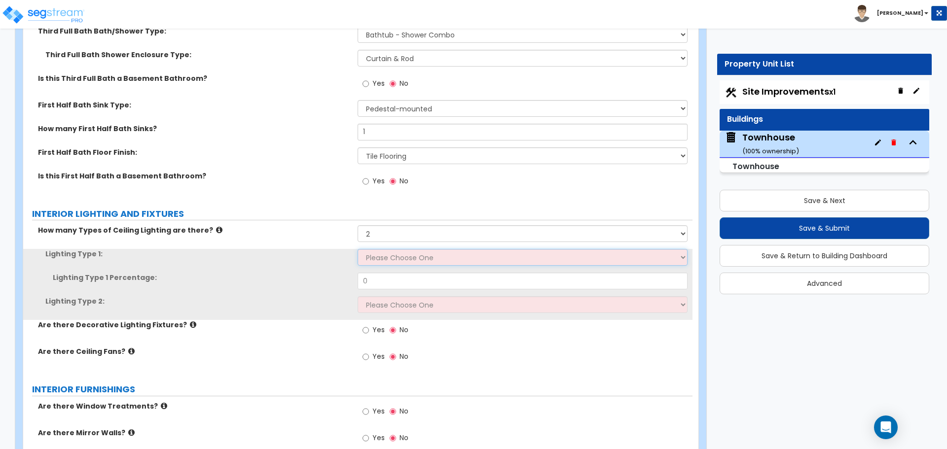
click at [380, 259] on select "Please Choose One LED Surface-Mounted LED Recessed Fluorescent Surface-Mounted …" at bounding box center [522, 257] width 329 height 17
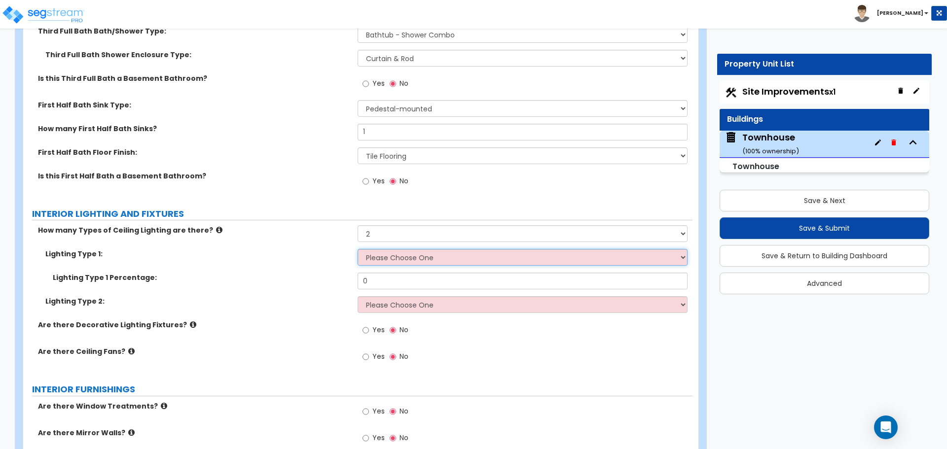
select select "5"
click at [358, 249] on select "Please Choose One LED Surface-Mounted LED Recessed Fluorescent Surface-Mounted …" at bounding box center [522, 257] width 329 height 17
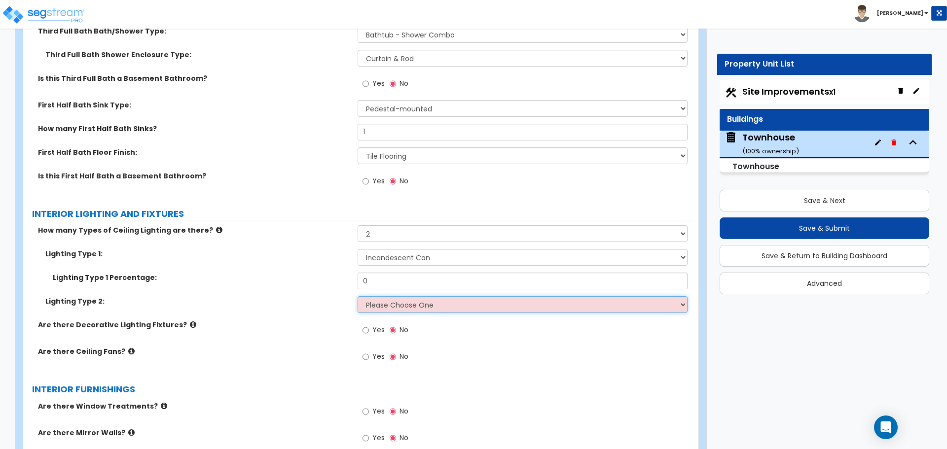
click at [392, 305] on select "Please Choose One LED Surface-Mounted LED Recessed Fluorescent Surface-Mounted …" at bounding box center [522, 304] width 329 height 17
select select "6"
click at [358, 296] on select "Please Choose One LED Surface-Mounted LED Recessed Fluorescent Surface-Mounted …" at bounding box center [522, 304] width 329 height 17
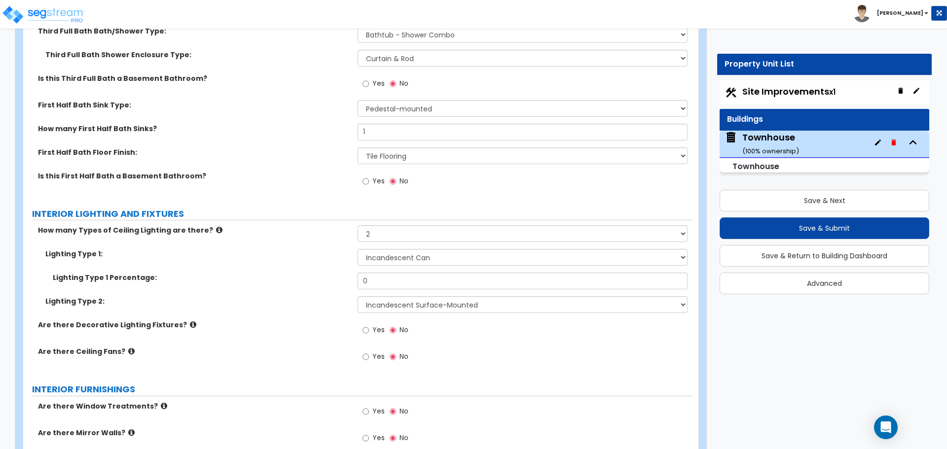
click at [407, 270] on div "Lighting Type 1: Please Choose One LED Surface-Mounted LED Recessed Fluorescent…" at bounding box center [357, 261] width 669 height 24
click at [399, 275] on input "0" at bounding box center [522, 281] width 329 height 17
type input "50"
click at [340, 294] on div "Lighting Type 1 Percentage: 50" at bounding box center [357, 285] width 669 height 24
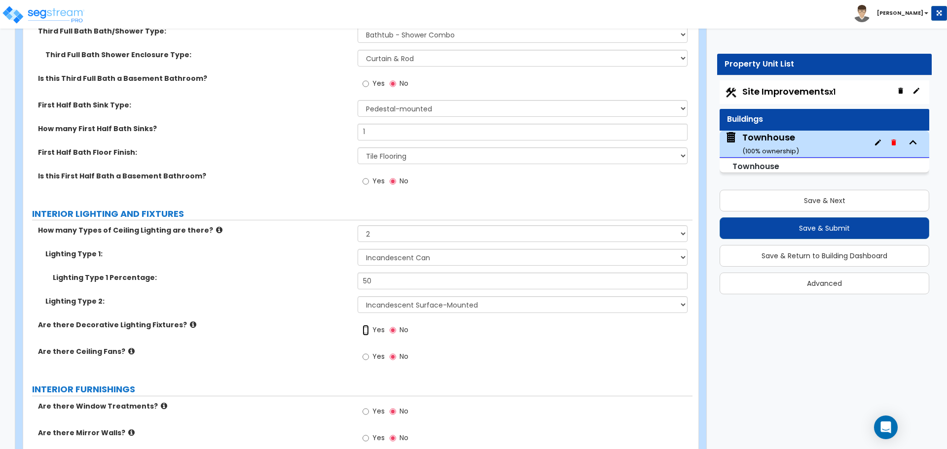
click at [368, 330] on input "Yes" at bounding box center [366, 330] width 6 height 11
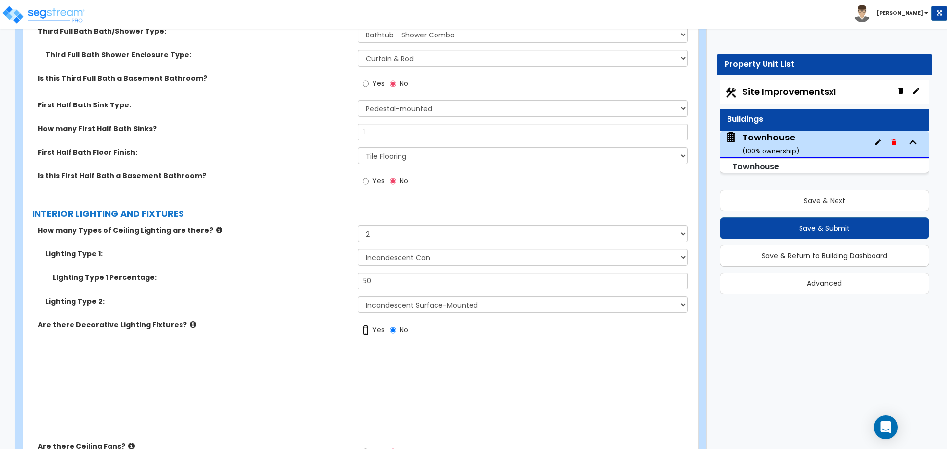
radio input "true"
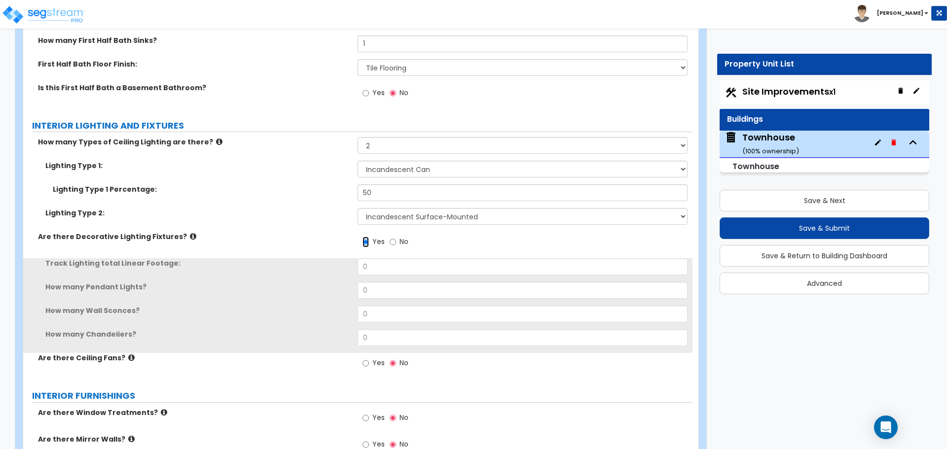
scroll to position [2981, 0]
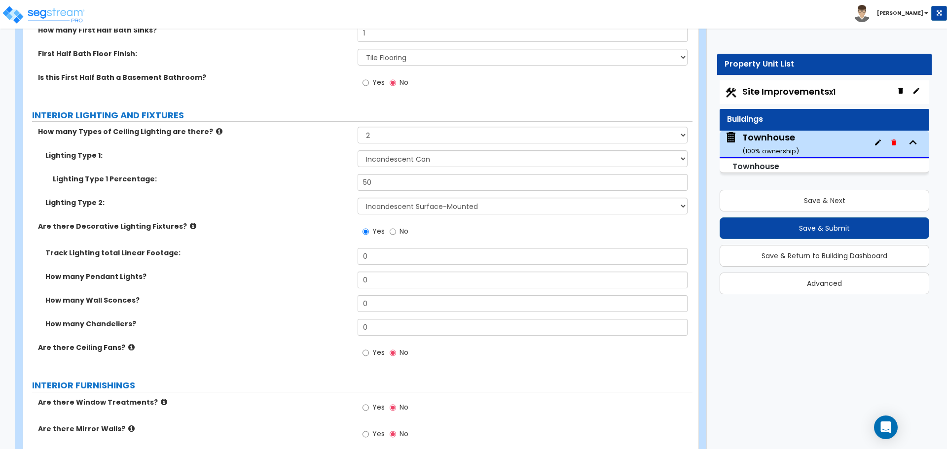
click at [370, 354] on label "Yes" at bounding box center [374, 354] width 22 height 17
click at [369, 354] on input "Yes" at bounding box center [366, 353] width 6 height 11
radio input "true"
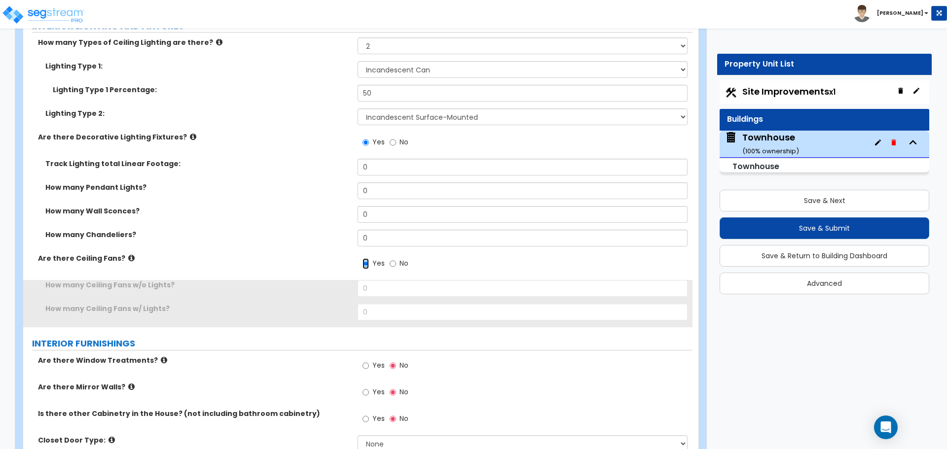
scroll to position [3129, 0]
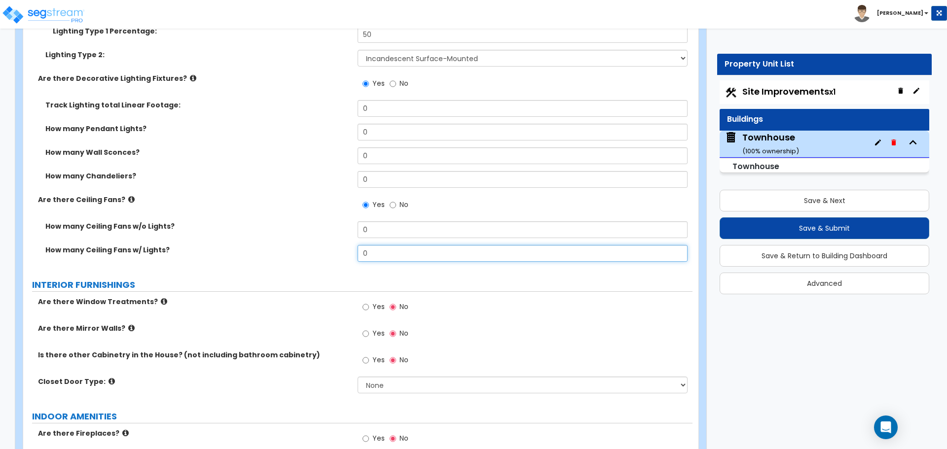
click at [387, 251] on input "0" at bounding box center [522, 253] width 329 height 17
click at [391, 250] on input "0" at bounding box center [522, 253] width 329 height 17
type input "3"
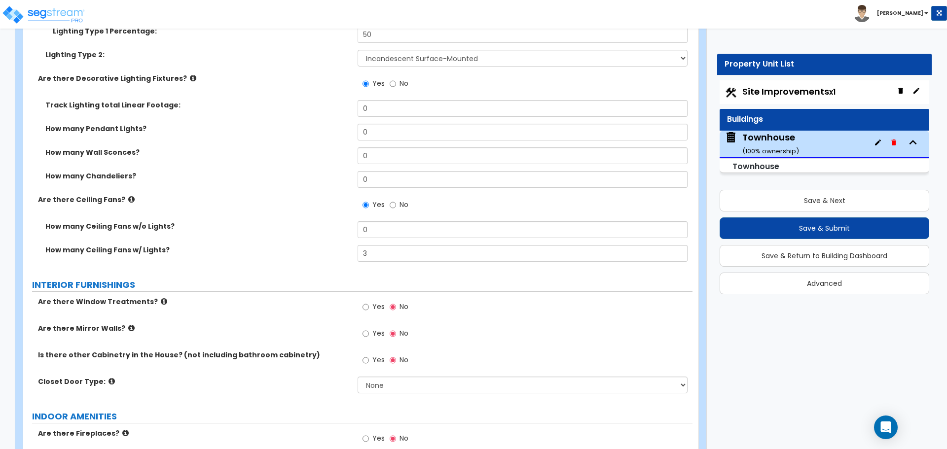
click at [339, 256] on div "How many Ceiling Fans w/ Lights? 3" at bounding box center [357, 257] width 669 height 24
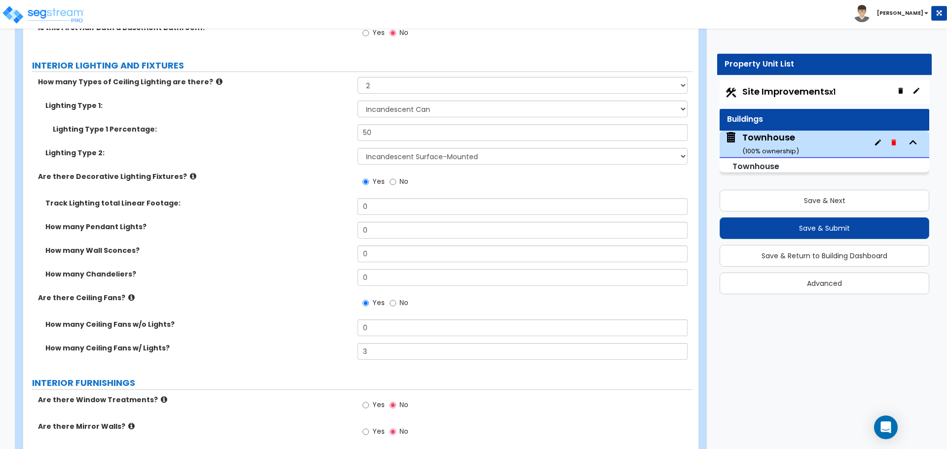
scroll to position [3030, 0]
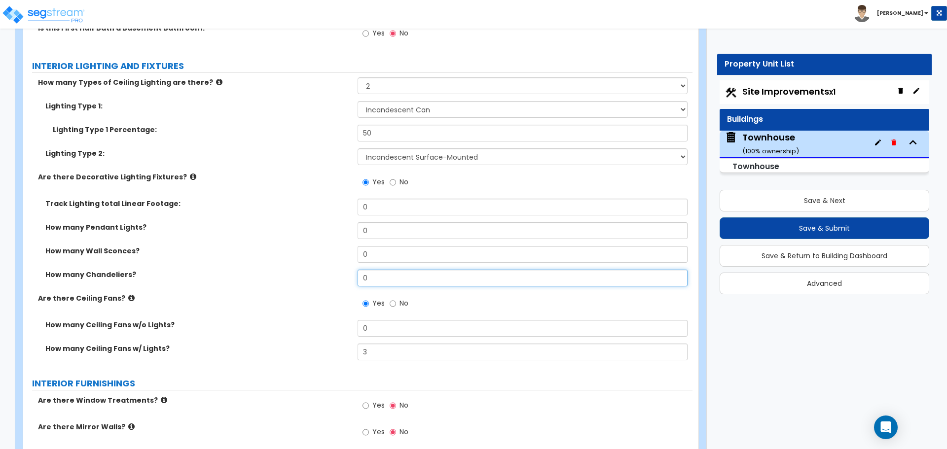
click at [377, 273] on input "0" at bounding box center [522, 278] width 329 height 17
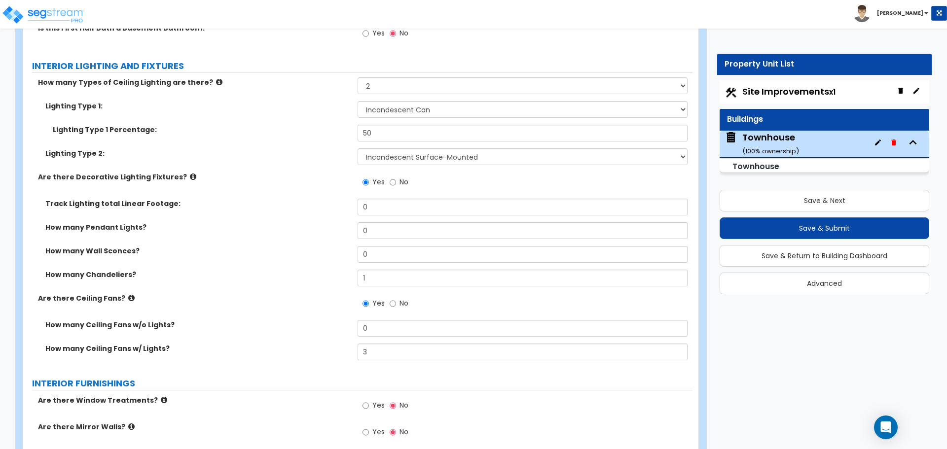
click at [337, 277] on label "How many Chandeliers?" at bounding box center [197, 275] width 305 height 10
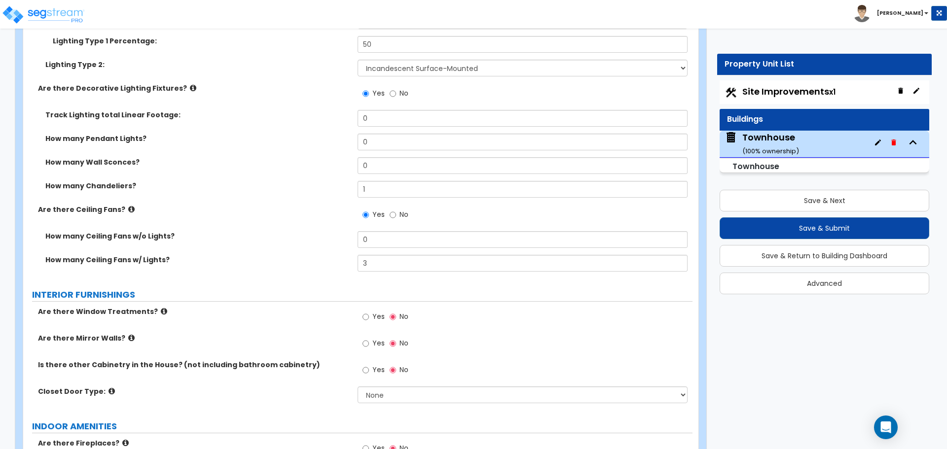
scroll to position [3129, 0]
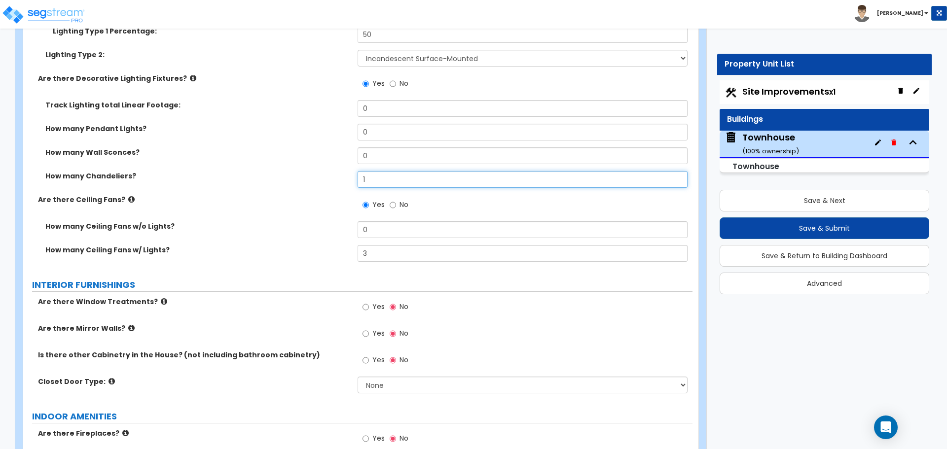
click at [396, 181] on input "1" at bounding box center [522, 179] width 329 height 17
click at [378, 182] on input "5" at bounding box center [522, 179] width 329 height 17
click at [378, 180] on input "5" at bounding box center [522, 179] width 329 height 17
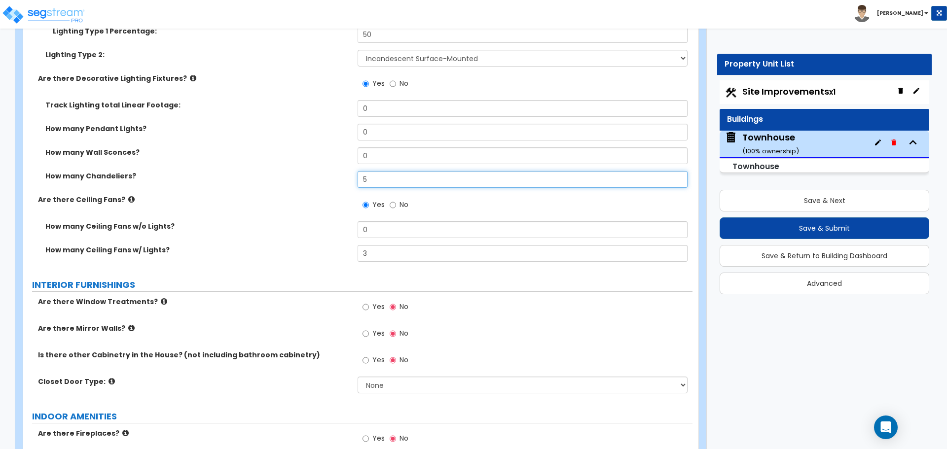
type input "1"
click at [381, 161] on input "0" at bounding box center [522, 155] width 329 height 17
type input "5"
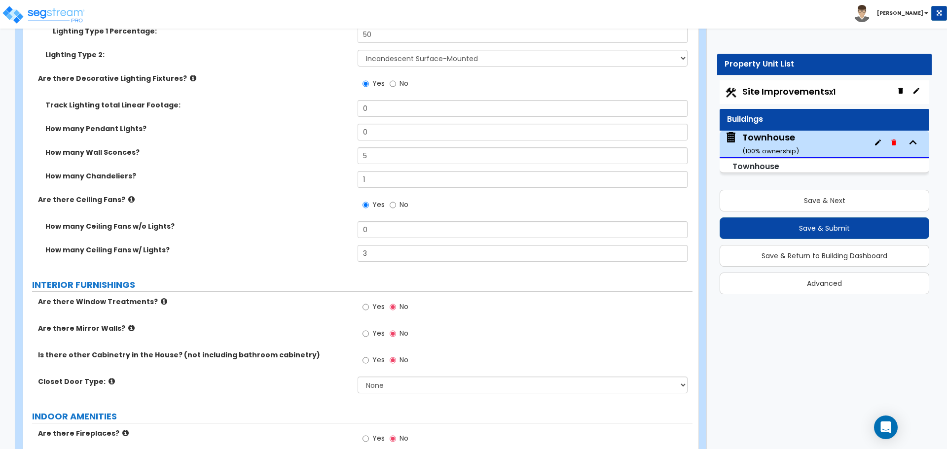
click at [315, 151] on label "How many Wall Sconces?" at bounding box center [197, 152] width 305 height 10
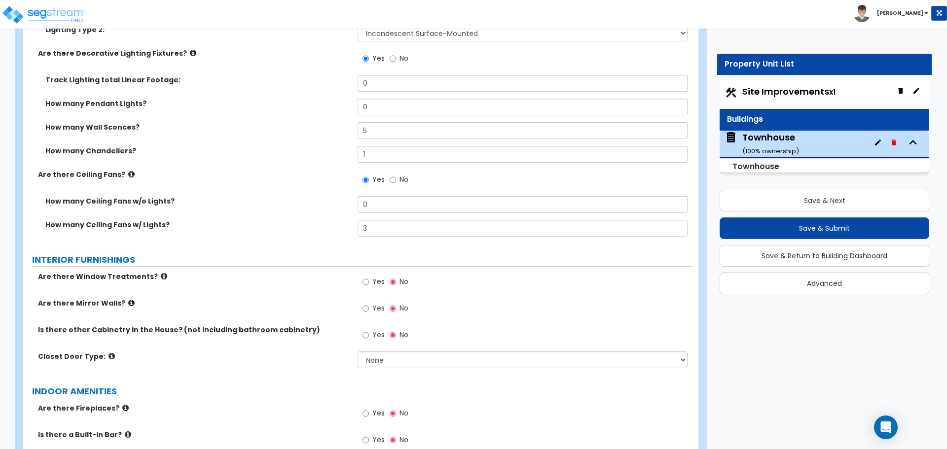
scroll to position [3228, 0]
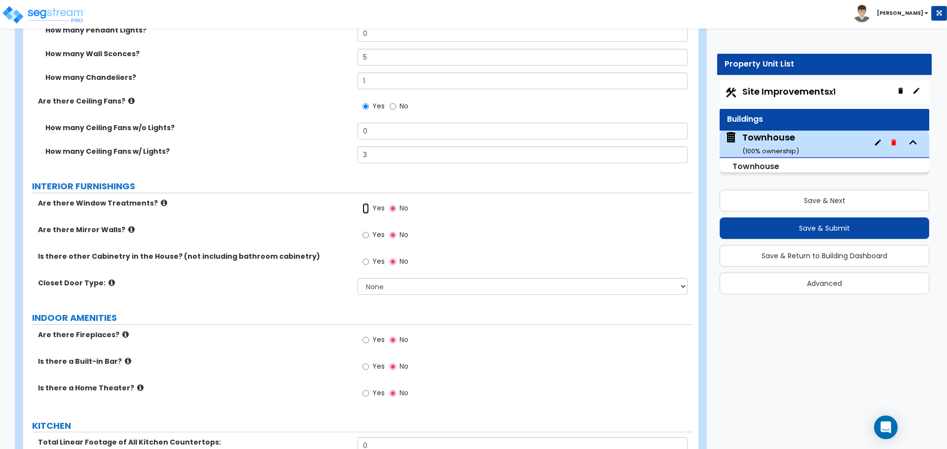
click at [369, 209] on input "Yes" at bounding box center [366, 208] width 6 height 11
radio input "true"
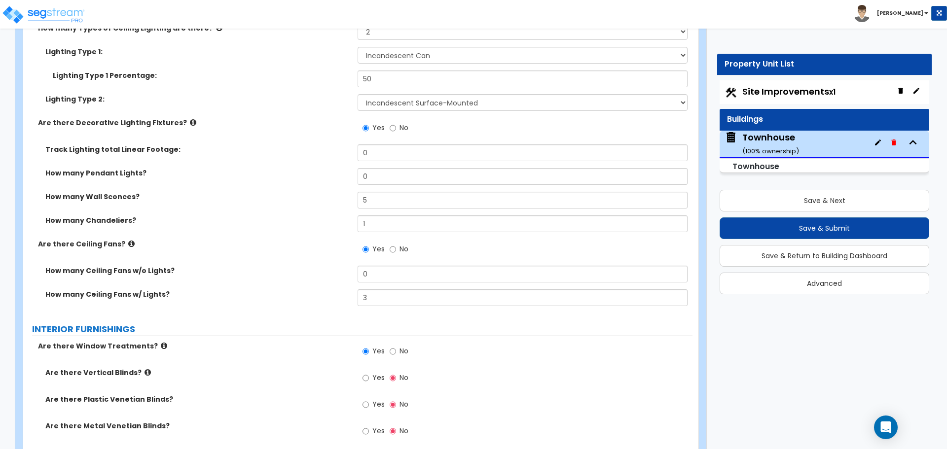
scroll to position [3080, 0]
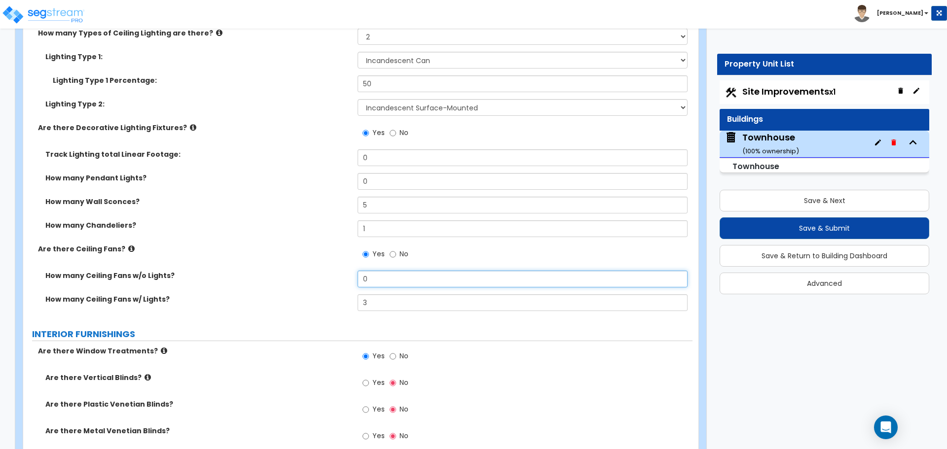
click at [384, 274] on input "0" at bounding box center [522, 279] width 329 height 17
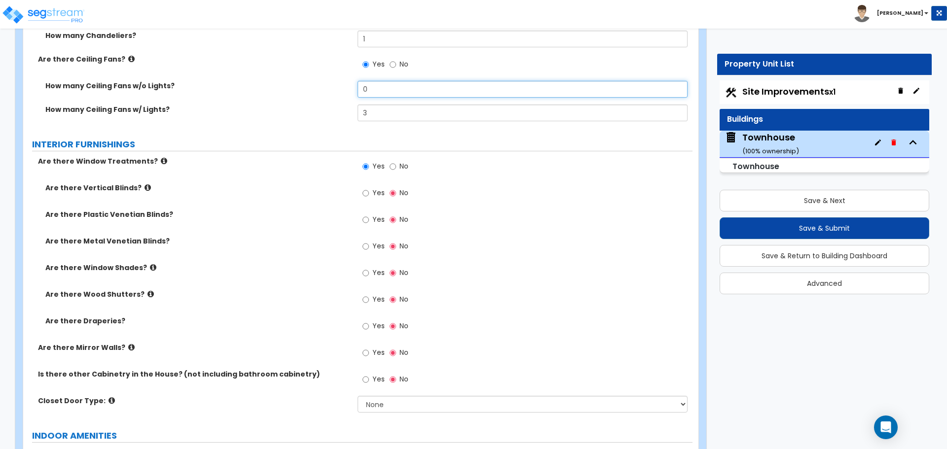
scroll to position [3277, 0]
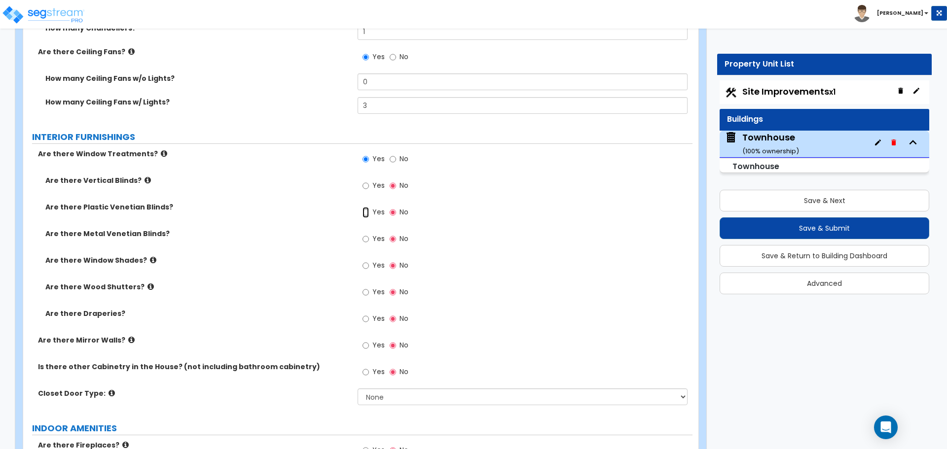
click at [365, 217] on input "Yes" at bounding box center [366, 212] width 6 height 11
radio input "true"
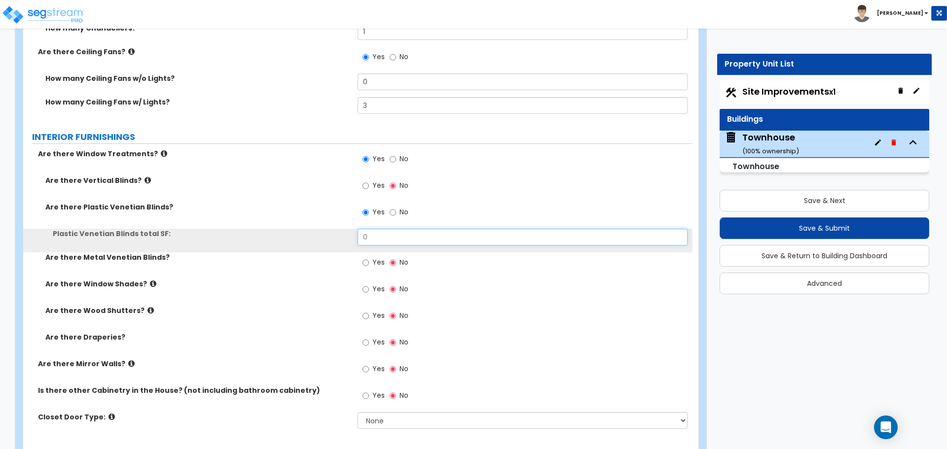
click at [372, 238] on input "0" at bounding box center [522, 237] width 329 height 17
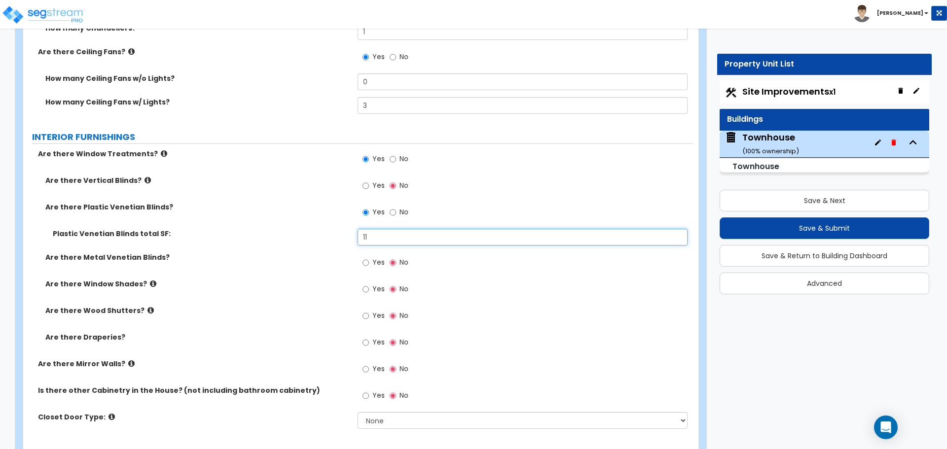
type input "1"
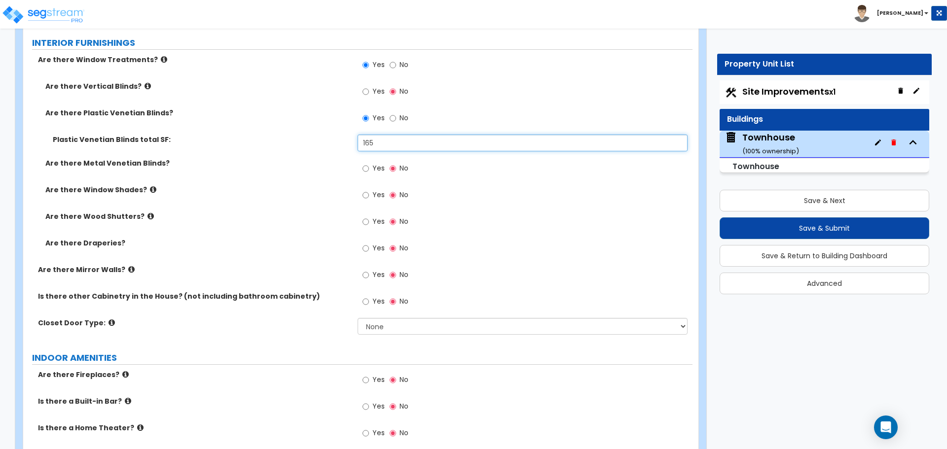
scroll to position [3376, 0]
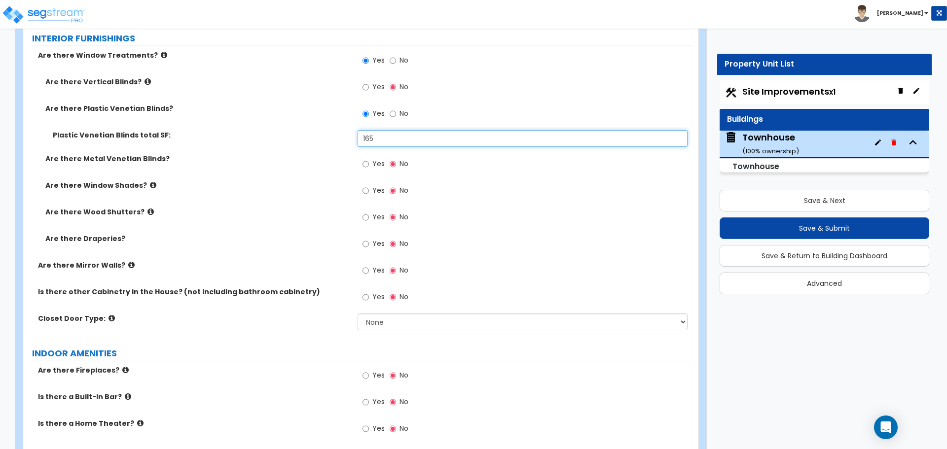
click at [400, 140] on input "165" at bounding box center [522, 138] width 329 height 17
type input "1"
type input "210"
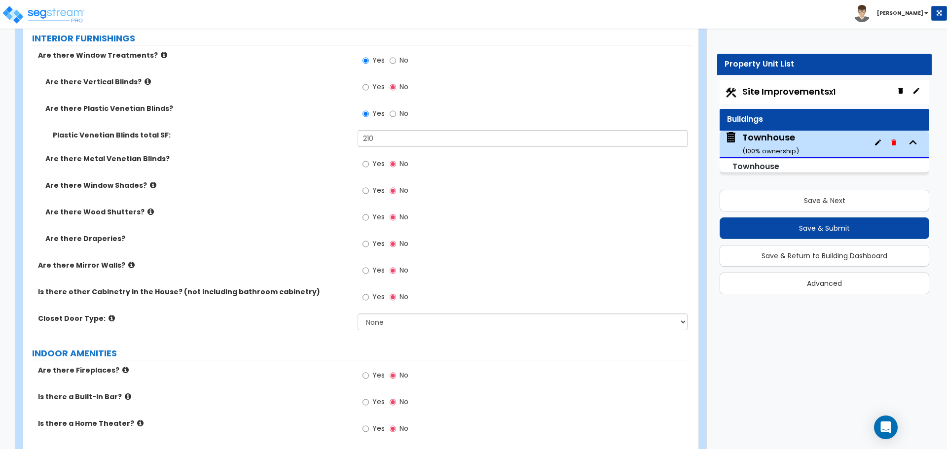
click at [312, 188] on label "Are there Window Shades?" at bounding box center [197, 186] width 305 height 10
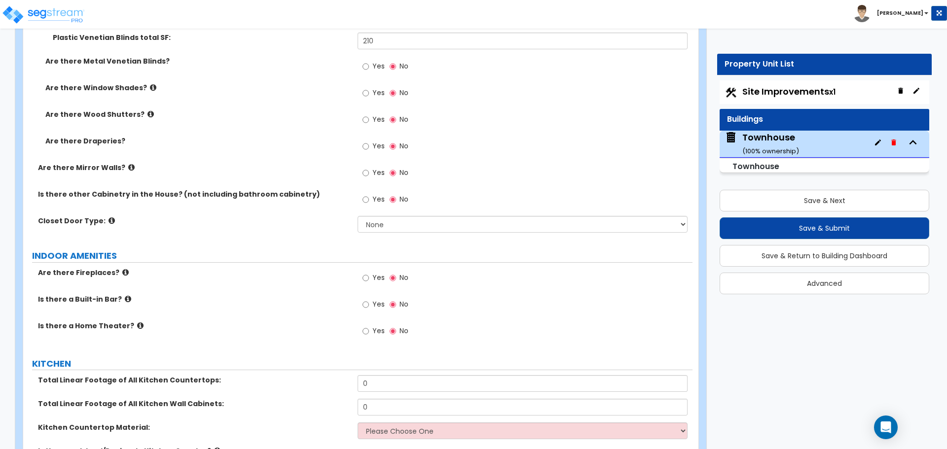
scroll to position [3474, 0]
click at [381, 223] on select "None Bi-fold Louvered Doors Bi-fold Panel Doors Sliding Doors Hinged Wood Door" at bounding box center [522, 223] width 329 height 17
click at [358, 215] on select "None Bi-fold Louvered Doors Bi-fold Panel Doors Sliding Doors Hinged Wood Door" at bounding box center [522, 223] width 329 height 17
click at [458, 223] on select "None Bi-fold Louvered Doors Bi-fold Panel Doors Sliding Doors Hinged Wood Door" at bounding box center [522, 223] width 329 height 17
select select "4"
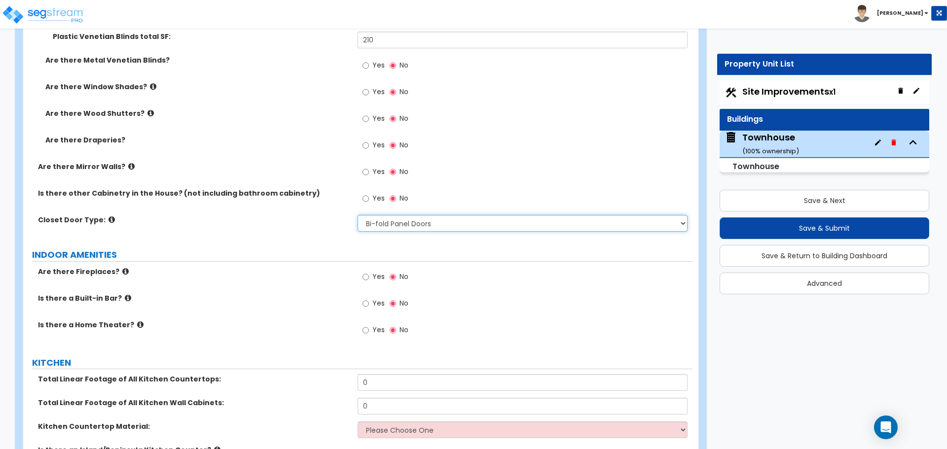
click at [358, 215] on select "None Bi-fold Louvered Doors Bi-fold Panel Doors Sliding Doors Hinged Wood Door" at bounding box center [522, 223] width 329 height 17
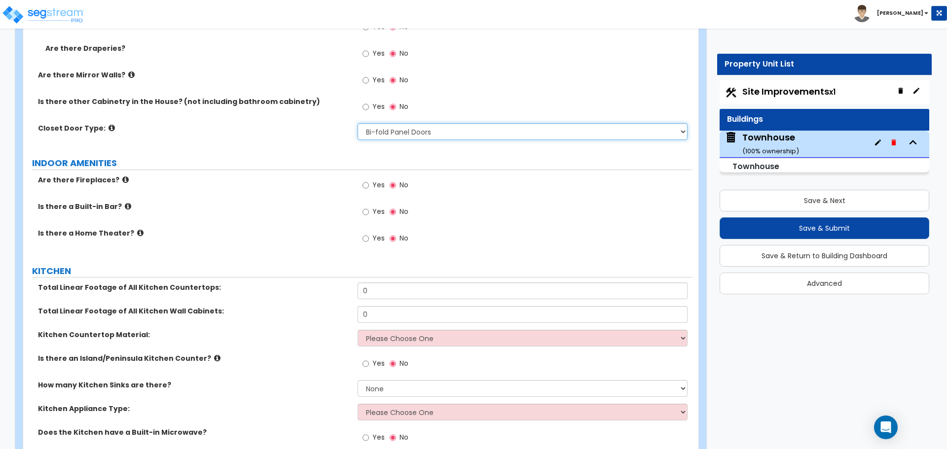
scroll to position [3573, 0]
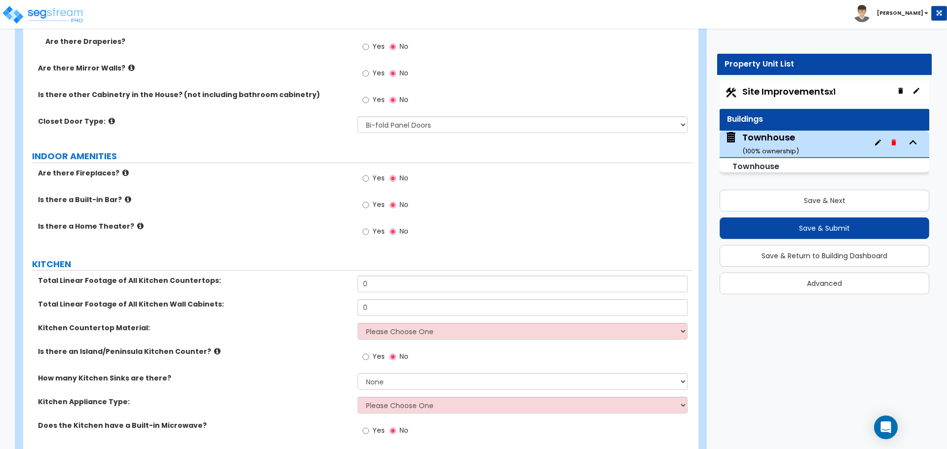
click at [370, 180] on label "Yes" at bounding box center [374, 179] width 22 height 17
click at [369, 180] on input "Yes" at bounding box center [366, 178] width 6 height 11
radio input "true"
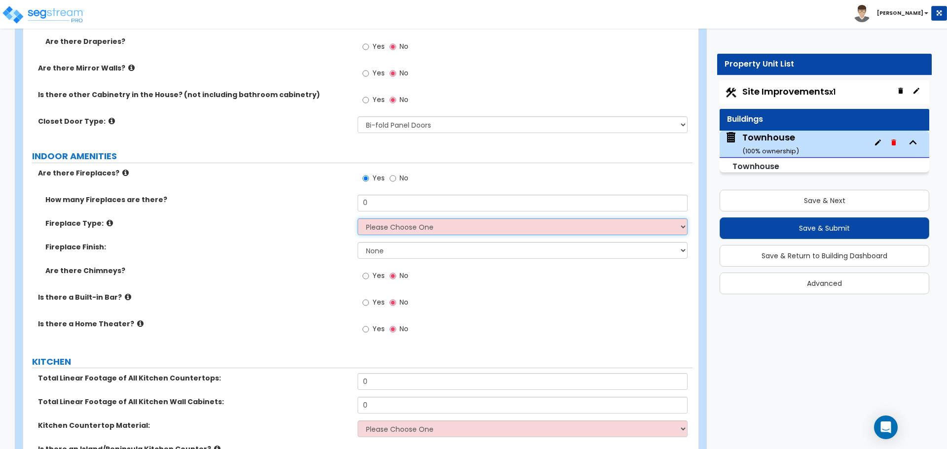
click at [395, 230] on select "Please Choose One Built-in Electric Fireplace Built-in Gas Fireplace Built-in W…" at bounding box center [522, 227] width 329 height 17
select select "2"
click at [358, 219] on select "Please Choose One Built-in Electric Fireplace Built-in Gas Fireplace Built-in W…" at bounding box center [522, 227] width 329 height 17
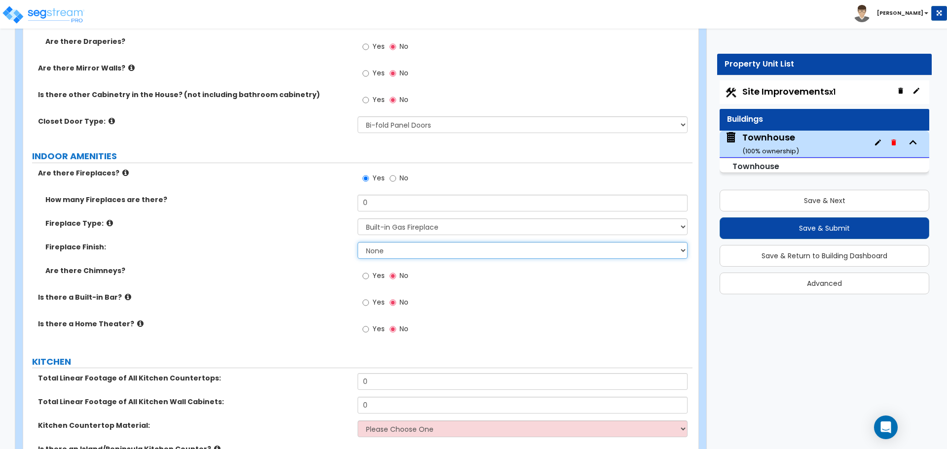
click at [373, 253] on select "None Brick Stone Tile Painted Molding" at bounding box center [522, 250] width 329 height 17
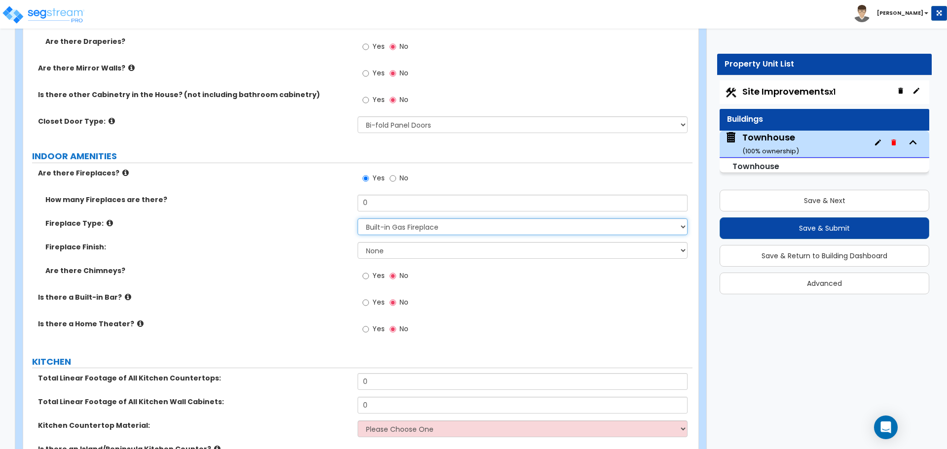
click at [386, 228] on select "Please Choose One Built-in Electric Fireplace Built-in Gas Fireplace Built-in W…" at bounding box center [522, 227] width 329 height 17
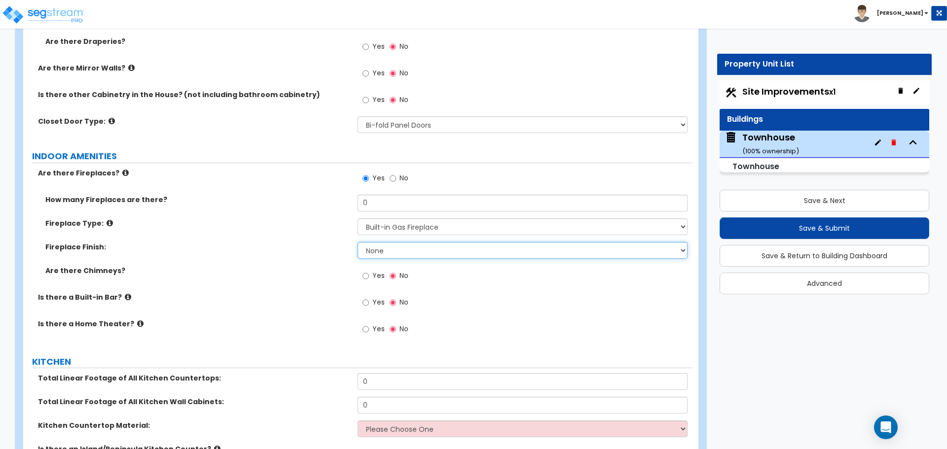
click at [384, 250] on select "None Brick Stone Tile Painted Molding" at bounding box center [522, 250] width 329 height 17
select select "4"
click at [358, 242] on select "None Brick Stone Tile Painted Molding" at bounding box center [522, 250] width 329 height 17
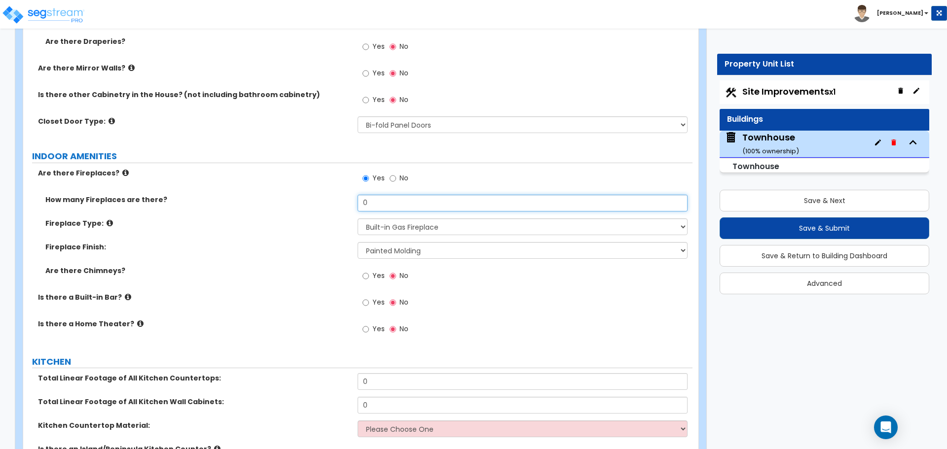
click at [380, 198] on input "0" at bounding box center [522, 203] width 329 height 17
type input "1"
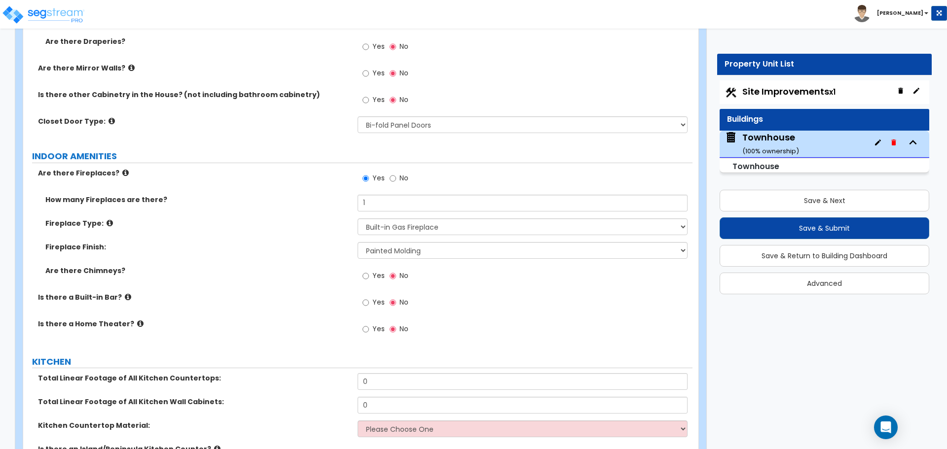
click at [343, 212] on div "How many Fireplaces are there? 1" at bounding box center [357, 207] width 669 height 24
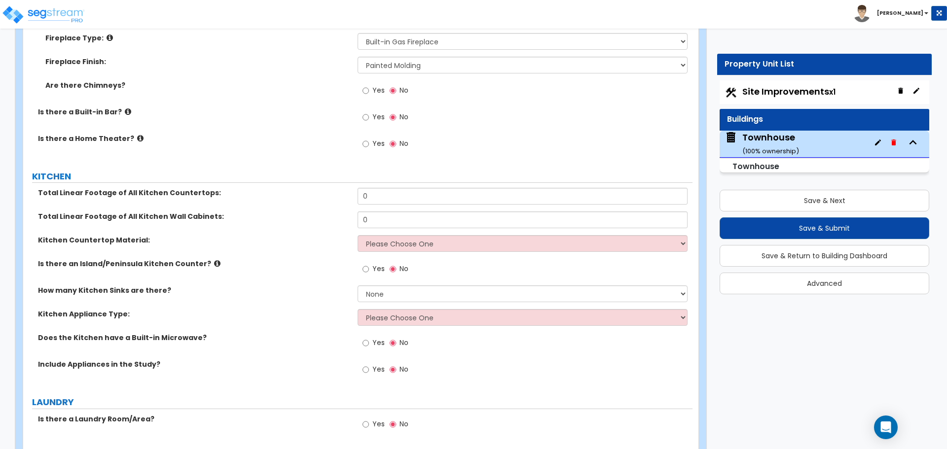
scroll to position [3770, 0]
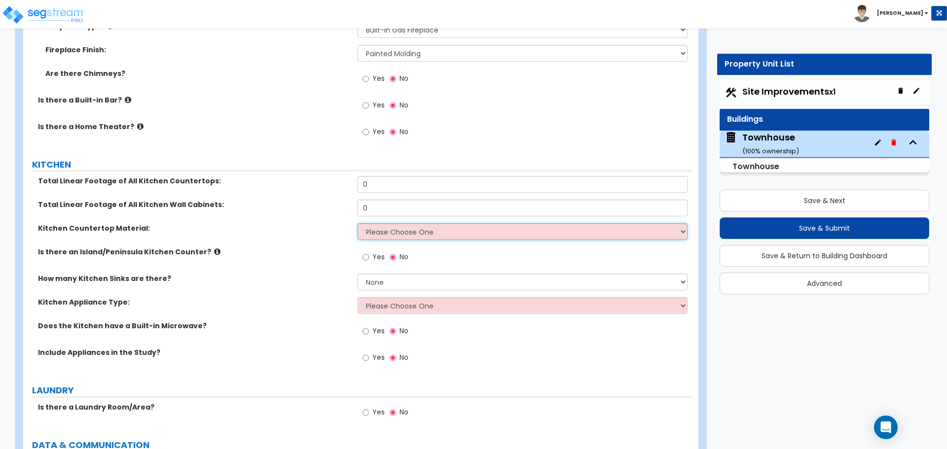
click at [381, 233] on select "Please Choose One Plastic Laminate Solid Surface Stone Quartz Marble Tile Wood …" at bounding box center [522, 231] width 329 height 17
click at [394, 234] on select "Please Choose One Plastic Laminate Solid Surface Stone Quartz Marble Tile Wood …" at bounding box center [522, 231] width 329 height 17
select select "3"
click at [358, 223] on select "Please Choose One Plastic Laminate Solid Surface Stone Quartz Marble Tile Wood …" at bounding box center [522, 231] width 329 height 17
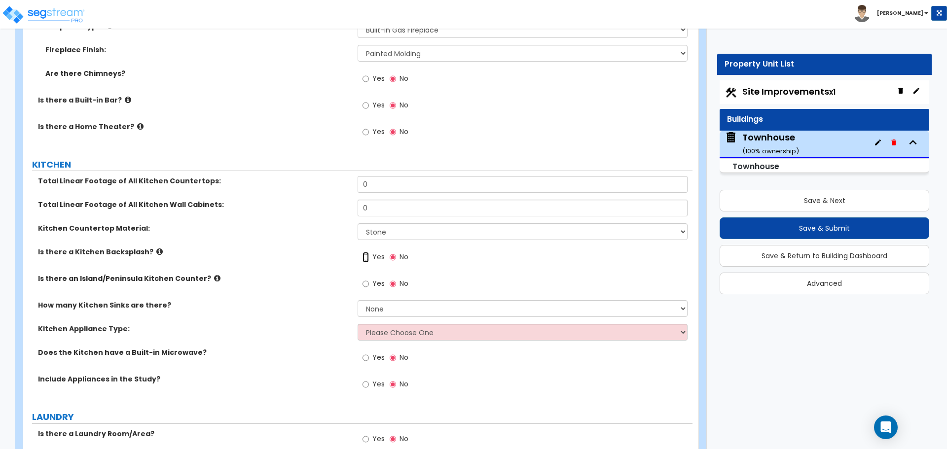
click at [369, 260] on input "Yes" at bounding box center [366, 257] width 6 height 11
radio input "true"
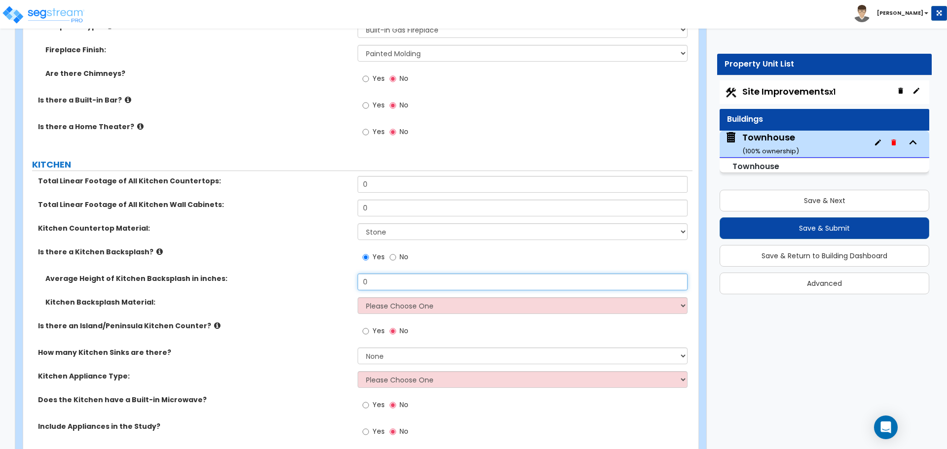
click at [382, 288] on input "0" at bounding box center [522, 282] width 329 height 17
click at [385, 280] on input "1" at bounding box center [522, 282] width 329 height 17
type input "4"
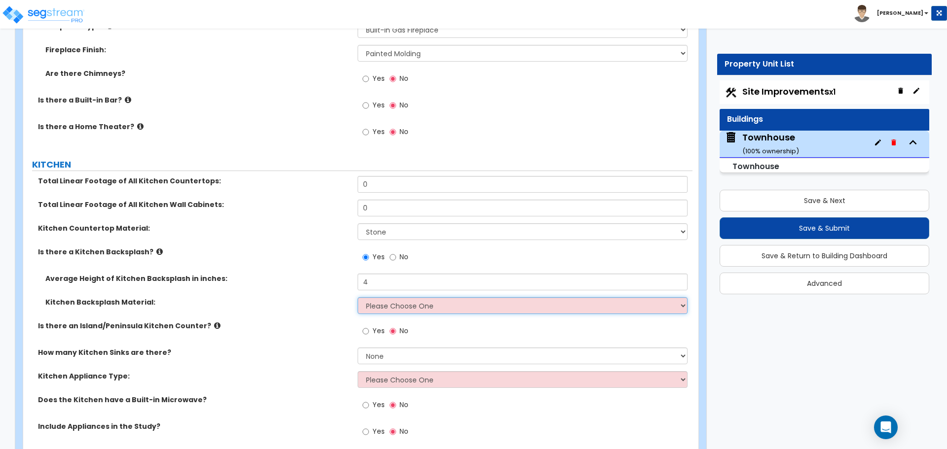
click at [375, 299] on select "Please Choose One Plastic Laminate Solid Surface Stone Quartz Tile Stainless St…" at bounding box center [522, 305] width 329 height 17
select select "3"
click at [358, 297] on select "Please Choose One Plastic Laminate Solid Surface Stone Quartz Tile Stainless St…" at bounding box center [522, 305] width 329 height 17
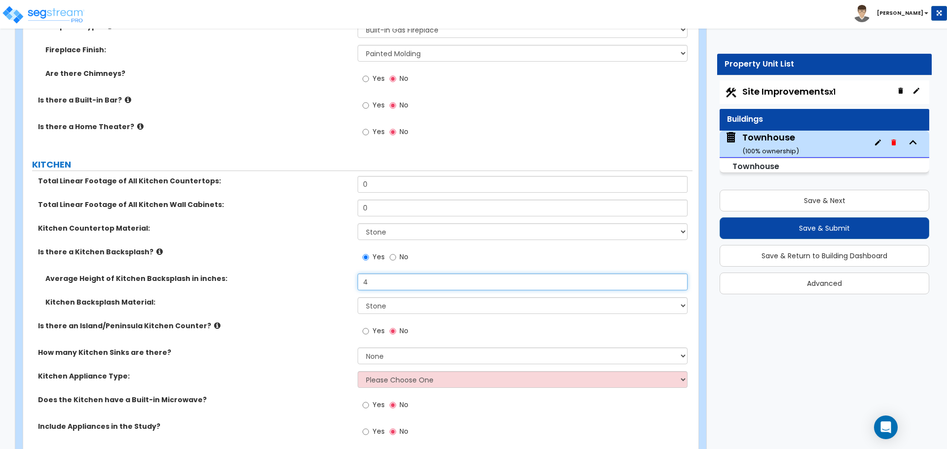
click at [384, 286] on input "4" at bounding box center [522, 282] width 329 height 17
click at [339, 267] on div "Is there a Kitchen Backsplash? Yes No" at bounding box center [357, 260] width 669 height 27
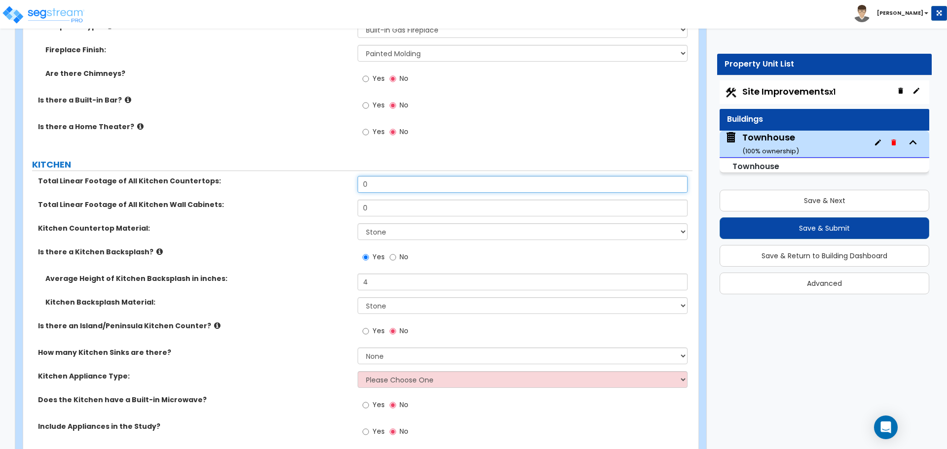
click at [388, 189] on input "0" at bounding box center [522, 184] width 329 height 17
type input "19"
click at [368, 207] on input "0" at bounding box center [522, 208] width 329 height 17
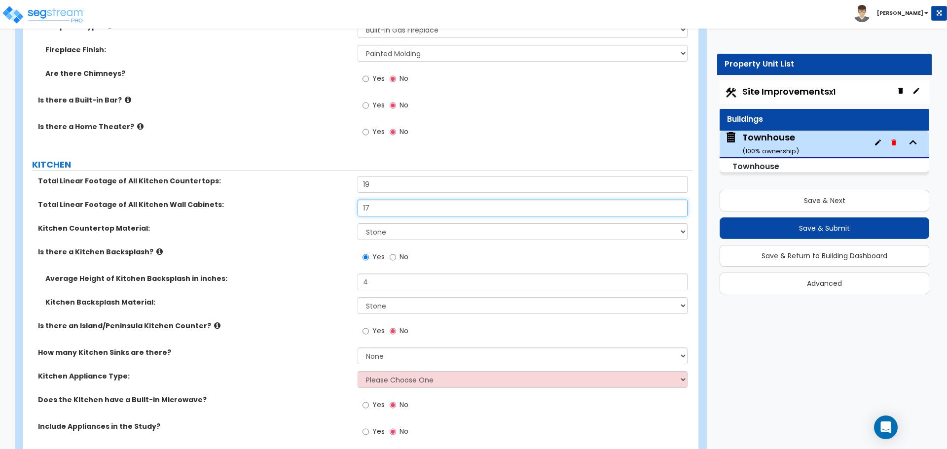
type input "17"
click at [397, 187] on input "19" at bounding box center [522, 184] width 329 height 17
click at [374, 207] on input "17" at bounding box center [522, 208] width 329 height 17
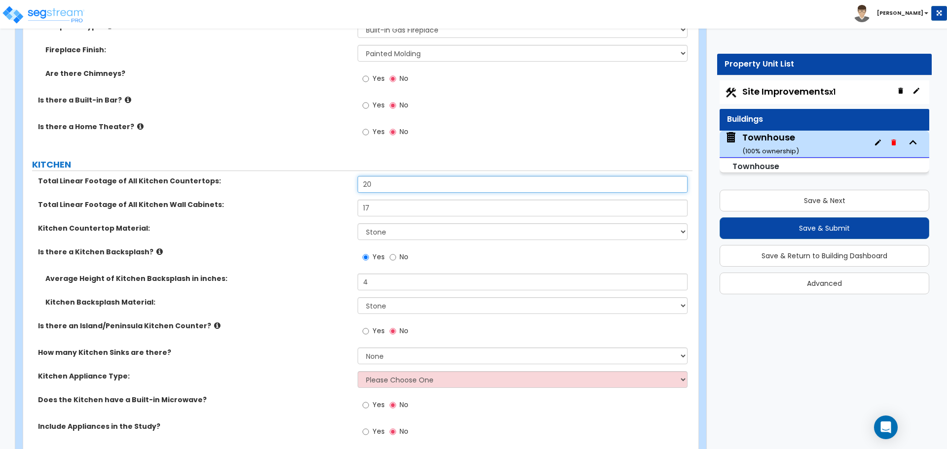
click at [408, 180] on input "20" at bounding box center [522, 184] width 329 height 17
type input "21"
click at [345, 202] on label "Total Linear Footage of All Kitchen Wall Cabinets:" at bounding box center [194, 205] width 312 height 10
click at [325, 220] on div "Total Linear Footage of All Kitchen Wall Cabinets: 17" at bounding box center [357, 212] width 669 height 24
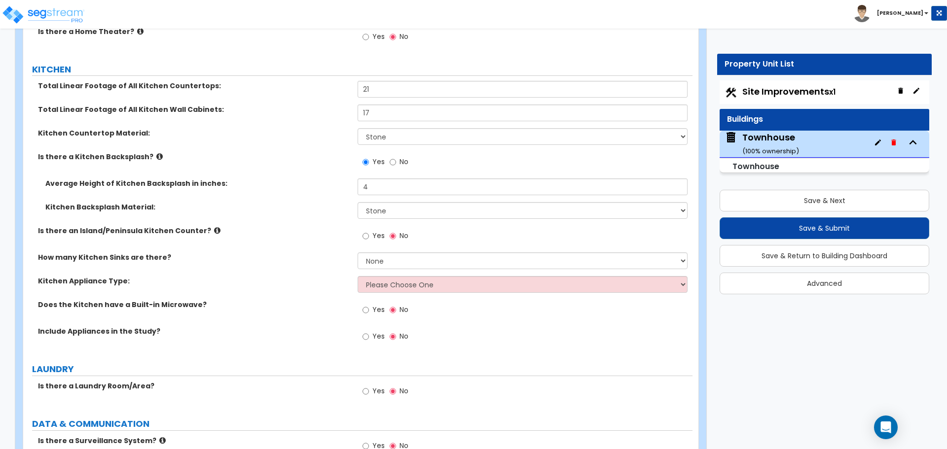
scroll to position [3869, 0]
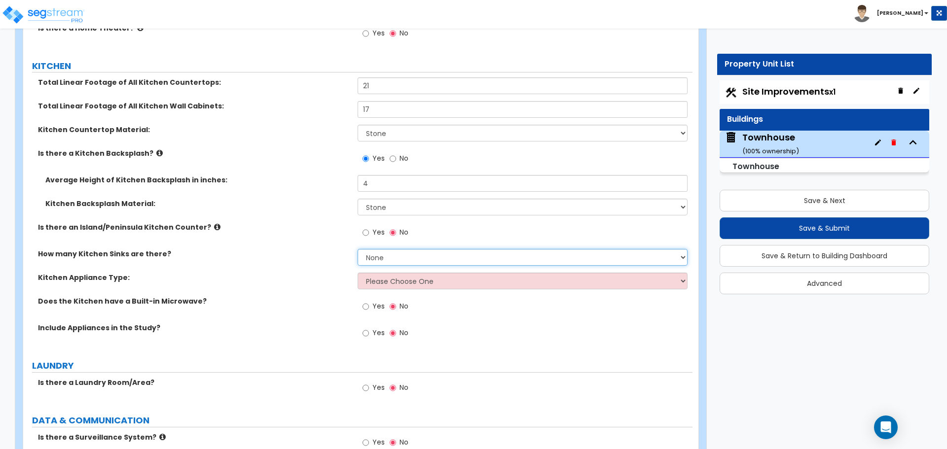
click at [394, 261] on select "None 1 2 3" at bounding box center [522, 257] width 329 height 17
select select "1"
click at [358, 249] on select "None 1 2 3" at bounding box center [522, 257] width 329 height 17
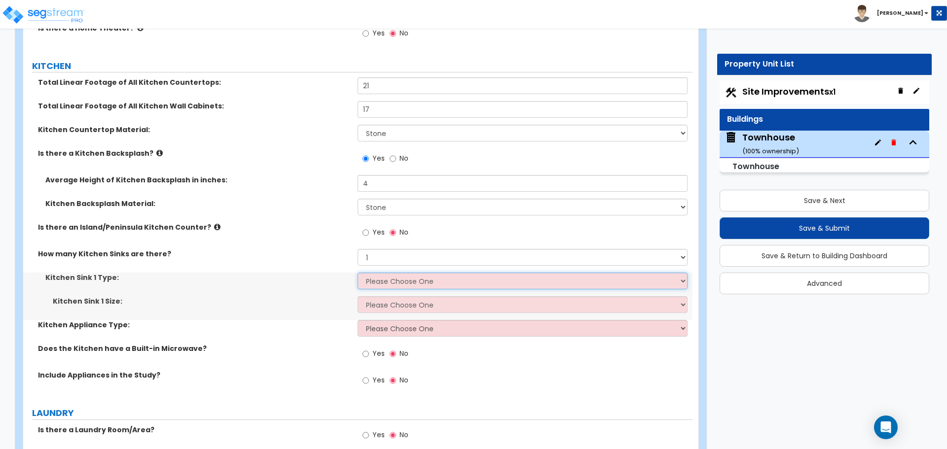
click at [376, 278] on select "Please Choose One Stainless Steel Porcelain Enamel Cast Iron Granite Composite" at bounding box center [522, 281] width 329 height 17
select select "1"
click at [358, 273] on select "Please Choose One Stainless Steel Porcelain Enamel Cast Iron Granite Composite" at bounding box center [522, 281] width 329 height 17
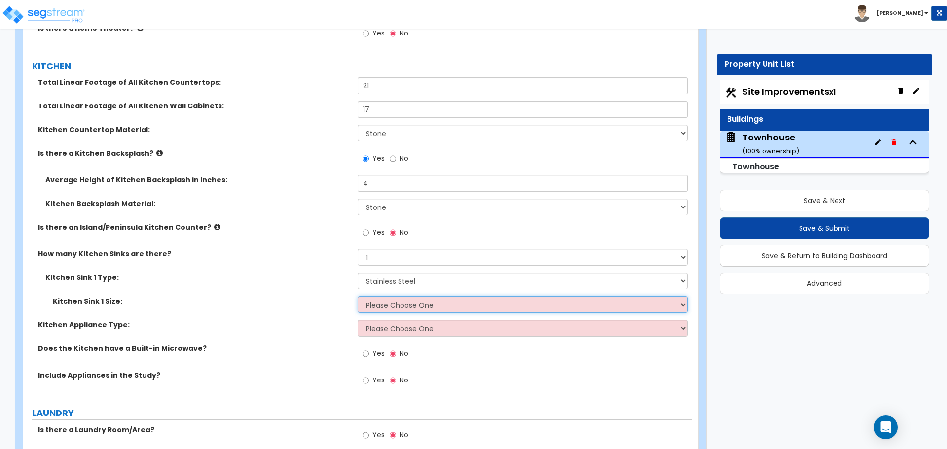
click at [379, 304] on select "Please Choose One Single Sink Double Sink" at bounding box center [522, 304] width 329 height 17
select select "2"
click at [358, 296] on select "Please Choose One Single Sink Double Sink" at bounding box center [522, 304] width 329 height 17
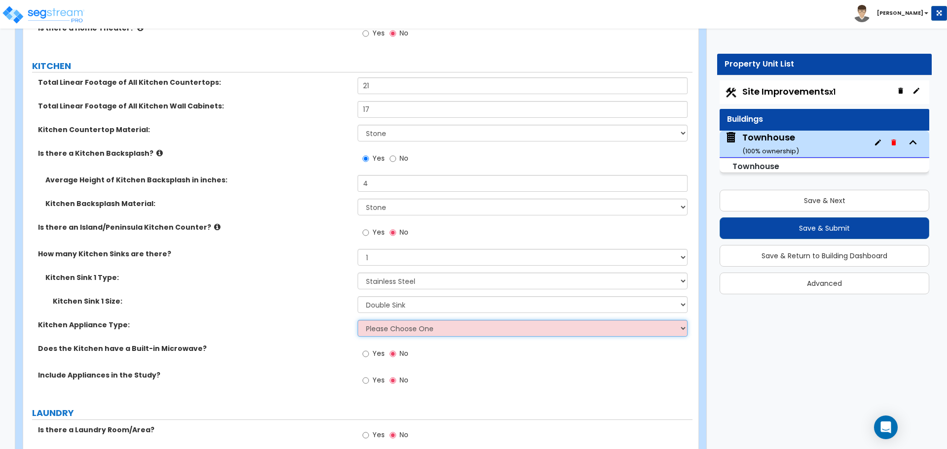
click at [379, 331] on select "Please Choose One Gas Electric" at bounding box center [522, 328] width 329 height 17
select select "1"
click at [358, 320] on select "Please Choose One Gas Electric" at bounding box center [522, 328] width 329 height 17
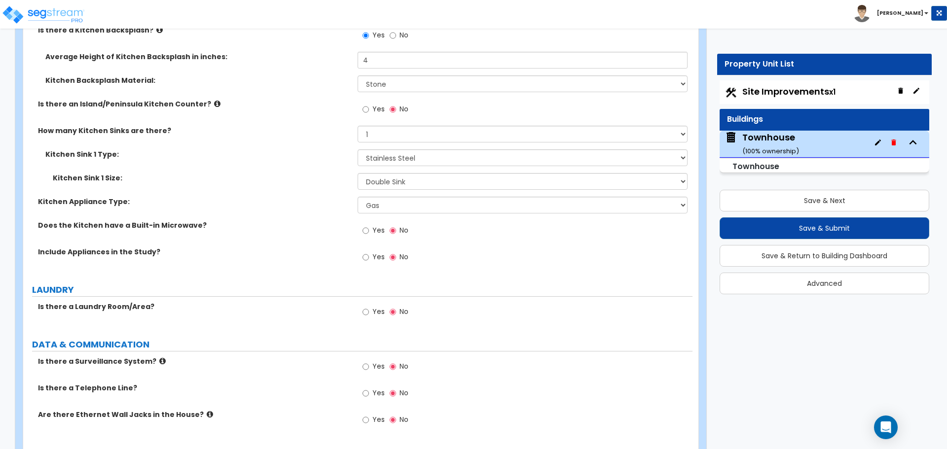
scroll to position [4017, 0]
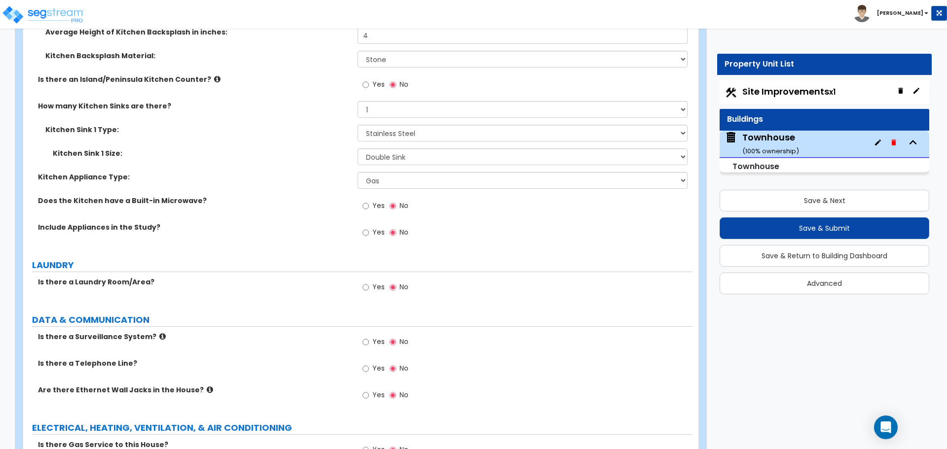
click at [630, 7] on div "Toggle navigation Brian" at bounding box center [473, 14] width 947 height 29
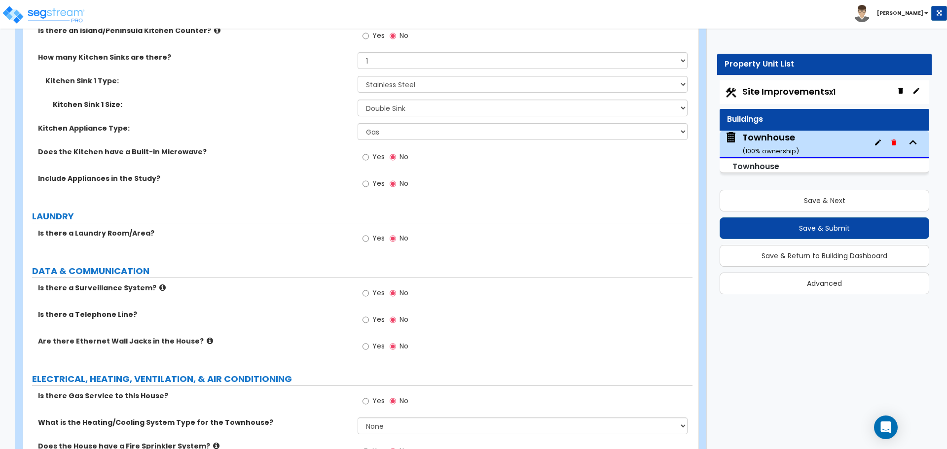
scroll to position [4066, 0]
click at [370, 235] on label "Yes" at bounding box center [374, 239] width 22 height 17
click at [369, 235] on input "Yes" at bounding box center [366, 238] width 6 height 11
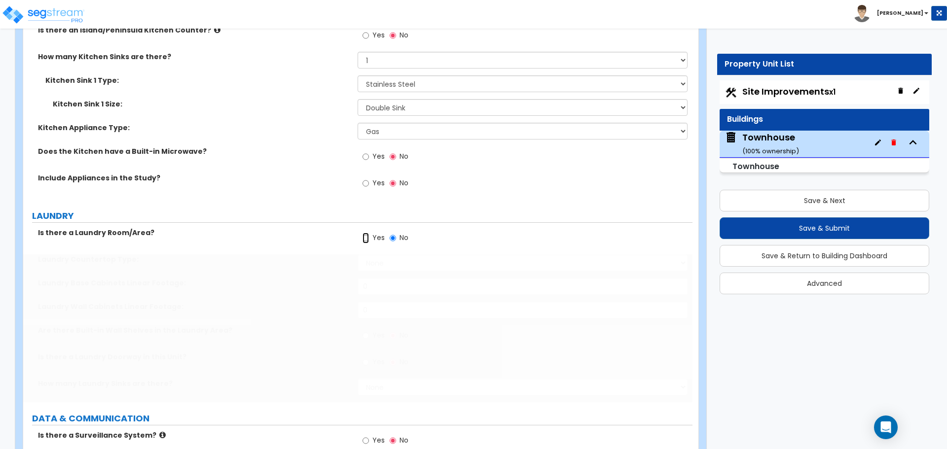
radio input "true"
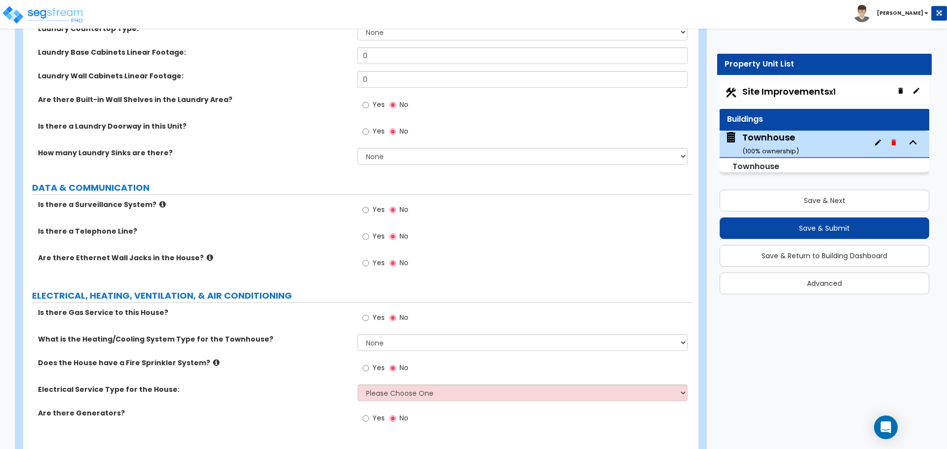
scroll to position [4313, 0]
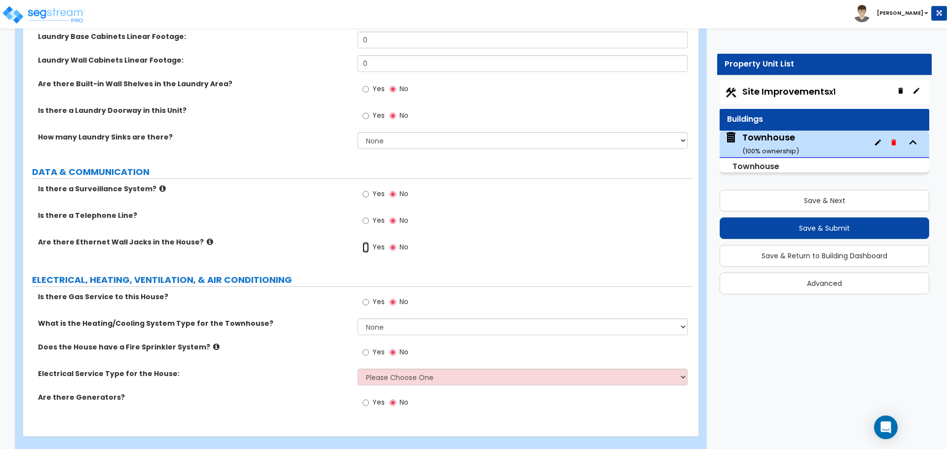
click at [366, 248] on input "Yes" at bounding box center [366, 247] width 6 height 11
radio input "true"
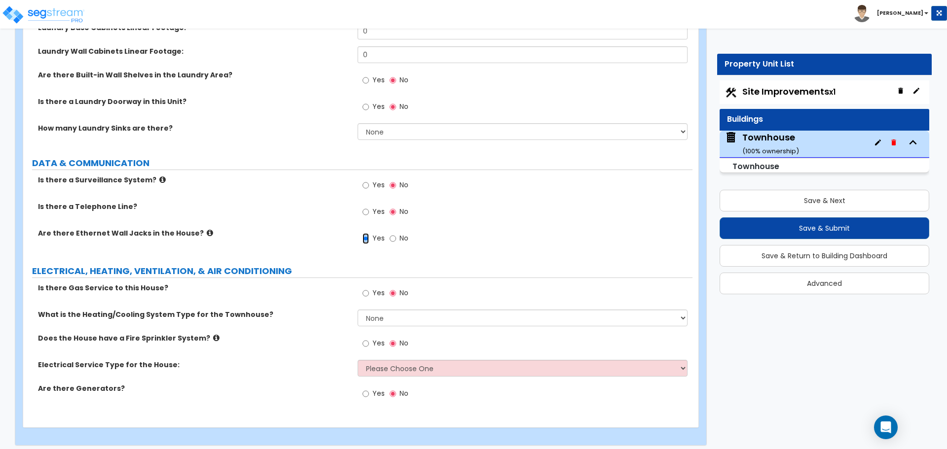
scroll to position [4328, 0]
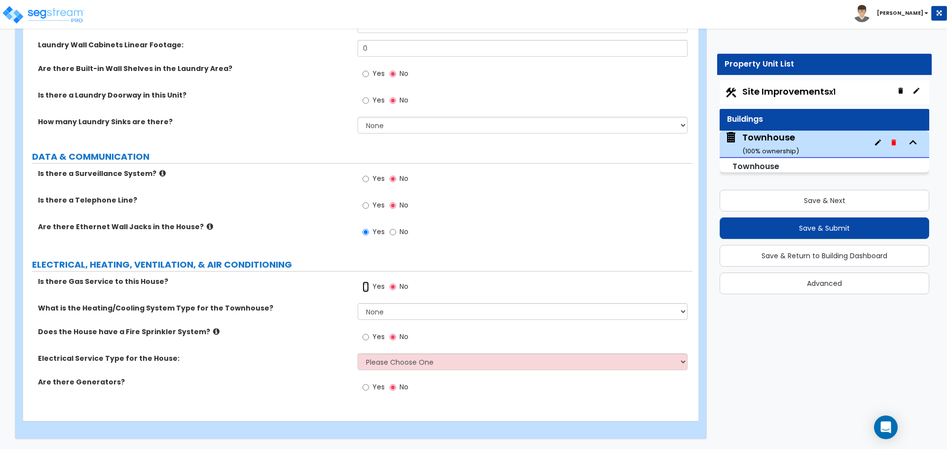
click at [366, 288] on input "Yes" at bounding box center [366, 287] width 6 height 11
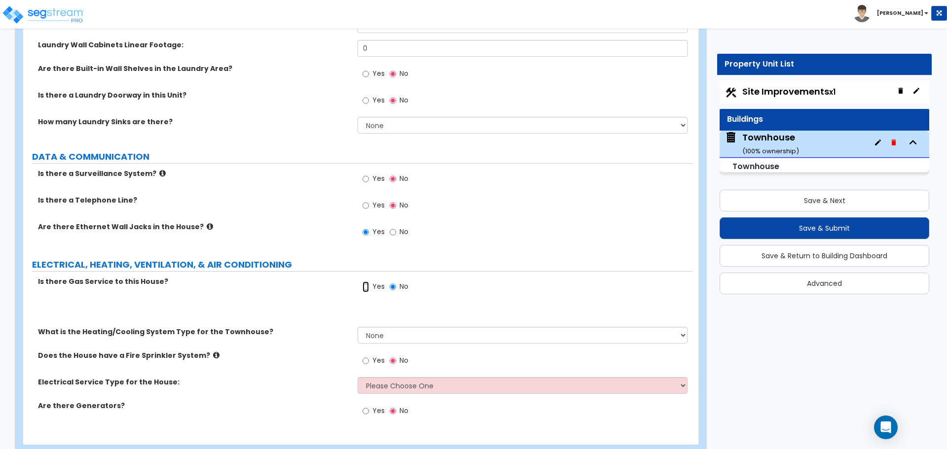
radio input "true"
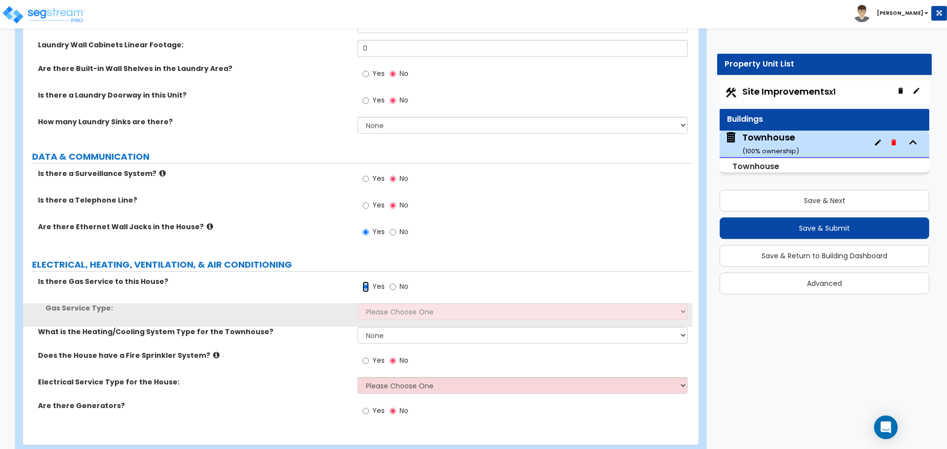
scroll to position [4352, 0]
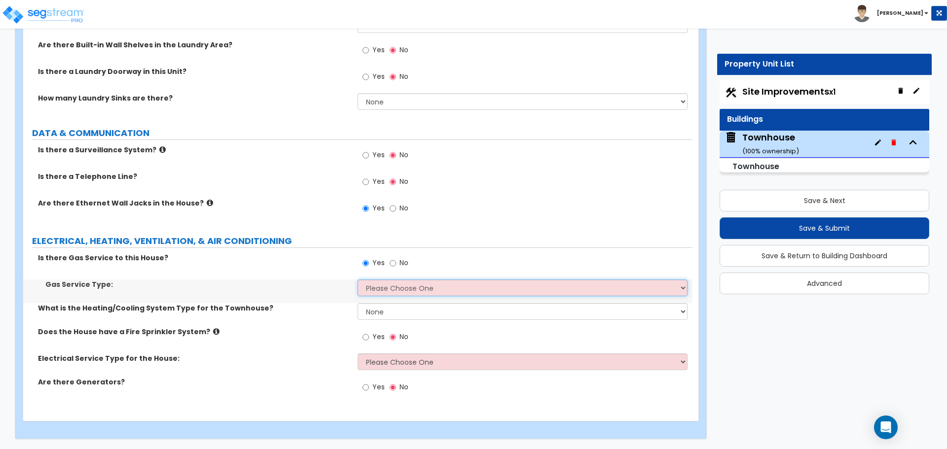
click at [381, 287] on select "Please Choose One Natural Gas Service Propane Tank On-site" at bounding box center [522, 288] width 329 height 17
click at [392, 293] on select "Please Choose One Natural Gas Service Propane Tank On-site" at bounding box center [522, 288] width 329 height 17
select select "1"
click at [358, 280] on select "Please Choose One Natural Gas Service Propane Tank On-site" at bounding box center [522, 288] width 329 height 17
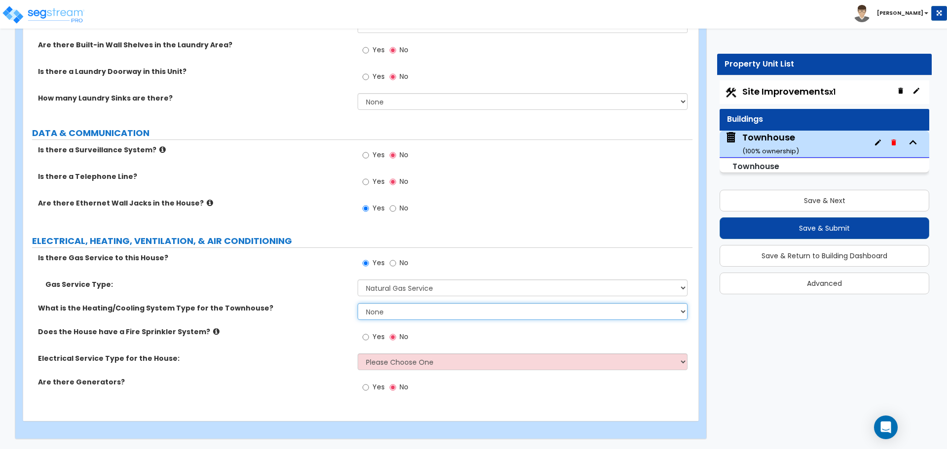
click at [378, 307] on select "None Heat Only Centralized Heating & Cooling Thru Wall Air Conditioners Mini Sp…" at bounding box center [522, 311] width 329 height 17
click at [385, 315] on select "None Heat Only Centralized Heating & Cooling Thru Wall Air Conditioners Mini Sp…" at bounding box center [522, 311] width 329 height 17
select select "2"
click at [358, 303] on select "None Heat Only Centralized Heating & Cooling Thru Wall Air Conditioners Mini Sp…" at bounding box center [522, 311] width 329 height 17
click at [374, 361] on select "Please Choose One Overhead Underground" at bounding box center [522, 362] width 329 height 17
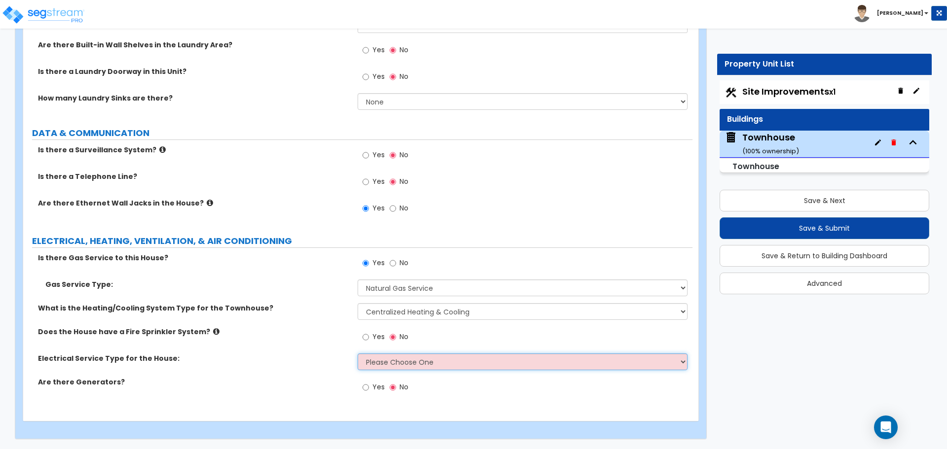
select select "2"
click at [358, 354] on select "Please Choose One Overhead Underground" at bounding box center [522, 362] width 329 height 17
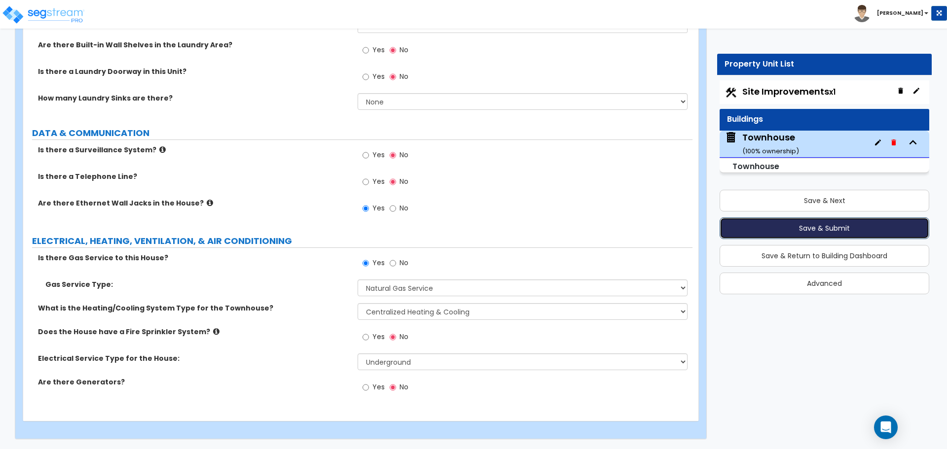
click at [821, 224] on button "Save & Submit" at bounding box center [825, 229] width 210 height 22
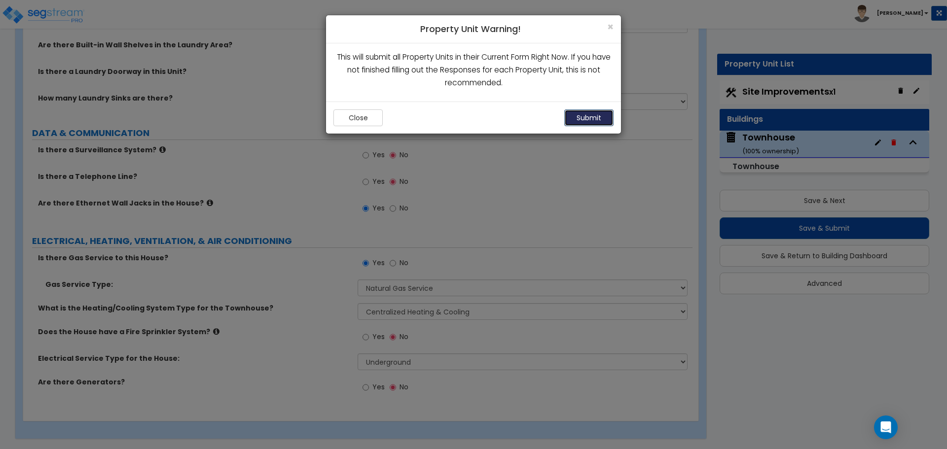
click at [580, 118] on button "Submit" at bounding box center [588, 118] width 49 height 17
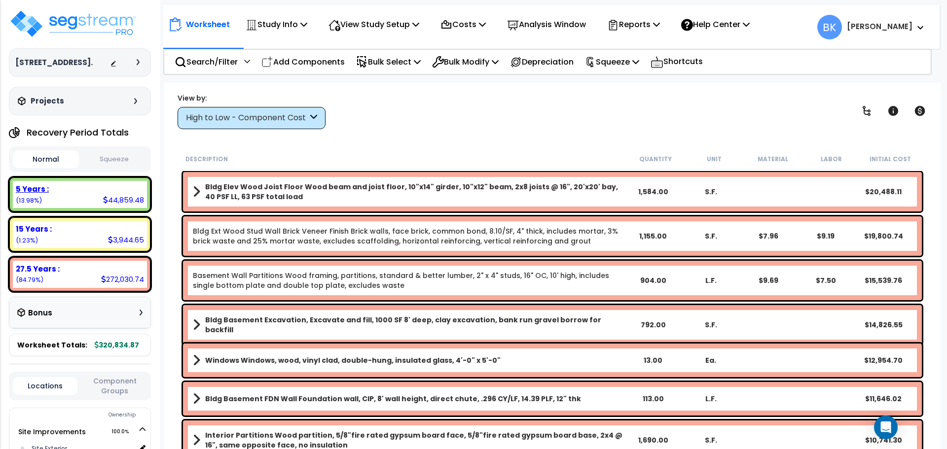
click at [75, 196] on div "5 Years : 44,859.48 (13.98%)" at bounding box center [80, 194] width 134 height 27
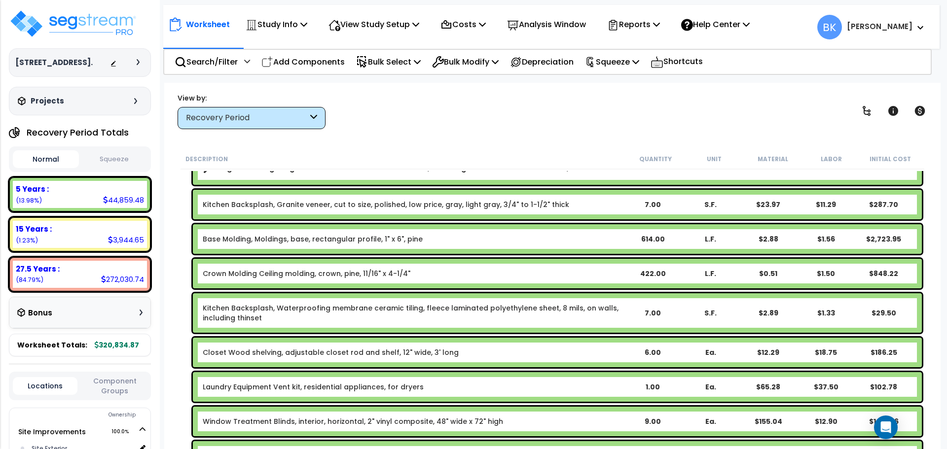
scroll to position [247, 0]
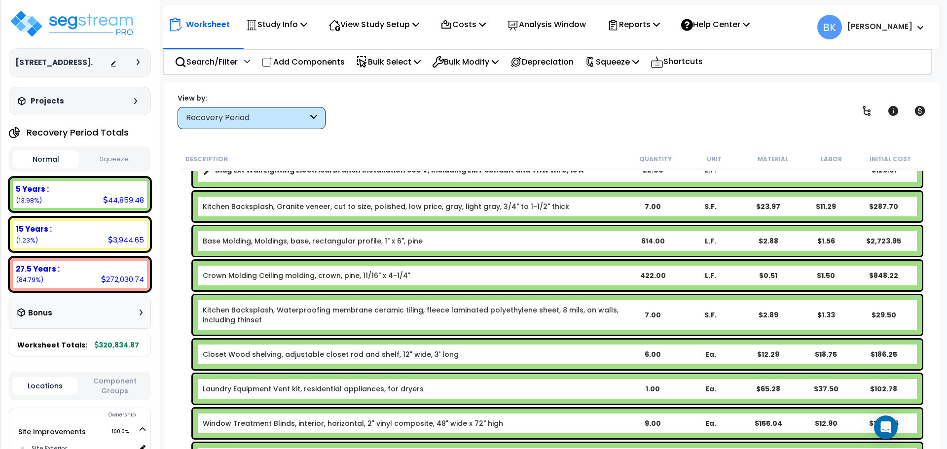
click at [263, 241] on link "Base Molding, Moldings, base, rectangular profile, 1" x 6", pine" at bounding box center [313, 241] width 220 height 10
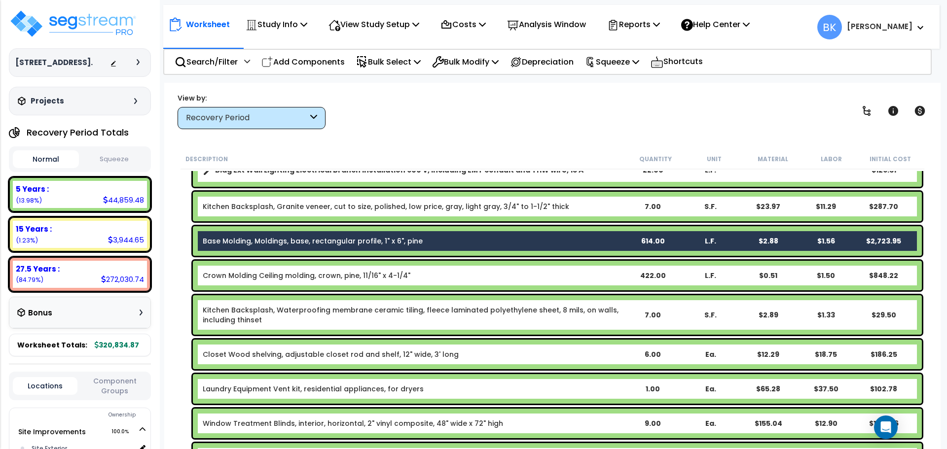
click at [247, 240] on link "Base Molding, Moldings, base, rectangular profile, 1" x 6", pine" at bounding box center [313, 241] width 220 height 10
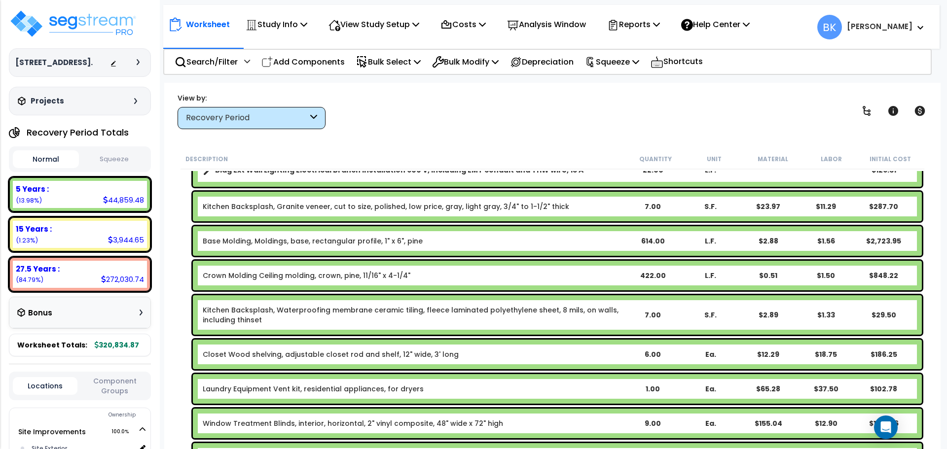
scroll to position [197, 0]
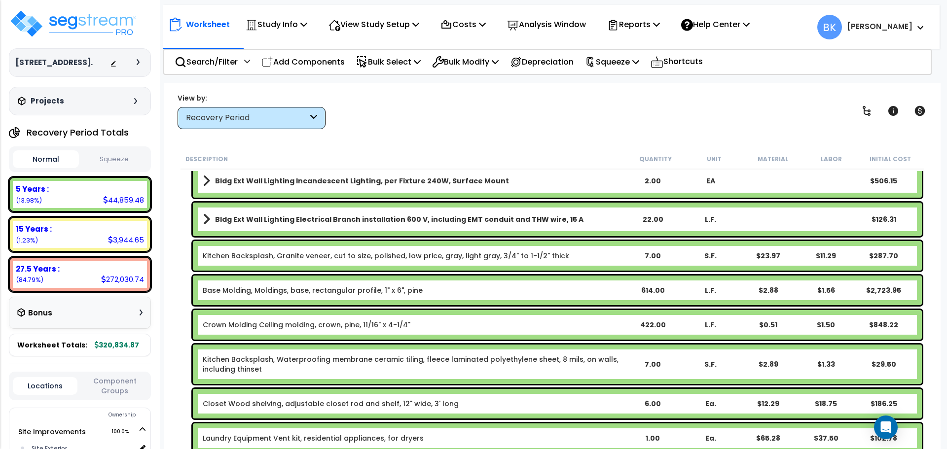
click at [269, 256] on link "Kitchen Backsplash, Granite veneer, cut to size, polished, low price, gray, lig…" at bounding box center [386, 256] width 366 height 10
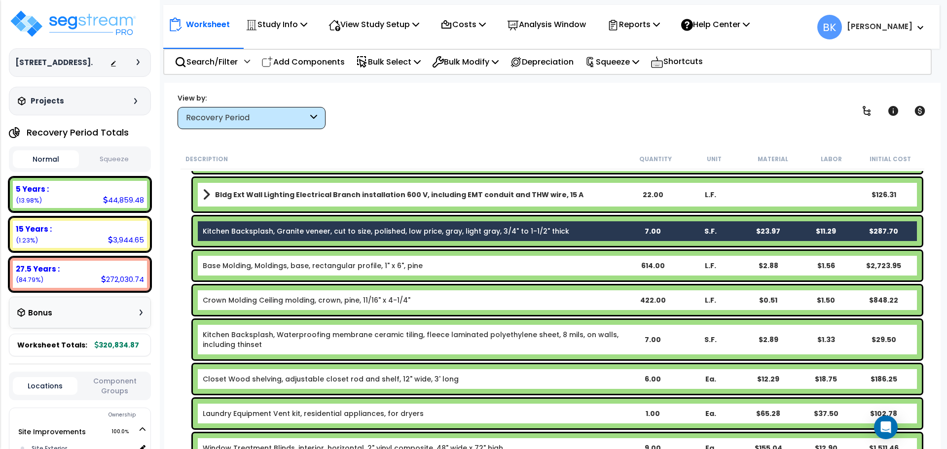
scroll to position [247, 0]
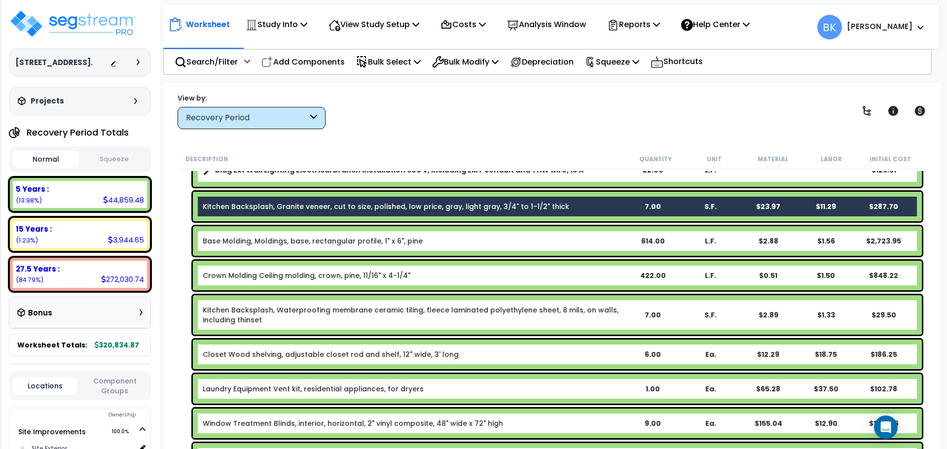
click at [278, 314] on link "Kitchen Backsplash, Waterproofing membrane ceramic tiling, fleece laminated pol…" at bounding box center [413, 315] width 421 height 20
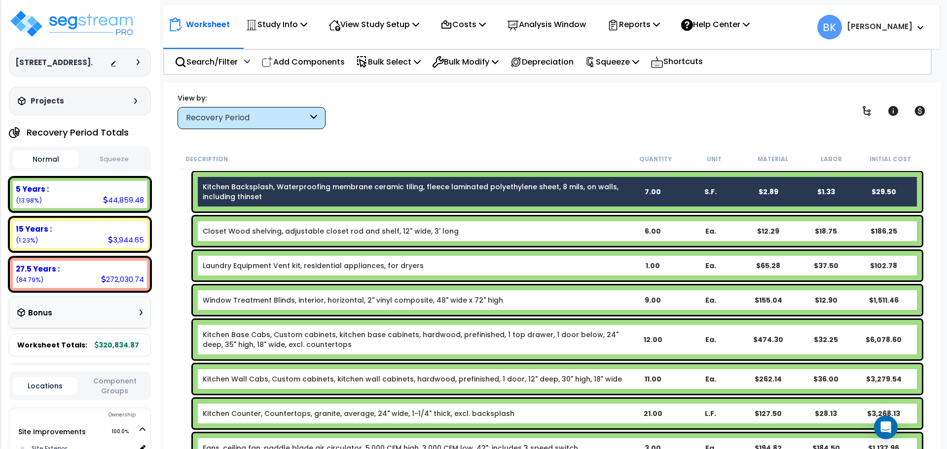
scroll to position [395, 0]
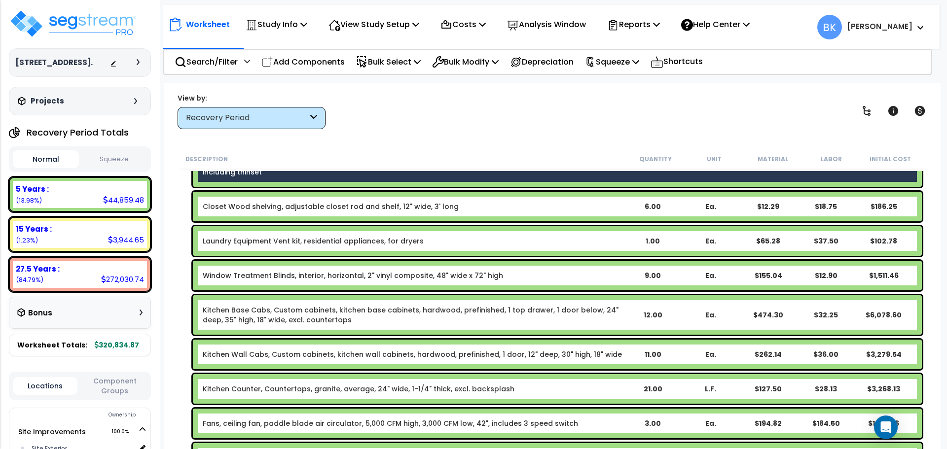
click at [252, 317] on link "Kitchen Base Cabs, Custom cabinets, kitchen base cabinets, hardwood, prefinishe…" at bounding box center [413, 315] width 421 height 20
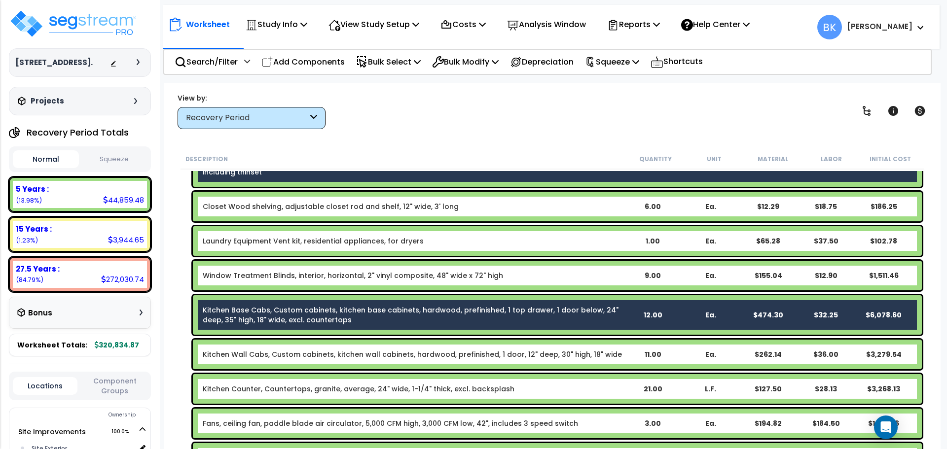
click at [266, 350] on link "Kitchen Wall Cabs, Custom cabinets, kitchen wall cabinets, hardwood, prefinishe…" at bounding box center [412, 355] width 419 height 10
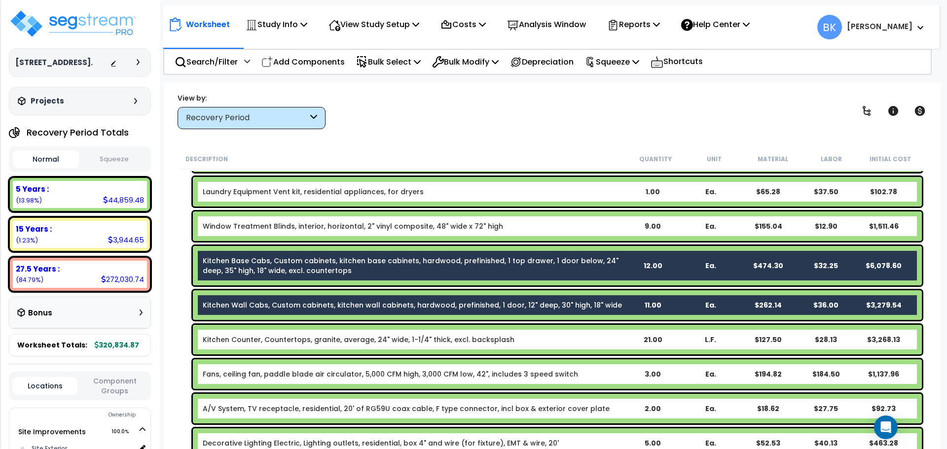
click at [258, 348] on div "Kitchen Counter, Countertops, granite, average, 24" wide, 1-1/4" thick, excl. b…" at bounding box center [557, 340] width 729 height 30
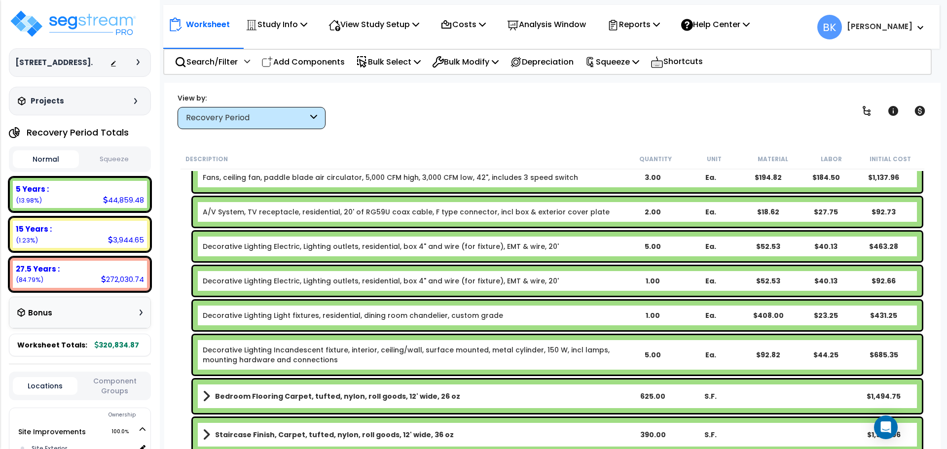
scroll to position [641, 0]
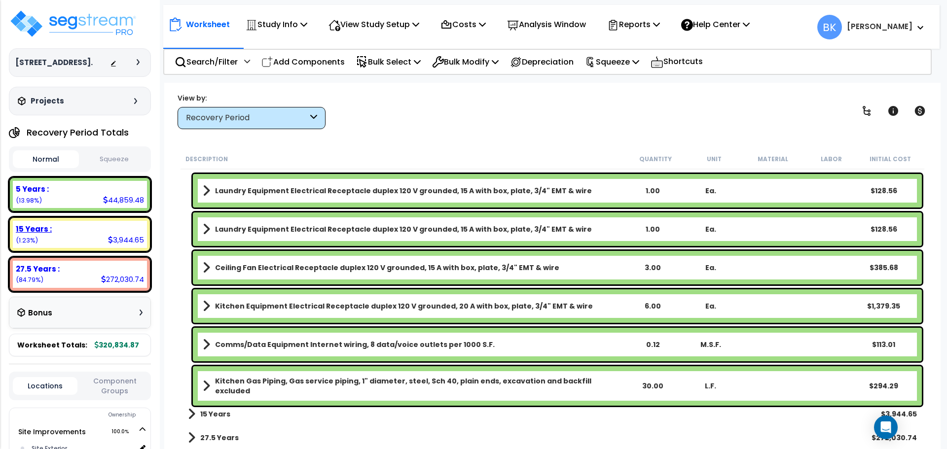
click at [105, 223] on div "15 Years : 3,944.65 (1.23%)" at bounding box center [80, 234] width 134 height 27
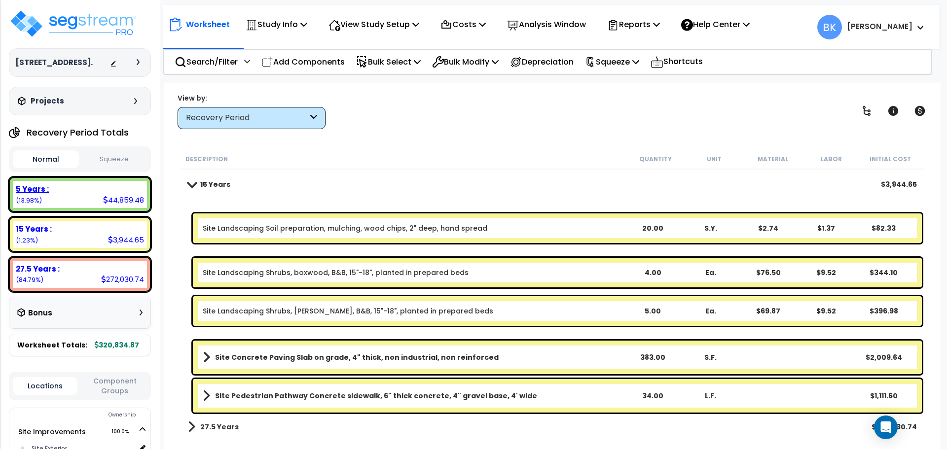
click at [96, 195] on div "5 Years : 44,859.48 (13.98%)" at bounding box center [80, 194] width 134 height 27
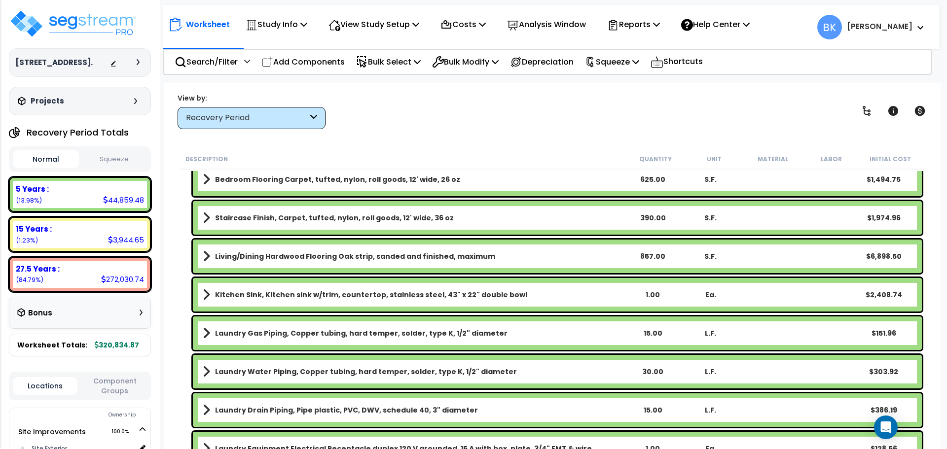
scroll to position [859, 0]
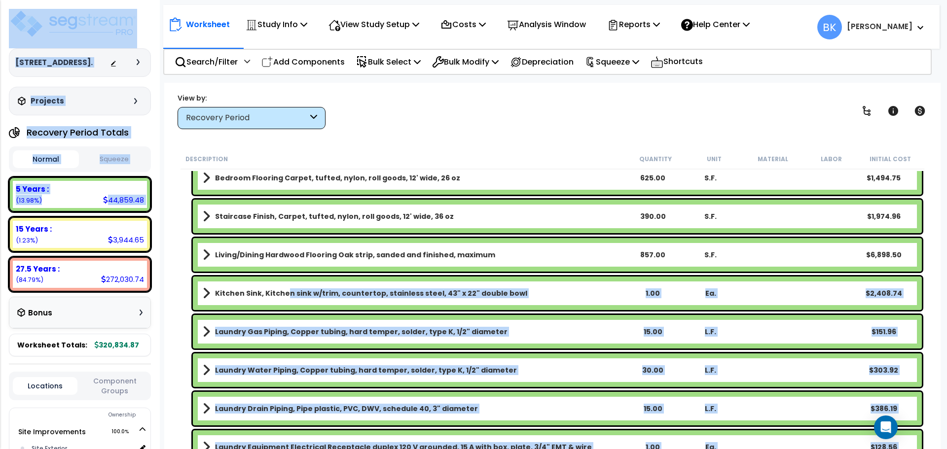
click at [286, 297] on b "Kitchen Sink, Kitchen sink w/trim, countertop, stainless steel, 43" x 22" doubl…" at bounding box center [371, 294] width 312 height 10
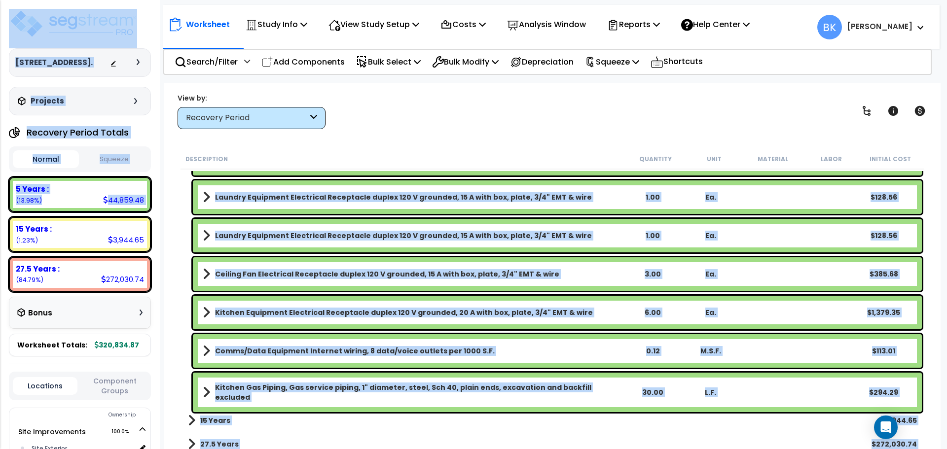
scroll to position [1116, 0]
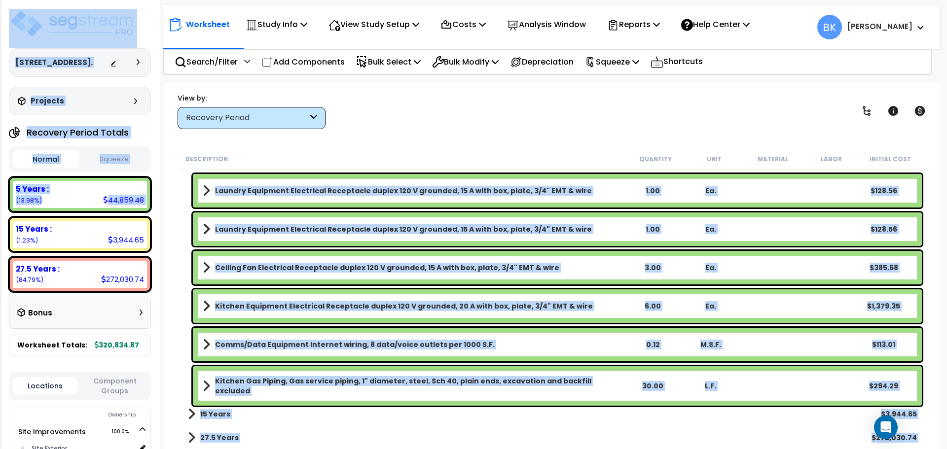
click at [186, 310] on div "Kitchen Equipment Electrical Receptacle duplex 120 V grounded, 20 A with box, p…" at bounding box center [553, 306] width 744 height 38
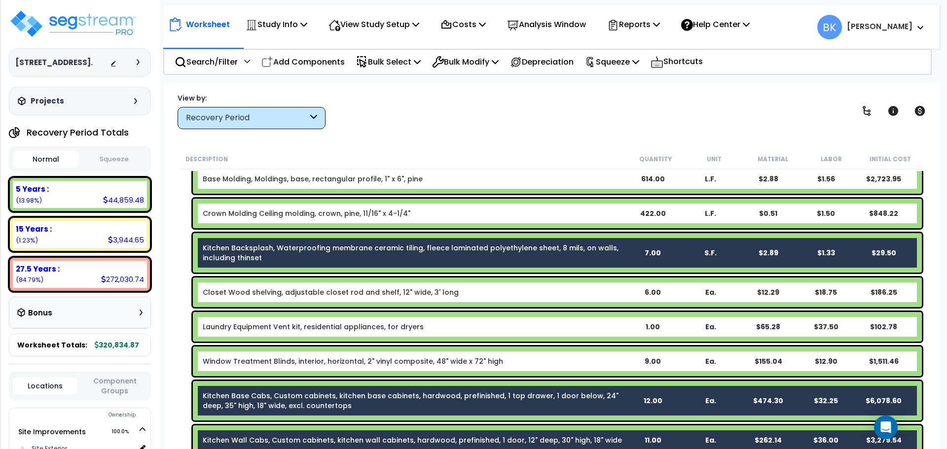
scroll to position [327, 0]
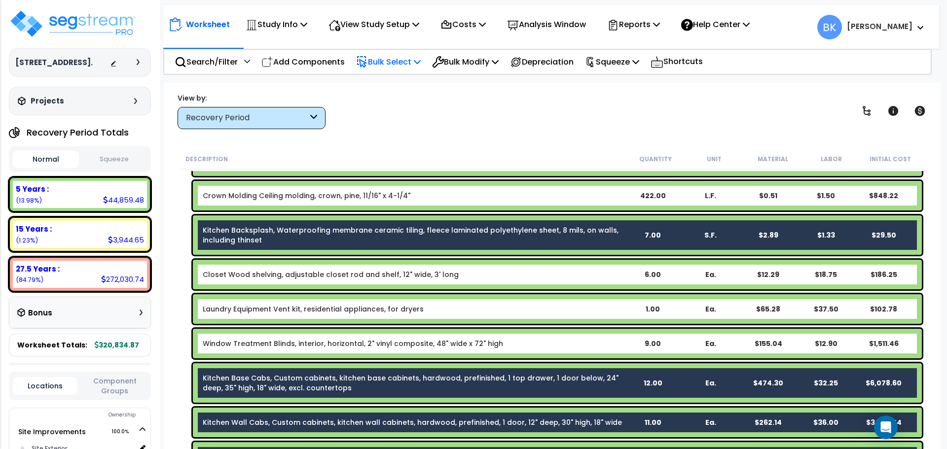
click at [404, 63] on p "Bulk Select" at bounding box center [388, 61] width 65 height 13
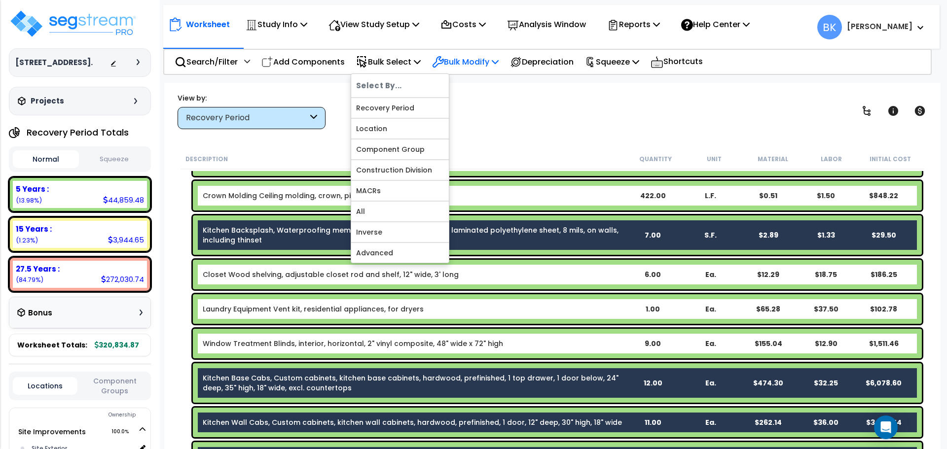
click at [458, 65] on p "Bulk Modify" at bounding box center [465, 61] width 67 height 13
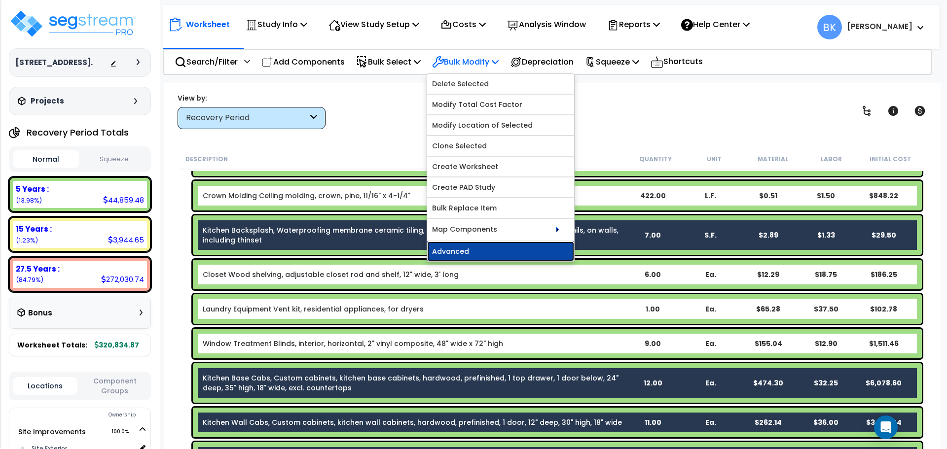
click at [471, 253] on link "Advanced" at bounding box center [500, 252] width 147 height 20
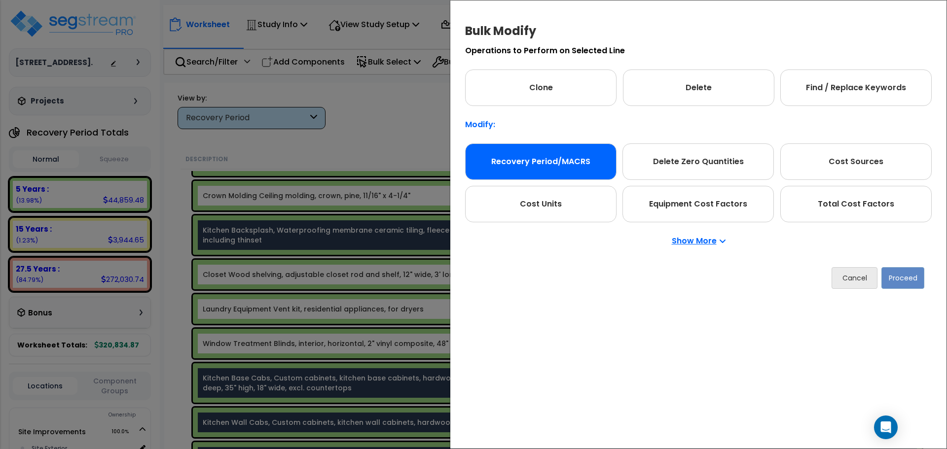
click at [551, 166] on div "Recovery Period/MACRS" at bounding box center [540, 162] width 151 height 37
click at [897, 280] on button "Proceed" at bounding box center [902, 278] width 43 height 22
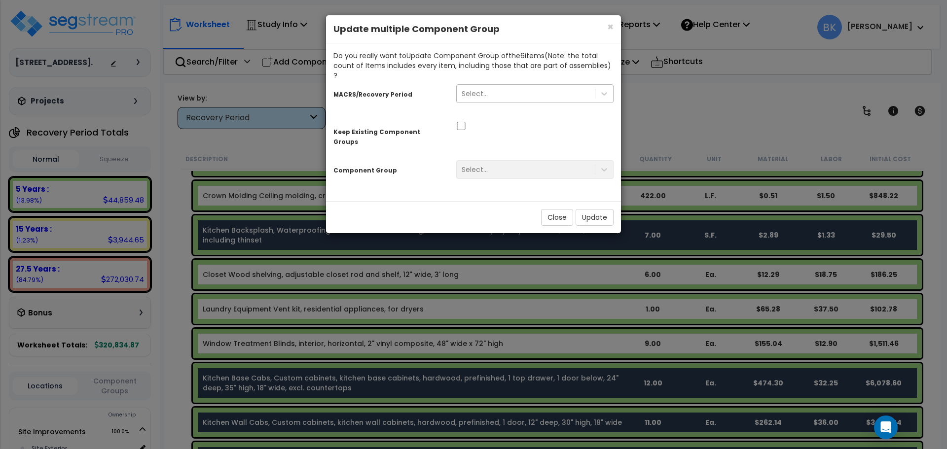
click at [478, 89] on div "Select..." at bounding box center [475, 94] width 26 height 10
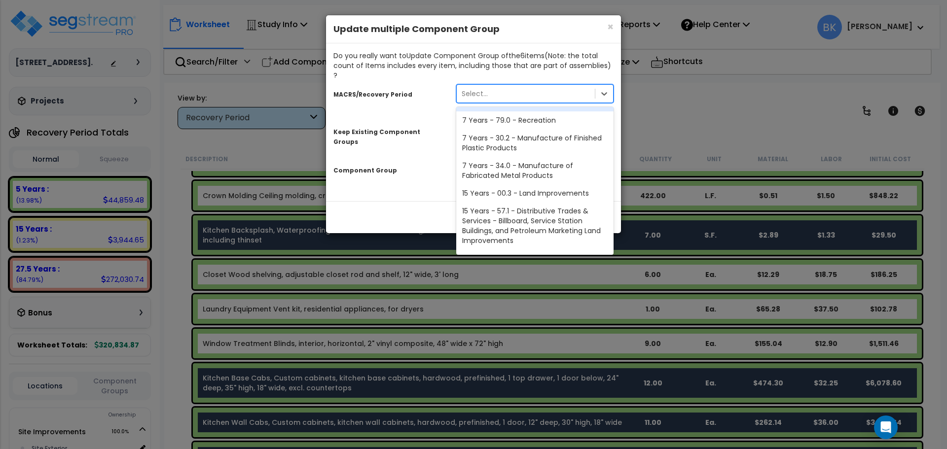
scroll to position [120, 0]
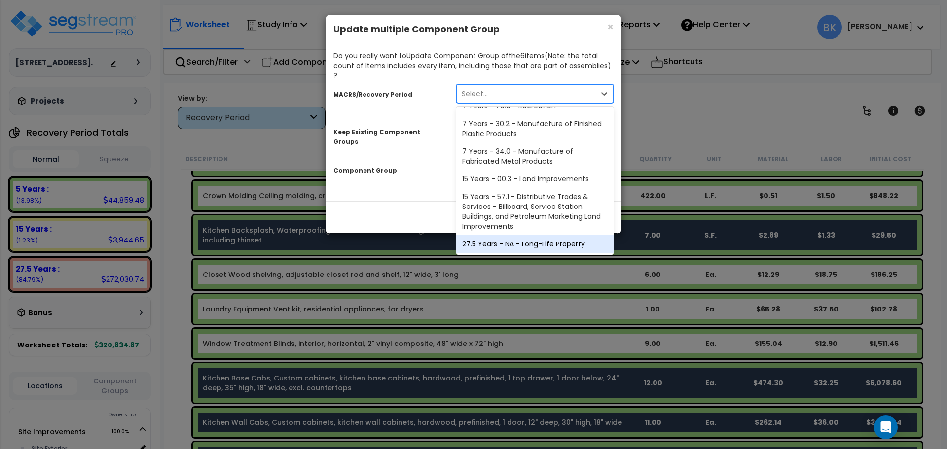
click at [503, 235] on div "27.5 Years - NA - Long-Life Property" at bounding box center [534, 244] width 157 height 18
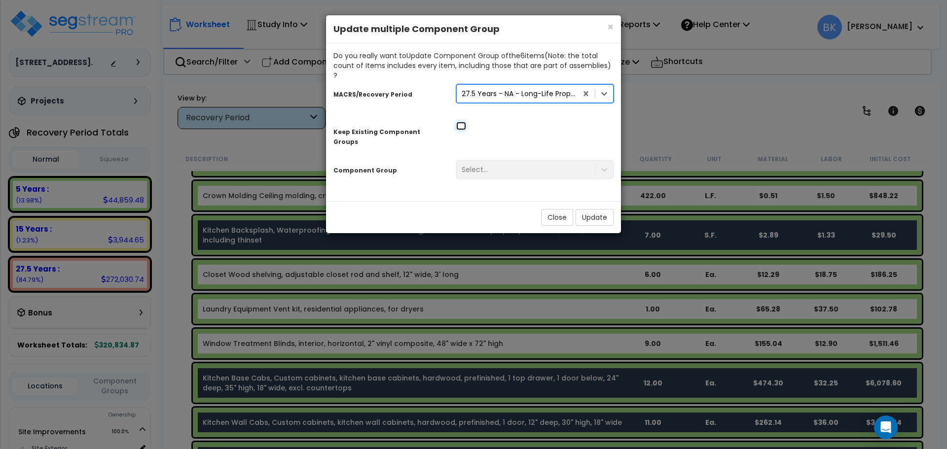
click at [458, 122] on input "checkbox" at bounding box center [461, 126] width 10 height 8
checkbox input "true"
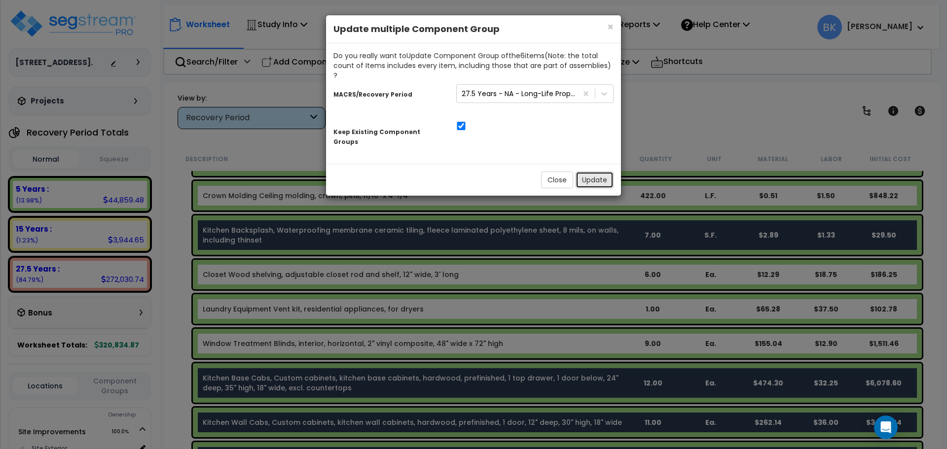
click at [593, 172] on button "Update" at bounding box center [595, 180] width 38 height 17
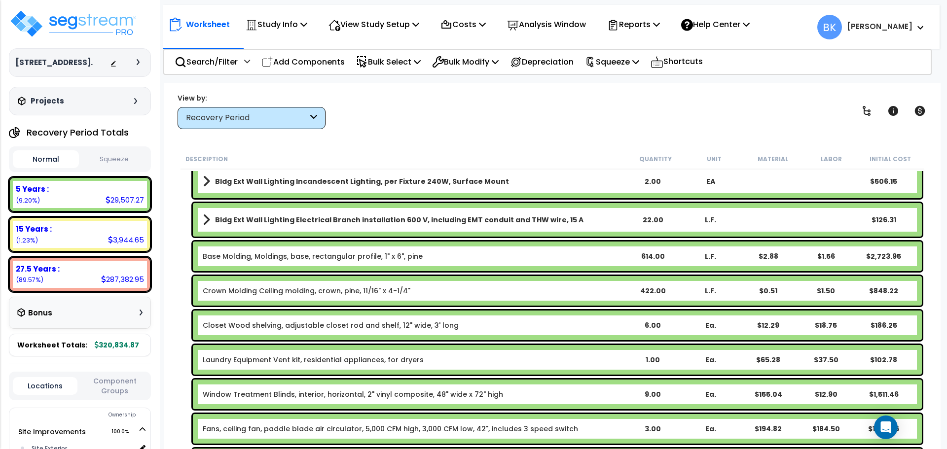
scroll to position [197, 0]
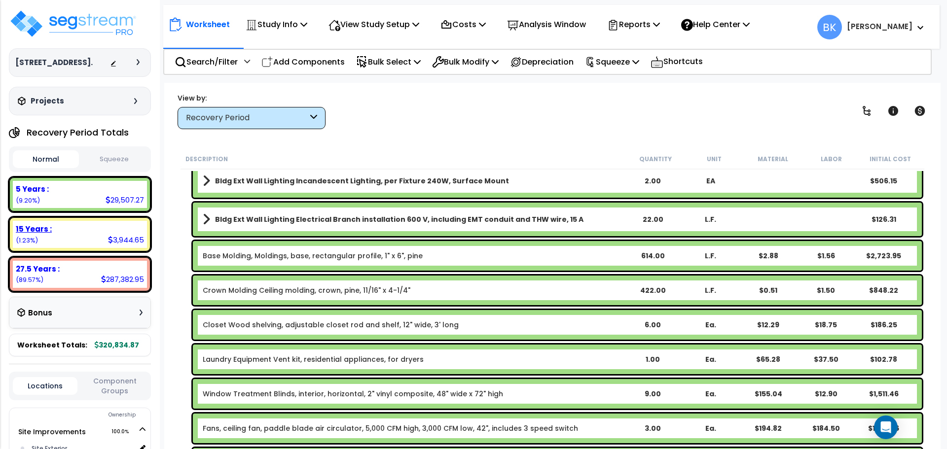
click at [96, 247] on div "15 Years : 3,944.65 (1.23%)" at bounding box center [80, 234] width 134 height 27
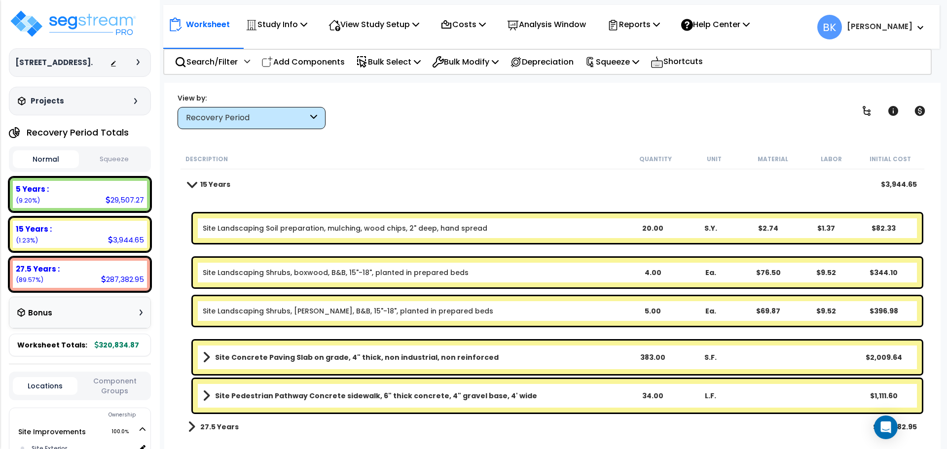
scroll to position [43, 0]
click at [94, 198] on div "5 Years : 29,507.27 (9.20%)" at bounding box center [80, 194] width 134 height 27
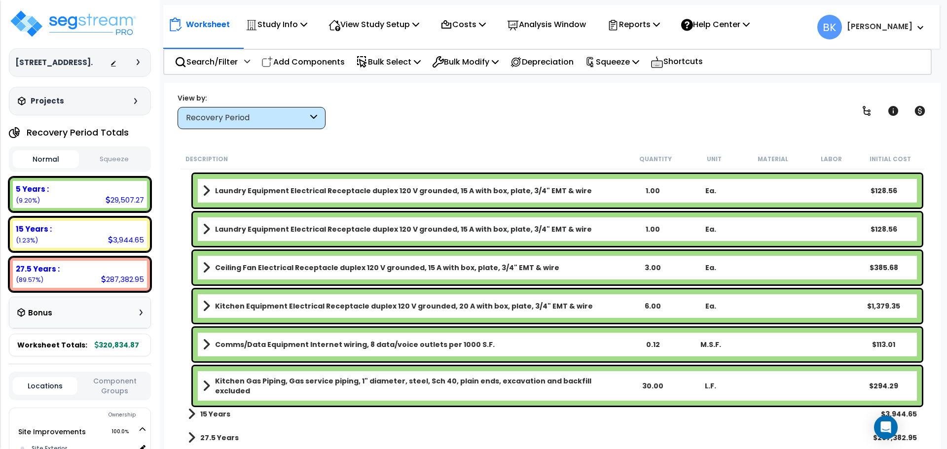
click at [207, 417] on b "15 Years" at bounding box center [215, 414] width 30 height 10
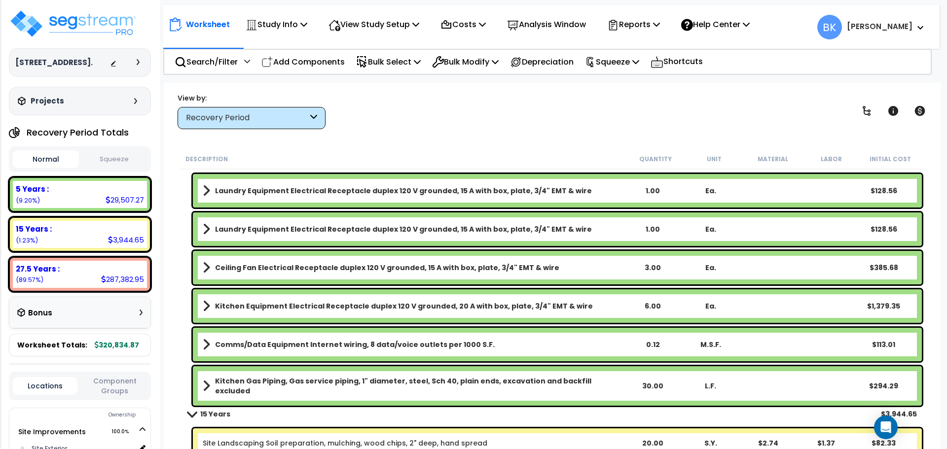
scroll to position [1065, 0]
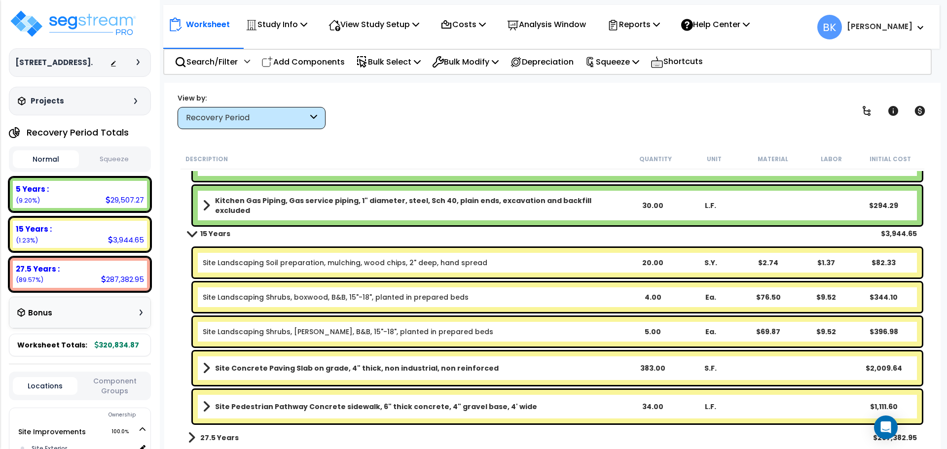
click at [204, 435] on b "27.5 Years" at bounding box center [219, 438] width 38 height 10
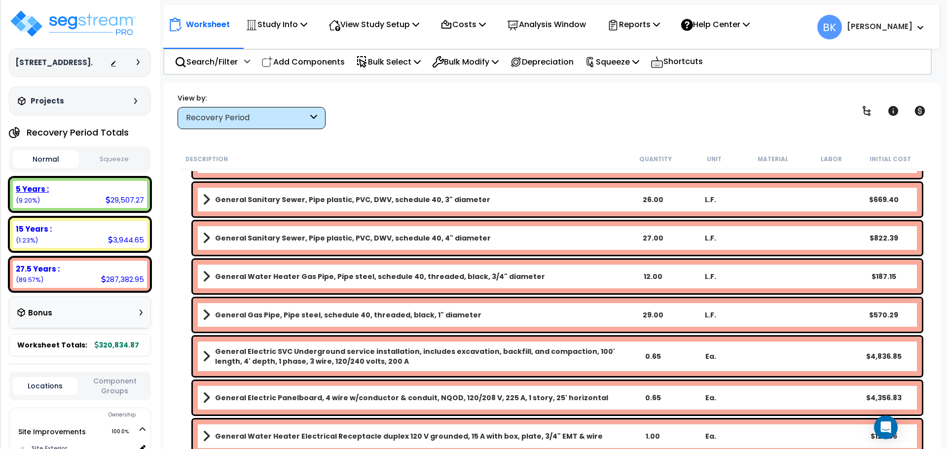
click at [131, 190] on div "5 Years :" at bounding box center [80, 189] width 128 height 10
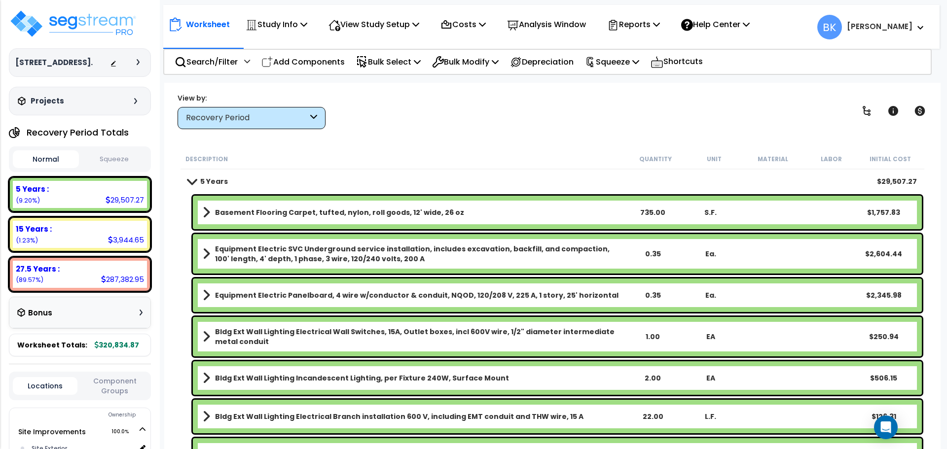
scroll to position [0, 0]
click at [191, 183] on span at bounding box center [192, 181] width 14 height 7
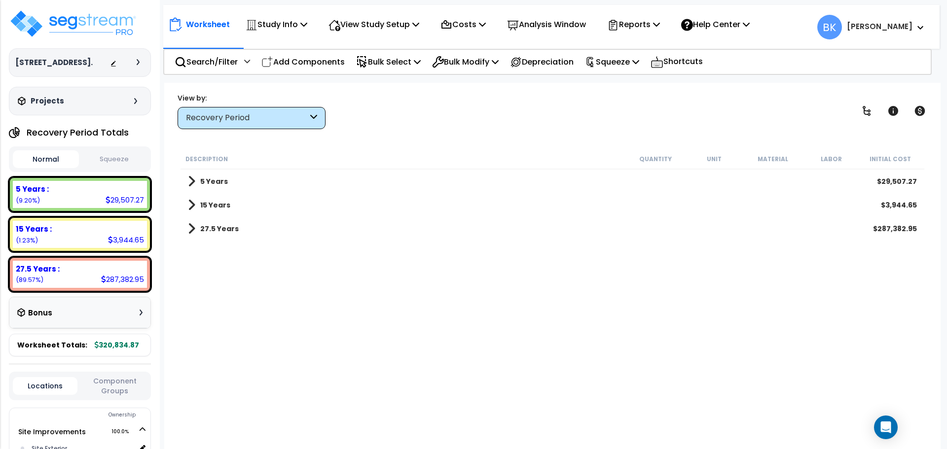
click at [192, 183] on span at bounding box center [191, 182] width 7 height 14
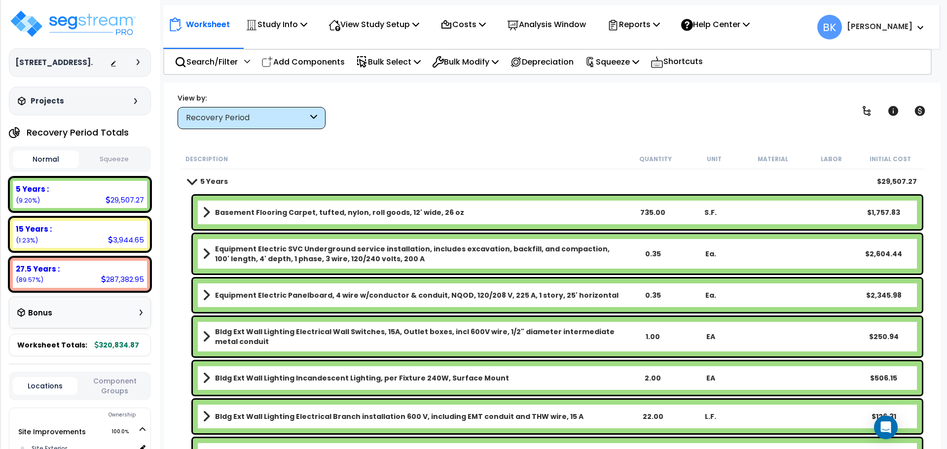
click at [193, 179] on span at bounding box center [192, 181] width 14 height 7
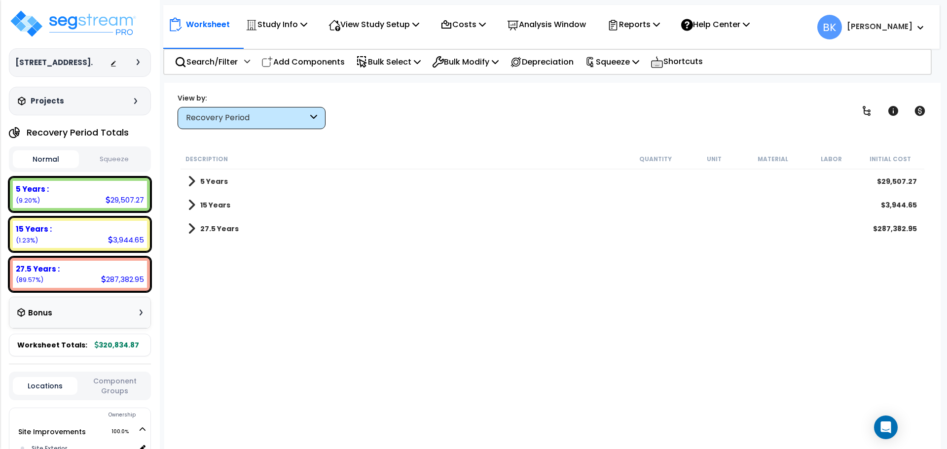
click at [190, 206] on span at bounding box center [191, 205] width 7 height 14
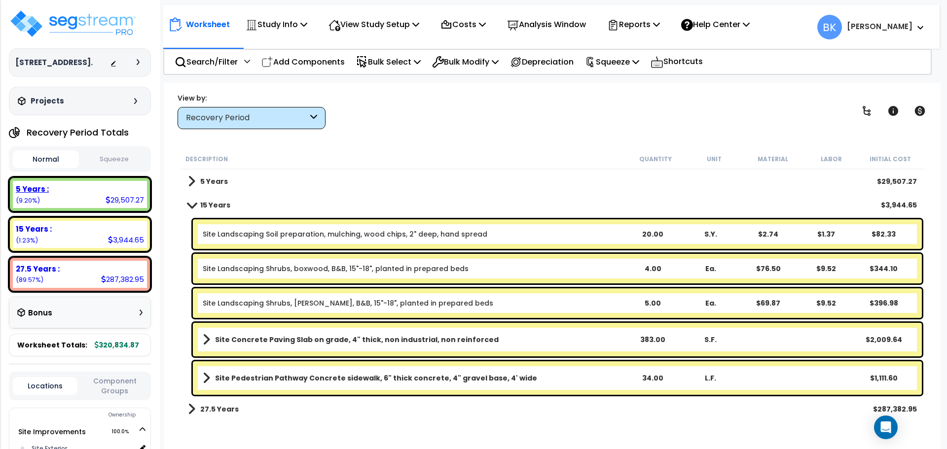
click at [82, 195] on div "5 Years : 29,507.27 (9.20%)" at bounding box center [80, 194] width 134 height 27
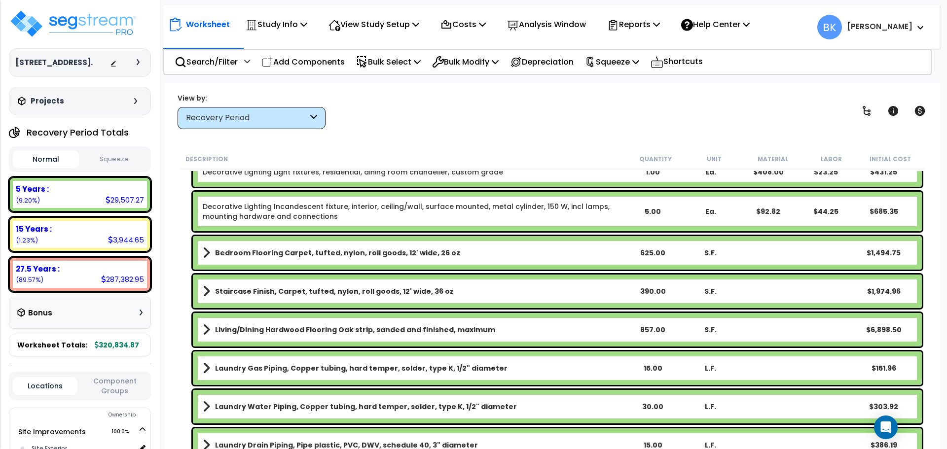
scroll to position [885, 0]
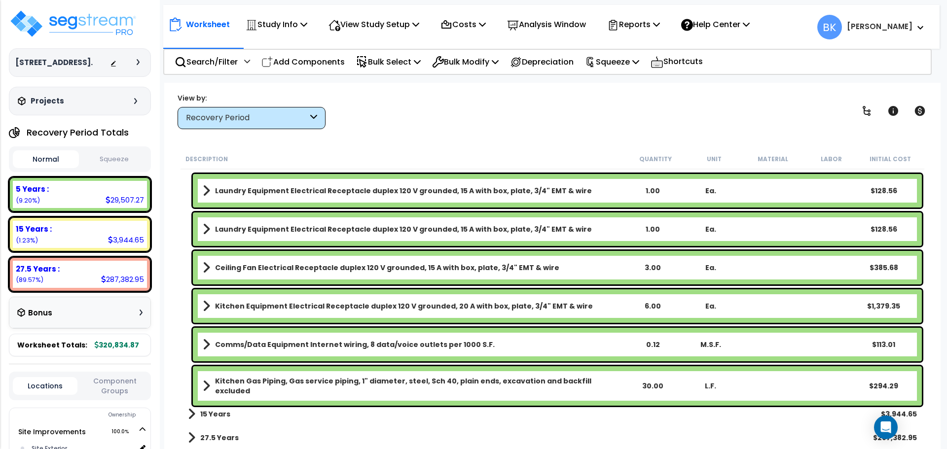
click at [94, 281] on div "27.5 Years : 287,382.95 (89.57%)" at bounding box center [80, 274] width 134 height 27
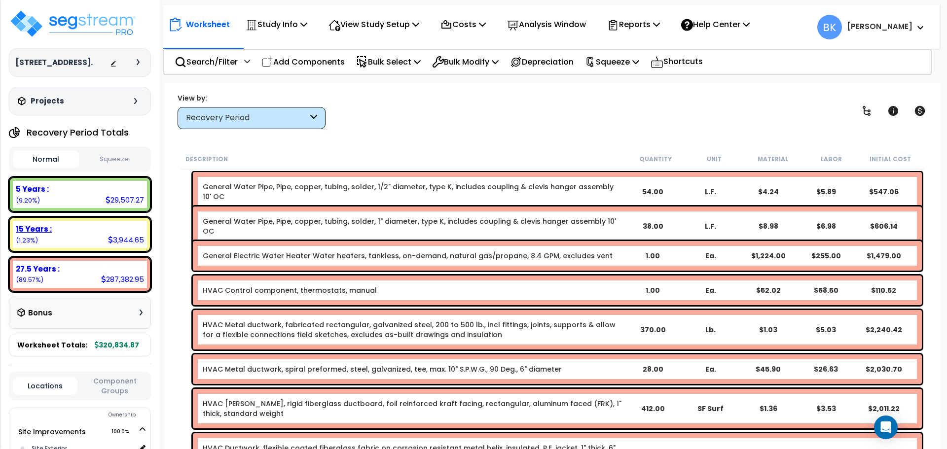
click at [82, 212] on div "5 Years : 29,507.27 (9.20%)" at bounding box center [80, 194] width 142 height 35
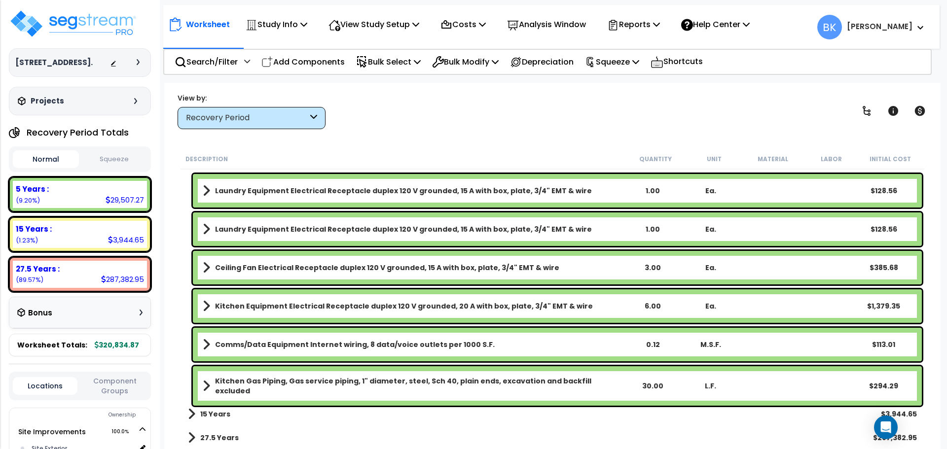
scroll to position [43, 0]
drag, startPoint x: 50, startPoint y: 237, endPoint x: 61, endPoint y: 211, distance: 28.3
click at [50, 237] on div "15 Years : 3,944.65 (1.23%)" at bounding box center [80, 234] width 134 height 27
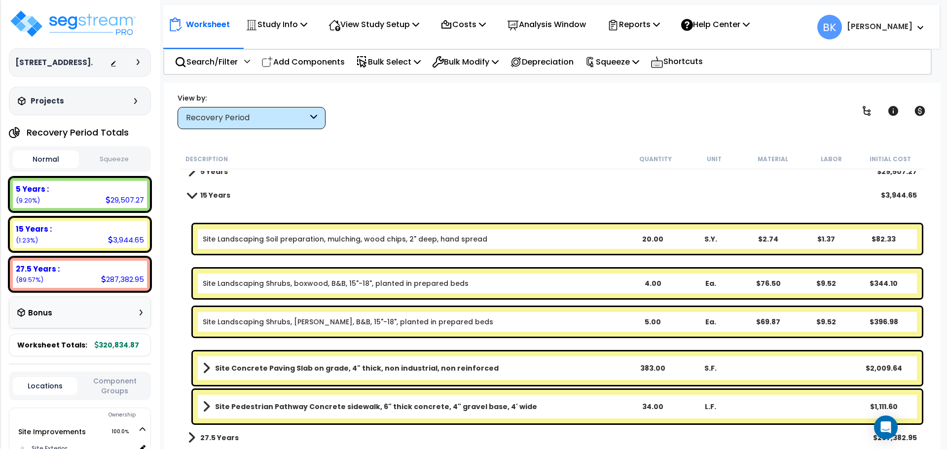
scroll to position [0, 0]
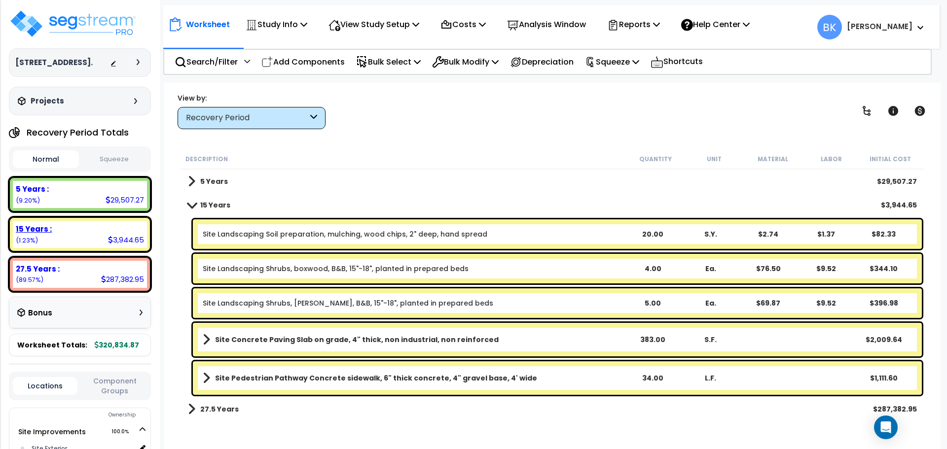
click at [77, 235] on div "15 Years : 3,944.65 (1.23%)" at bounding box center [80, 234] width 134 height 27
click at [91, 202] on div "5 Years : 29,507.27 (9.20%)" at bounding box center [80, 194] width 134 height 27
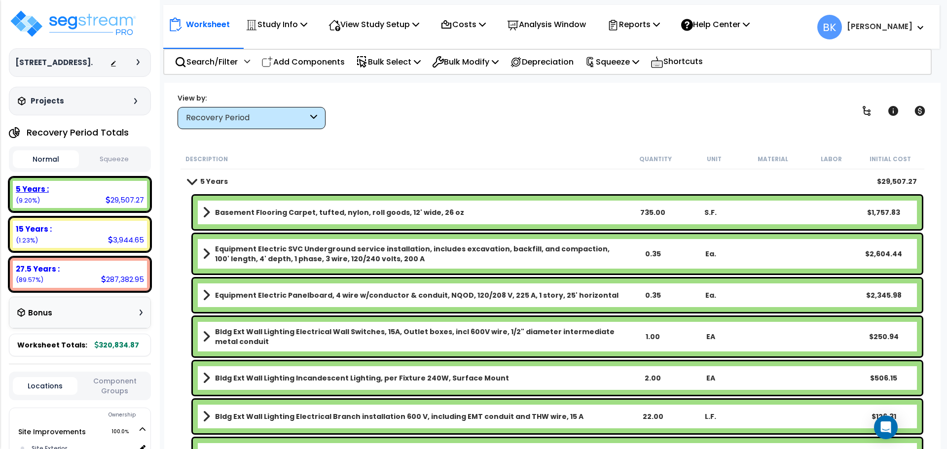
click at [82, 244] on div "15 Years : 3,944.65 (1.23%)" at bounding box center [80, 234] width 134 height 27
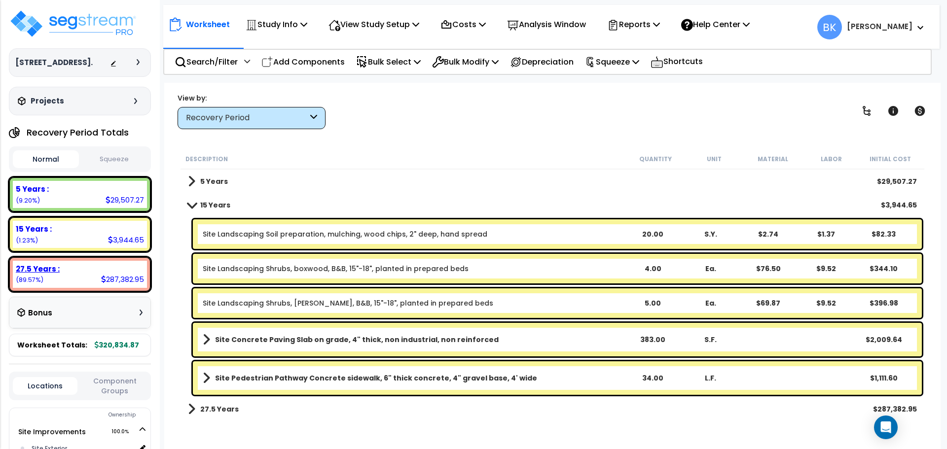
click at [95, 285] on div "27.5 Years : 287,382.95 (89.57%)" at bounding box center [80, 274] width 134 height 27
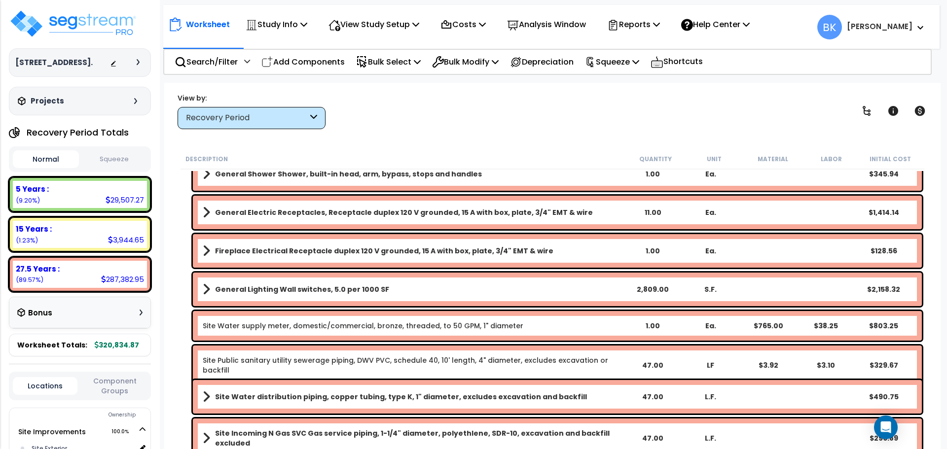
scroll to position [4811, 0]
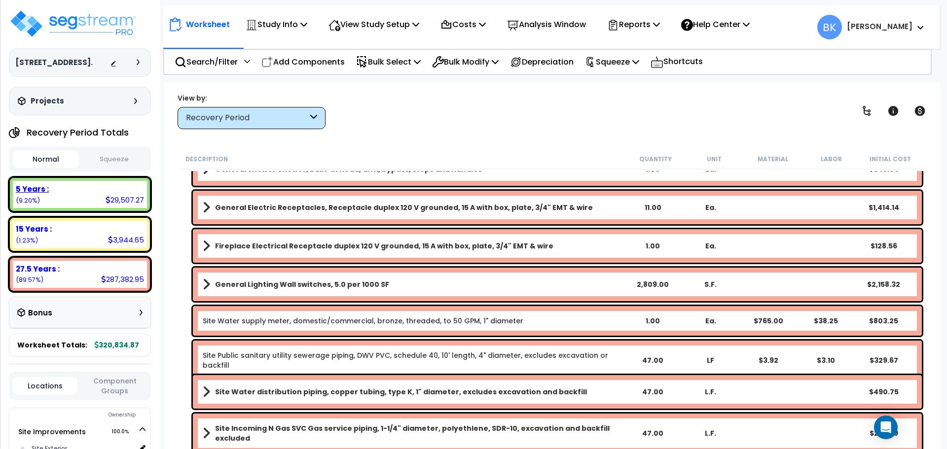
click at [64, 195] on div "5 Years : 29,507.27 (9.20%)" at bounding box center [80, 194] width 134 height 27
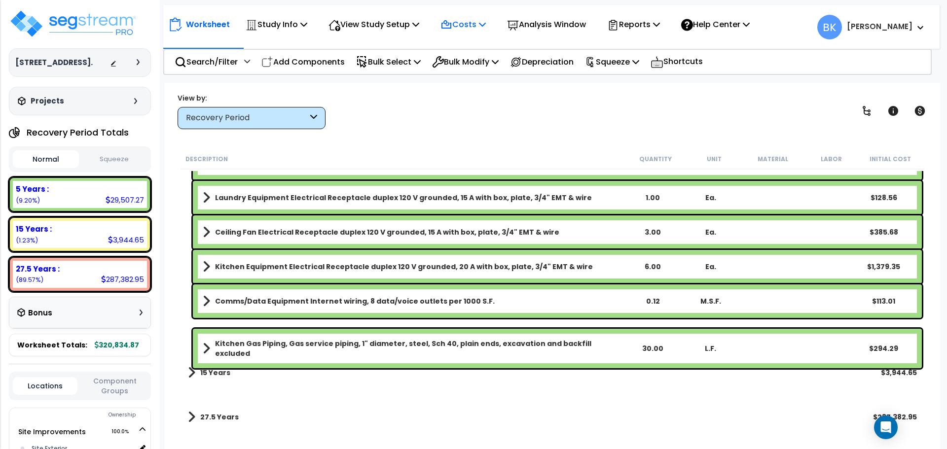
click at [486, 27] on icon at bounding box center [482, 24] width 7 height 8
click at [481, 66] on link "Direct Costs" at bounding box center [485, 68] width 98 height 20
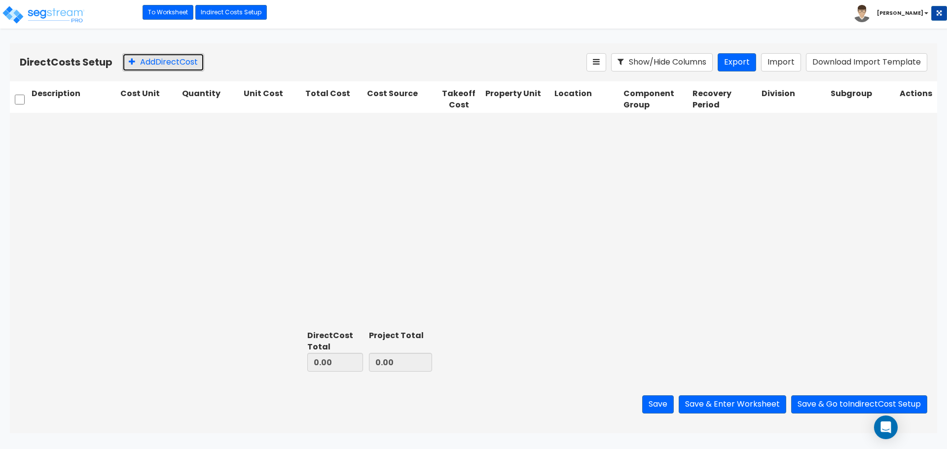
click at [153, 63] on button "Add Direct Cost" at bounding box center [163, 62] width 82 height 18
click at [95, 125] on input "text" at bounding box center [74, 124] width 85 height 19
type input "Refrigerator"
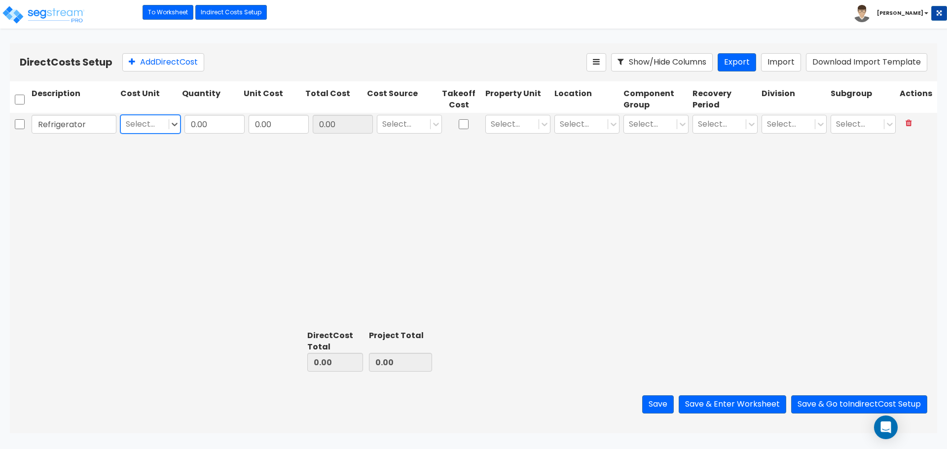
click at [161, 118] on div at bounding box center [145, 124] width 38 height 13
click at [141, 173] on div "1" at bounding box center [150, 174] width 60 height 18
click at [207, 128] on input "0.00" at bounding box center [214, 124] width 60 height 19
type input "1"
click at [268, 125] on input "0.00" at bounding box center [279, 124] width 60 height 19
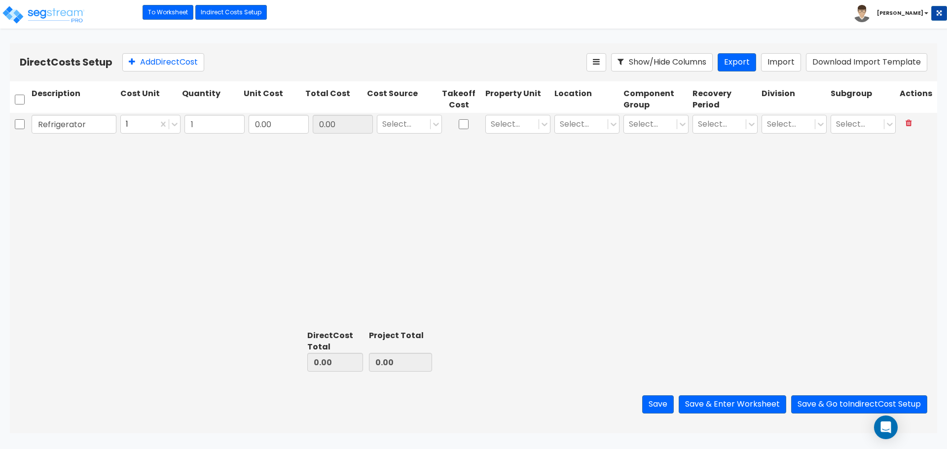
click at [225, 169] on div "Refrigerator 1 1 0.00 0.00 Select... Select... Select... Select... Select... Se…" at bounding box center [473, 220] width 927 height 214
click at [210, 122] on input "1" at bounding box center [214, 124] width 60 height 19
click at [276, 126] on input "0.00" at bounding box center [279, 124] width 60 height 19
click at [135, 62] on icon at bounding box center [132, 62] width 6 height 8
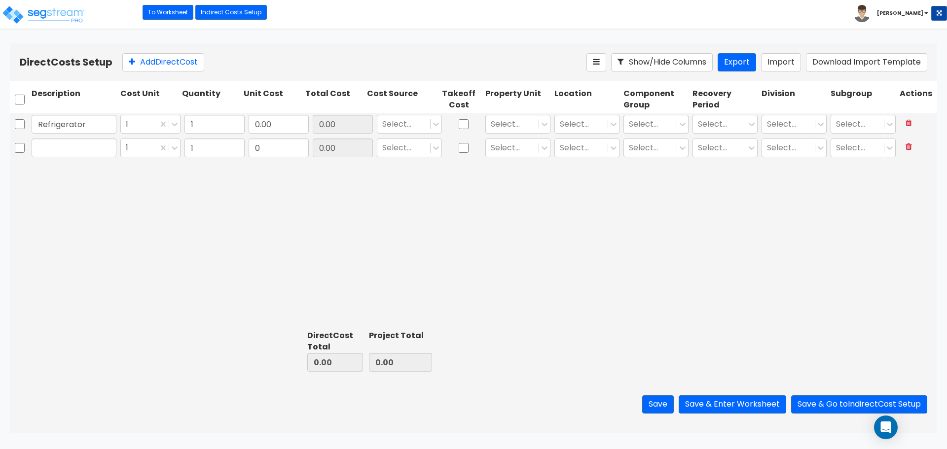
click at [76, 150] on input "text" at bounding box center [74, 148] width 85 height 19
type input "Microwave"
click at [393, 118] on div at bounding box center [403, 124] width 43 height 13
type input "Various"
click at [405, 148] on div "Various" at bounding box center [409, 149] width 65 height 18
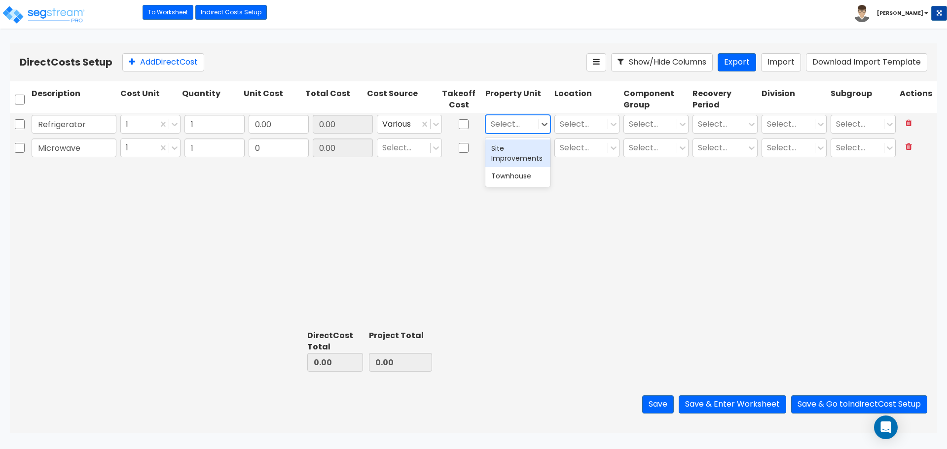
click at [503, 125] on div at bounding box center [512, 124] width 43 height 13
click at [518, 149] on div "Site Improvements" at bounding box center [517, 154] width 65 height 28
click at [572, 125] on div at bounding box center [581, 124] width 43 height 13
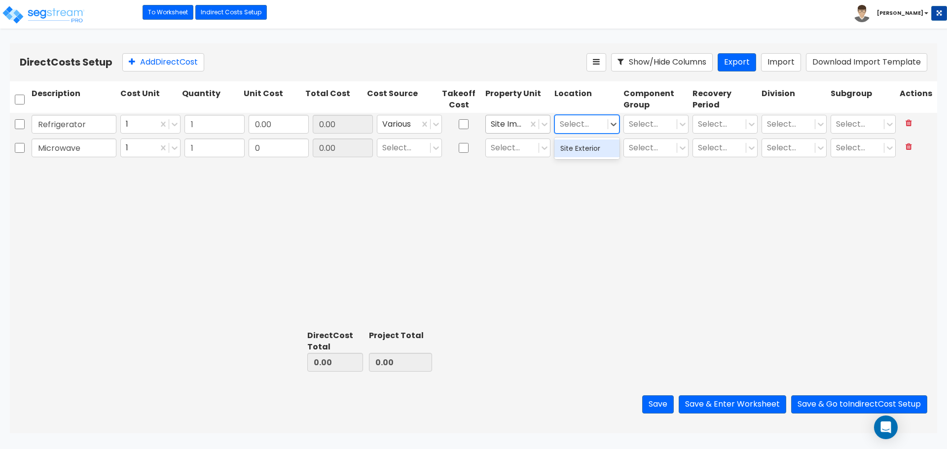
click at [526, 123] on div "Site Improvements" at bounding box center [507, 124] width 42 height 17
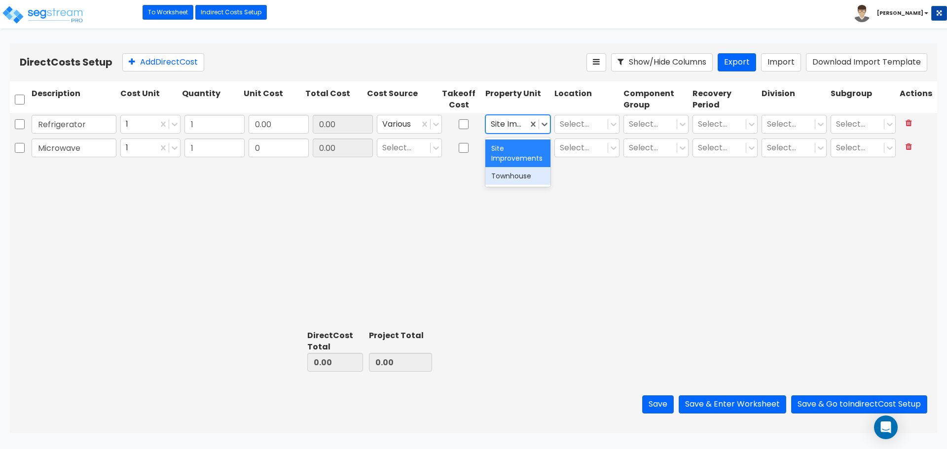
click at [511, 175] on div "Townhouse" at bounding box center [517, 176] width 65 height 18
click at [589, 121] on div at bounding box center [581, 124] width 43 height 13
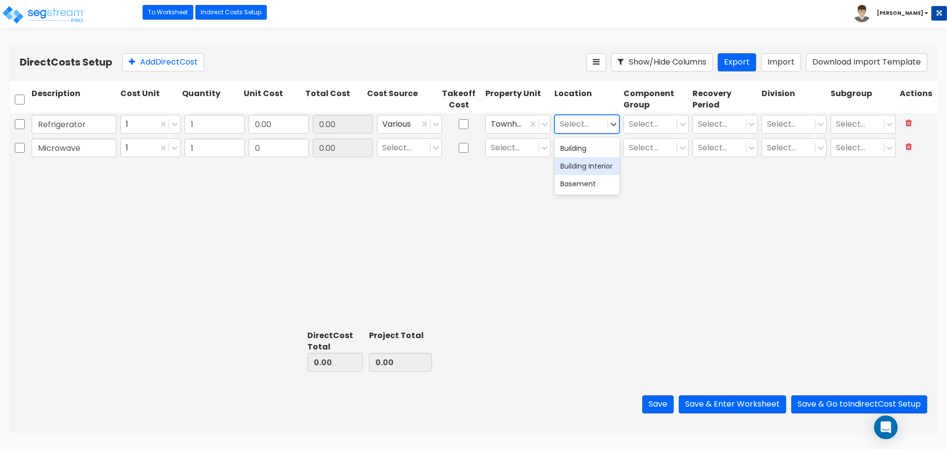
click at [583, 167] on div "Building Interior" at bounding box center [586, 166] width 65 height 18
click at [648, 123] on div at bounding box center [650, 124] width 43 height 13
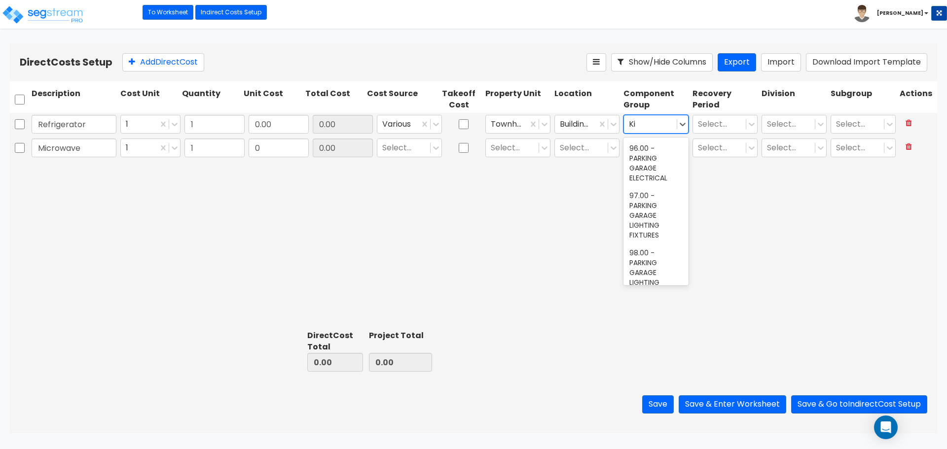
scroll to position [122, 0]
type input "Kitchen"
click at [652, 201] on div "263.00 - KITCHEN EQUIPMENT" at bounding box center [655, 195] width 65 height 37
click at [723, 124] on div at bounding box center [719, 124] width 43 height 13
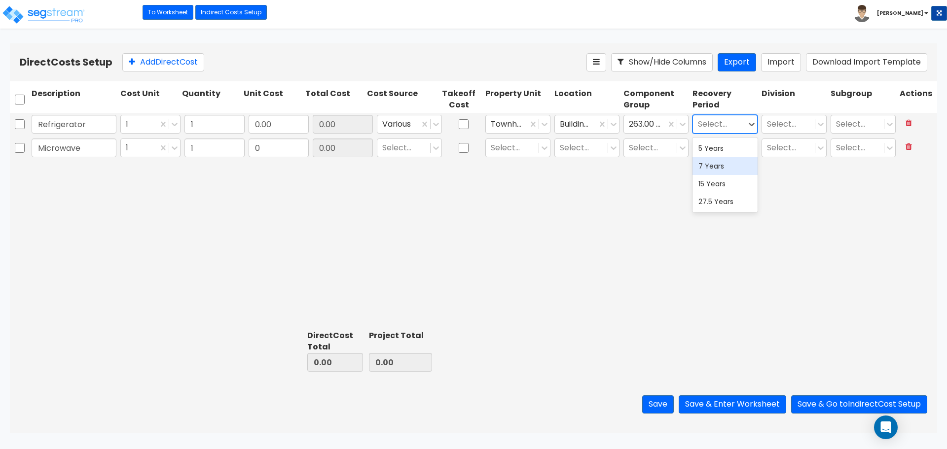
drag, startPoint x: 715, startPoint y: 149, endPoint x: 722, endPoint y: 148, distance: 7.5
click at [715, 149] on div "5 Years" at bounding box center [725, 149] width 65 height 18
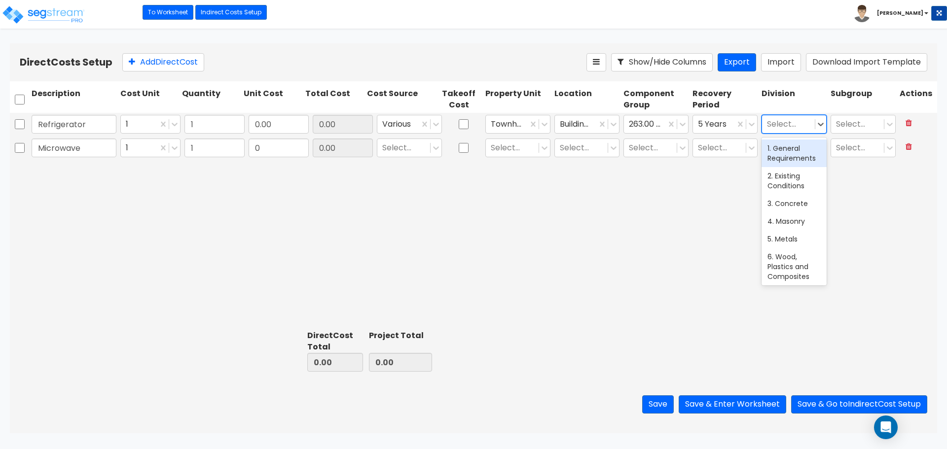
click at [783, 127] on div at bounding box center [788, 124] width 43 height 13
type input "11"
click at [785, 154] on div "11. Equipment" at bounding box center [794, 149] width 65 height 18
click at [864, 123] on div at bounding box center [857, 124] width 43 height 13
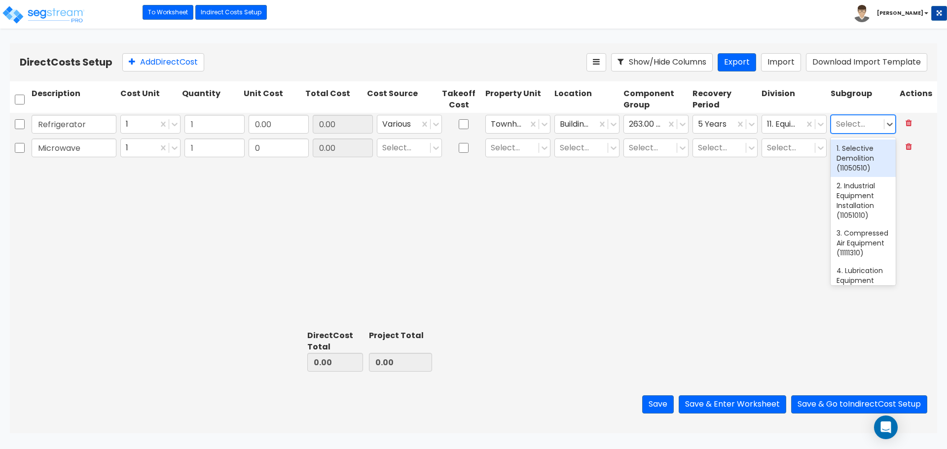
click at [524, 242] on div "Refrigerator 1 1 0.00 0.00 Various Townhouse Building Interior 263.00 - KITCHEN…" at bounding box center [473, 220] width 927 height 214
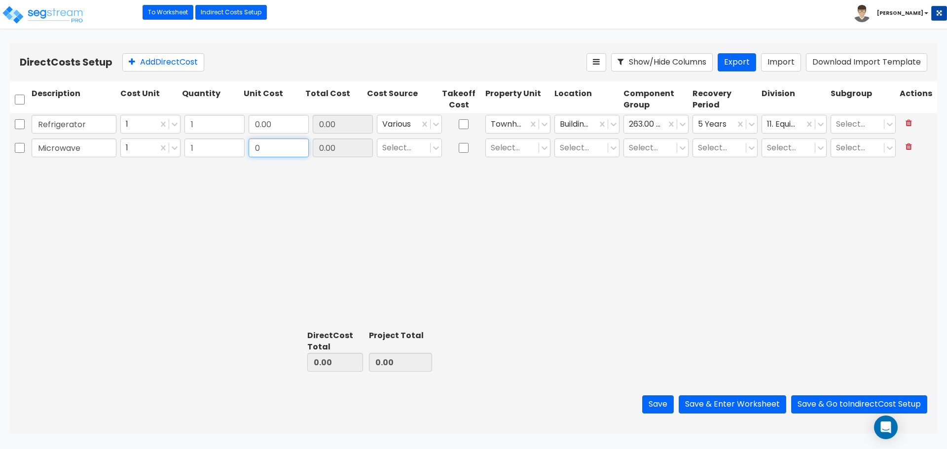
click at [280, 150] on input "0" at bounding box center [279, 148] width 60 height 19
type input "260.99"
click at [354, 205] on div "Refrigerator 1 1 0.00 0.00 Various Townhouse Building Interior 263.00 - KITCHEN…" at bounding box center [473, 220] width 927 height 214
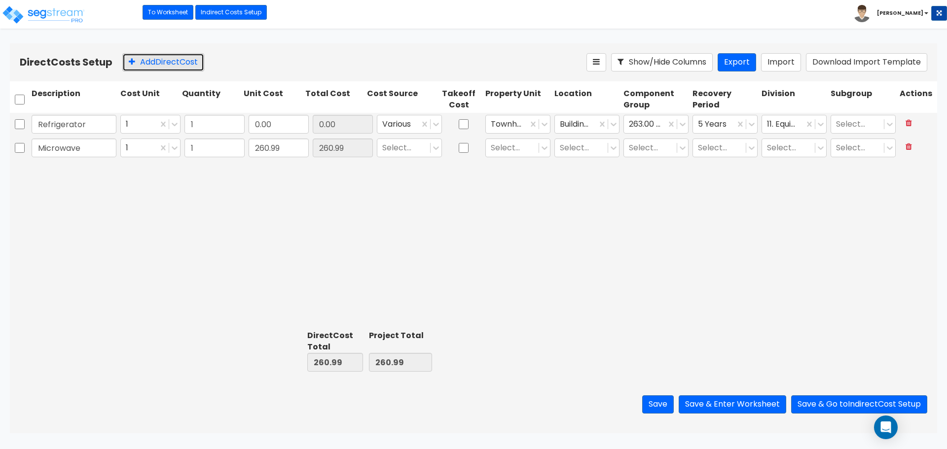
click at [155, 56] on button "Add Direct Cost" at bounding box center [163, 62] width 82 height 18
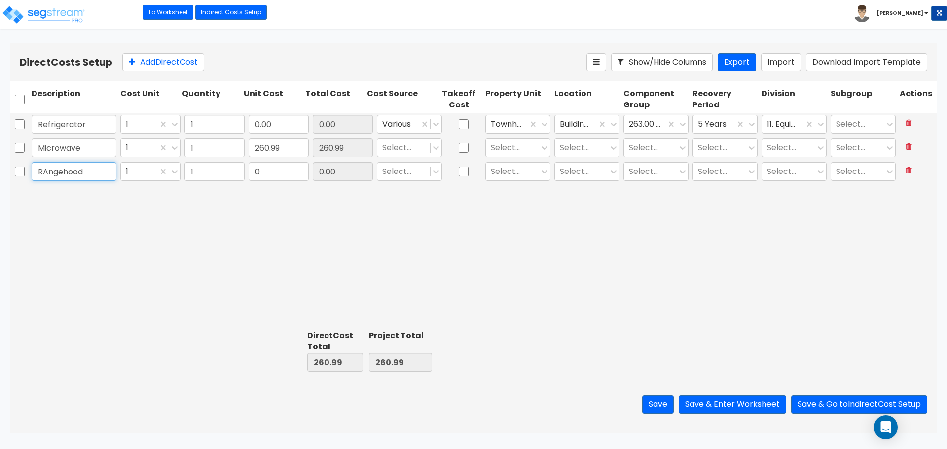
click at [51, 174] on input "RAngehood" at bounding box center [74, 171] width 85 height 19
click at [48, 173] on input "RAngehood" at bounding box center [74, 171] width 85 height 19
type input "Rangehood"
type input "4"
type input "179.99"
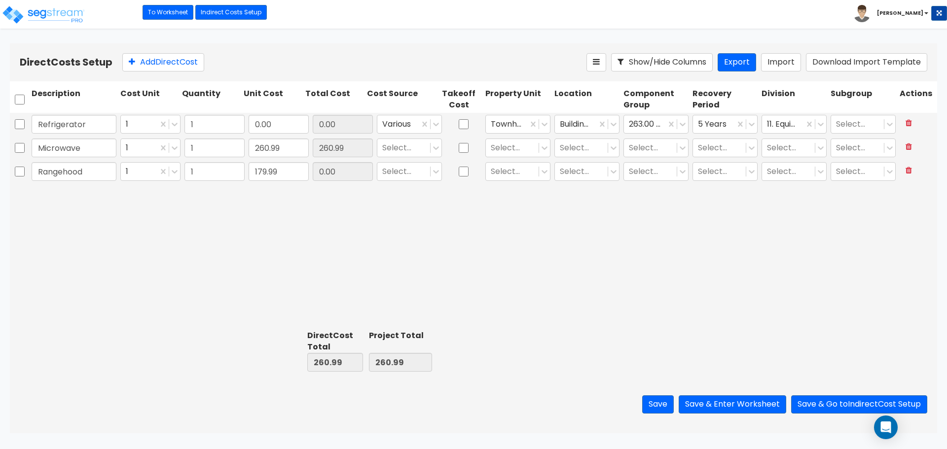
type input "179.99"
click at [212, 223] on div "Refrigerator 1 1 0.00 0.00 Various Townhouse Building Interior 263.00 - KITCHEN…" at bounding box center [473, 220] width 927 height 214
click at [132, 60] on icon at bounding box center [132, 62] width 6 height 8
type input "Range"
click at [192, 308] on div "Refrigerator 1 1 0.00 0.00 Various Townhouse Building Interior 263.00 - KITCHEN…" at bounding box center [473, 220] width 927 height 214
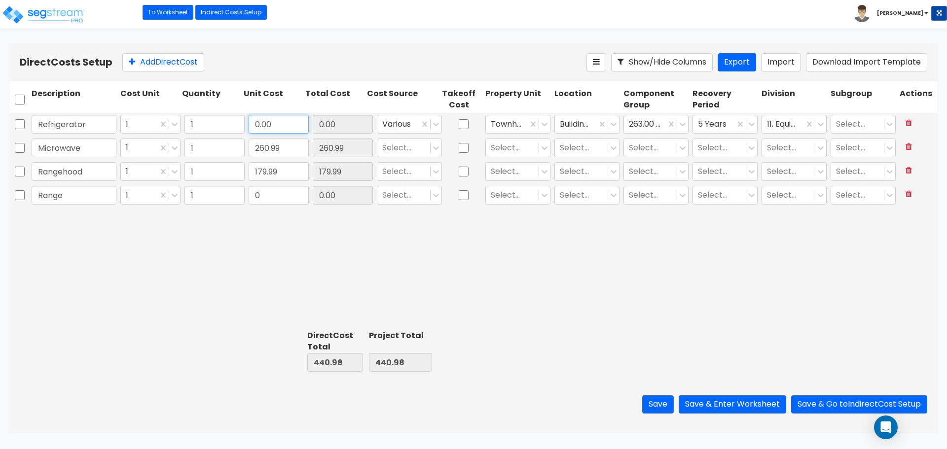
click at [278, 122] on input "0.00" at bounding box center [279, 124] width 60 height 19
click at [273, 189] on input "0" at bounding box center [279, 195] width 60 height 19
type input "1,399"
type input "1,399.00"
click at [275, 245] on div "Refrigerator 1 1 0.00 0.00 Various Townhouse Building Interior 263.00 - KITCHEN…" at bounding box center [473, 220] width 927 height 214
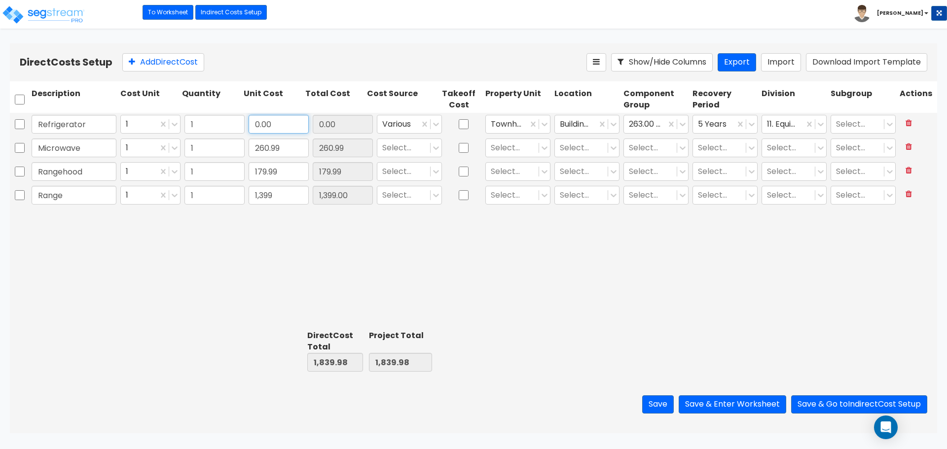
click at [280, 121] on input "0.00" at bounding box center [279, 124] width 60 height 19
type input "1,666"
type input "1,666.00"
click at [311, 271] on div "Refrigerator 1 1 1,666 1,666.00 Various Townhouse Building Interior 263.00 - KI…" at bounding box center [473, 220] width 927 height 214
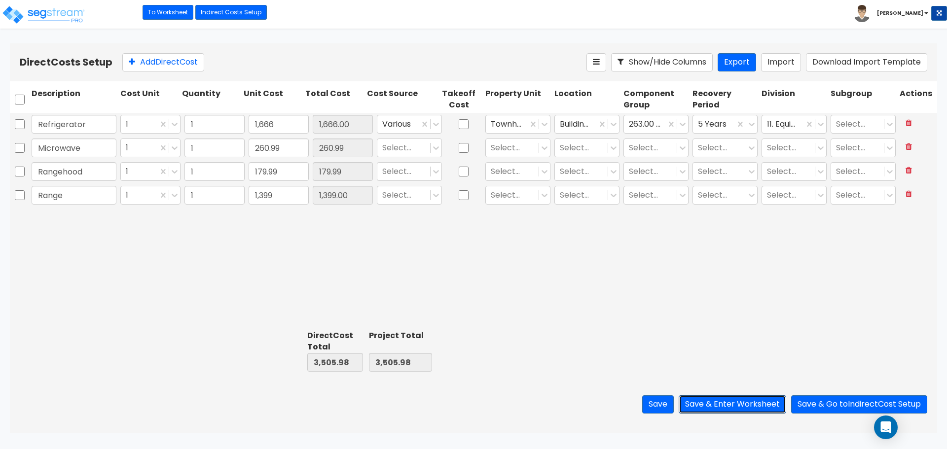
click at [753, 404] on button "Save & Enter Worksheet" at bounding box center [733, 405] width 108 height 18
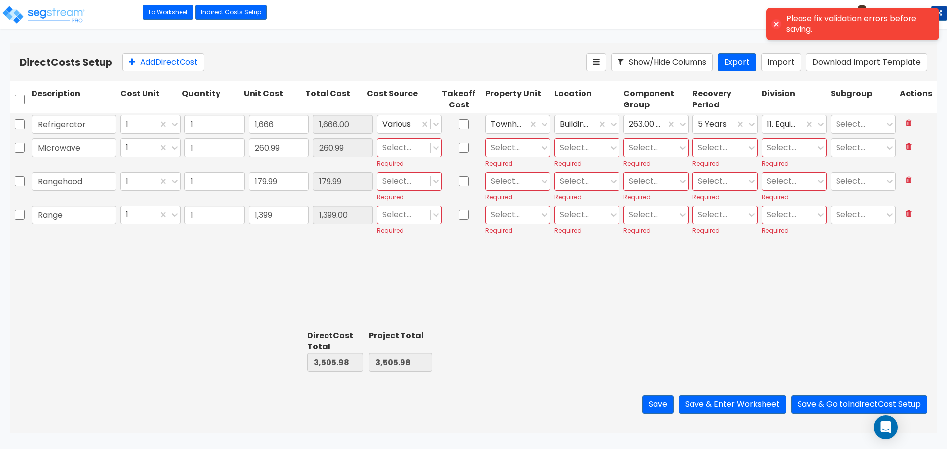
click at [405, 140] on div "Select..." at bounding box center [403, 148] width 53 height 17
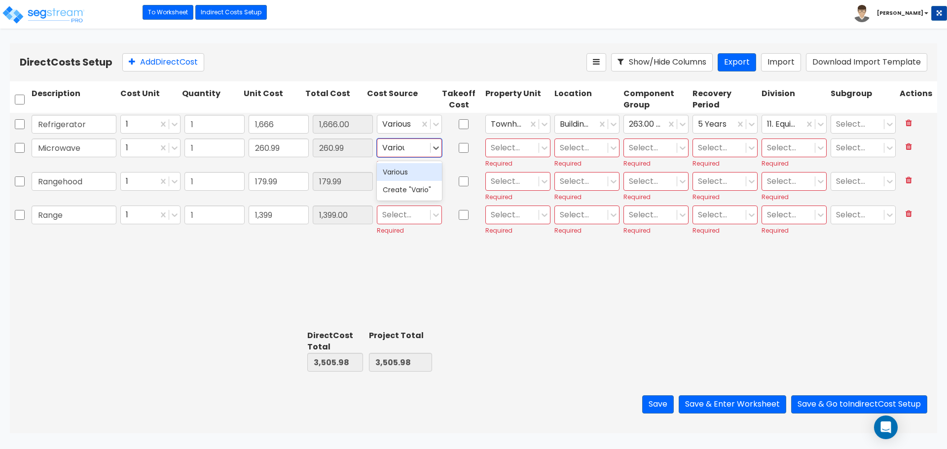
type input "Various"
click at [401, 168] on div "Various" at bounding box center [409, 172] width 65 height 18
click at [499, 148] on div at bounding box center [512, 148] width 43 height 13
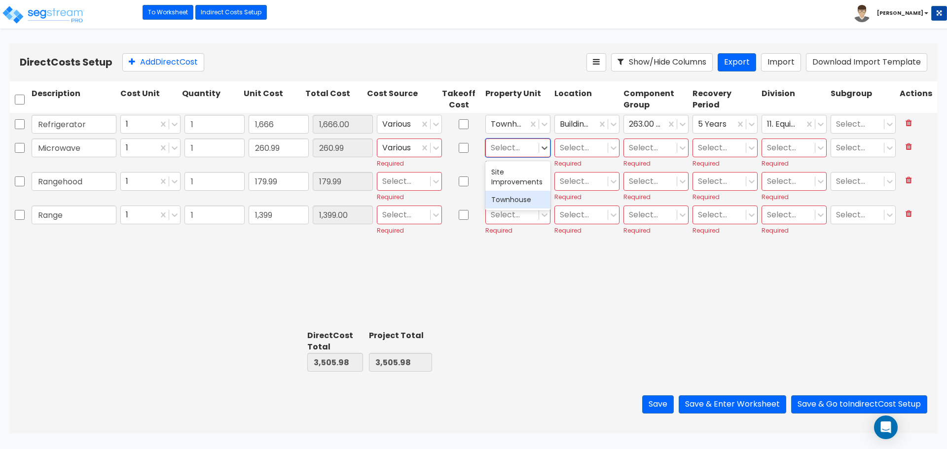
click at [510, 200] on div "Townhouse" at bounding box center [517, 200] width 65 height 18
click at [570, 151] on div at bounding box center [581, 148] width 43 height 13
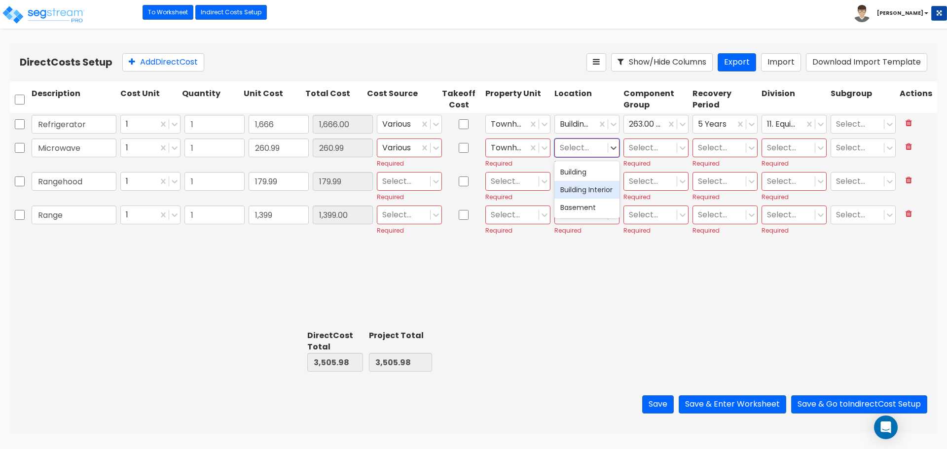
click at [583, 191] on div "Building Interior" at bounding box center [586, 190] width 65 height 18
click at [652, 148] on div at bounding box center [650, 148] width 43 height 13
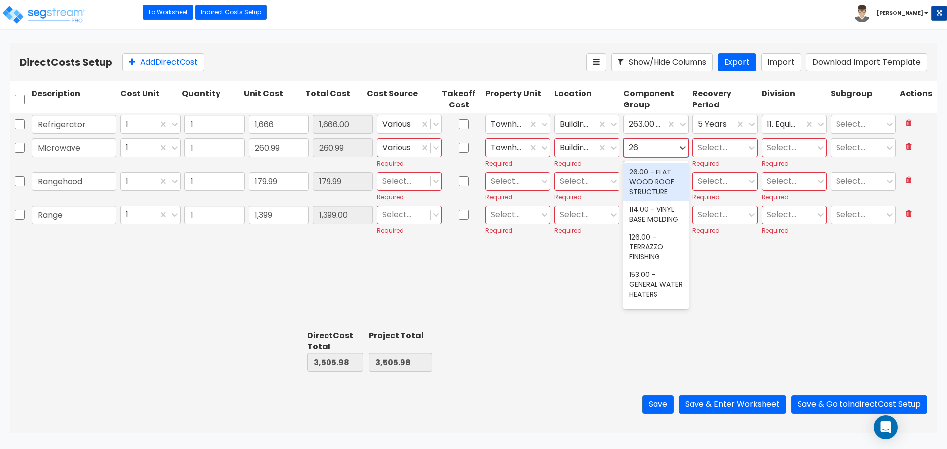
type input "263"
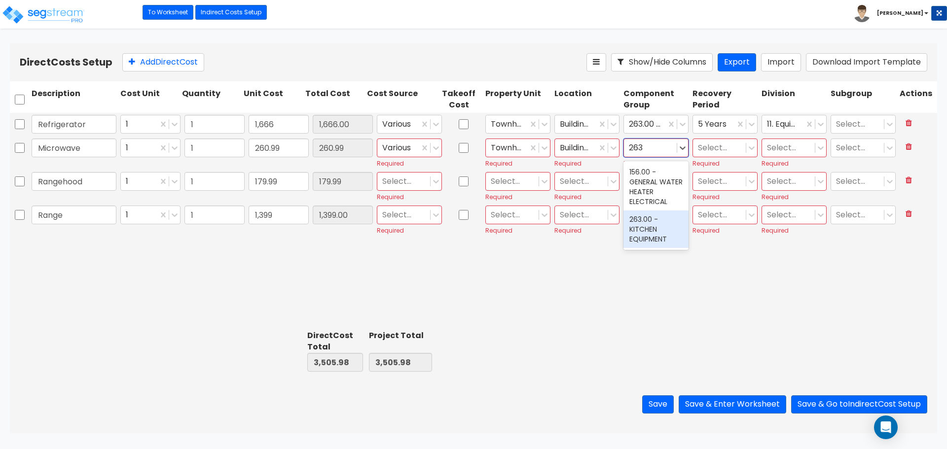
click at [657, 225] on div "263.00 - KITCHEN EQUIPMENT" at bounding box center [655, 229] width 65 height 37
click at [717, 147] on div at bounding box center [719, 148] width 43 height 13
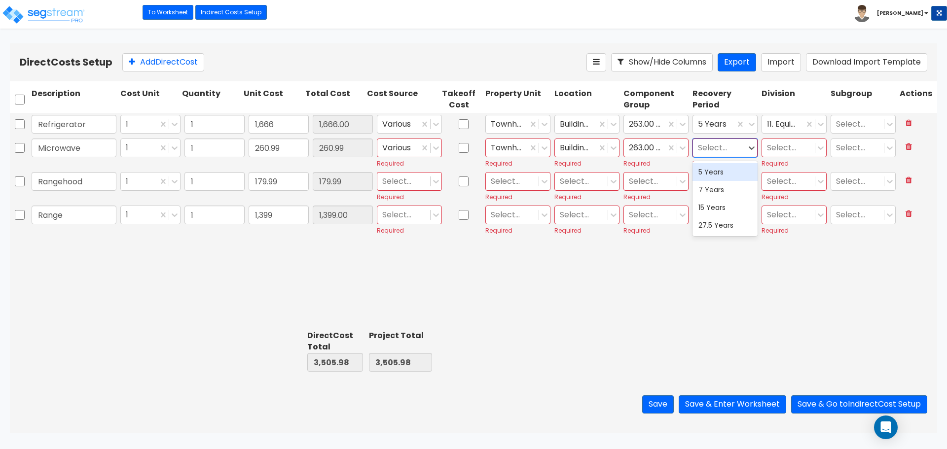
click at [725, 170] on div "5 Years" at bounding box center [725, 172] width 65 height 18
click at [786, 147] on div at bounding box center [788, 148] width 43 height 13
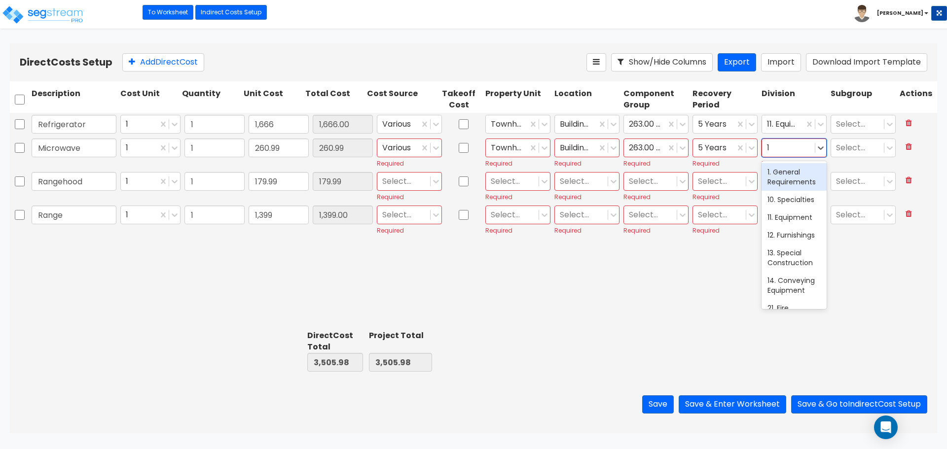
type input "11"
click at [785, 174] on div "11. Equipment" at bounding box center [794, 172] width 65 height 18
click at [402, 174] on div "Select..." at bounding box center [403, 181] width 53 height 17
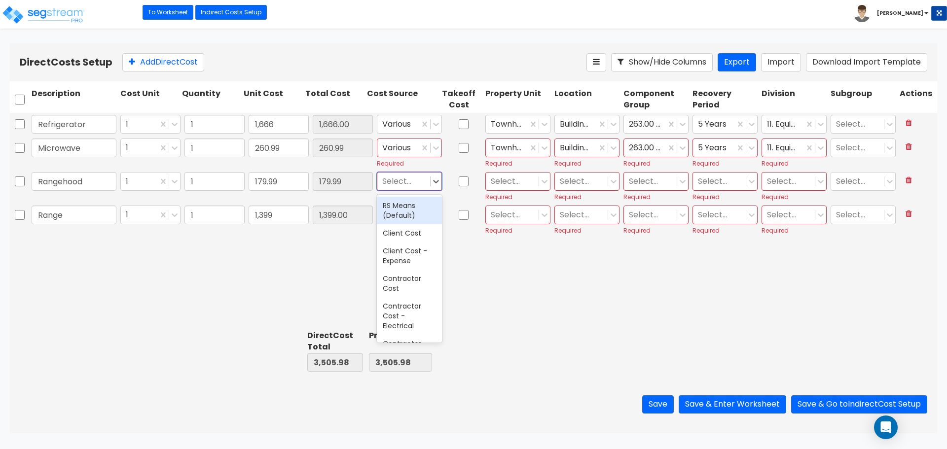
click at [295, 312] on div "Refrigerator 1 1 1,666 1,666.00 Various Townhouse Building Interior 263.00 - KI…" at bounding box center [473, 220] width 927 height 214
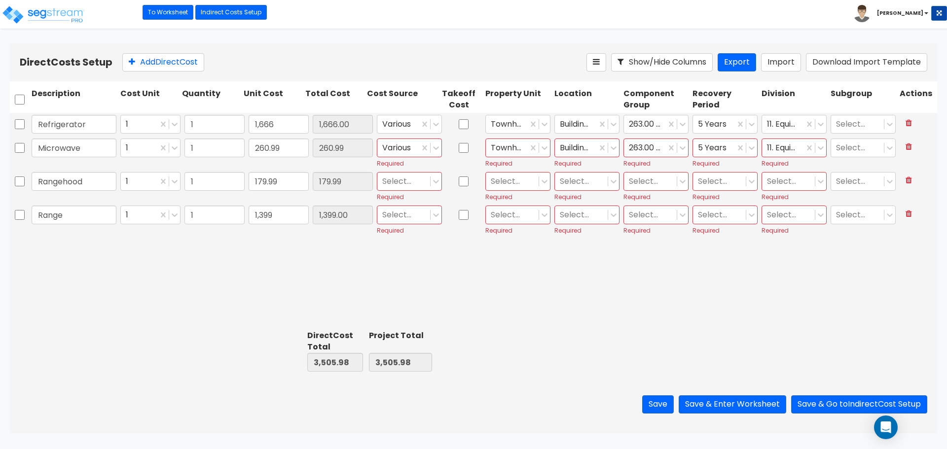
click at [409, 179] on div at bounding box center [403, 181] width 43 height 13
type input "Various"
click at [401, 208] on div "Various" at bounding box center [409, 206] width 65 height 18
click at [533, 179] on div at bounding box center [512, 181] width 43 height 13
click at [520, 228] on div "Townhouse" at bounding box center [517, 233] width 65 height 18
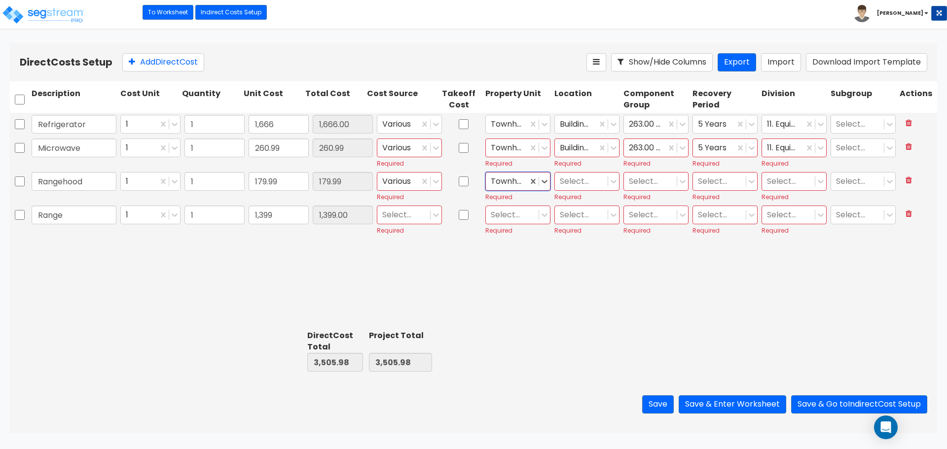
click at [594, 179] on div at bounding box center [581, 181] width 43 height 13
click at [584, 224] on div "Building Interior" at bounding box center [586, 224] width 65 height 18
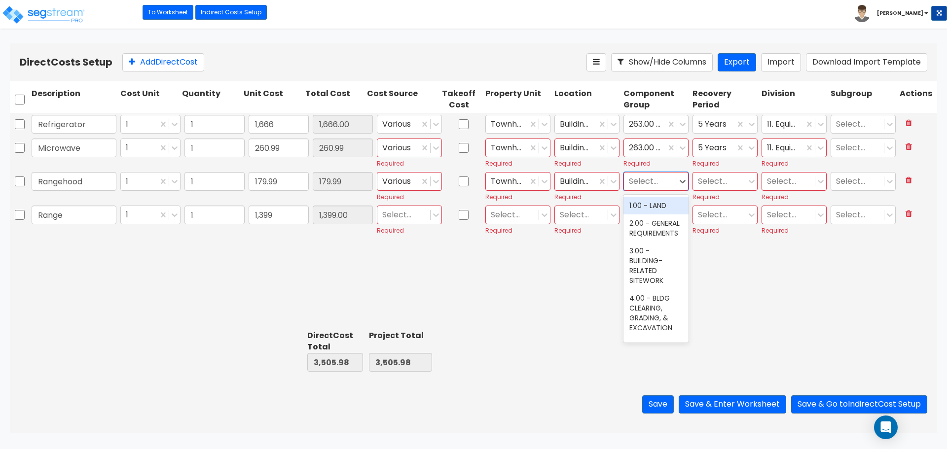
click at [652, 180] on div at bounding box center [650, 181] width 43 height 13
type input "263"
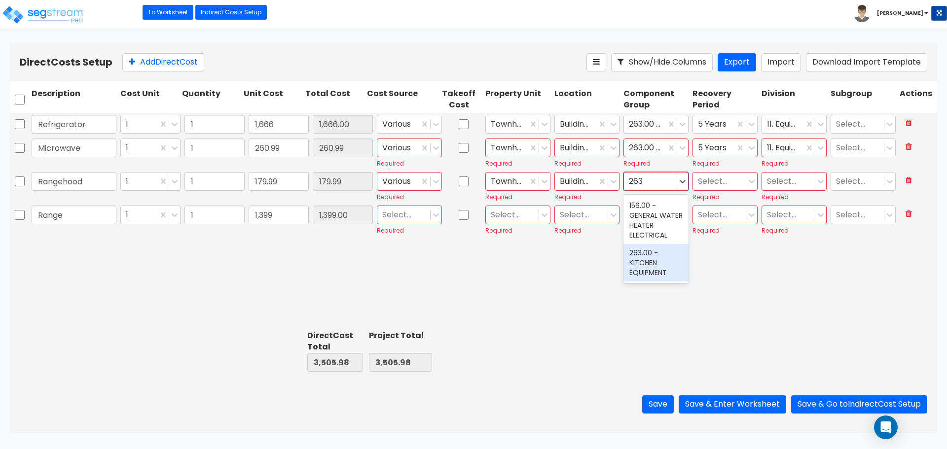
click at [638, 267] on div "263.00 - KITCHEN EQUIPMENT" at bounding box center [655, 262] width 65 height 37
click at [717, 182] on div at bounding box center [719, 181] width 43 height 13
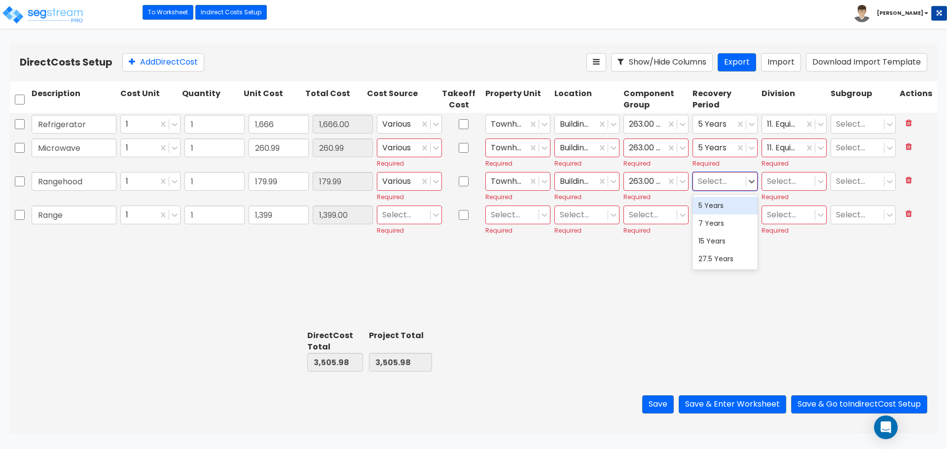
click at [717, 206] on div "5 Years" at bounding box center [725, 206] width 65 height 18
click at [809, 180] on div at bounding box center [788, 181] width 43 height 13
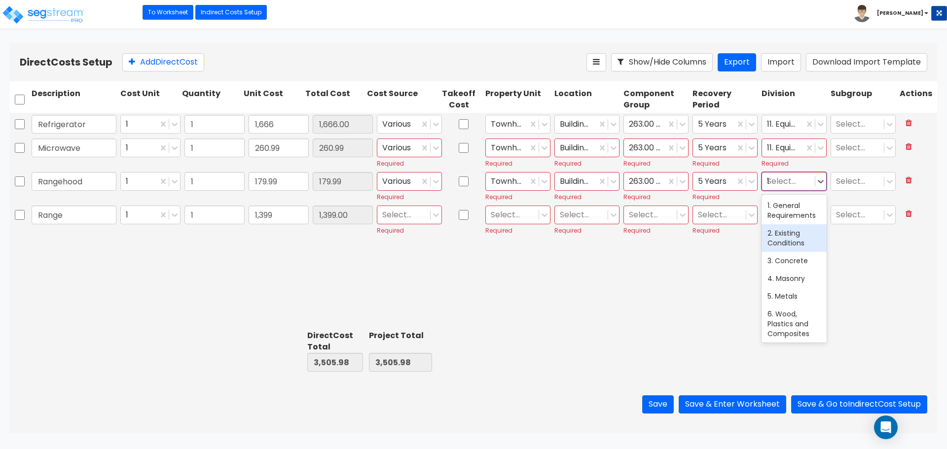
type input "11"
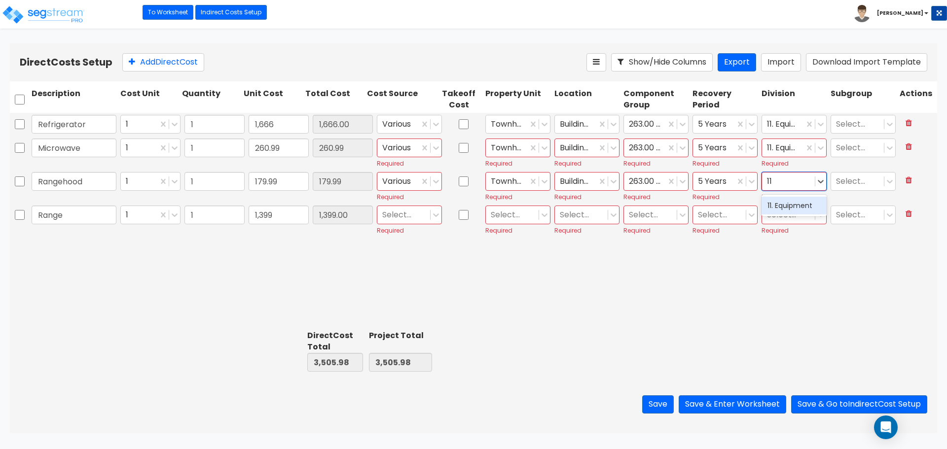
click at [801, 206] on div "11. Equipment" at bounding box center [794, 206] width 65 height 18
click at [402, 211] on div at bounding box center [403, 215] width 43 height 13
type input "Various"
click at [407, 242] on div "Various" at bounding box center [409, 239] width 65 height 18
click at [502, 226] on div "Select... Required" at bounding box center [517, 220] width 69 height 33
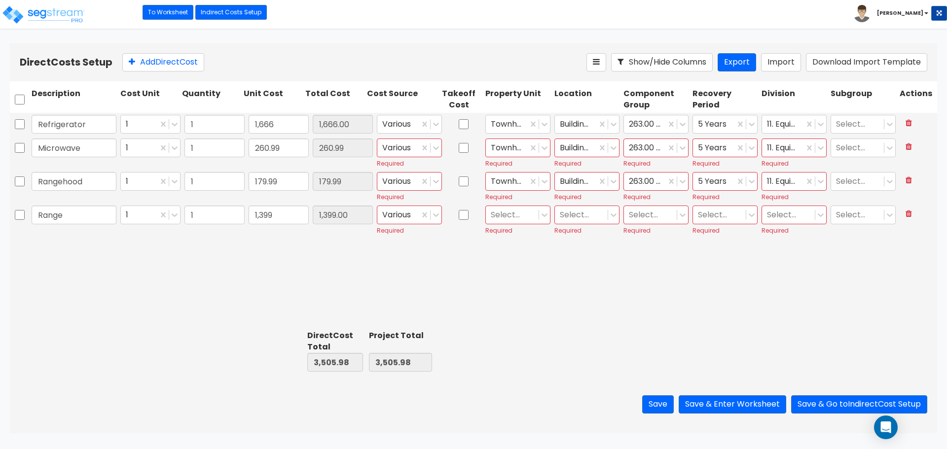
click at [509, 221] on div at bounding box center [512, 215] width 43 height 13
click at [511, 265] on div "Townhouse" at bounding box center [517, 267] width 65 height 18
click at [586, 214] on div at bounding box center [581, 215] width 43 height 13
click at [583, 240] on div "Building" at bounding box center [586, 239] width 65 height 18
click at [648, 218] on div at bounding box center [650, 215] width 43 height 13
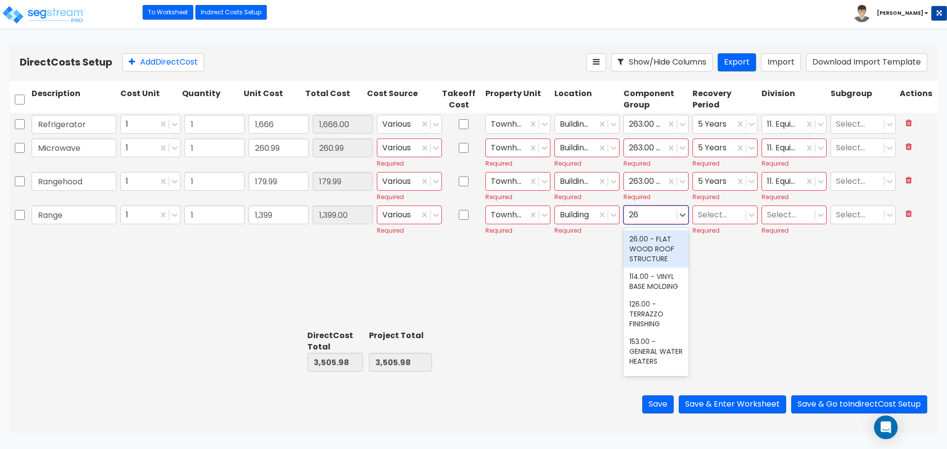
type input "263"
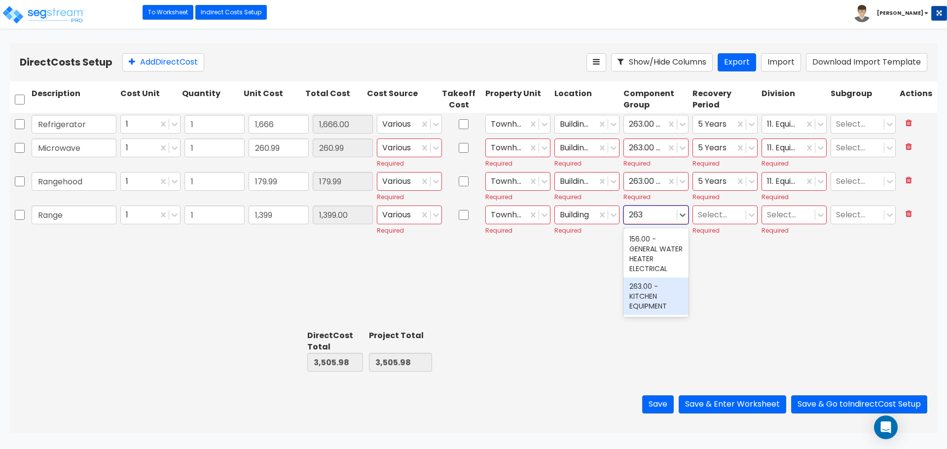
click at [650, 307] on div "263.00 - KITCHEN EQUIPMENT" at bounding box center [655, 296] width 65 height 37
click at [710, 213] on div at bounding box center [719, 215] width 43 height 13
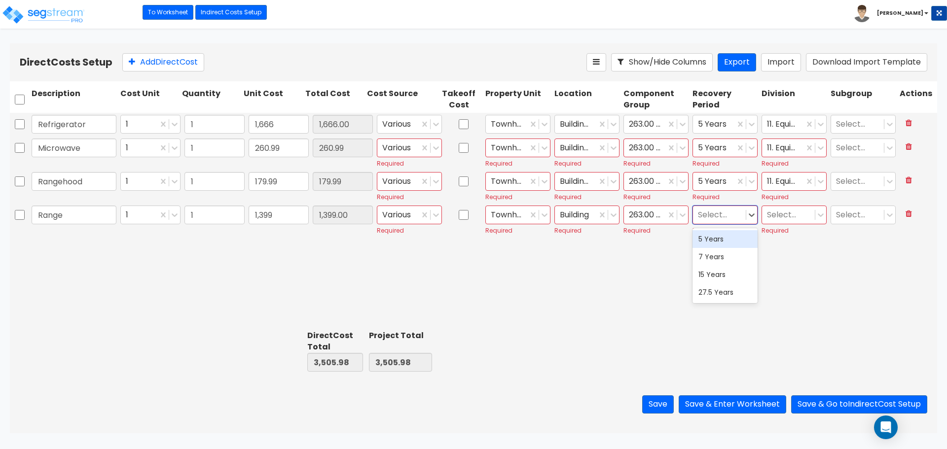
click at [719, 242] on div "5 Years" at bounding box center [725, 239] width 65 height 18
click at [784, 214] on div at bounding box center [788, 215] width 43 height 13
type input "11"
click at [706, 261] on div "Refrigerator 1 1 1,666 1,666.00 Various Townhouse Building Interior 263.00 - KI…" at bounding box center [473, 220] width 927 height 214
click at [798, 215] on div at bounding box center [788, 215] width 43 height 13
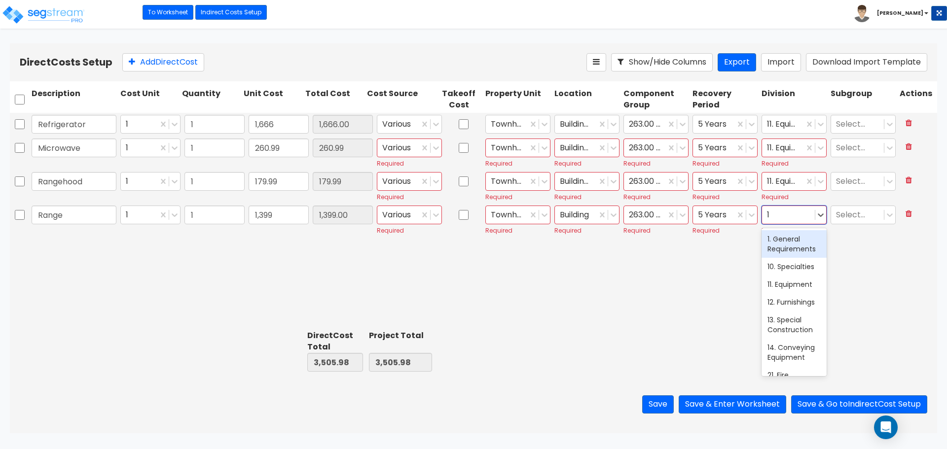
type input "11"
click at [784, 240] on div "11. Equipment" at bounding box center [794, 239] width 65 height 18
click at [197, 288] on div "Refrigerator 1 1 1,666 1,666.00 Various Townhouse Building Interior 263.00 - KI…" at bounding box center [473, 220] width 927 height 214
click at [542, 250] on div "Refrigerator 1 1 1,666 1,666.00 Various Townhouse Building Interior 263.00 - KI…" at bounding box center [473, 220] width 927 height 214
click at [708, 395] on div "Save Save & Enter Worksheet Save & Go to Indirect Cost Setup" at bounding box center [473, 405] width 927 height 58
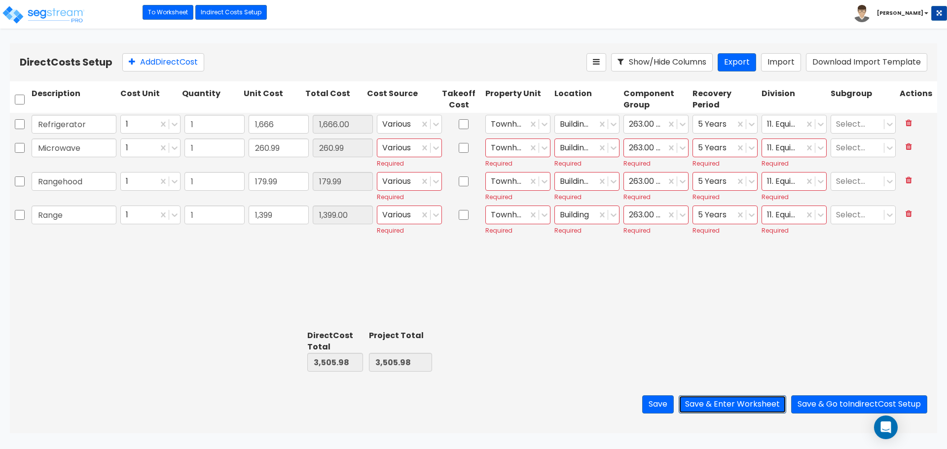
click at [709, 402] on button "Save & Enter Worksheet" at bounding box center [733, 405] width 108 height 18
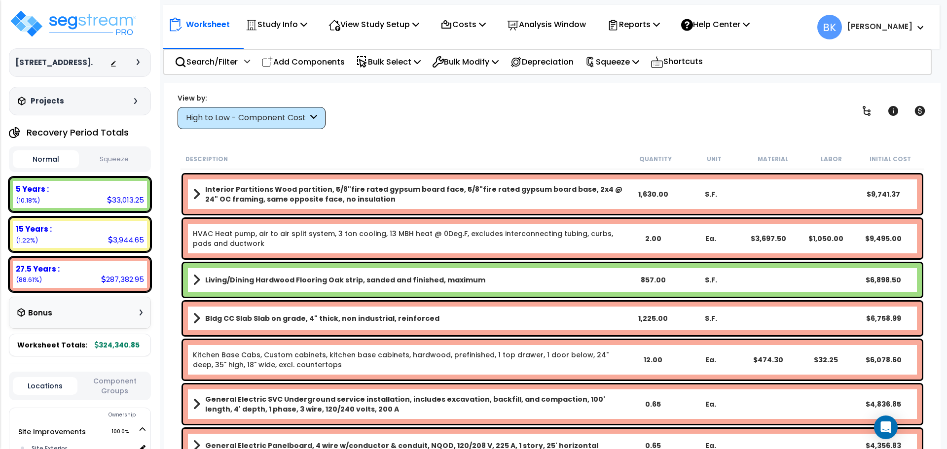
scroll to position [296, 0]
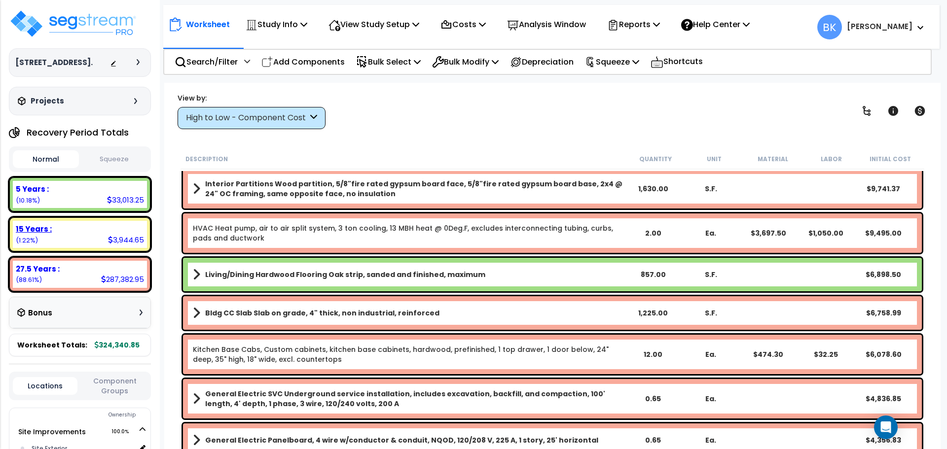
click at [59, 285] on div "27.5 Years : 287,382.95 (88.61%)" at bounding box center [80, 274] width 134 height 27
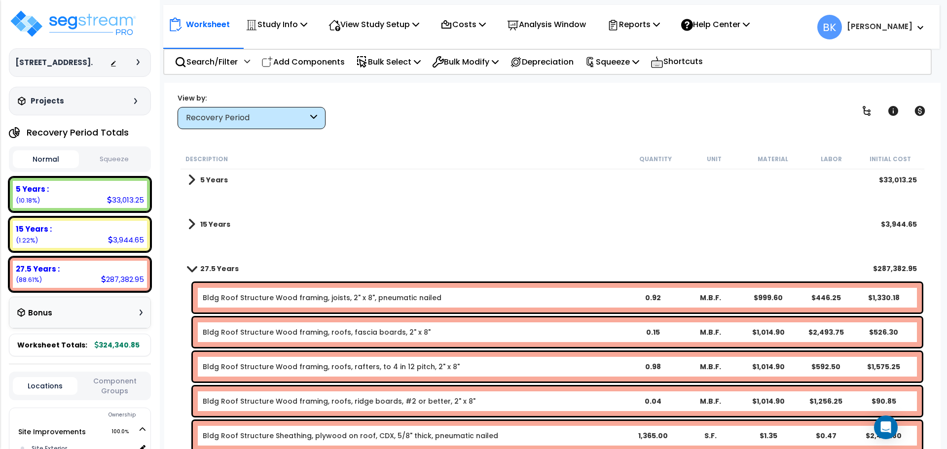
scroll to position [0, 0]
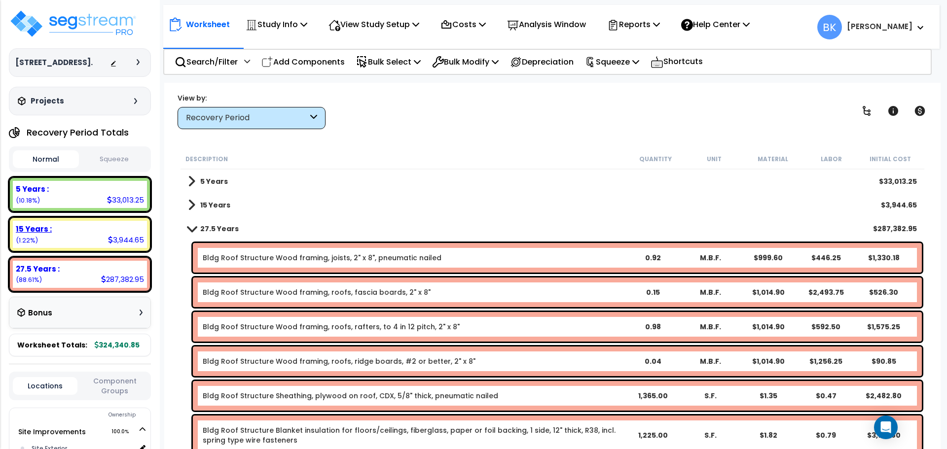
click at [74, 193] on div "5 Years :" at bounding box center [80, 189] width 128 height 10
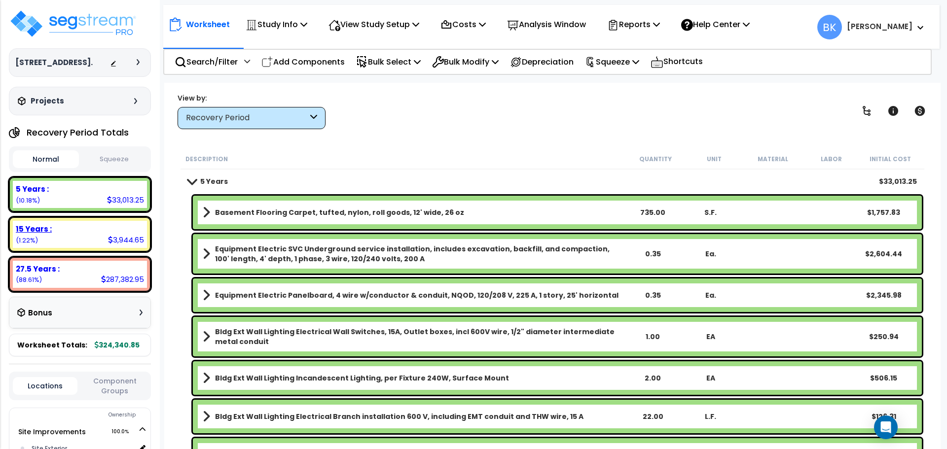
click at [82, 229] on div "15 Years :" at bounding box center [80, 229] width 128 height 10
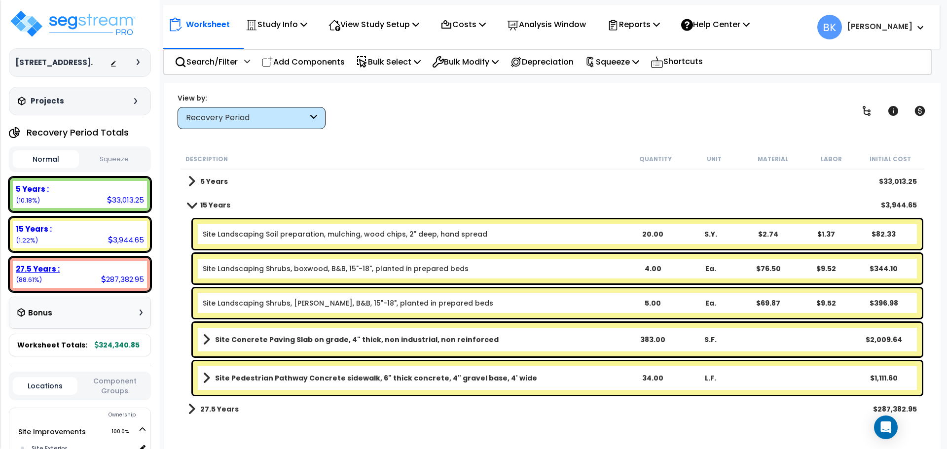
click at [79, 257] on div "27.5 Years : 287,382.95 (88.61%)" at bounding box center [80, 274] width 142 height 35
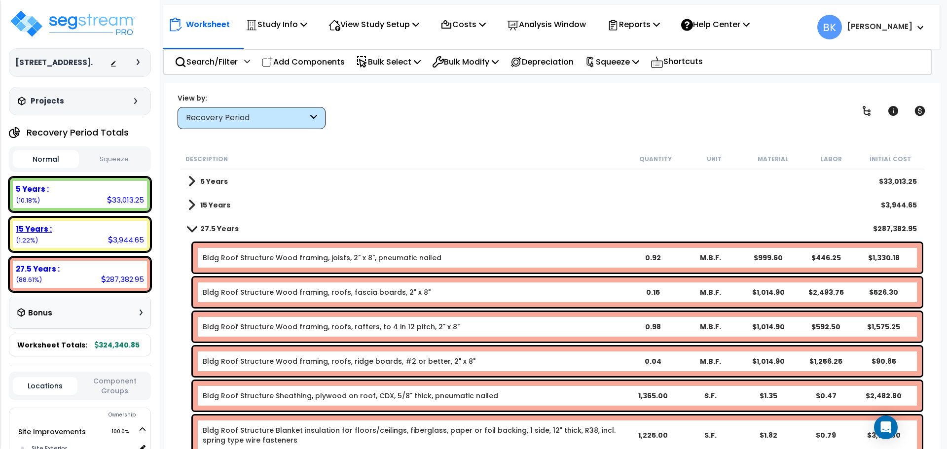
click at [90, 240] on div "15 Years : 3,944.65 (1.22%)" at bounding box center [80, 234] width 134 height 27
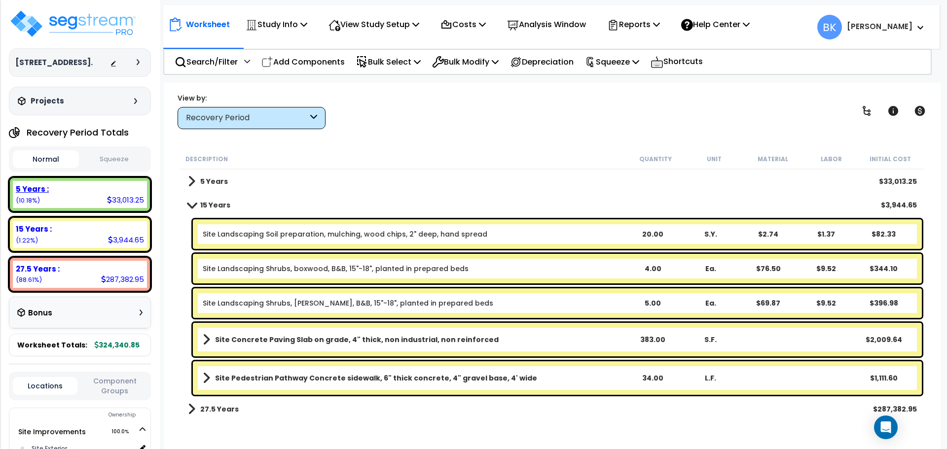
click at [100, 196] on div "5 Years : 33,013.25 (10.18%)" at bounding box center [80, 194] width 134 height 27
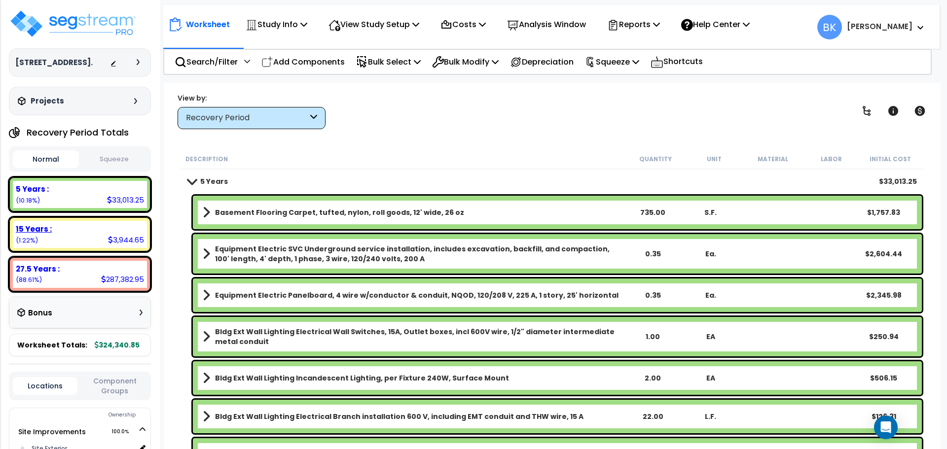
click at [92, 230] on div "15 Years :" at bounding box center [80, 229] width 128 height 10
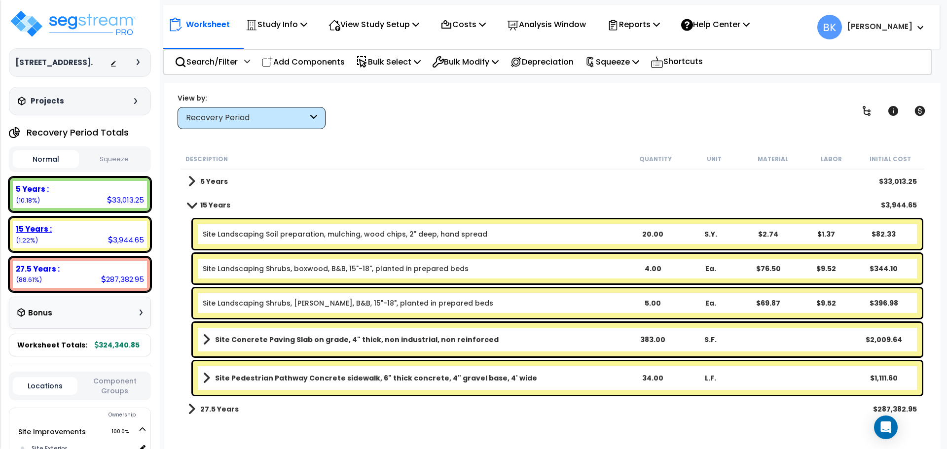
click at [90, 266] on div "27.5 Years :" at bounding box center [80, 269] width 128 height 10
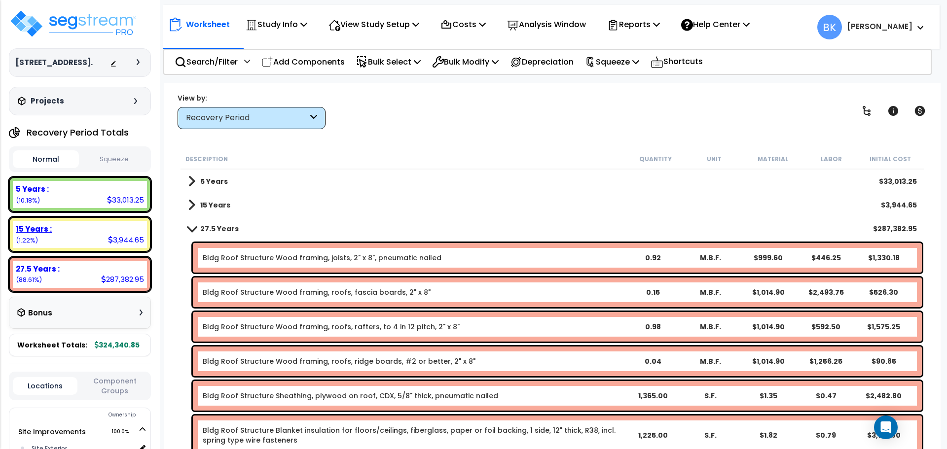
click at [94, 239] on div "15 Years : 3,944.65 (1.22%)" at bounding box center [80, 234] width 134 height 27
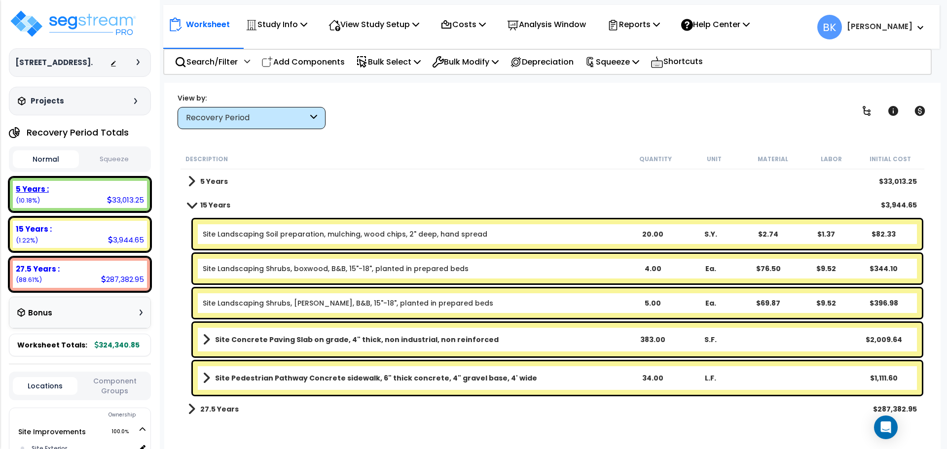
click at [88, 197] on div "5 Years : 33,013.25 (10.18%)" at bounding box center [80, 194] width 134 height 27
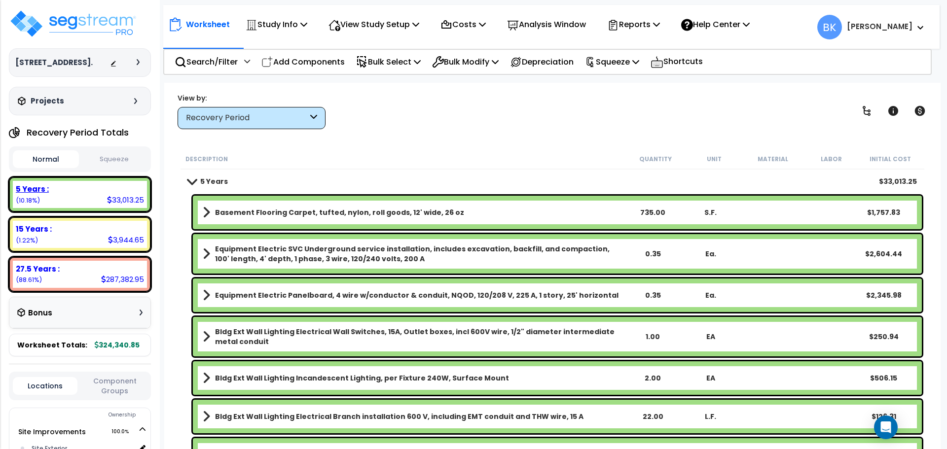
click at [90, 238] on div "15 Years : 3,944.65 (1.22%)" at bounding box center [80, 234] width 134 height 27
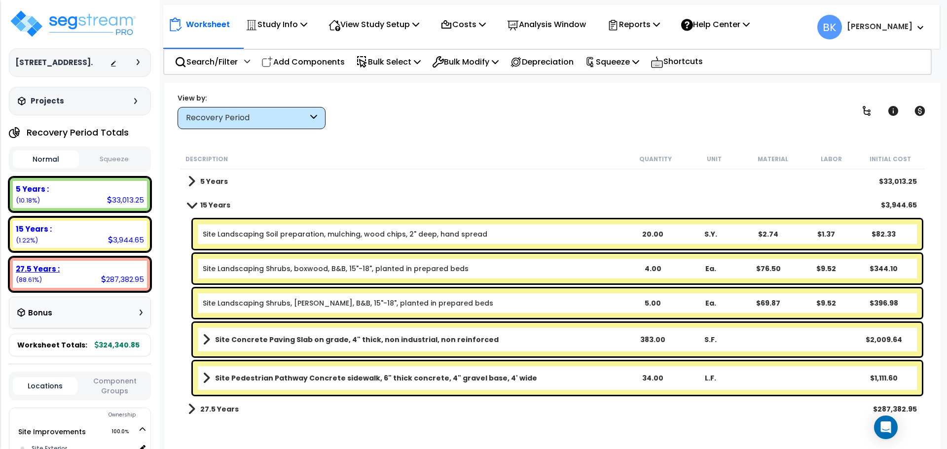
click at [85, 277] on div "27.5 Years : 287,382.95 (88.61%)" at bounding box center [80, 274] width 134 height 27
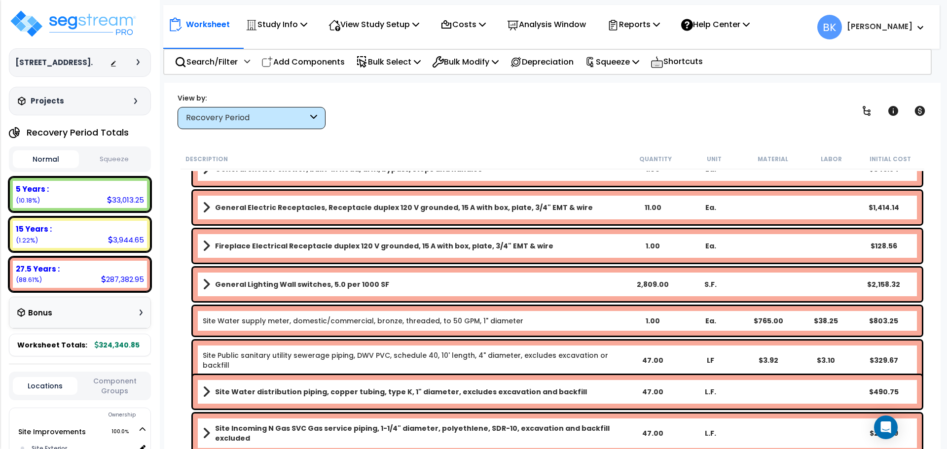
scroll to position [43, 0]
